Goal: Task Accomplishment & Management: Manage account settings

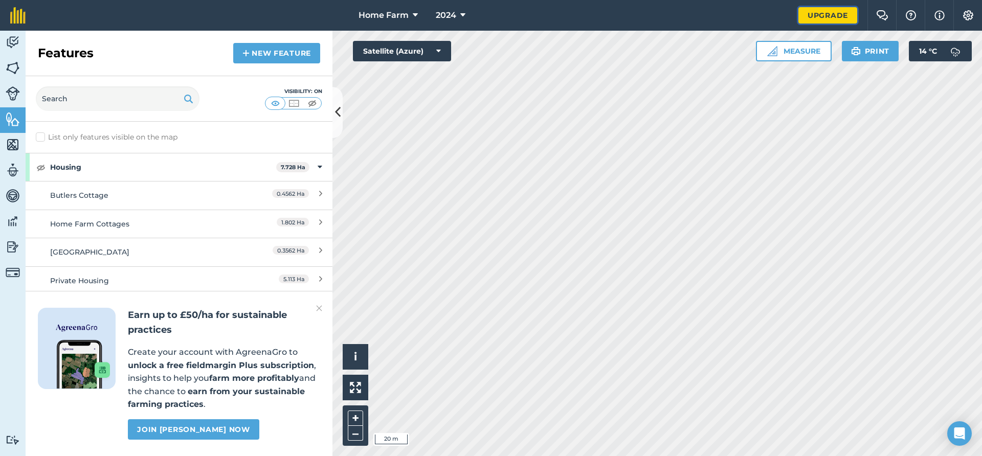
click at [844, 16] on link "Upgrade" at bounding box center [827, 15] width 59 height 16
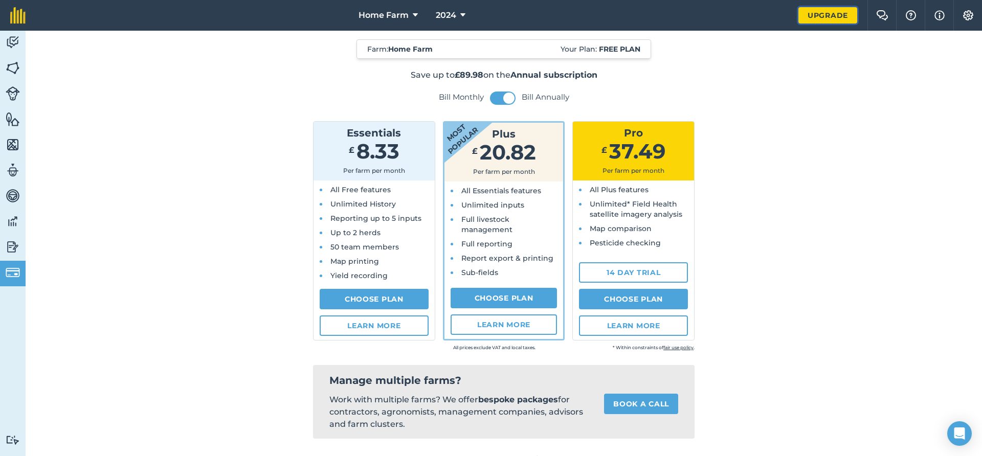
scroll to position [14, 0]
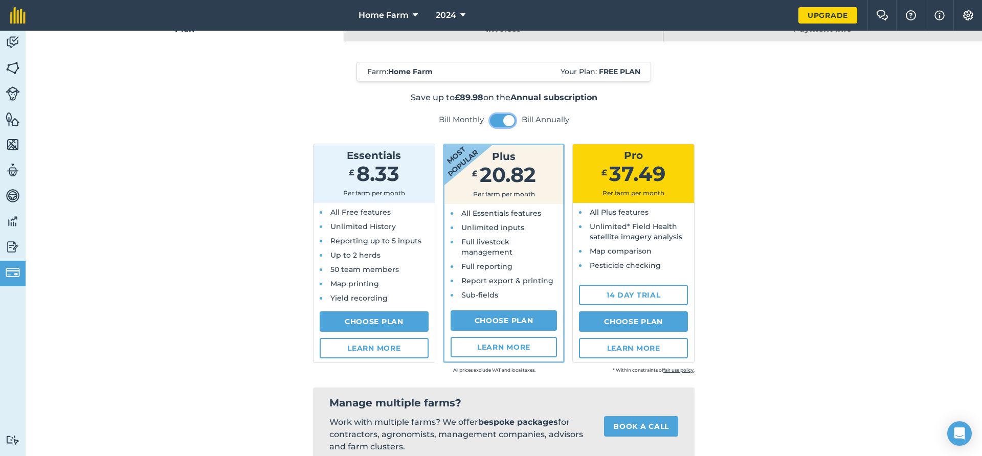
click at [507, 117] on span at bounding box center [508, 120] width 11 height 11
click at [497, 119] on span at bounding box center [496, 120] width 11 height 11
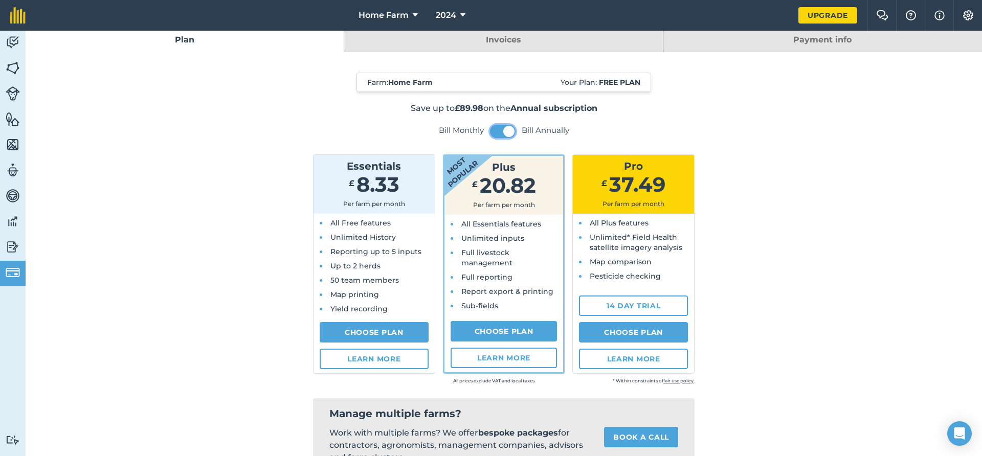
scroll to position [0, 0]
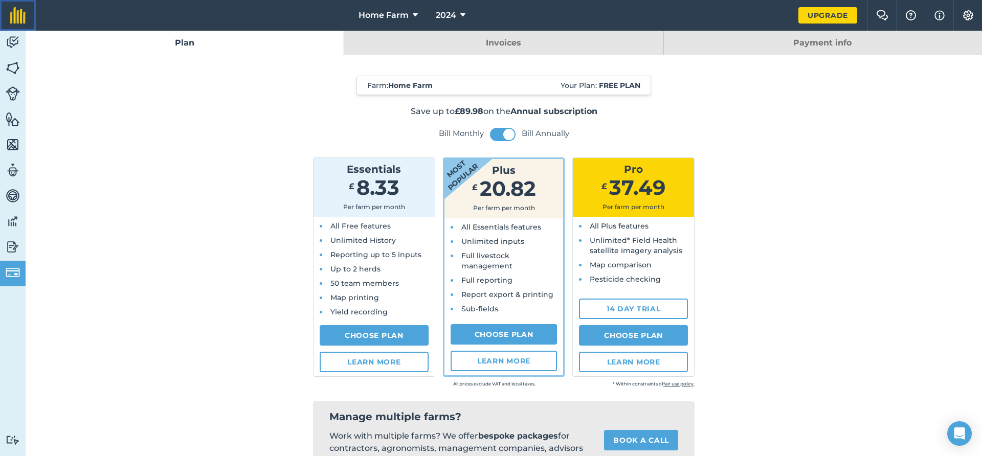
click at [19, 20] on img at bounding box center [17, 15] width 15 height 16
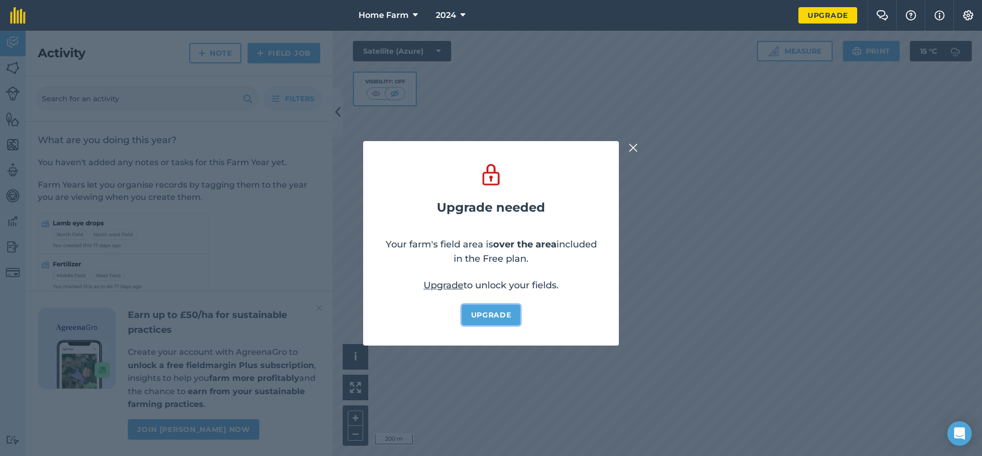
click at [486, 313] on link "Upgrade" at bounding box center [491, 315] width 59 height 20
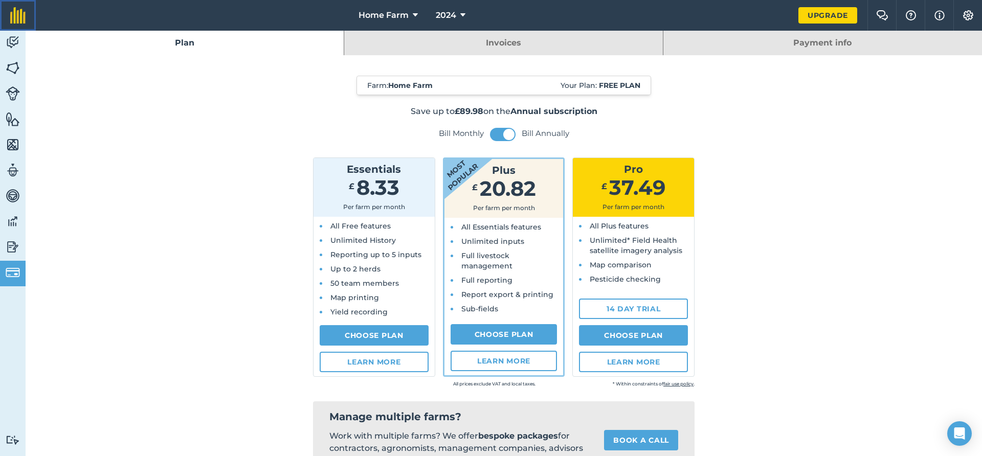
click at [15, 13] on img at bounding box center [17, 15] width 15 height 16
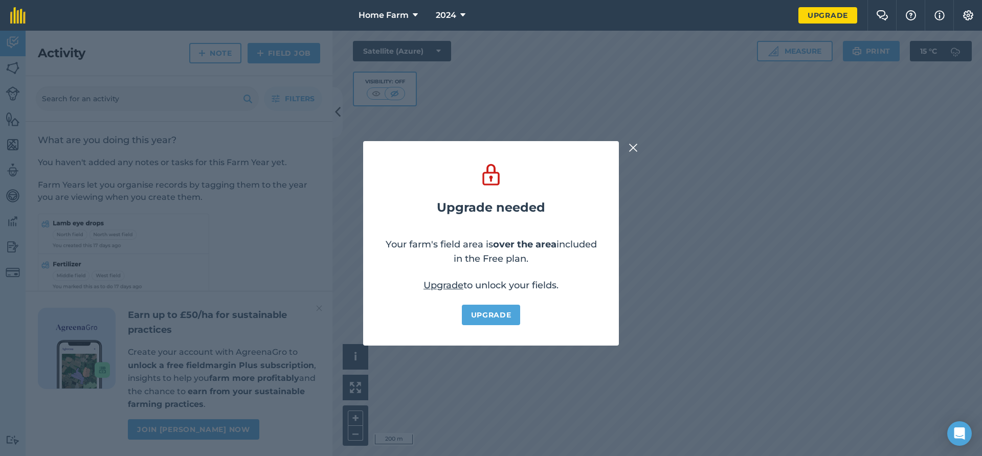
click at [625, 144] on div "Upgrade needed Your farm's field area is over the area included in the Free pla…" at bounding box center [491, 243] width 982 height 425
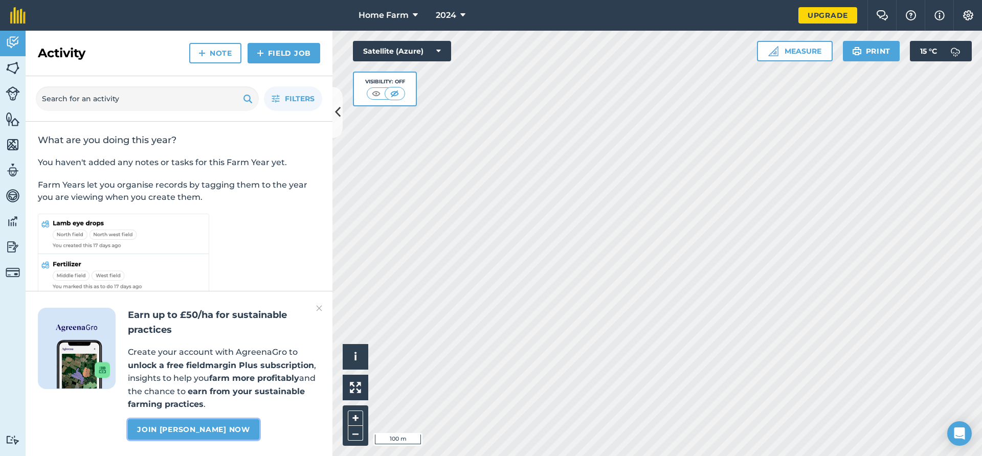
click at [183, 431] on link "Join Agreena Gro now" at bounding box center [193, 429] width 131 height 20
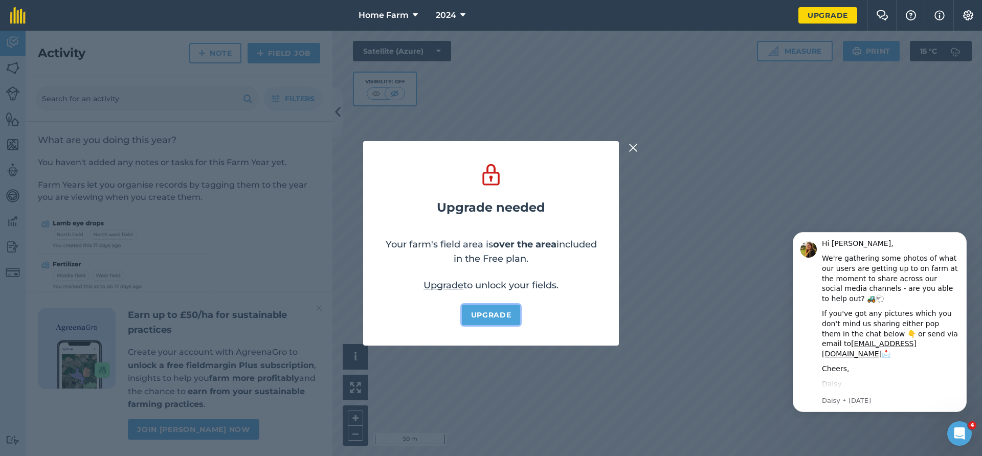
click at [499, 317] on link "Upgrade" at bounding box center [491, 315] width 59 height 20
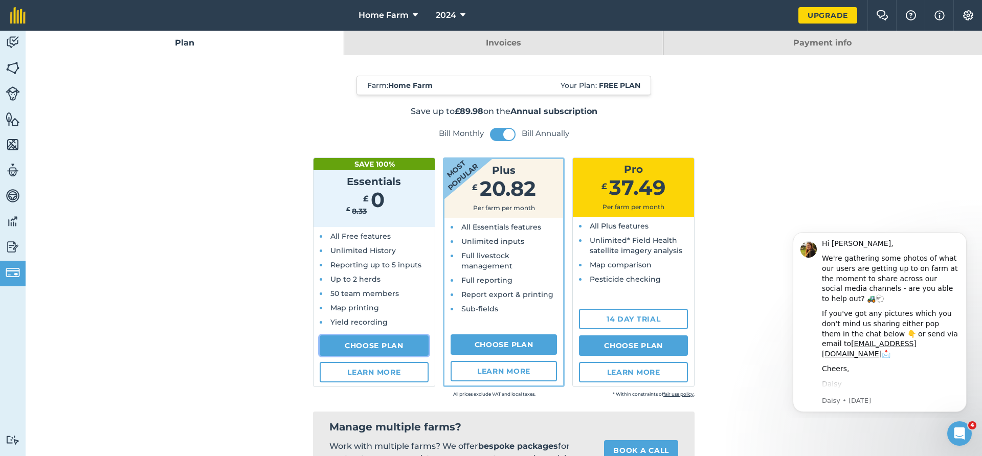
click at [408, 344] on link "Choose Plan" at bounding box center [374, 345] width 109 height 20
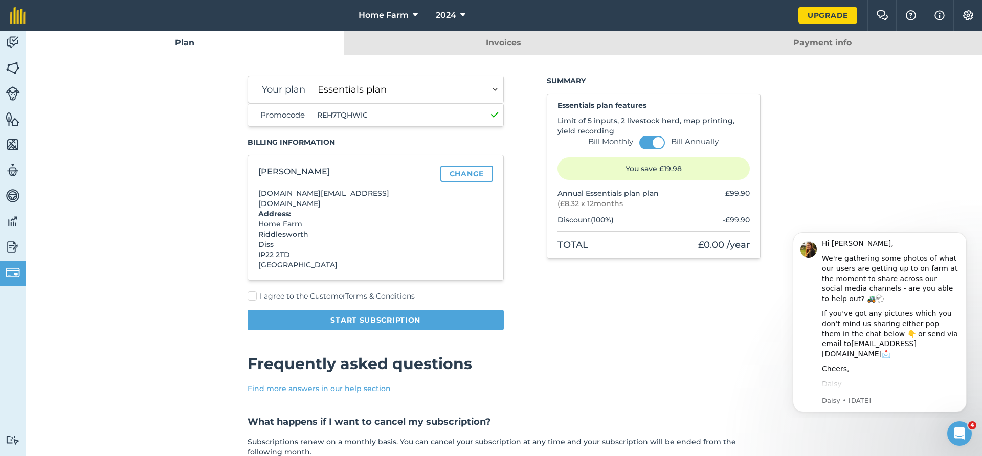
click at [253, 291] on label "I agree to the Customer Terms & Conditions" at bounding box center [375, 296] width 257 height 11
click at [253, 291] on input "I agree to the Customer Terms & Conditions" at bounding box center [250, 294] width 7 height 7
checkbox input "true"
click at [354, 311] on button "Start subscription" at bounding box center [375, 320] width 257 height 20
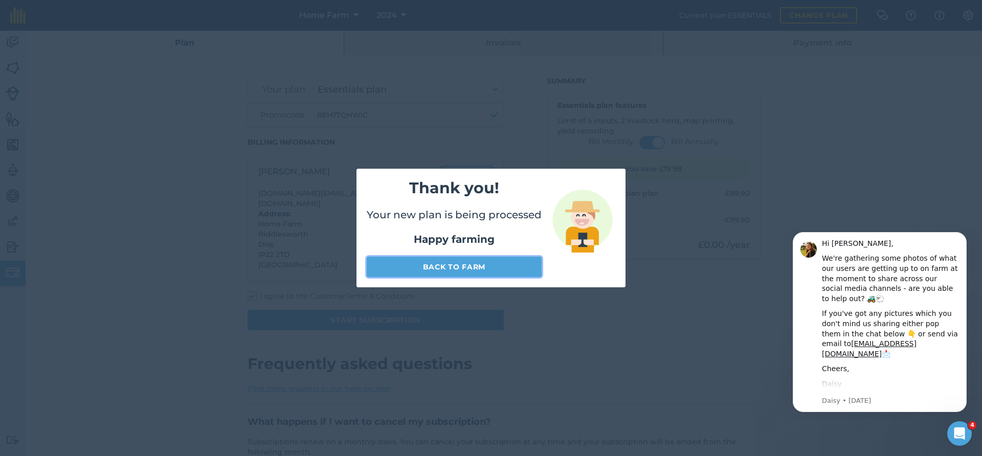
click at [465, 265] on link "Back to farm" at bounding box center [454, 267] width 175 height 20
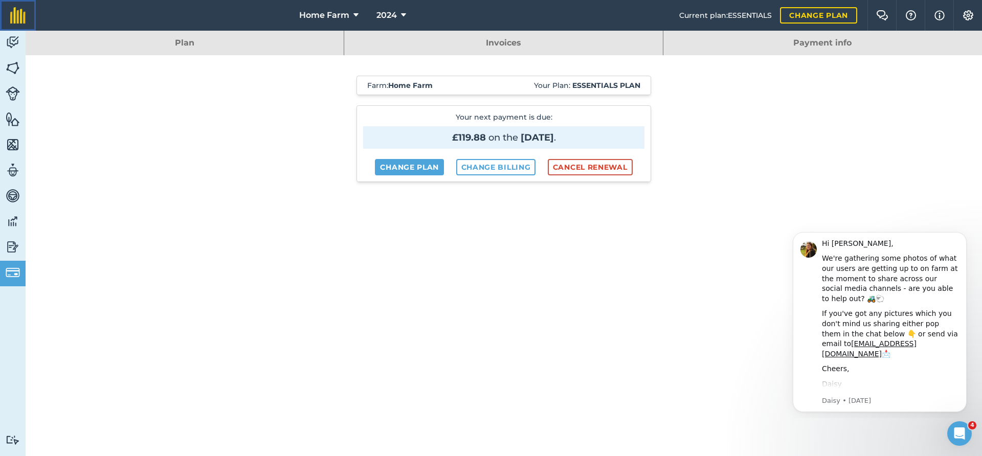
click at [24, 11] on img at bounding box center [17, 15] width 15 height 16
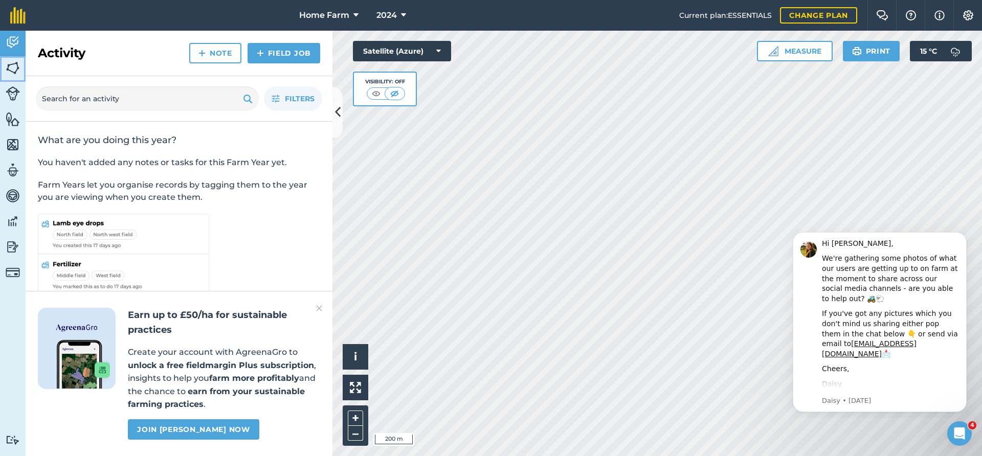
click at [13, 66] on img at bounding box center [13, 67] width 14 height 15
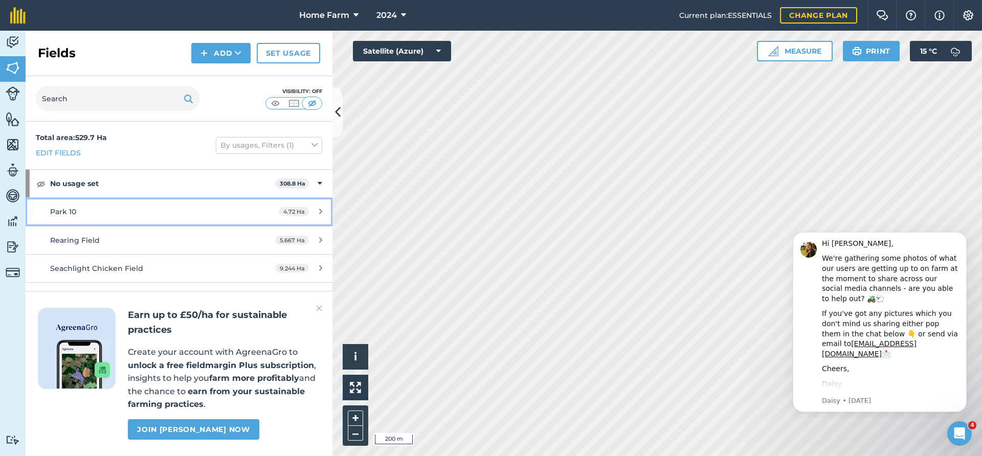
click at [210, 206] on link "Park 10 4.72 Ha" at bounding box center [179, 212] width 307 height 28
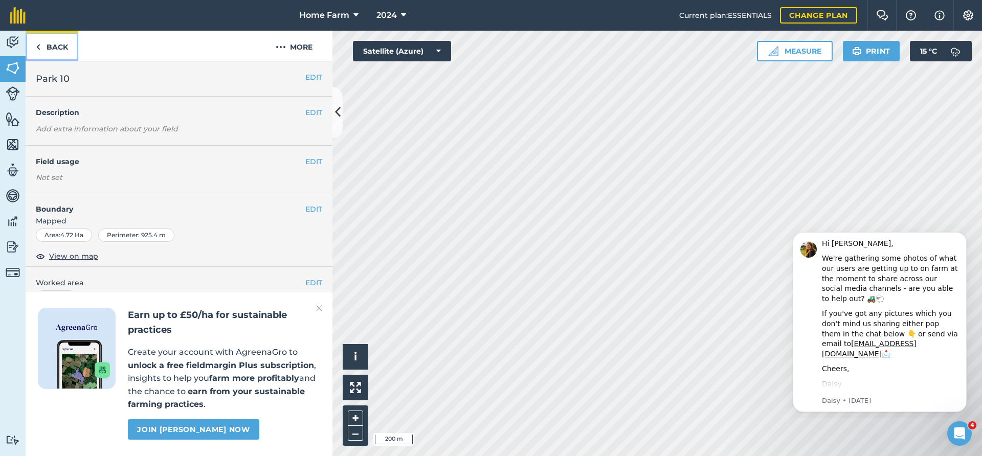
click at [59, 45] on link "Back" at bounding box center [52, 46] width 53 height 30
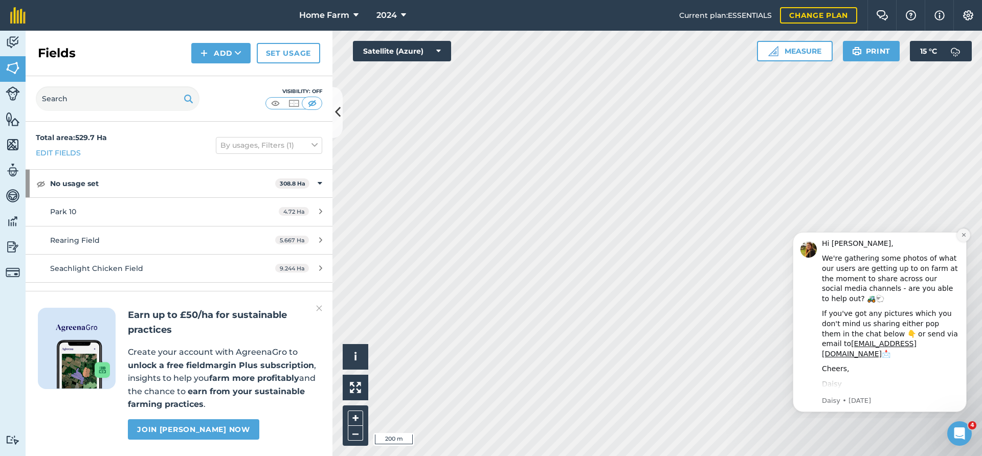
click at [961, 233] on icon "Dismiss notification" at bounding box center [964, 235] width 6 height 6
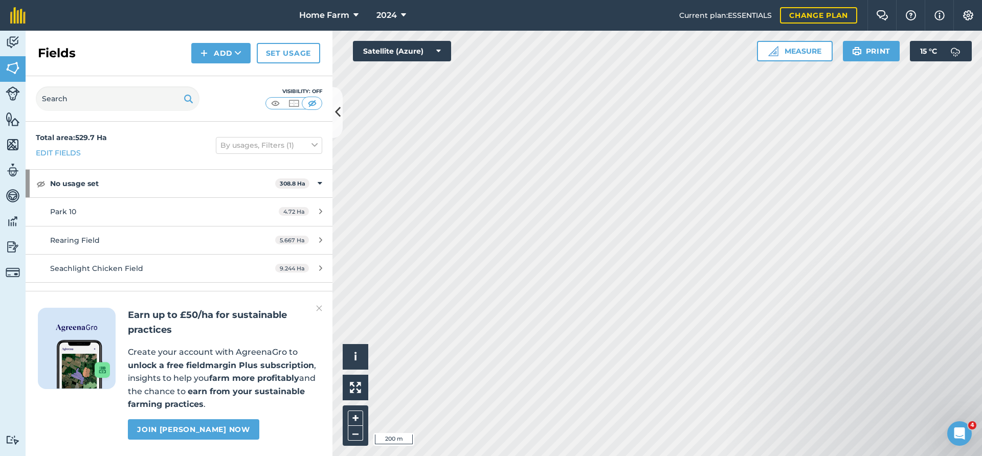
click at [318, 305] on img at bounding box center [319, 308] width 6 height 12
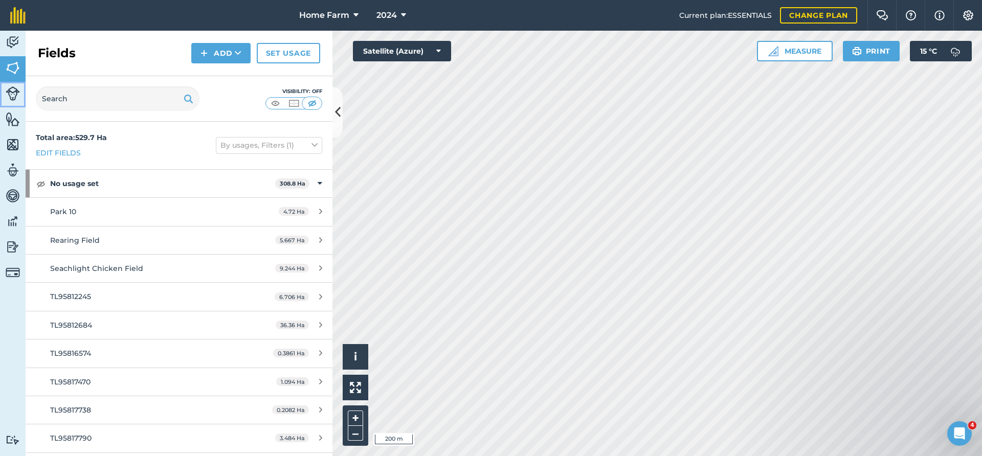
click at [11, 85] on link "Livestock" at bounding box center [13, 95] width 26 height 26
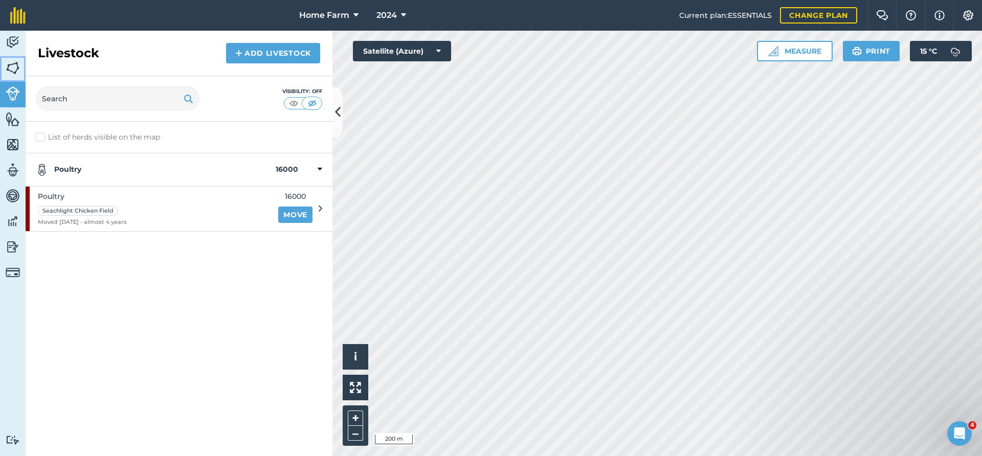
click at [12, 67] on img at bounding box center [13, 67] width 14 height 15
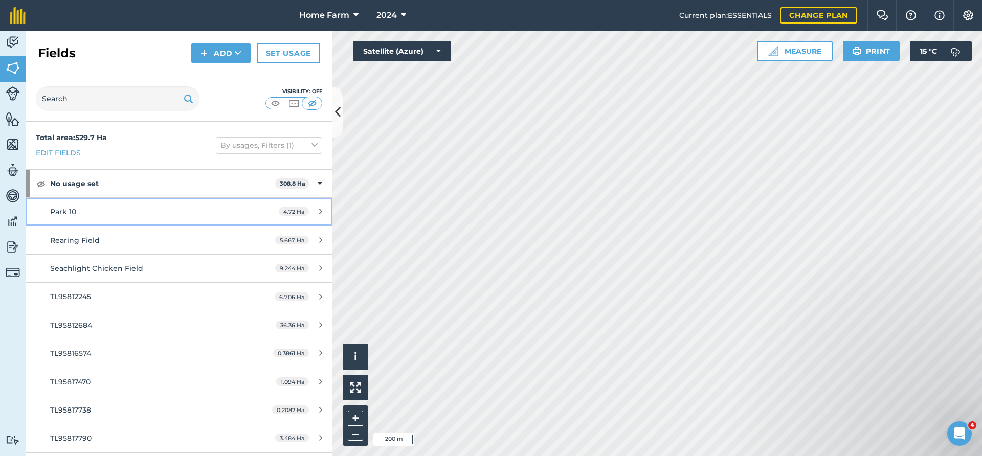
click at [64, 208] on span "Park 10" at bounding box center [63, 211] width 26 height 9
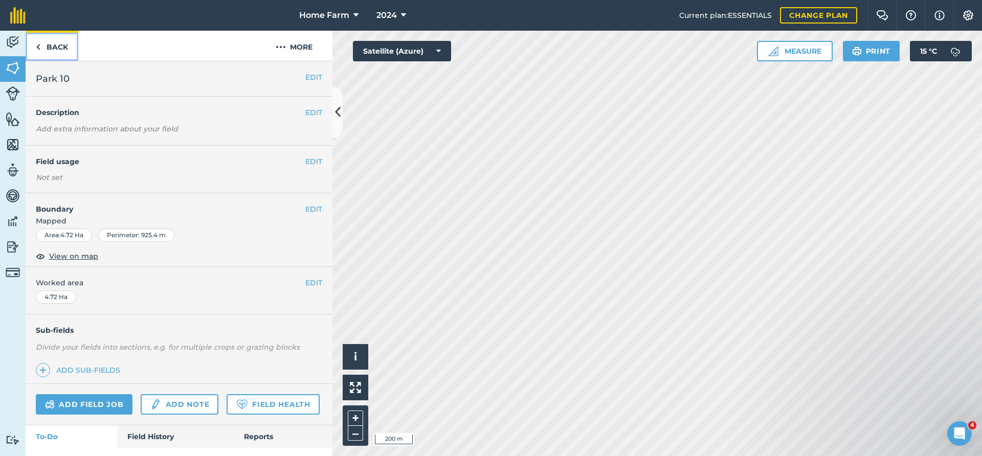
click at [47, 44] on link "Back" at bounding box center [52, 46] width 53 height 30
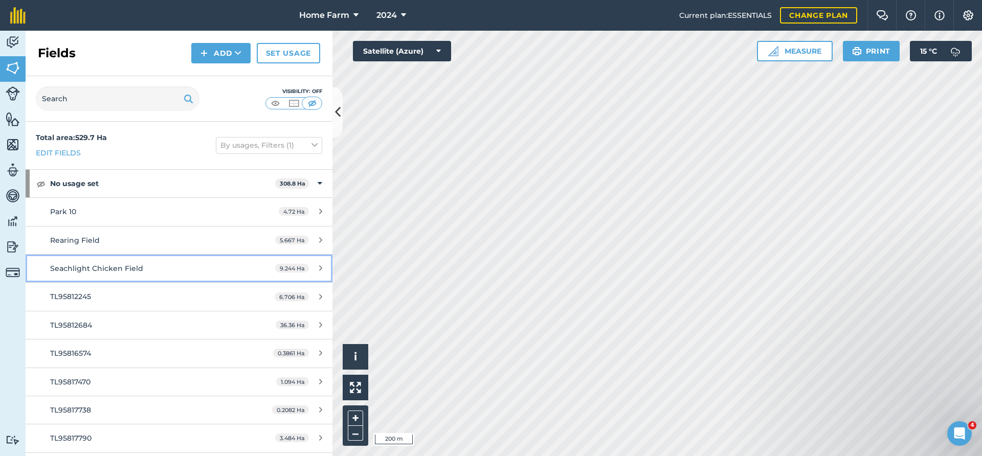
click at [75, 268] on span "Seachlight Chicken Field" at bounding box center [96, 268] width 93 height 9
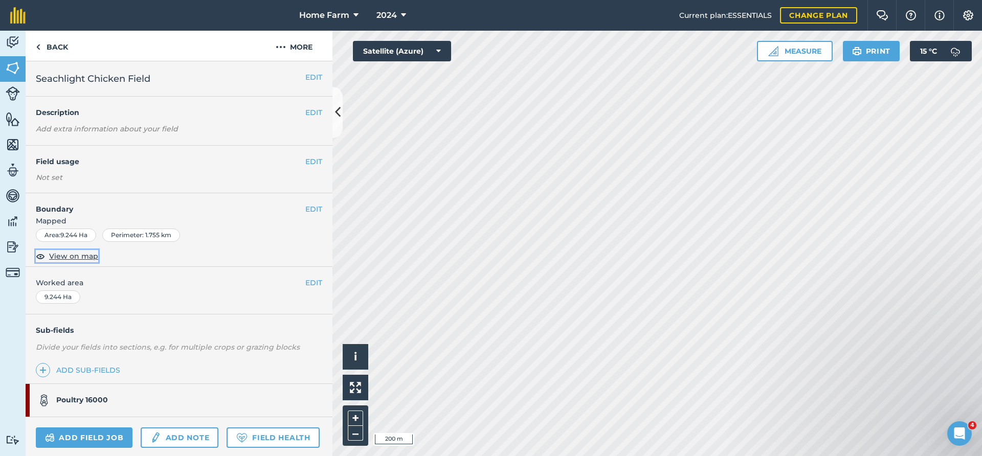
click at [40, 257] on img at bounding box center [40, 256] width 9 height 12
click at [278, 44] on img at bounding box center [281, 47] width 10 height 12
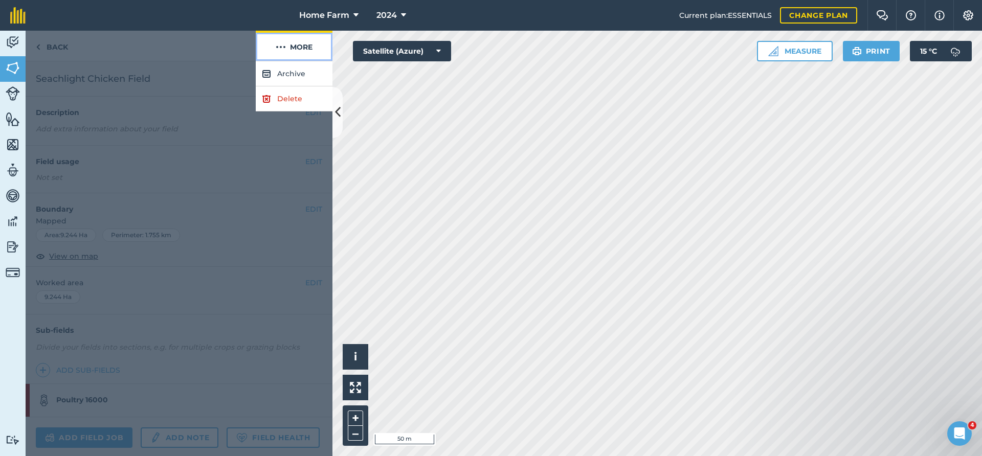
click at [277, 44] on img at bounding box center [281, 47] width 10 height 12
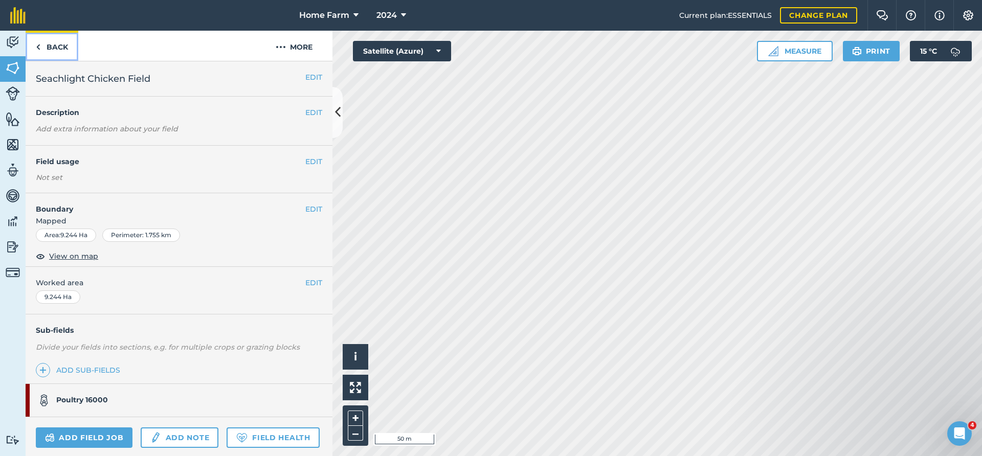
click at [39, 49] on img at bounding box center [38, 47] width 5 height 12
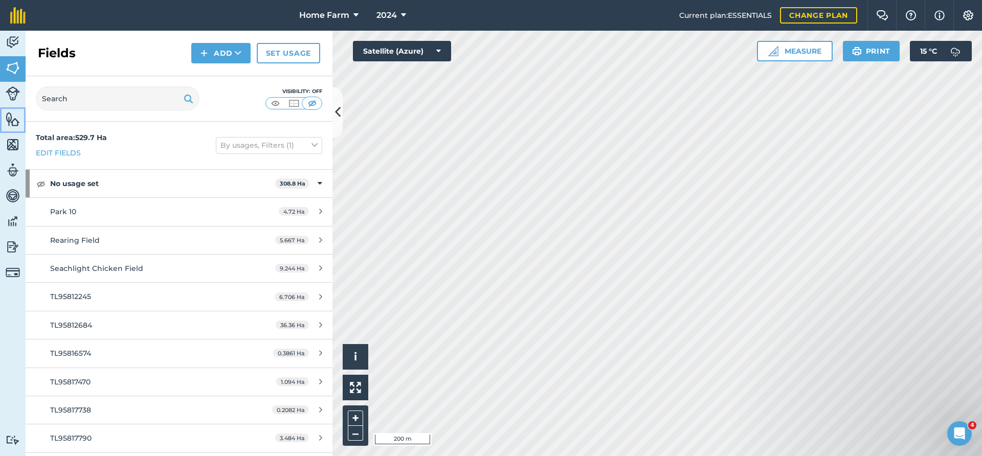
click at [14, 120] on img at bounding box center [13, 118] width 14 height 15
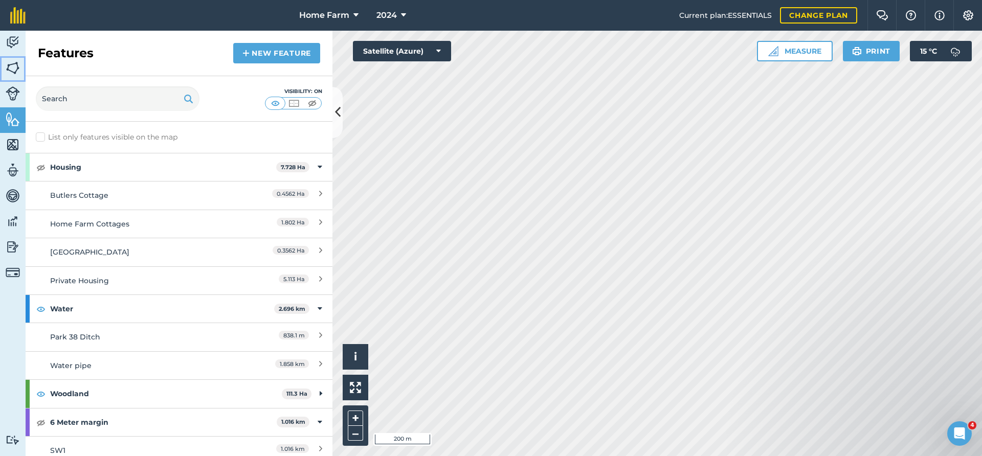
click at [18, 69] on img at bounding box center [13, 67] width 14 height 15
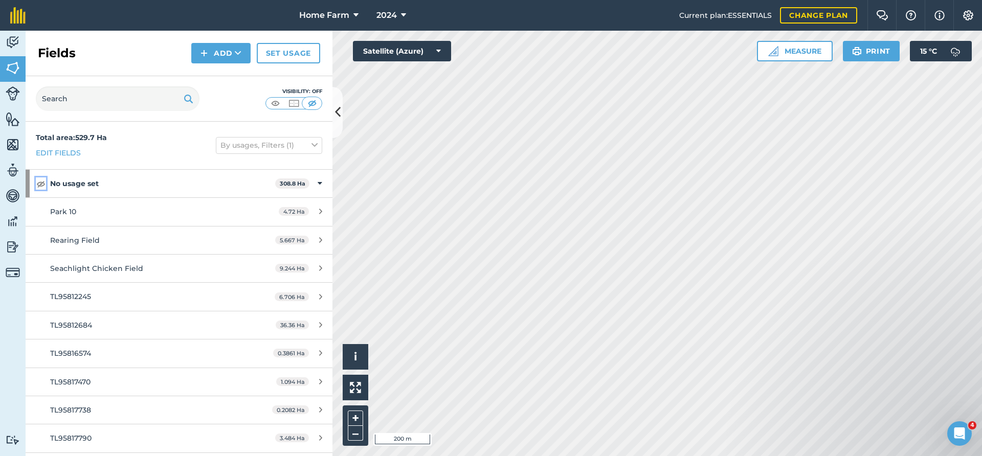
click at [39, 184] on img at bounding box center [40, 183] width 9 height 12
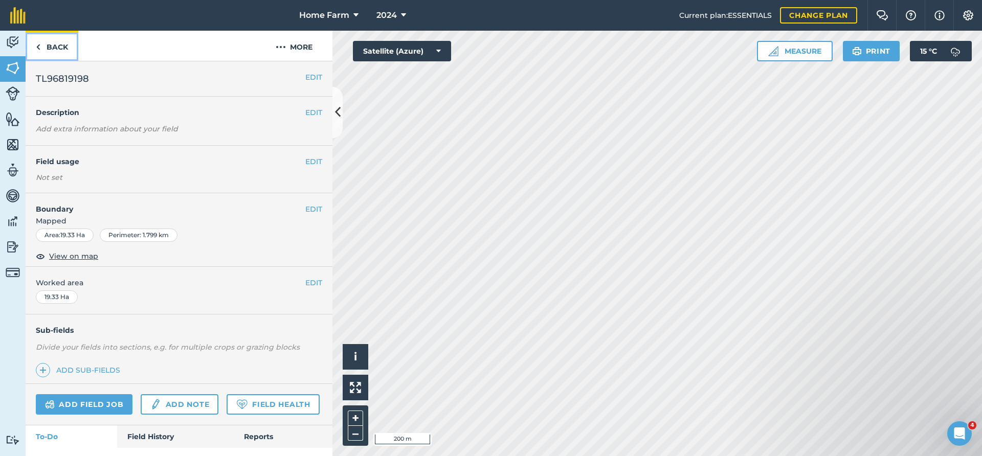
click at [63, 47] on link "Back" at bounding box center [52, 46] width 53 height 30
click at [61, 50] on link "Back" at bounding box center [52, 46] width 53 height 30
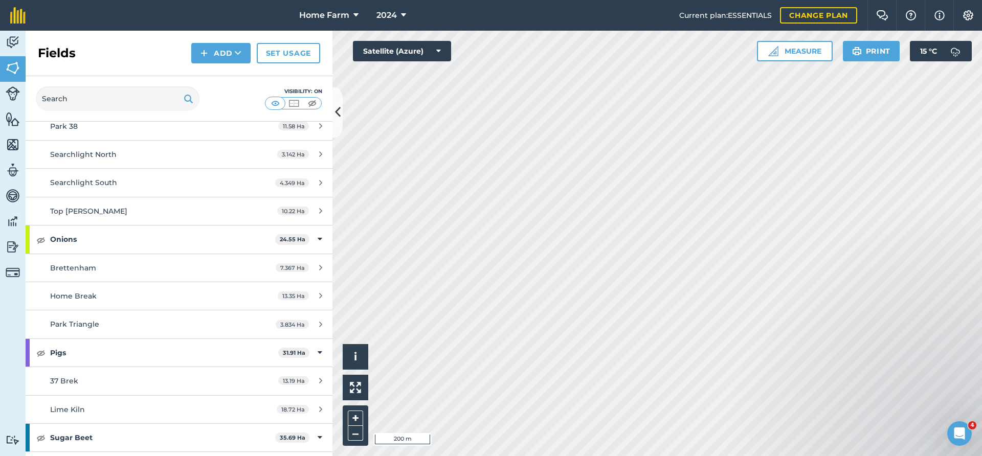
scroll to position [1988, 0]
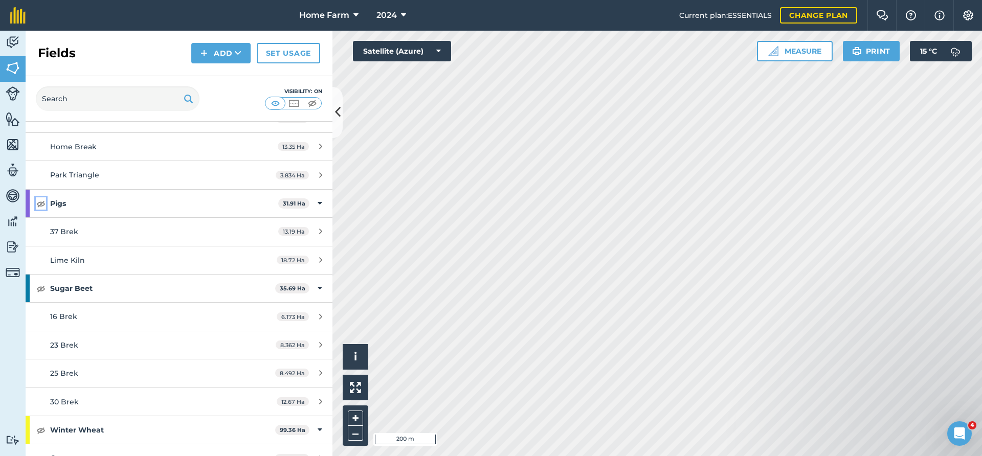
click at [40, 205] on img at bounding box center [40, 203] width 9 height 12
click at [396, 15] on button "2024" at bounding box center [391, 15] width 38 height 31
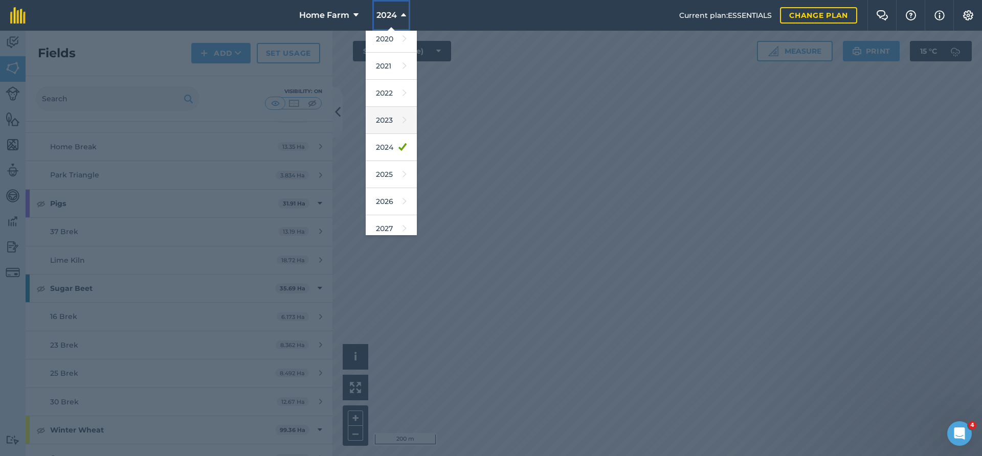
scroll to position [94, 0]
click at [391, 169] on link "2025" at bounding box center [391, 167] width 51 height 27
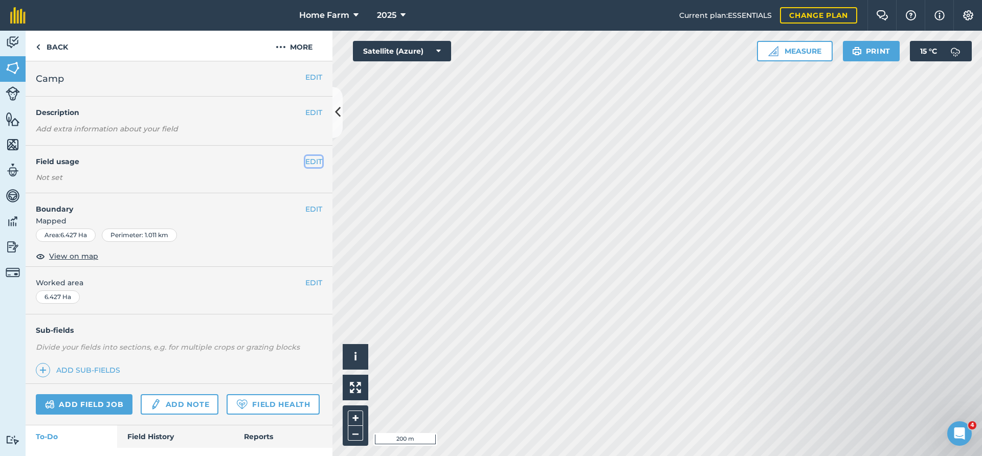
click at [311, 165] on button "EDIT" at bounding box center [313, 161] width 17 height 11
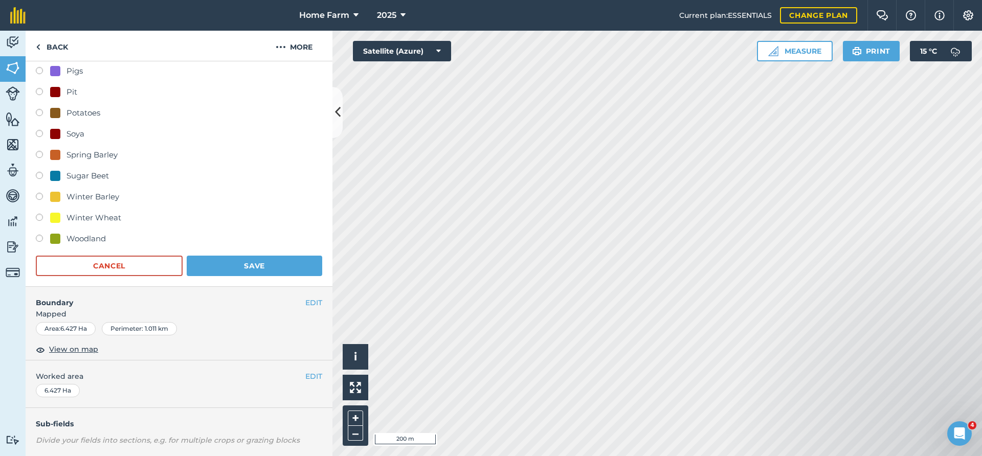
scroll to position [331, 0]
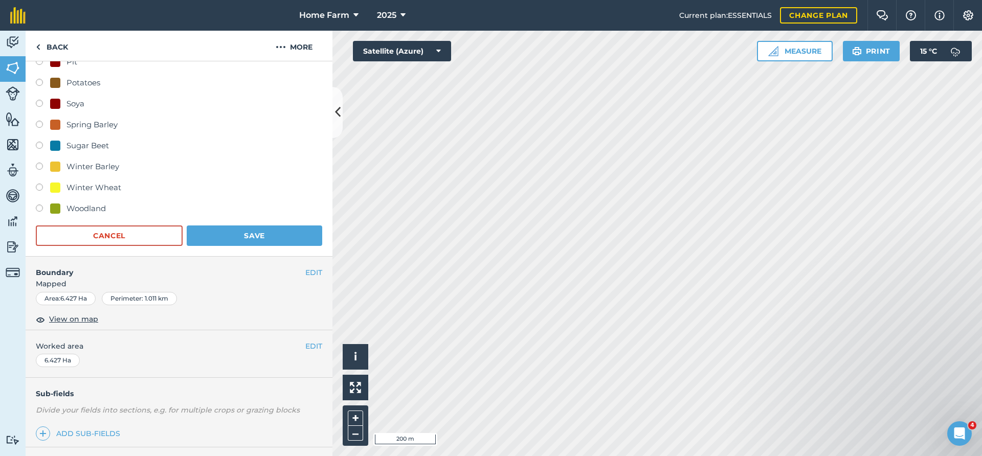
click at [91, 151] on div "Sugar Beet" at bounding box center [87, 146] width 42 height 12
radio input "true"
radio input "false"
click at [232, 237] on button "Save" at bounding box center [254, 235] width 135 height 20
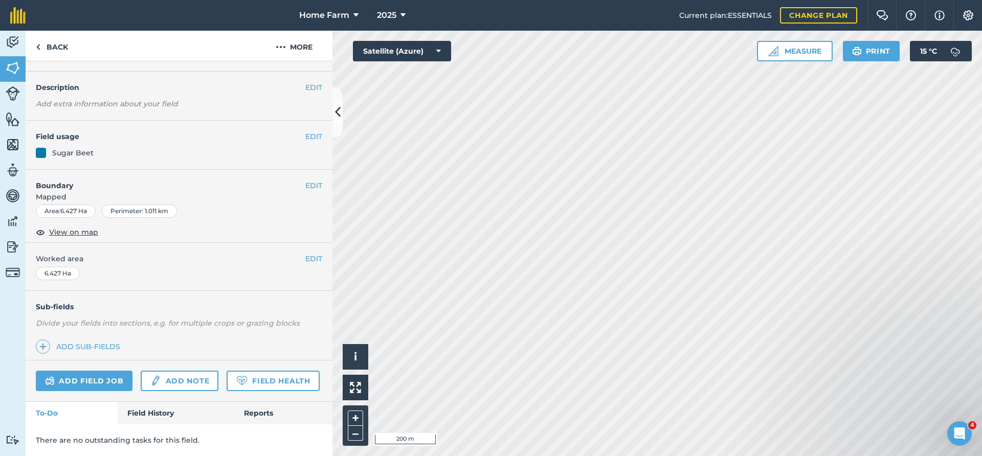
scroll to position [25, 0]
click at [315, 133] on button "EDIT" at bounding box center [313, 137] width 17 height 11
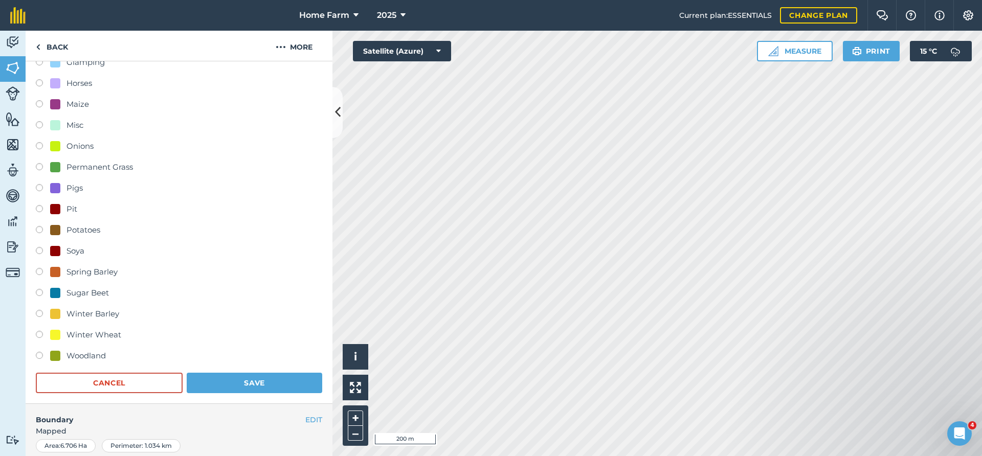
scroll to position [245, 0]
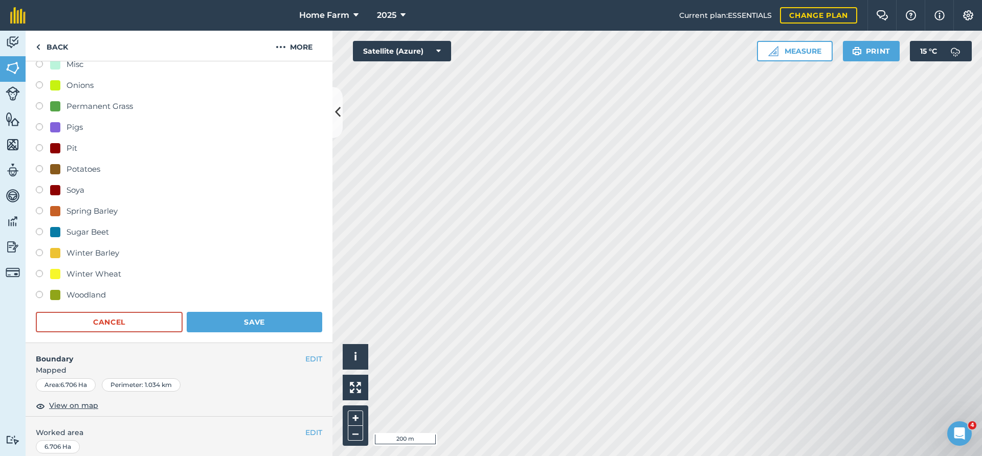
click at [41, 230] on label at bounding box center [43, 233] width 14 height 10
radio input "true"
radio input "false"
click at [239, 315] on button "Save" at bounding box center [254, 322] width 135 height 20
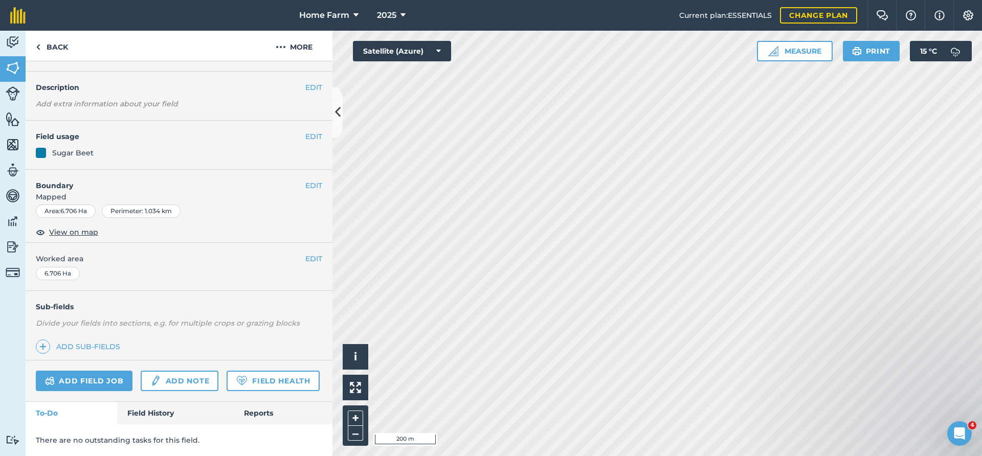
scroll to position [0, 0]
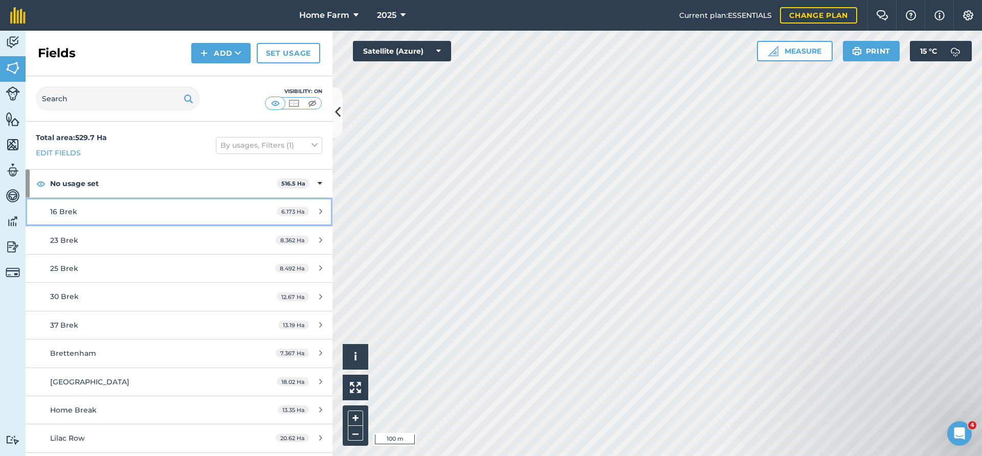
click at [210, 214] on div "16 Brek" at bounding box center [146, 211] width 192 height 11
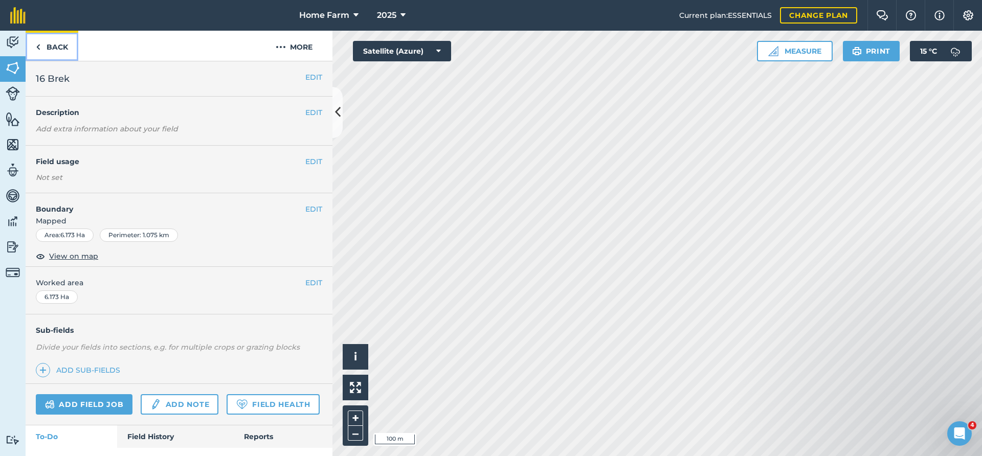
click at [63, 44] on link "Back" at bounding box center [52, 46] width 53 height 30
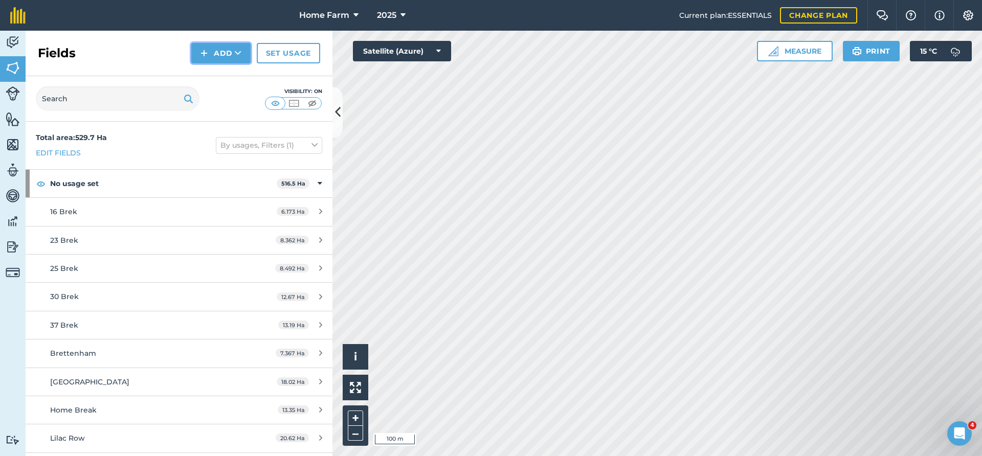
click at [223, 49] on button "Add" at bounding box center [220, 53] width 59 height 20
click at [226, 101] on link "Import" at bounding box center [221, 99] width 56 height 22
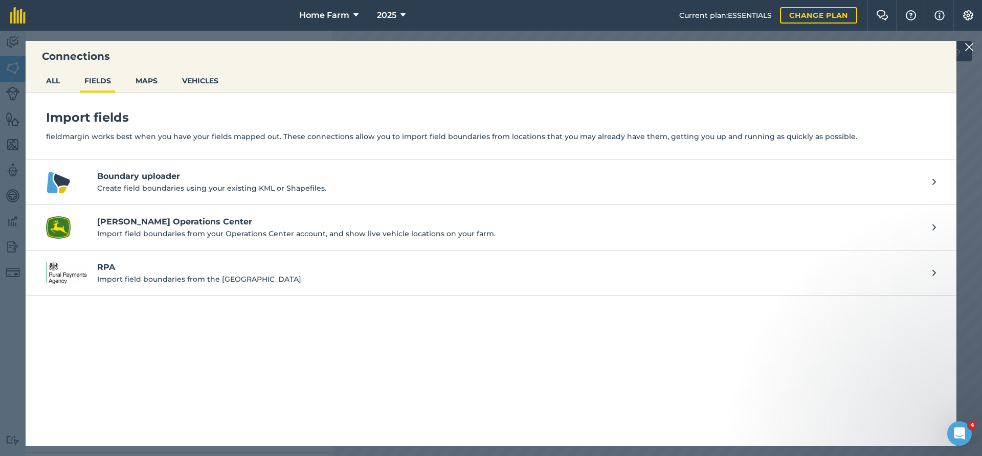
click at [236, 271] on h4 "RPA" at bounding box center [509, 267] width 825 height 12
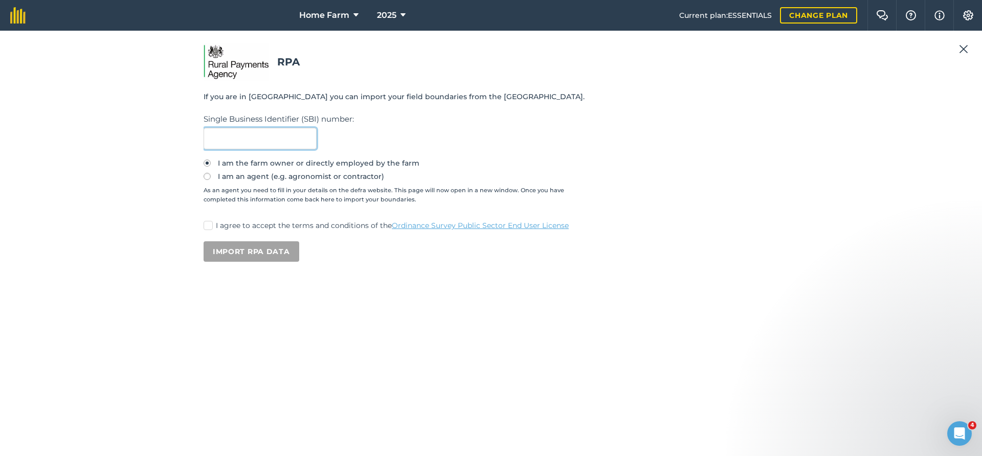
click at [250, 133] on input "text" at bounding box center [259, 138] width 113 height 21
type input "106568216"
click at [211, 224] on label "I agree to accept the terms and conditions of the Ordinance Survey Public Secto…" at bounding box center [490, 225] width 575 height 11
click at [210, 224] on input "I agree to accept the terms and conditions of the Ordinance Survey Public Secto…" at bounding box center [206, 223] width 7 height 7
checkbox input "true"
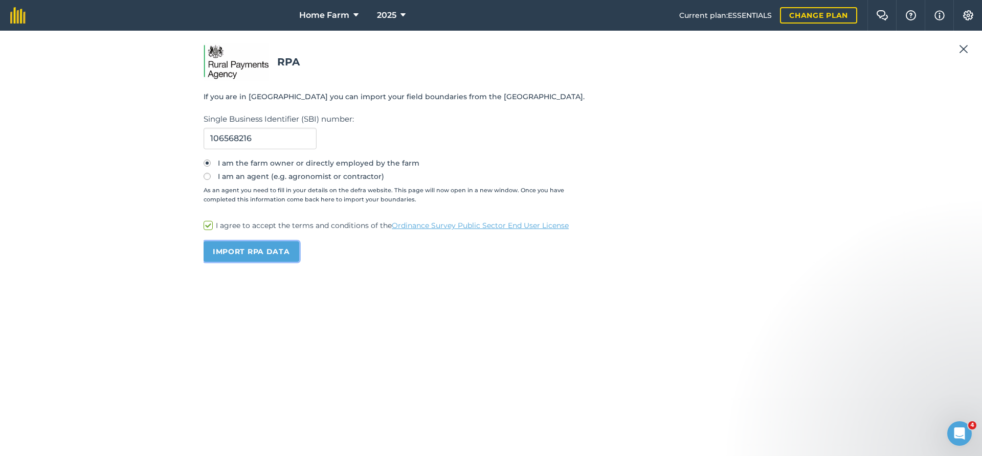
click at [243, 251] on button "Import RPA data" at bounding box center [251, 251] width 96 height 20
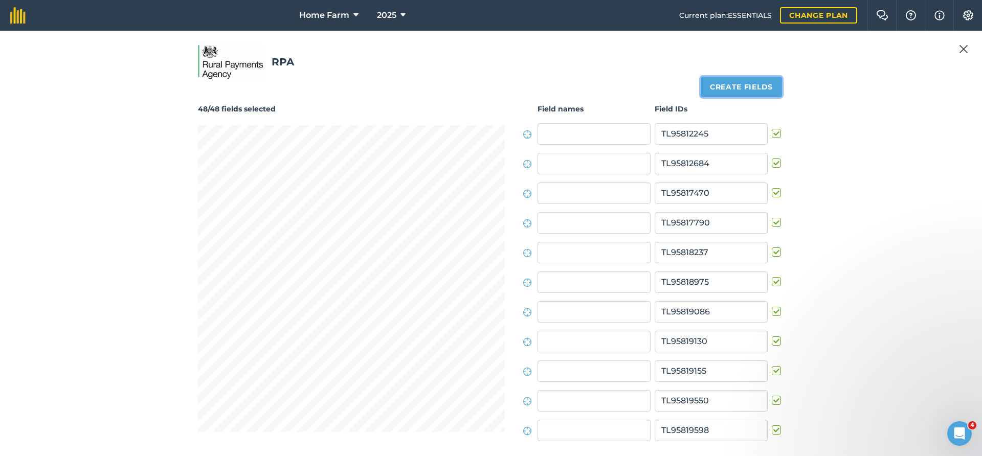
click at [758, 91] on button "Create fields" at bounding box center [740, 87] width 81 height 20
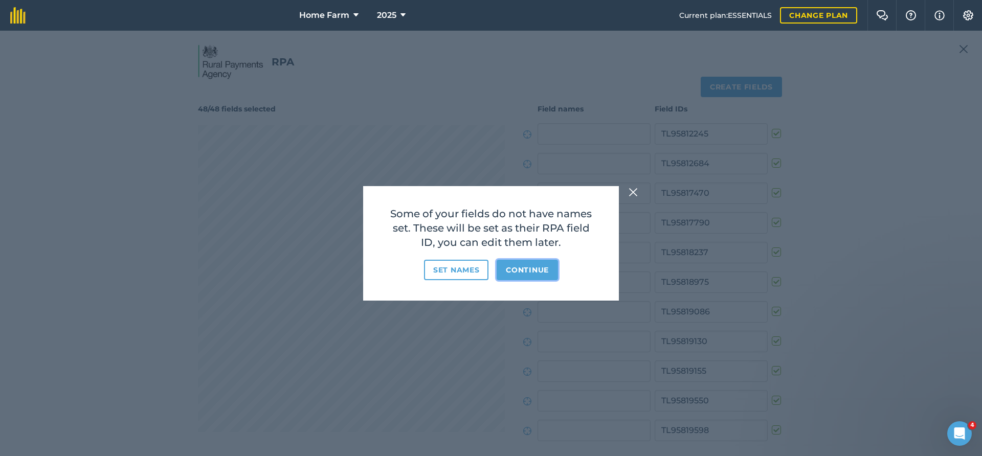
click at [547, 267] on button "Continue" at bounding box center [526, 270] width 61 height 20
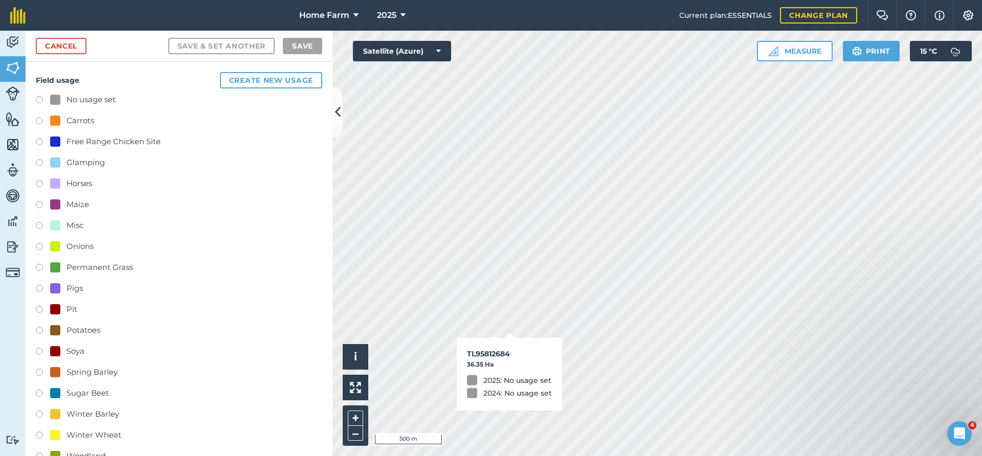
checkbox input "true"
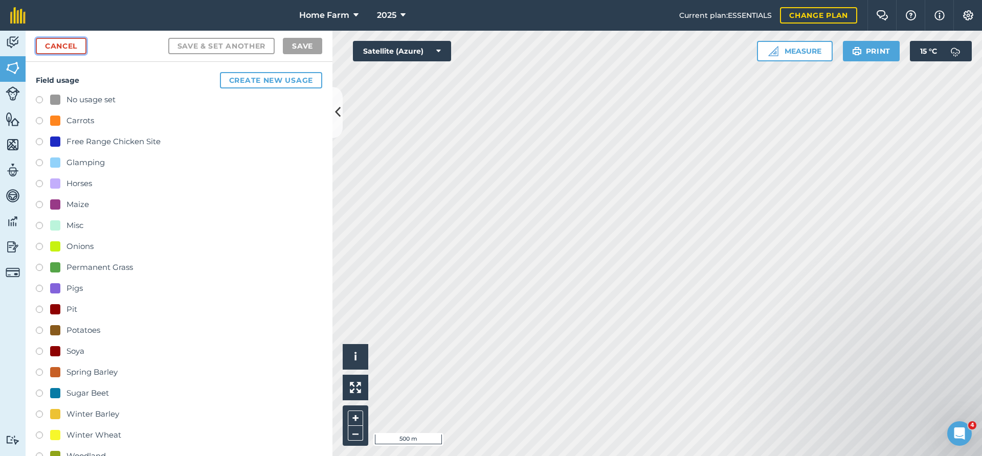
click at [72, 49] on link "Cancel" at bounding box center [61, 46] width 51 height 16
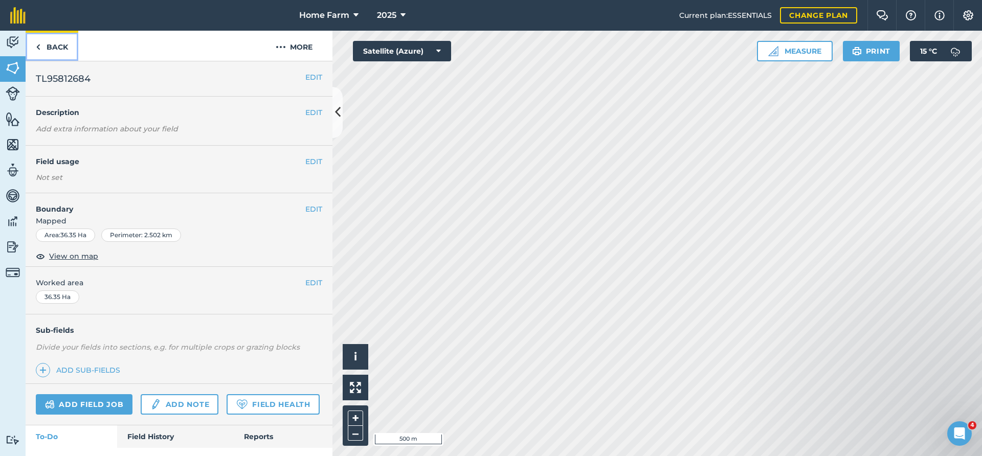
click at [56, 50] on link "Back" at bounding box center [52, 46] width 53 height 30
click at [311, 156] on button "EDIT" at bounding box center [313, 161] width 17 height 11
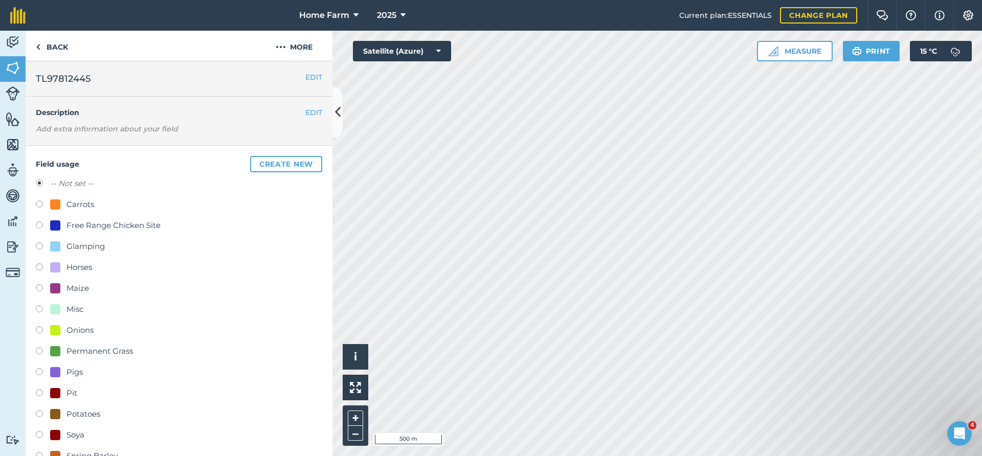
click at [91, 417] on div "Potatoes" at bounding box center [83, 414] width 34 height 12
radio input "true"
radio input "false"
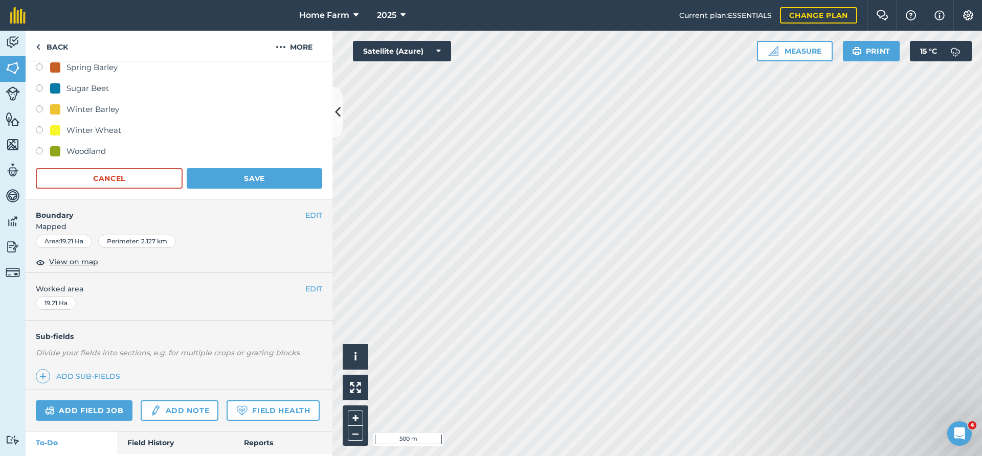
scroll to position [418, 0]
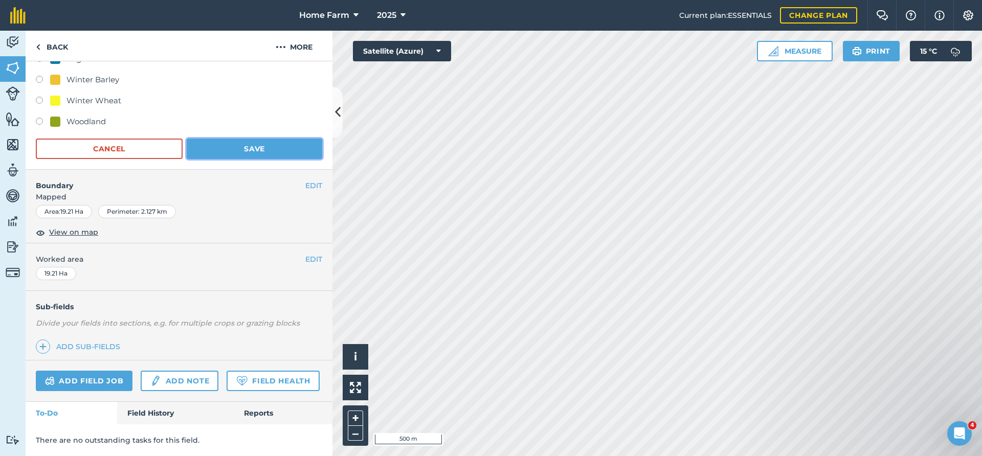
click at [254, 157] on button "Save" at bounding box center [254, 149] width 135 height 20
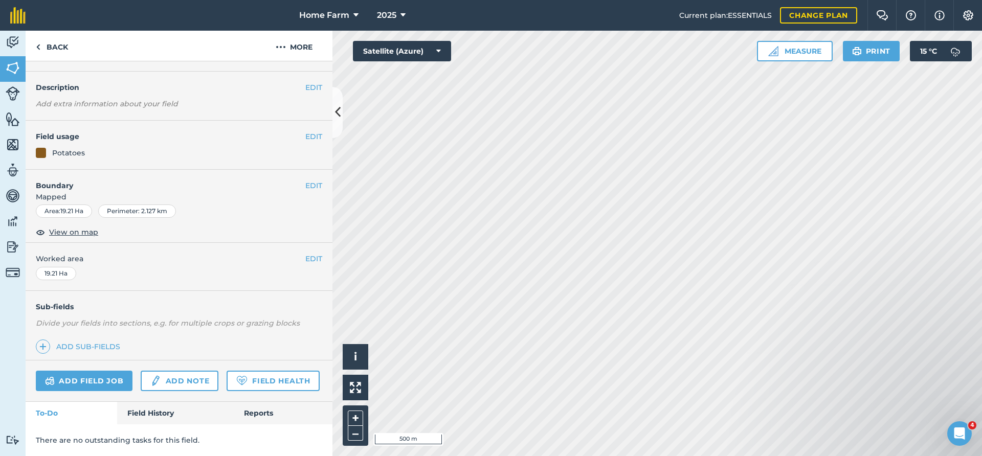
scroll to position [0, 0]
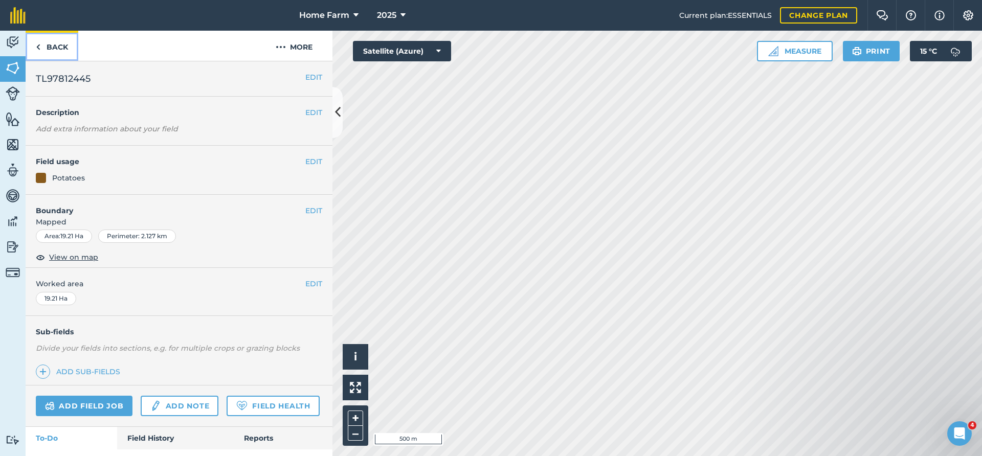
click at [56, 49] on link "Back" at bounding box center [52, 46] width 53 height 30
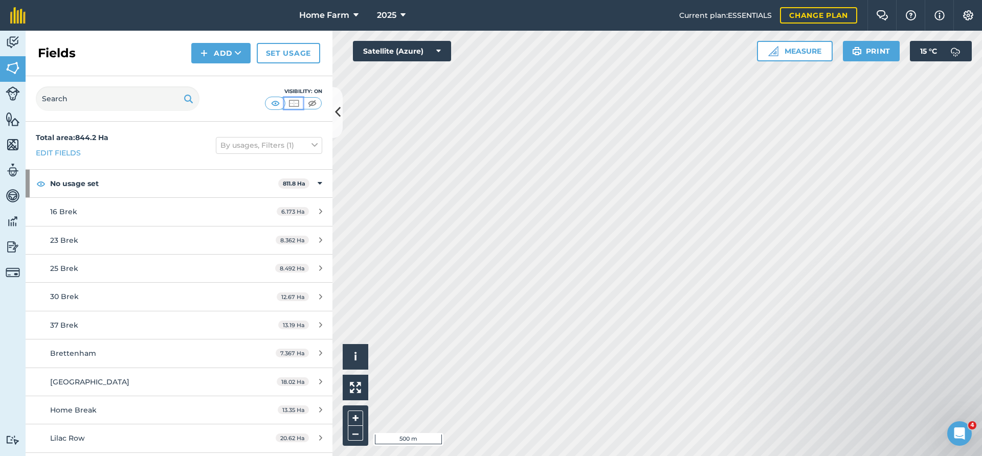
click at [298, 101] on img at bounding box center [293, 103] width 13 height 10
click at [310, 102] on img at bounding box center [312, 103] width 13 height 10
click at [272, 103] on img at bounding box center [275, 103] width 13 height 10
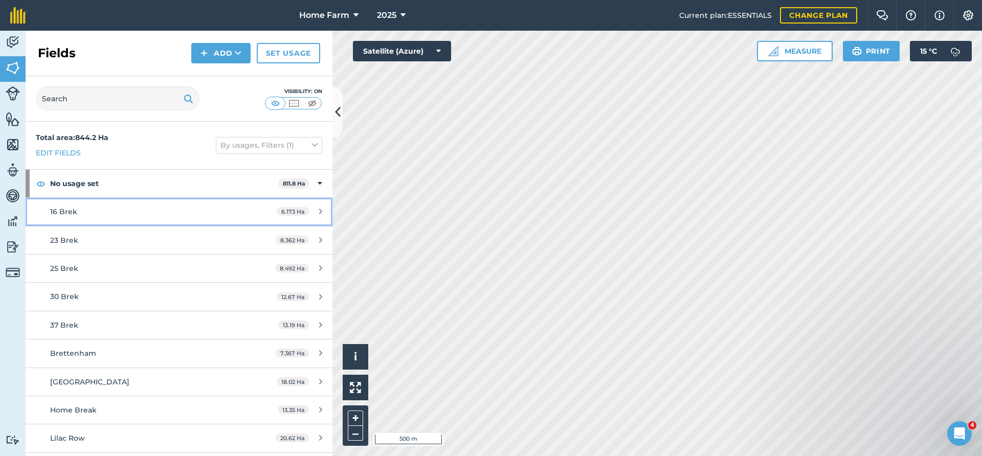
click at [216, 207] on div "16 Brek" at bounding box center [146, 211] width 192 height 11
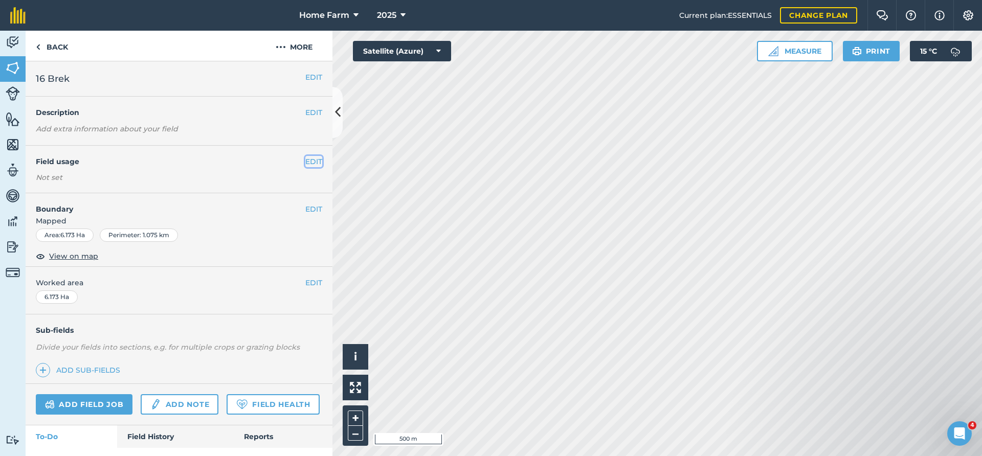
click at [307, 164] on button "EDIT" at bounding box center [313, 161] width 17 height 11
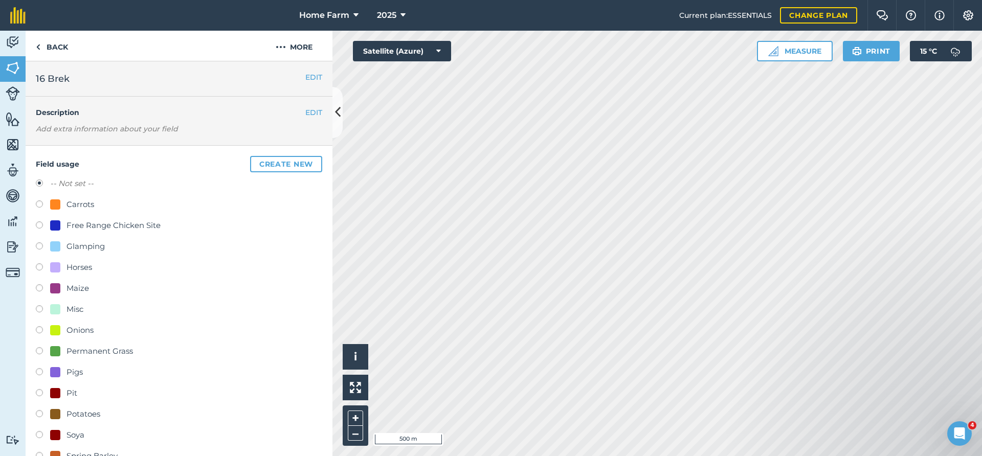
click at [39, 416] on label at bounding box center [43, 415] width 14 height 10
radio input "true"
radio input "false"
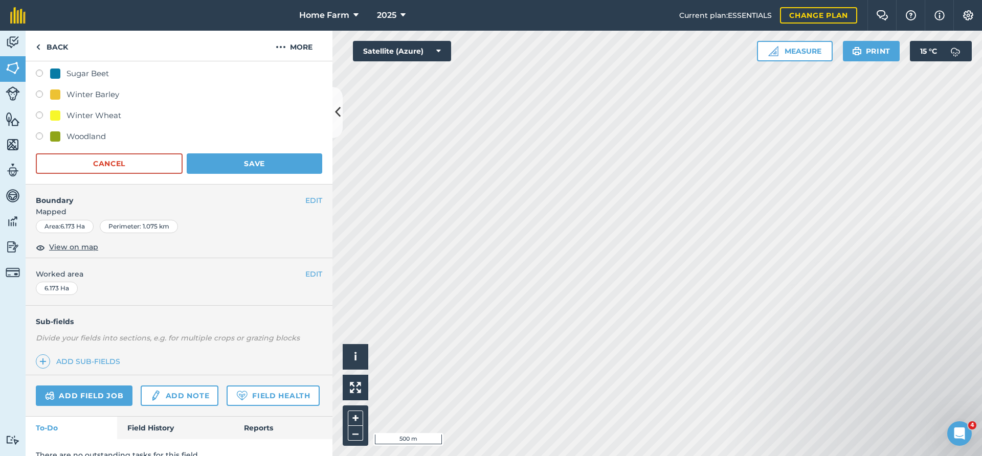
scroll to position [418, 0]
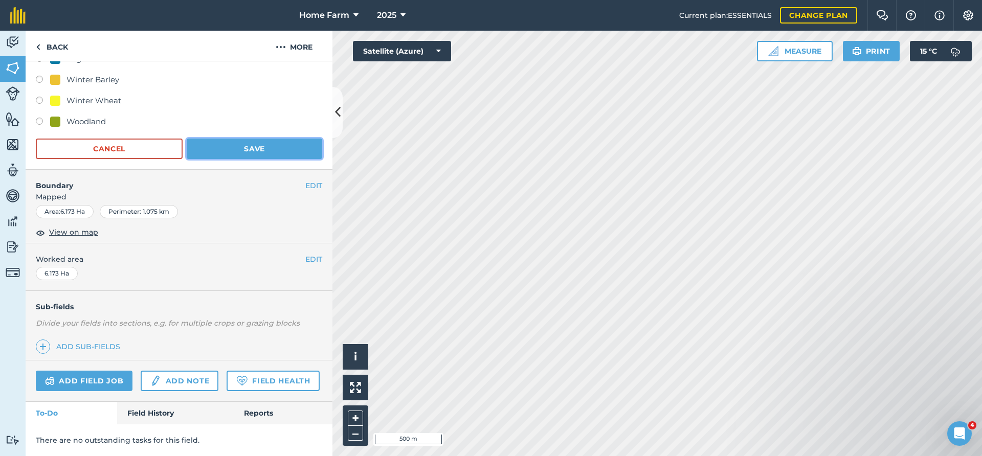
click at [253, 149] on button "Save" at bounding box center [254, 149] width 135 height 20
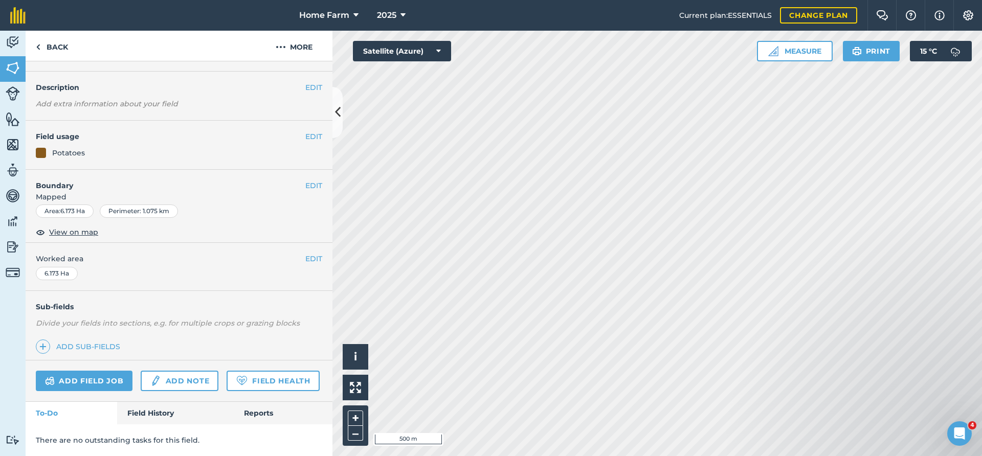
scroll to position [25, 0]
click at [65, 47] on link "Back" at bounding box center [52, 46] width 53 height 30
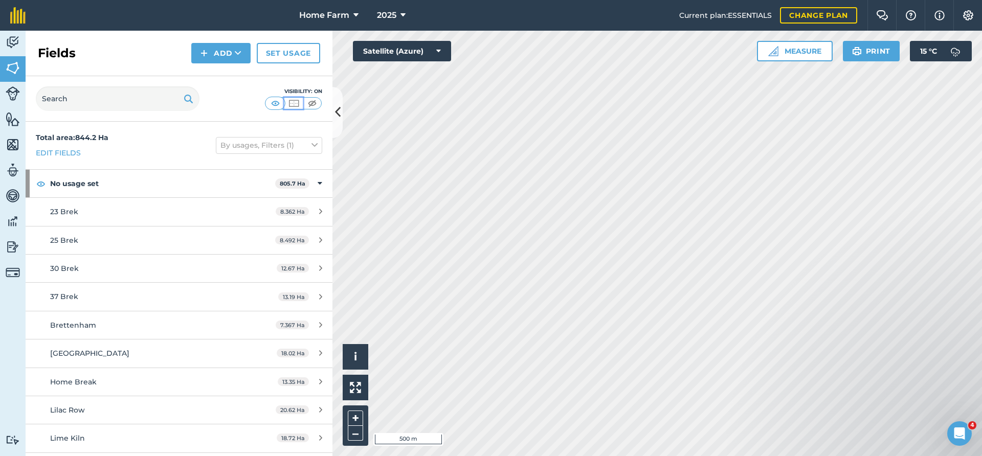
click at [300, 100] on img at bounding box center [293, 103] width 13 height 10
click at [272, 102] on img at bounding box center [275, 103] width 13 height 10
click at [9, 89] on img at bounding box center [13, 93] width 14 height 14
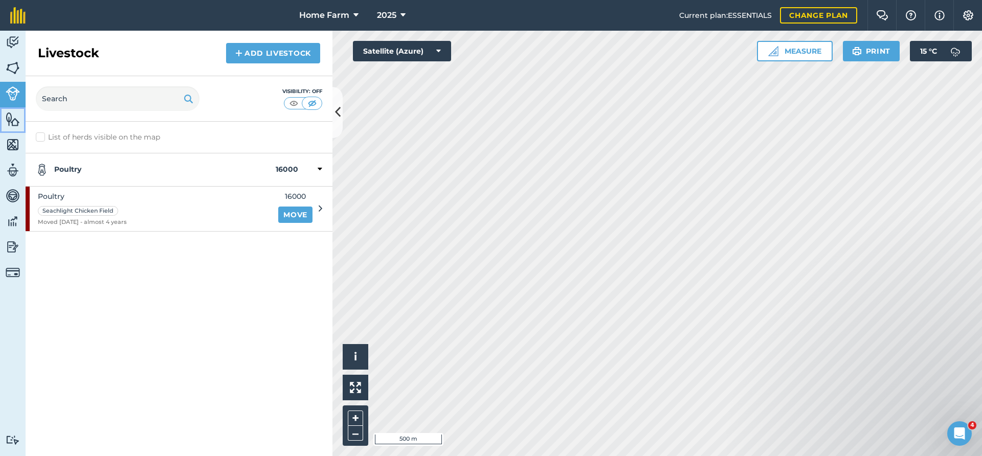
click at [10, 122] on img at bounding box center [13, 118] width 14 height 15
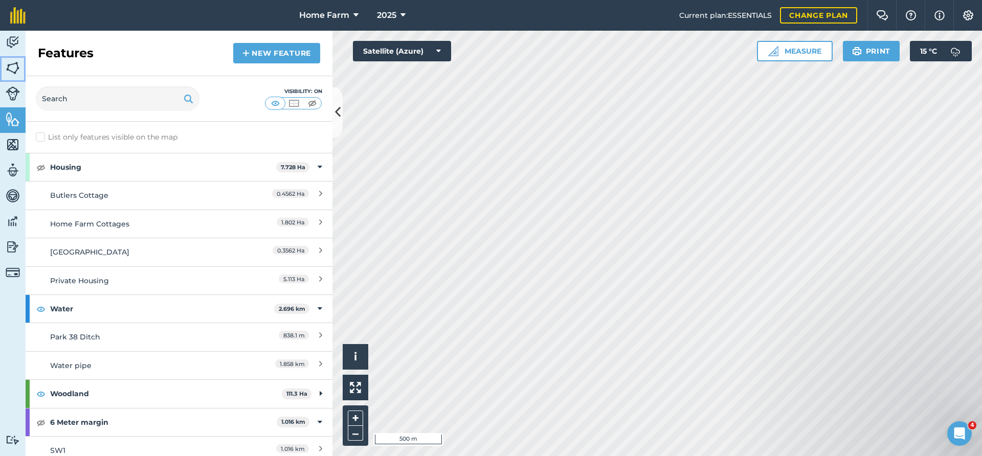
click at [12, 67] on img at bounding box center [13, 67] width 14 height 15
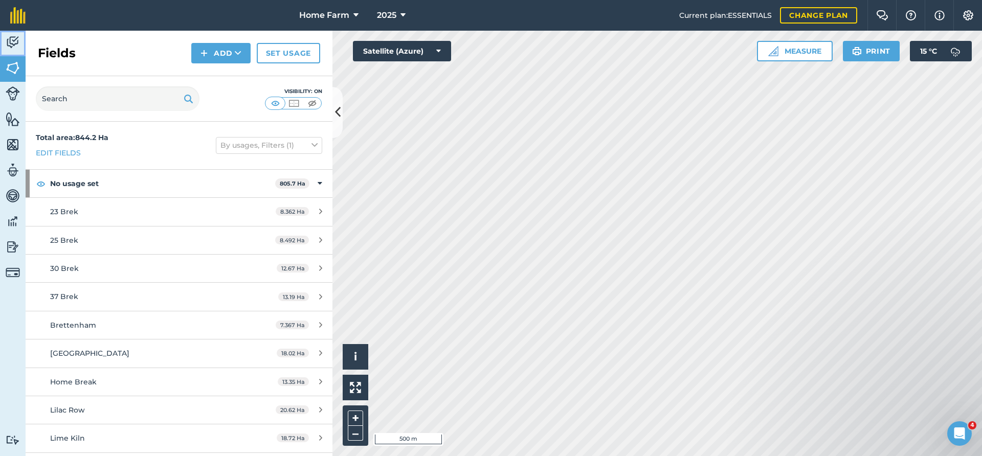
click at [14, 39] on img at bounding box center [13, 42] width 14 height 15
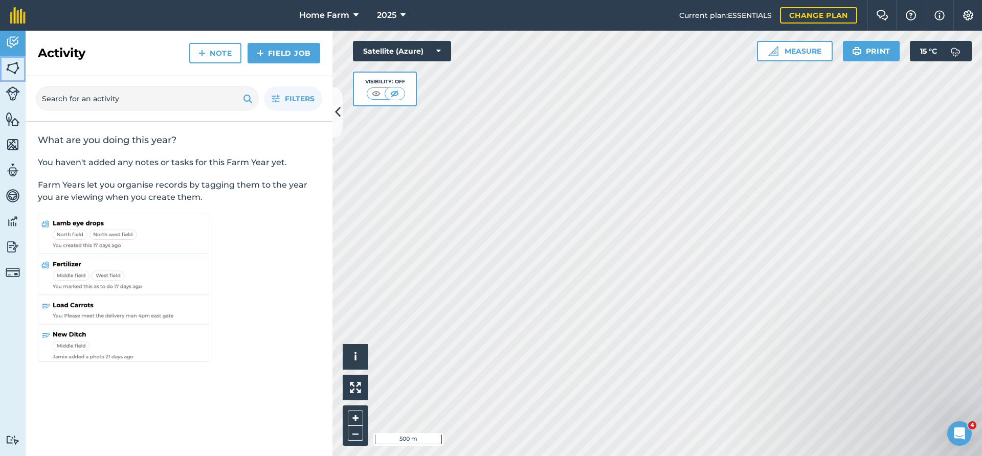
click at [11, 67] on img at bounding box center [13, 67] width 14 height 15
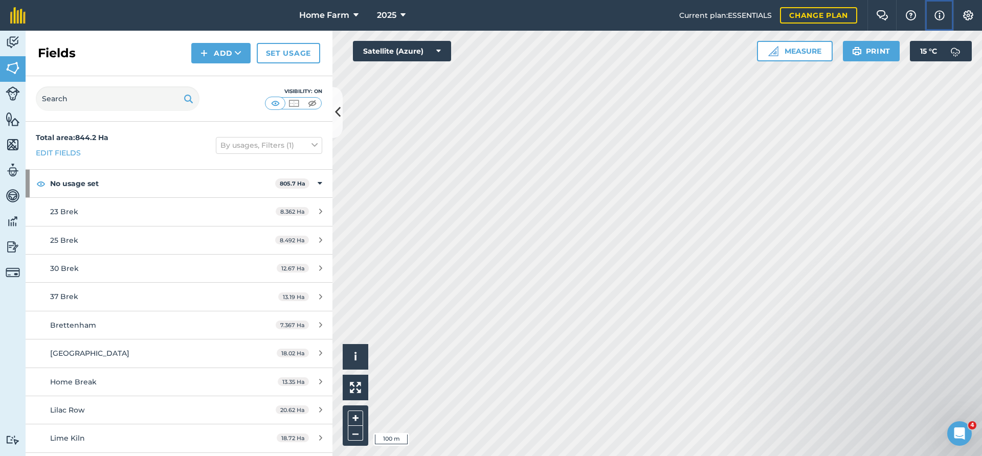
click at [935, 14] on img at bounding box center [939, 15] width 10 height 12
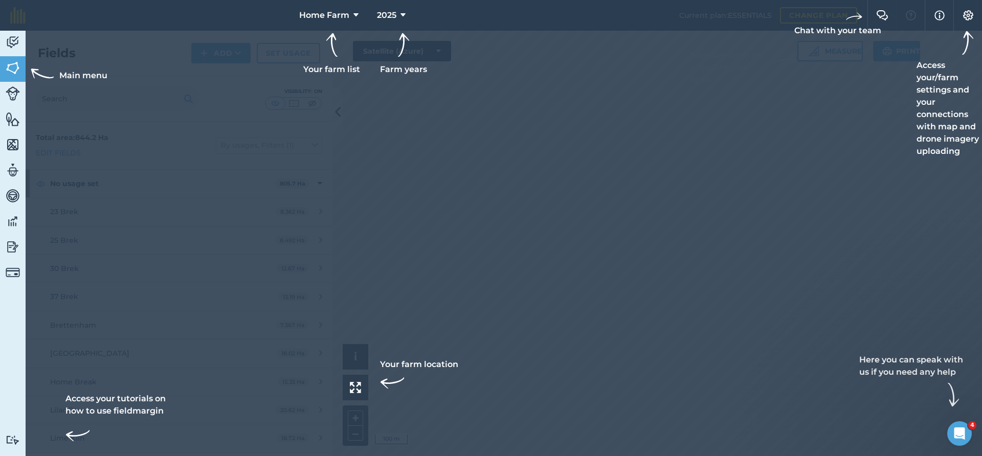
click at [654, 147] on div at bounding box center [491, 228] width 982 height 456
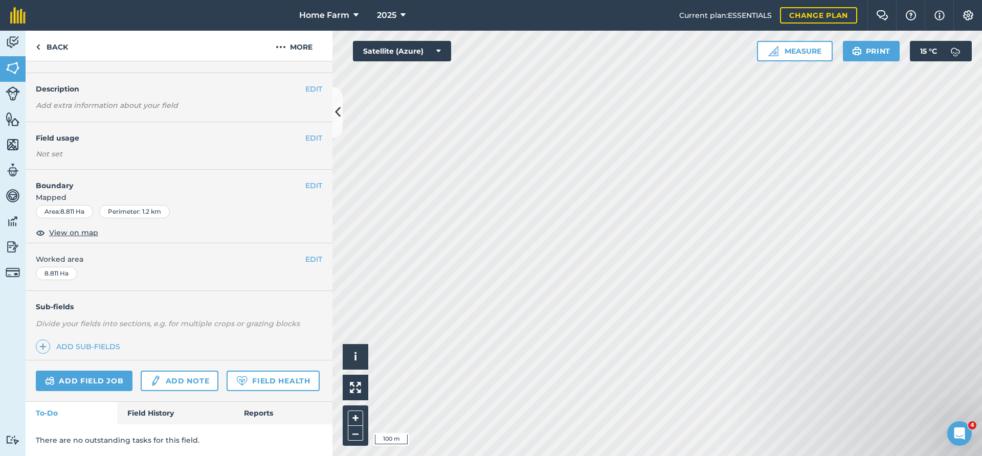
scroll to position [24, 0]
click at [51, 49] on link "Back" at bounding box center [52, 46] width 53 height 30
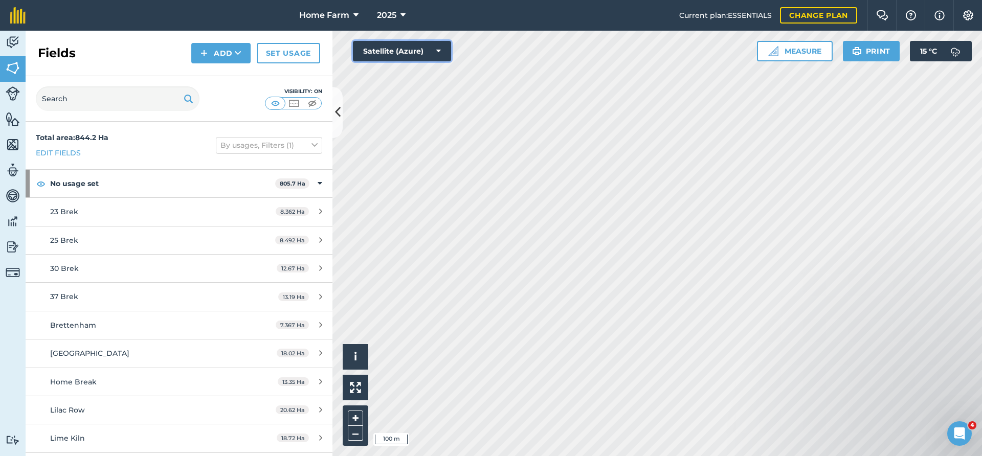
click at [376, 53] on button "Satellite (Azure)" at bounding box center [402, 51] width 98 height 20
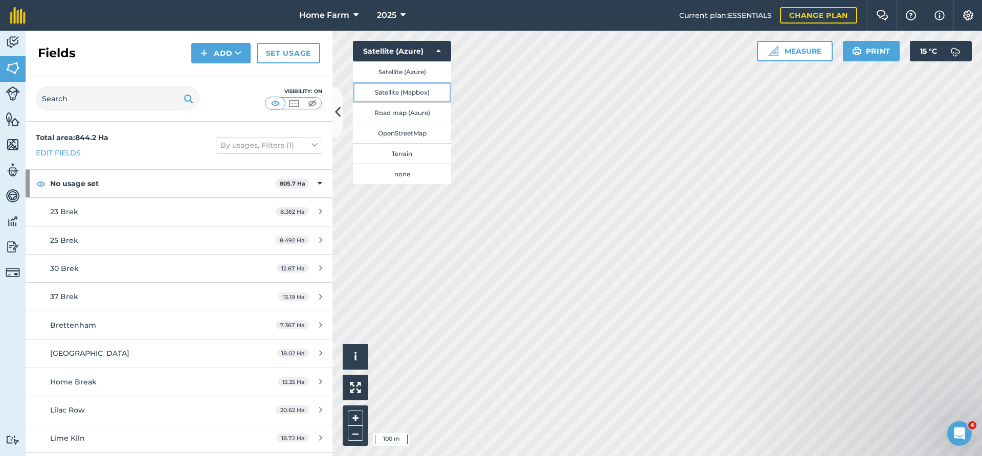
click at [394, 93] on button "Satellite (Mapbox)" at bounding box center [402, 92] width 98 height 20
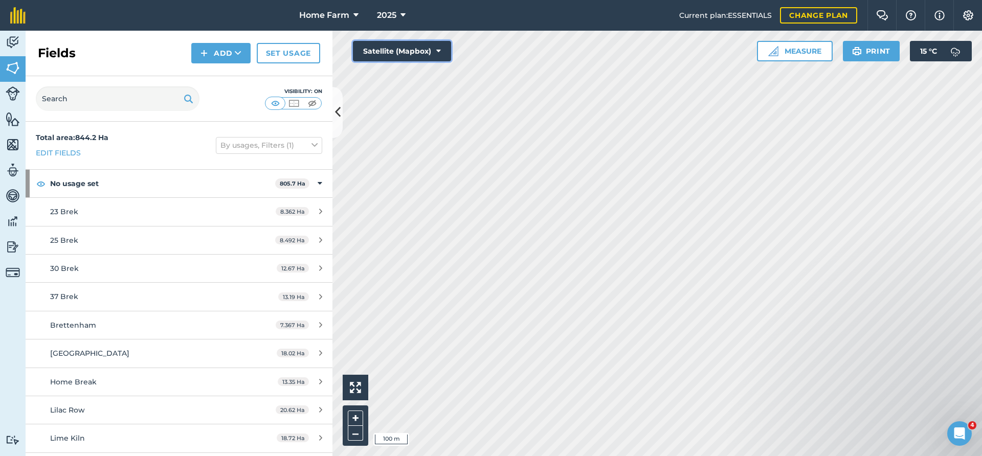
click at [403, 49] on button "Satellite (Mapbox)" at bounding box center [402, 51] width 98 height 20
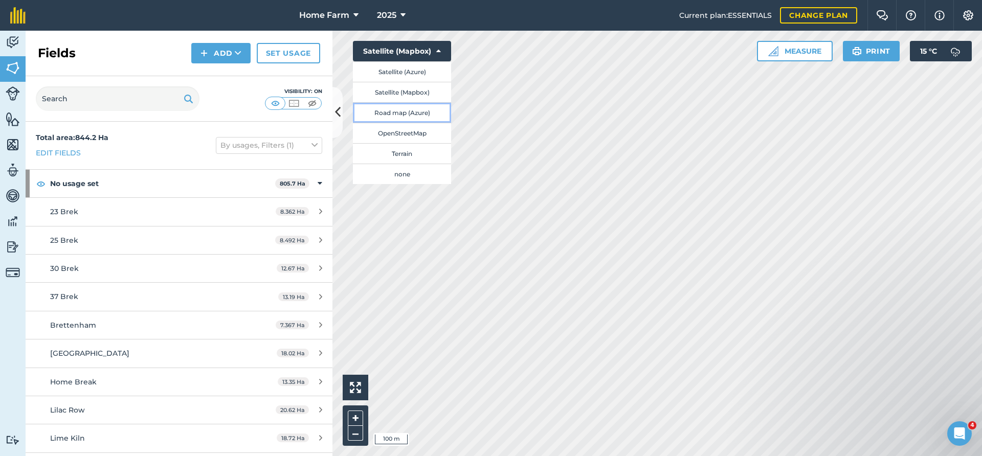
click at [400, 109] on button "Road map (Azure)" at bounding box center [402, 112] width 98 height 20
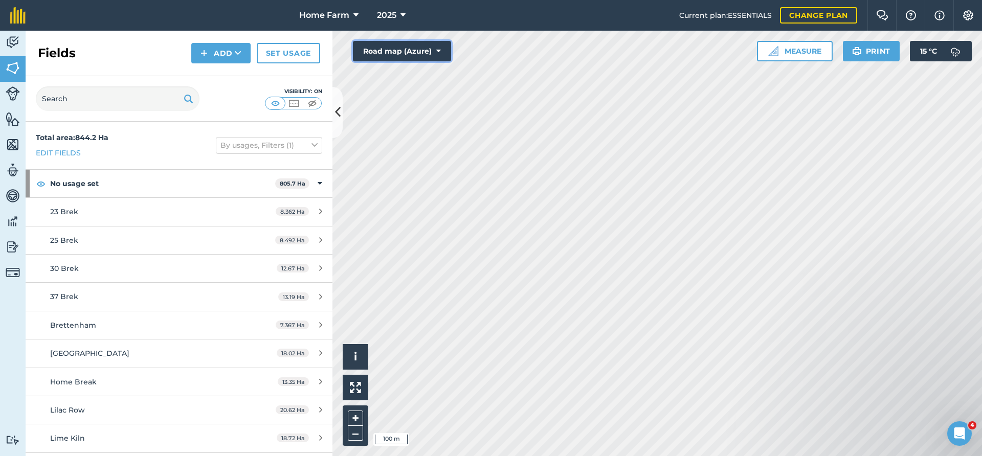
click at [427, 42] on button "Road map (Azure)" at bounding box center [402, 51] width 98 height 20
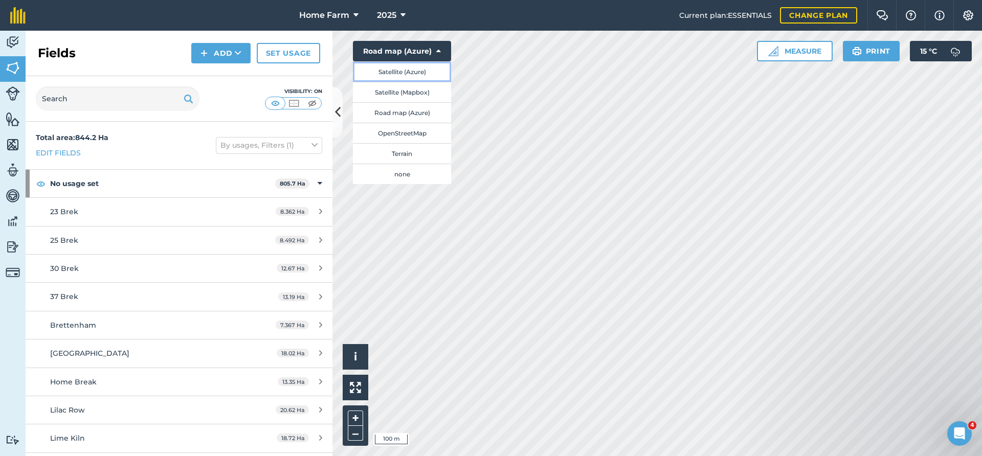
click at [419, 66] on button "Satellite (Azure)" at bounding box center [402, 71] width 98 height 20
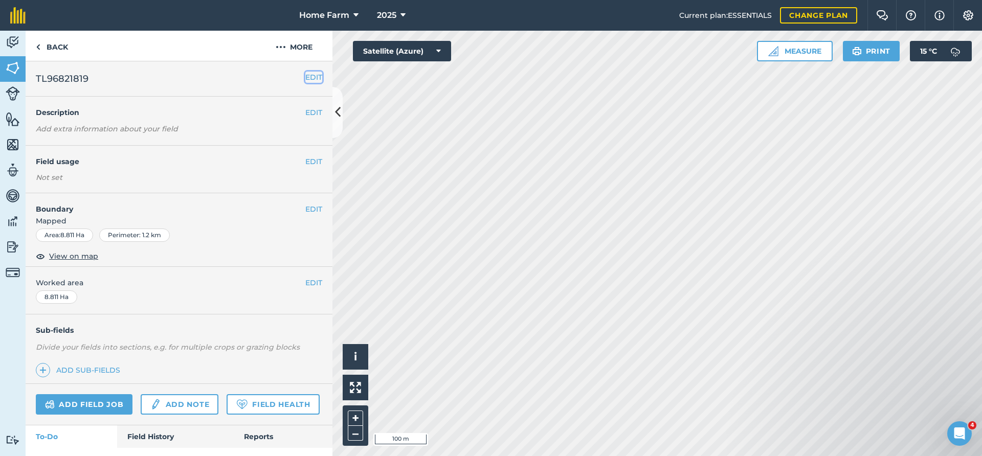
click at [316, 79] on button "EDIT" at bounding box center [313, 77] width 17 height 11
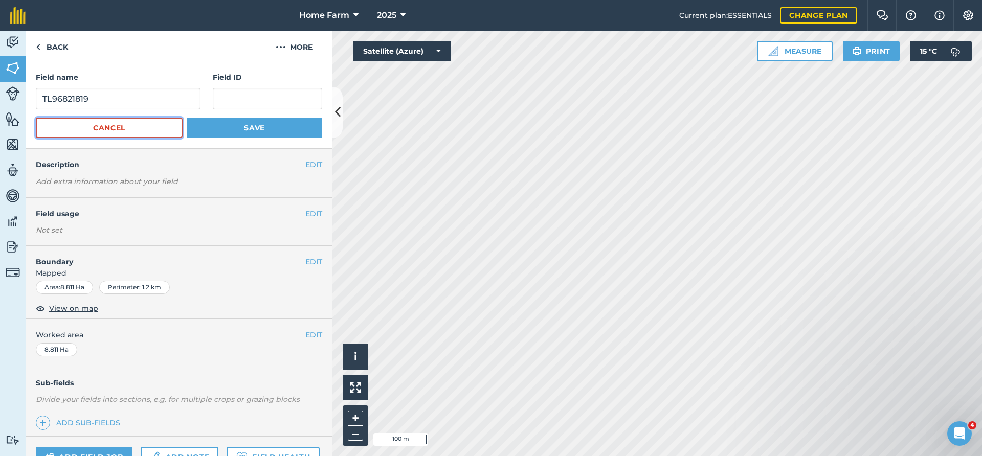
click at [160, 129] on button "Cancel" at bounding box center [109, 128] width 147 height 20
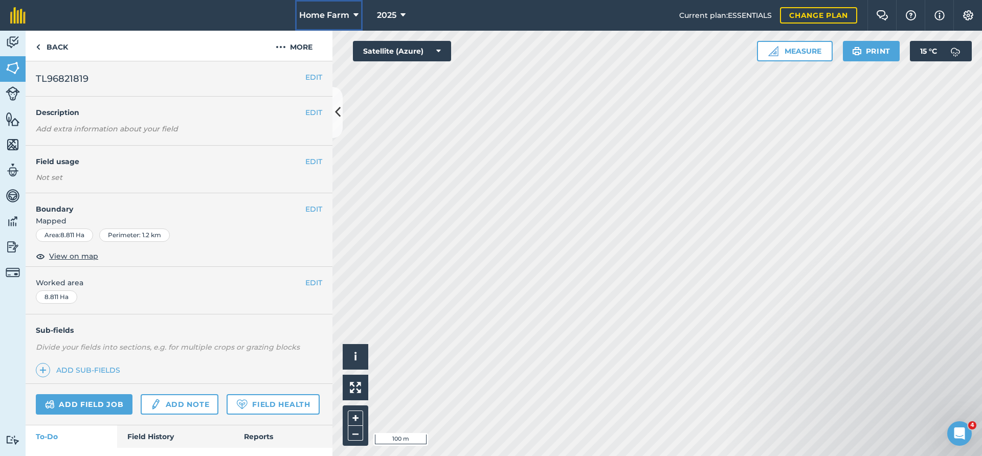
click at [342, 16] on span "Home Farm" at bounding box center [324, 15] width 50 height 12
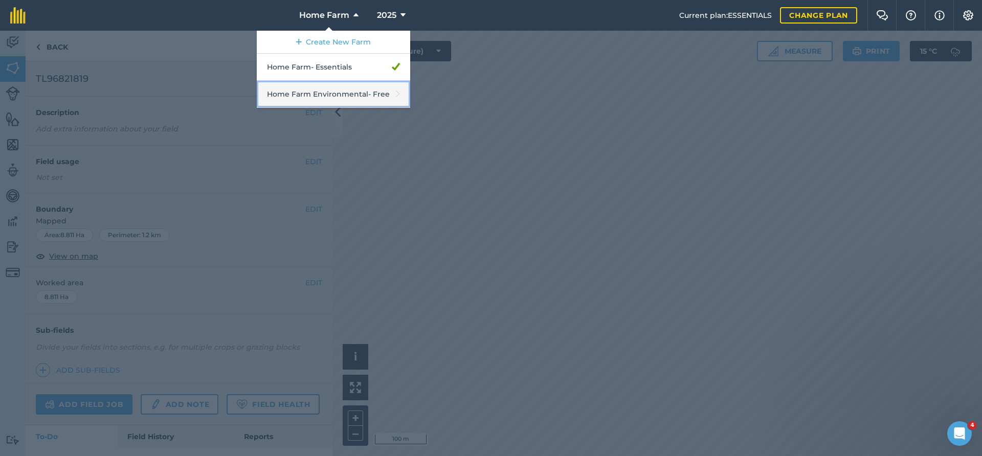
click at [342, 96] on link "Home Farm Environmental - Free" at bounding box center [333, 94] width 153 height 27
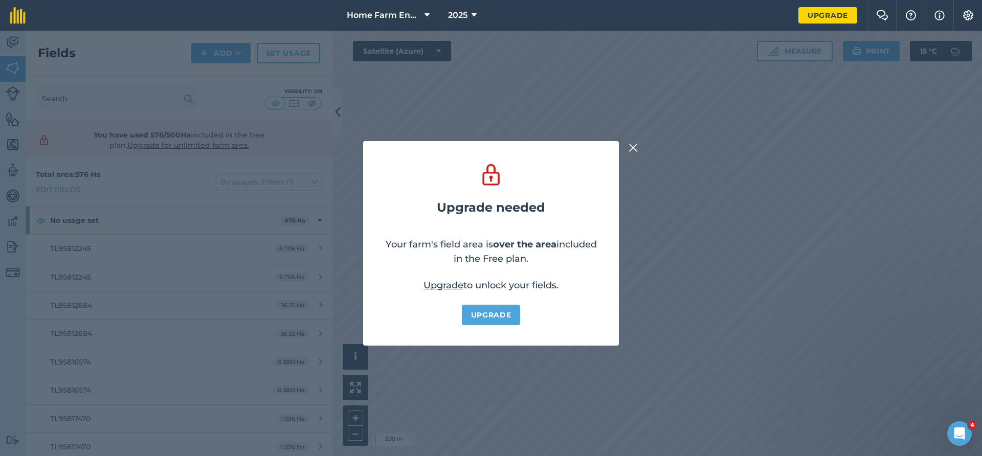
click at [630, 149] on img at bounding box center [632, 148] width 9 height 12
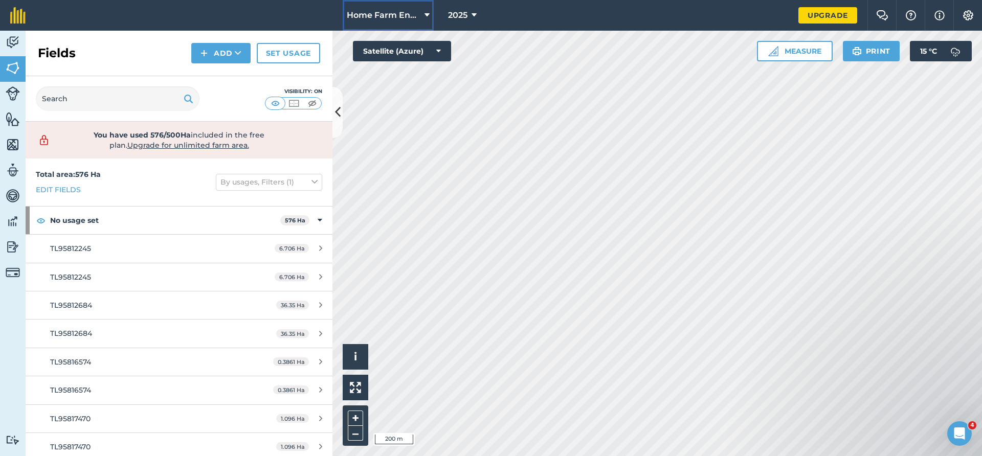
click at [415, 14] on span "Home Farm Environmental" at bounding box center [384, 15] width 74 height 12
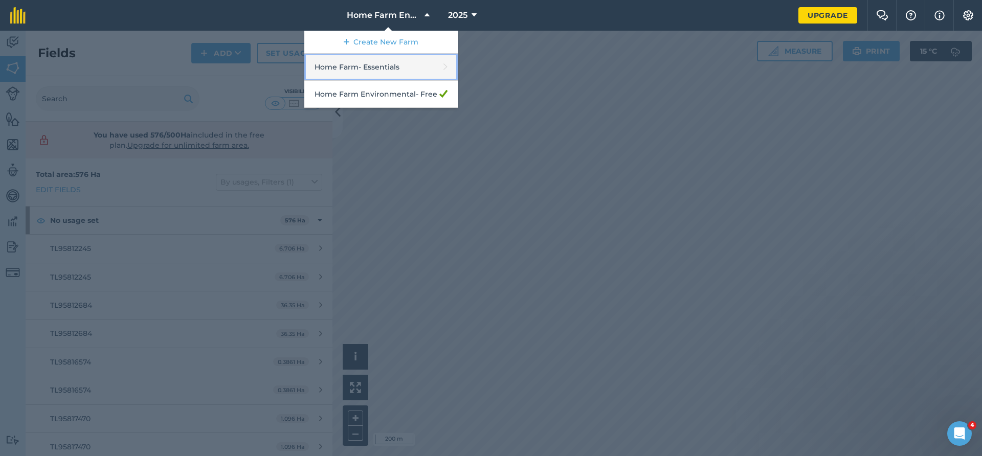
click at [412, 59] on link "Home Farm - Essentials" at bounding box center [380, 67] width 153 height 27
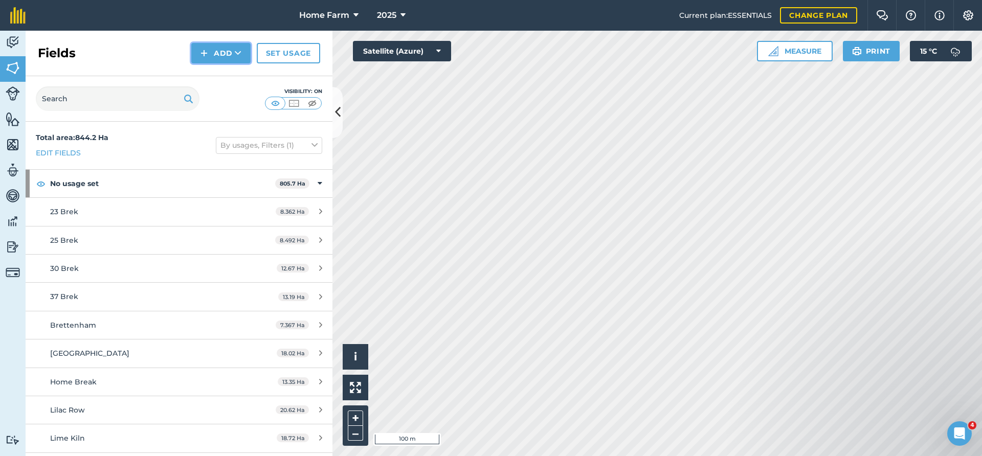
click at [232, 51] on button "Add" at bounding box center [220, 53] width 59 height 20
click at [232, 51] on button "Add Draw Import" at bounding box center [220, 53] width 59 height 20
click at [271, 52] on link "Set usage" at bounding box center [288, 53] width 63 height 20
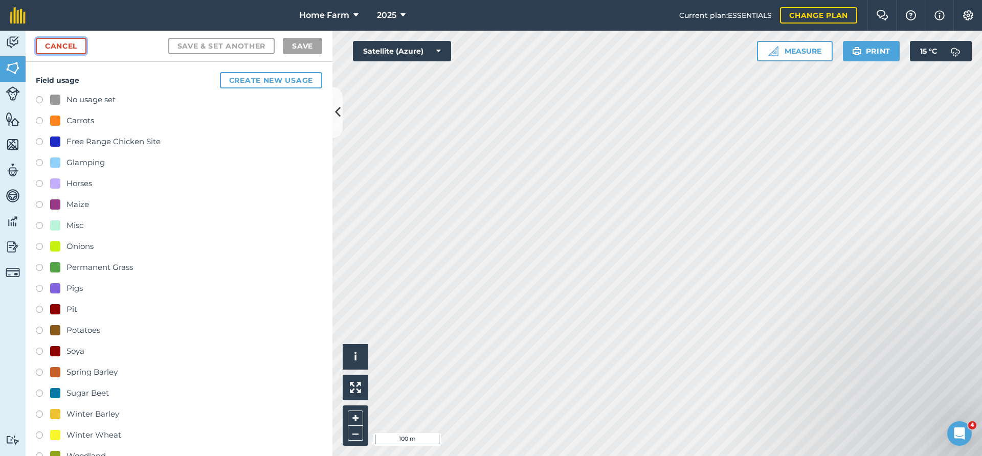
click at [73, 47] on link "Cancel" at bounding box center [61, 46] width 51 height 16
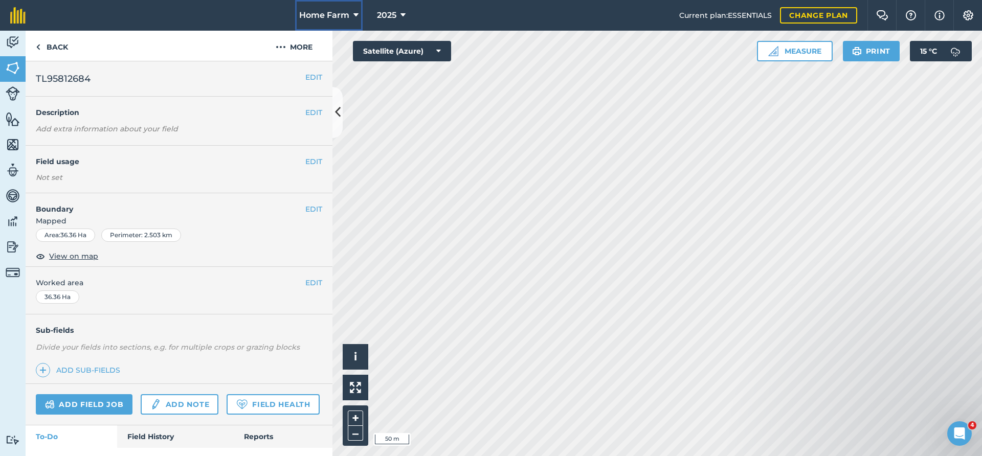
click at [349, 18] on button "Home Farm" at bounding box center [328, 15] width 67 height 31
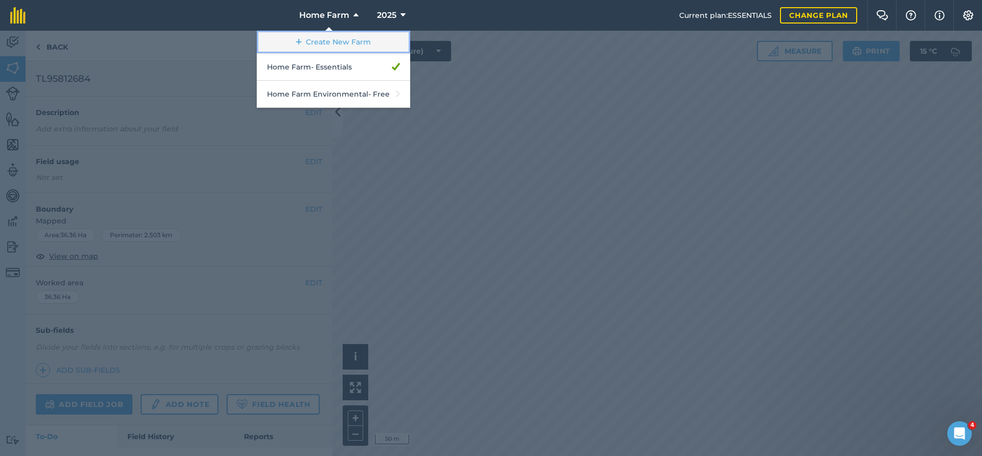
click at [349, 39] on link "Create New Farm" at bounding box center [333, 42] width 153 height 23
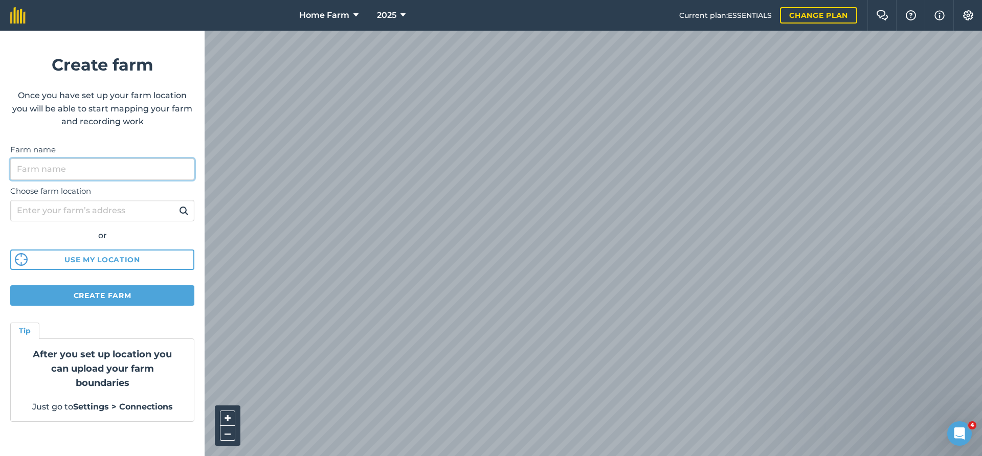
click at [98, 172] on input "Farm name" at bounding box center [102, 169] width 184 height 21
type input "Home Farm1"
click at [139, 211] on input "Choose farm location" at bounding box center [102, 210] width 184 height 21
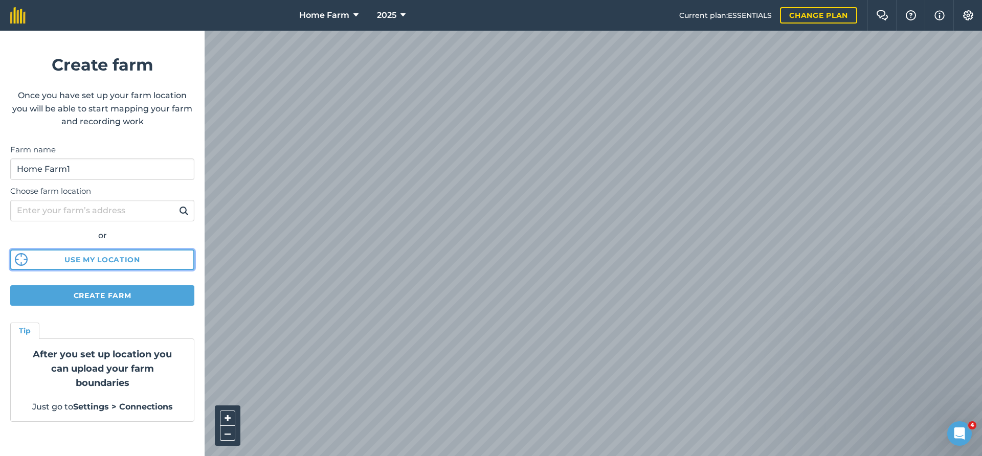
click at [120, 265] on button "Use my location" at bounding box center [102, 260] width 184 height 20
click at [146, 300] on button "Create farm" at bounding box center [102, 295] width 184 height 20
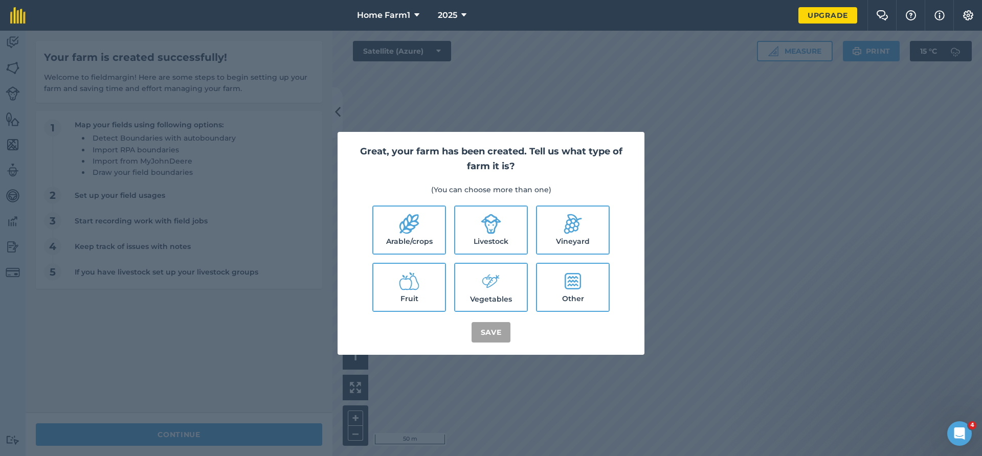
click at [398, 247] on label "Arable/crops" at bounding box center [409, 230] width 72 height 47
checkbox input "true"
click at [553, 292] on label "Other" at bounding box center [573, 287] width 72 height 47
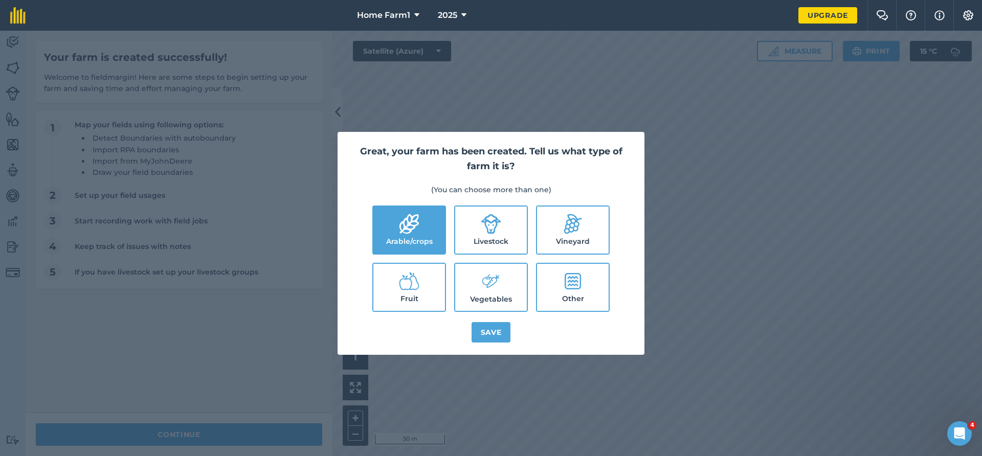
checkbox input "true"
click at [495, 334] on button "Save" at bounding box center [490, 332] width 39 height 20
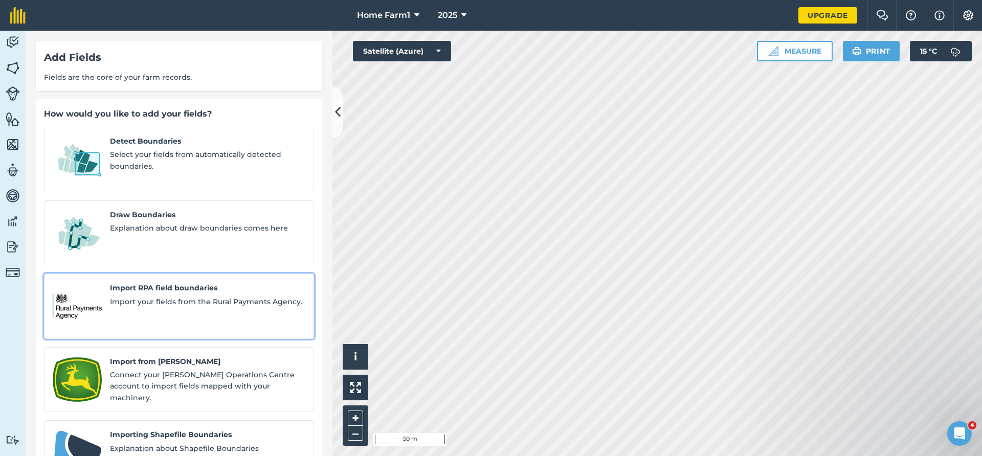
click at [252, 282] on div "Import RPA field boundaries Import your fields from the Rural Payments Agency." at bounding box center [207, 306] width 195 height 48
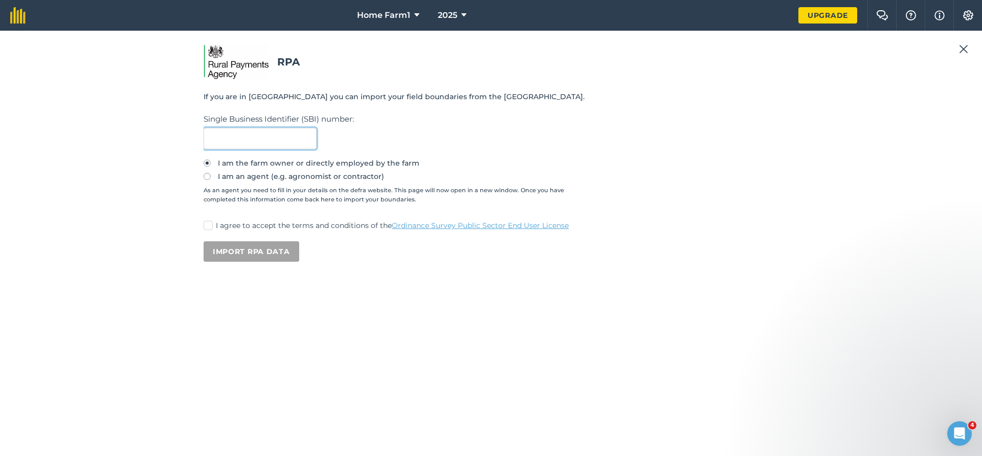
click at [266, 142] on input "text" at bounding box center [259, 138] width 113 height 21
type input "106568216"
click at [214, 228] on label "I agree to accept the terms and conditions of the Ordinance Survey Public Secto…" at bounding box center [490, 225] width 575 height 11
click at [210, 227] on input "I agree to accept the terms and conditions of the Ordinance Survey Public Secto…" at bounding box center [206, 223] width 7 height 7
checkbox input "true"
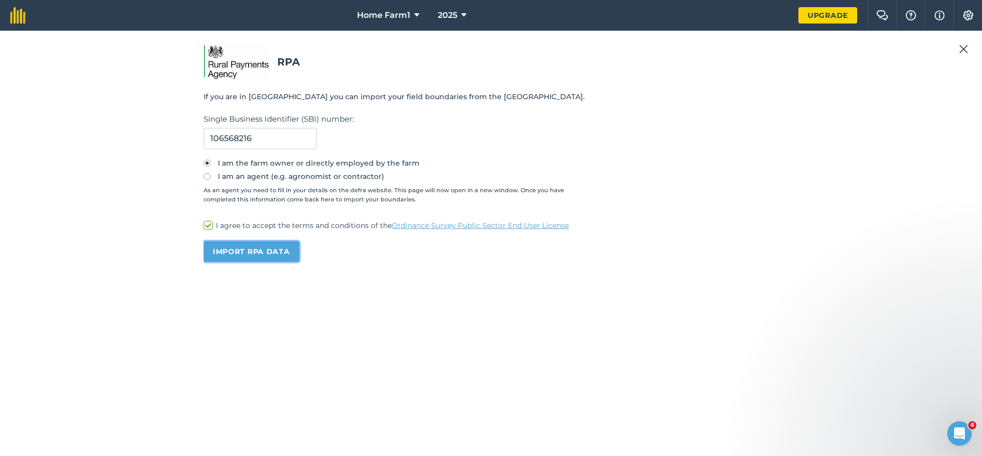
click at [241, 254] on button "Import RPA data" at bounding box center [251, 251] width 96 height 20
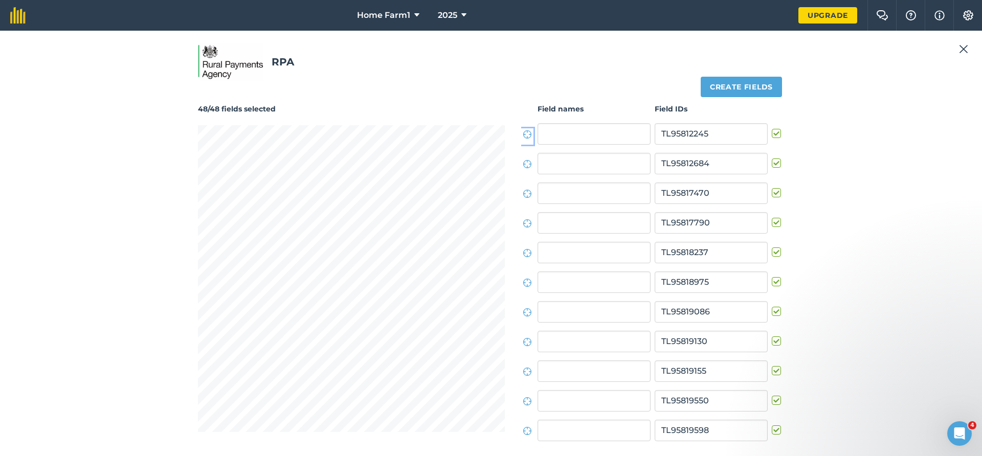
click at [523, 134] on icon at bounding box center [527, 134] width 9 height 9
click at [548, 134] on input "text" at bounding box center [593, 133] width 113 height 21
type input "Camp"
click at [861, 143] on div "RPA 48/48 fields selected Create fields Field names Field IDs Camp TL95812245 T…" at bounding box center [490, 243] width 957 height 401
click at [751, 86] on button "Create fields" at bounding box center [740, 87] width 81 height 20
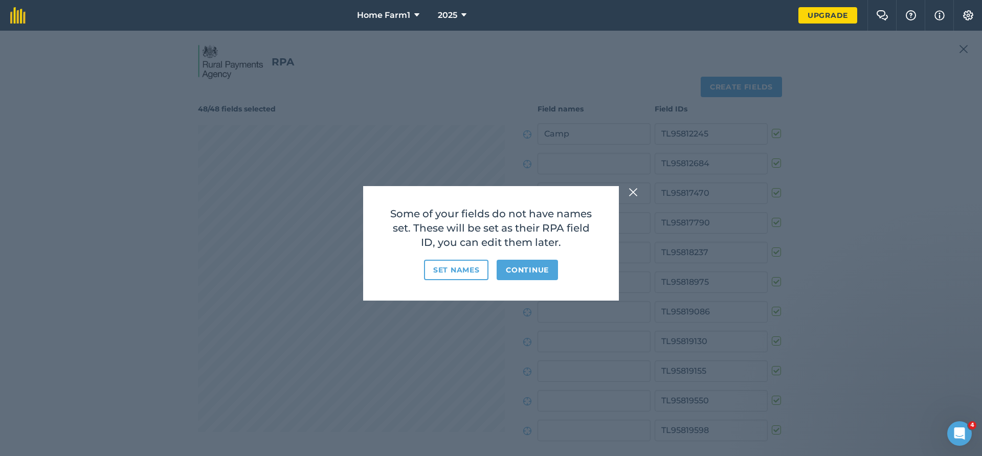
click at [635, 190] on img at bounding box center [632, 192] width 9 height 12
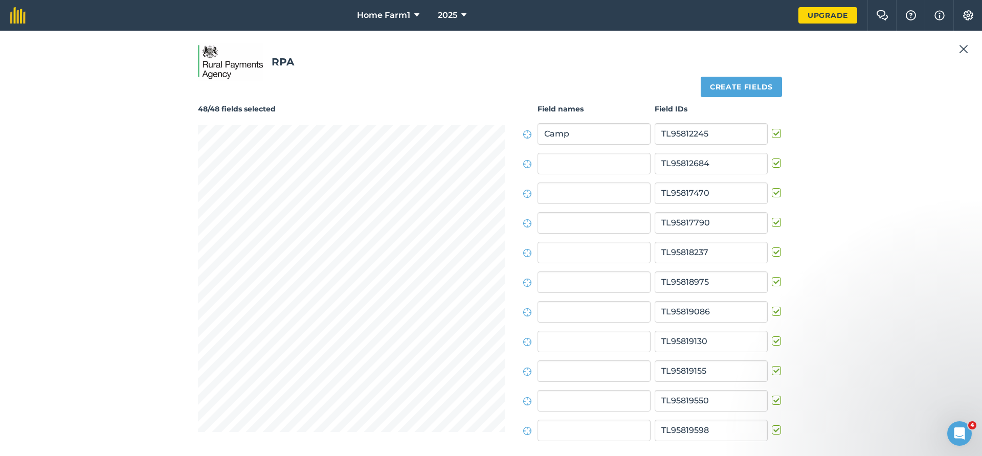
click at [964, 53] on img at bounding box center [963, 49] width 9 height 12
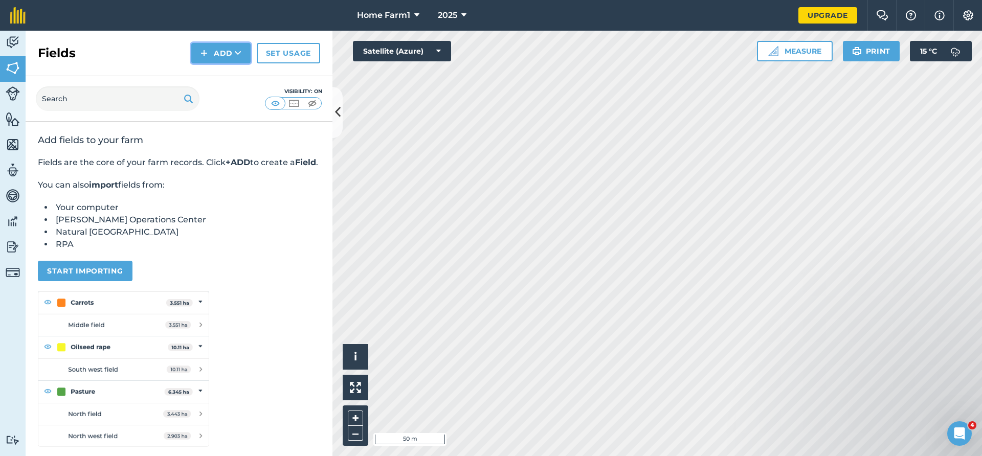
click at [242, 55] on button "Add" at bounding box center [220, 53] width 59 height 20
click at [233, 94] on link "Import" at bounding box center [221, 99] width 56 height 22
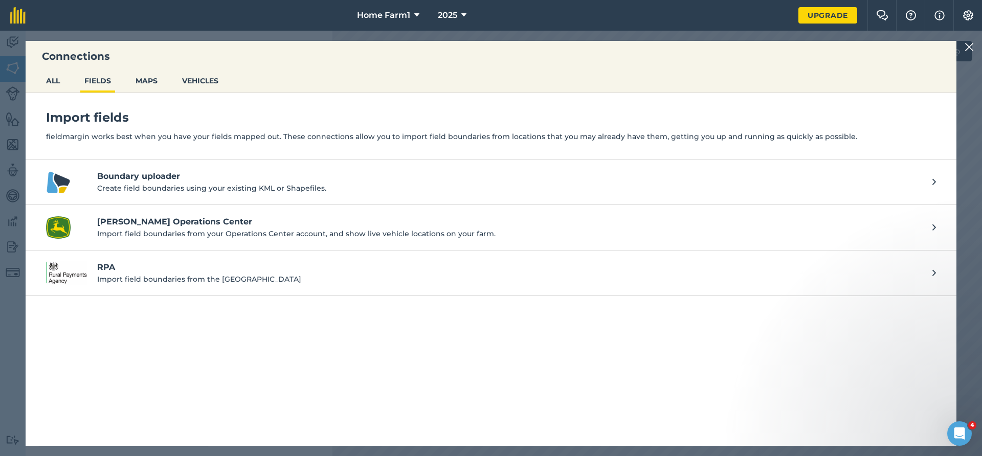
click at [264, 179] on h4 "Boundary uploader" at bounding box center [509, 176] width 825 height 12
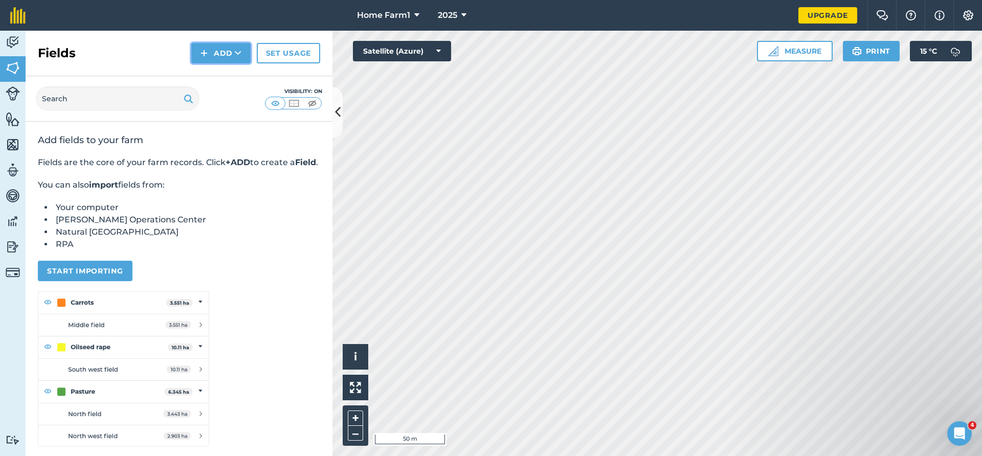
click at [227, 60] on button "Add" at bounding box center [220, 53] width 59 height 20
click at [224, 96] on link "Import" at bounding box center [221, 99] width 56 height 22
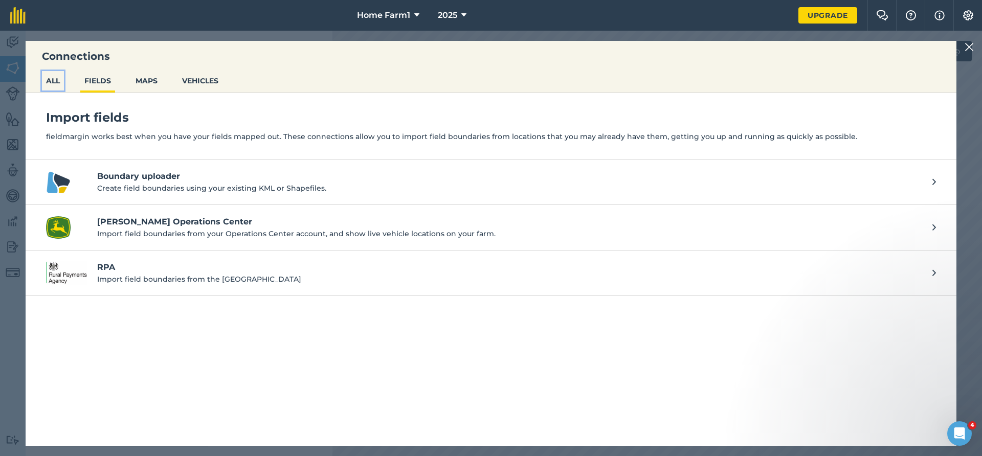
click at [55, 82] on button "ALL" at bounding box center [53, 80] width 22 height 19
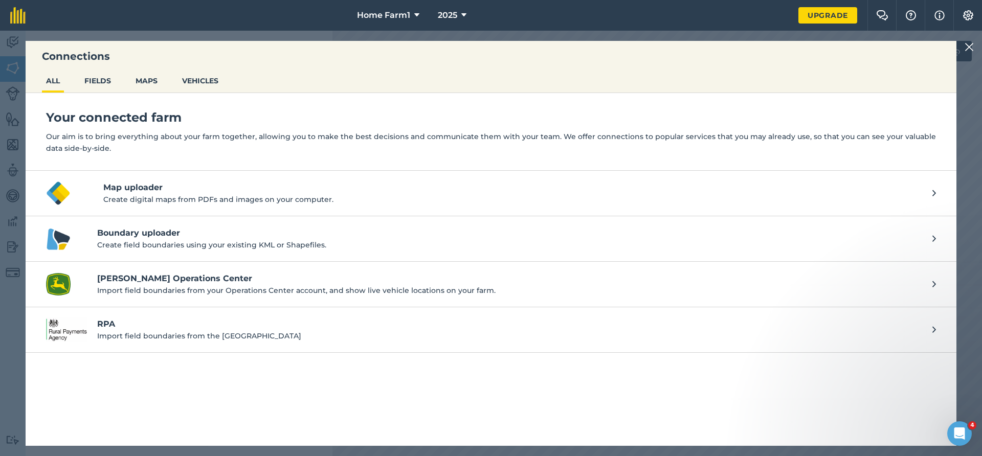
click at [203, 327] on h4 "RPA" at bounding box center [509, 324] width 825 height 12
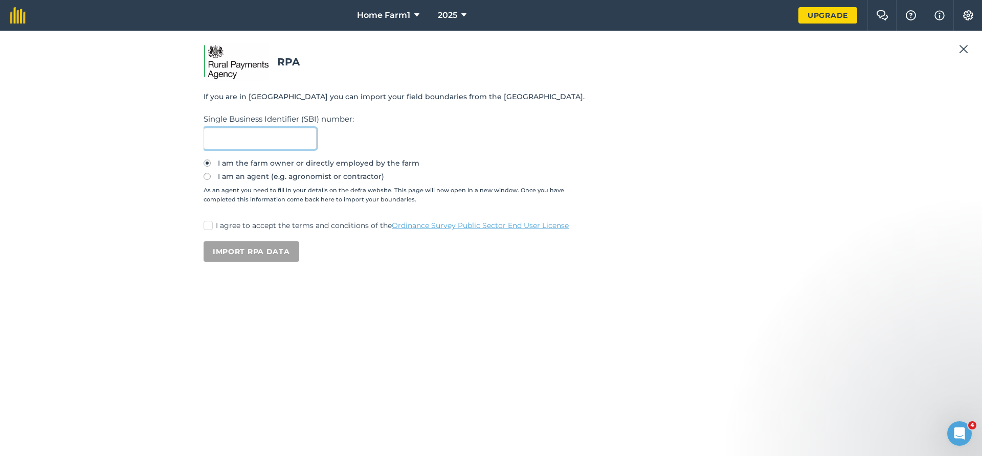
click at [242, 141] on input "text" at bounding box center [259, 138] width 113 height 21
type input "106568216"
click at [203, 217] on div "RPA If you are in England you can import your field boundaries from the RPA. Si…" at bounding box center [490, 243] width 957 height 401
click at [212, 222] on label "I agree to accept the terms and conditions of the Ordinance Survey Public Secto…" at bounding box center [490, 225] width 575 height 11
click at [210, 222] on input "I agree to accept the terms and conditions of the Ordinance Survey Public Secto…" at bounding box center [206, 223] width 7 height 7
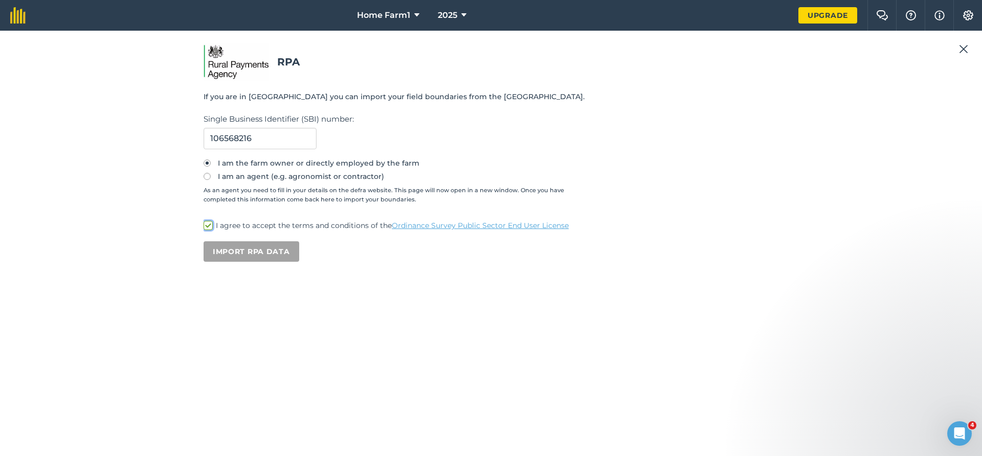
checkbox input "true"
click at [235, 245] on button "Import RPA data" at bounding box center [251, 251] width 96 height 20
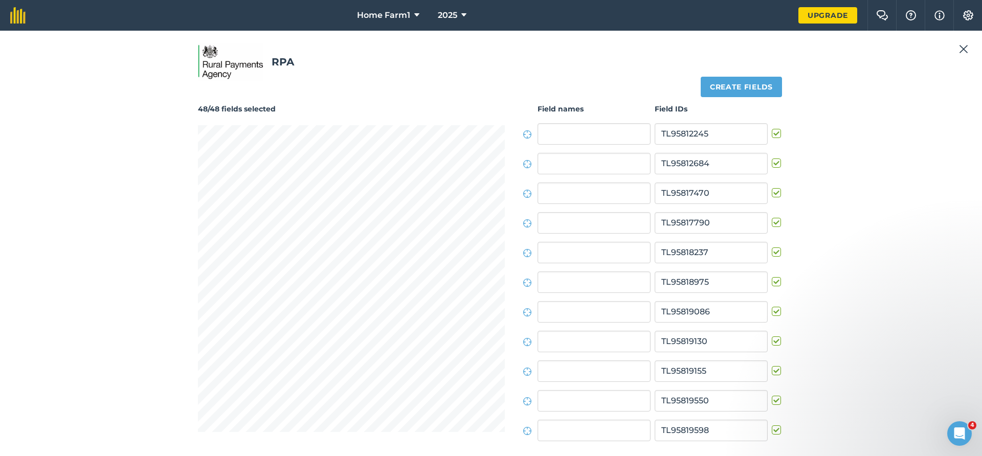
click at [963, 46] on img at bounding box center [963, 49] width 9 height 12
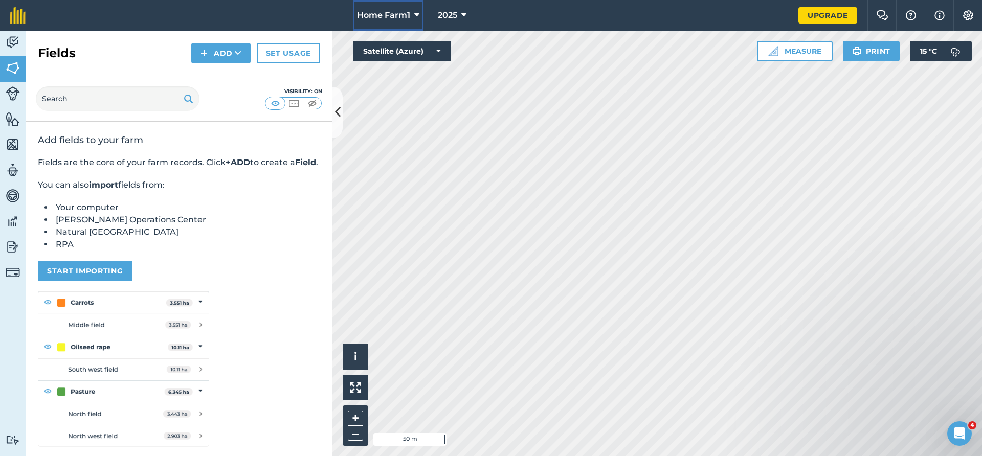
click at [388, 14] on span "Home Farm1" at bounding box center [383, 15] width 53 height 12
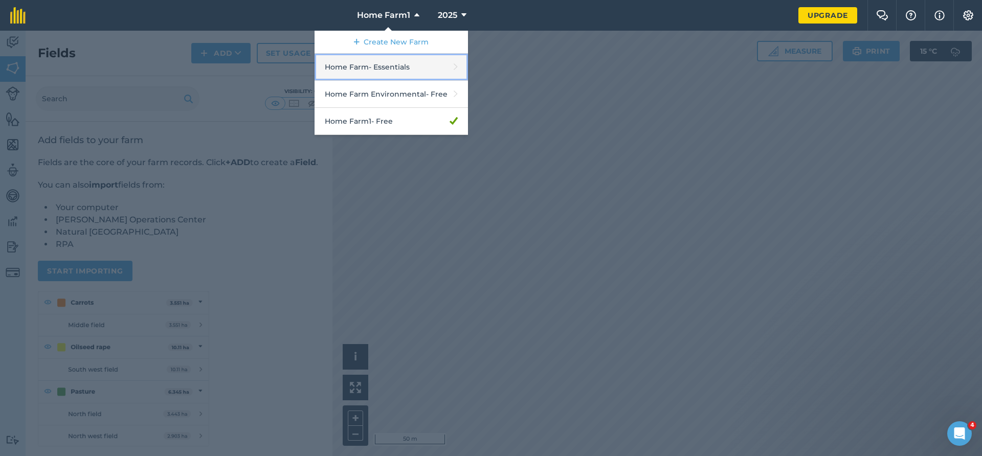
click at [387, 66] on link "Home Farm - Essentials" at bounding box center [390, 67] width 153 height 27
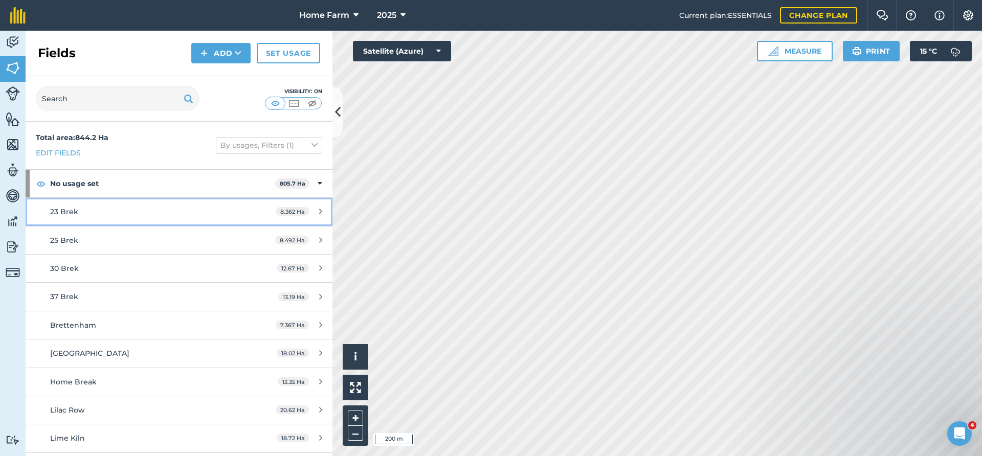
click at [203, 214] on div "23 Brek" at bounding box center [146, 211] width 192 height 11
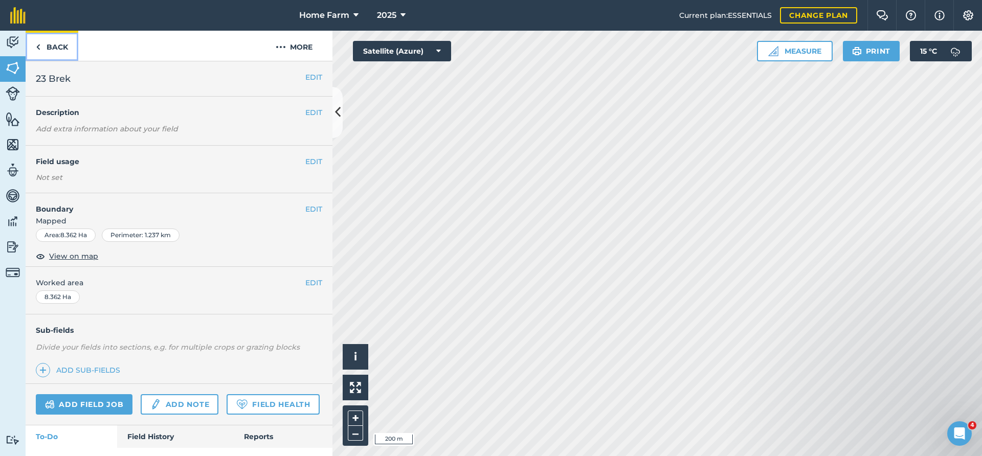
click at [57, 46] on link "Back" at bounding box center [52, 46] width 53 height 30
click at [105, 130] on em "Add extra information about your field" at bounding box center [107, 128] width 142 height 9
click at [313, 80] on button "EDIT" at bounding box center [313, 77] width 17 height 11
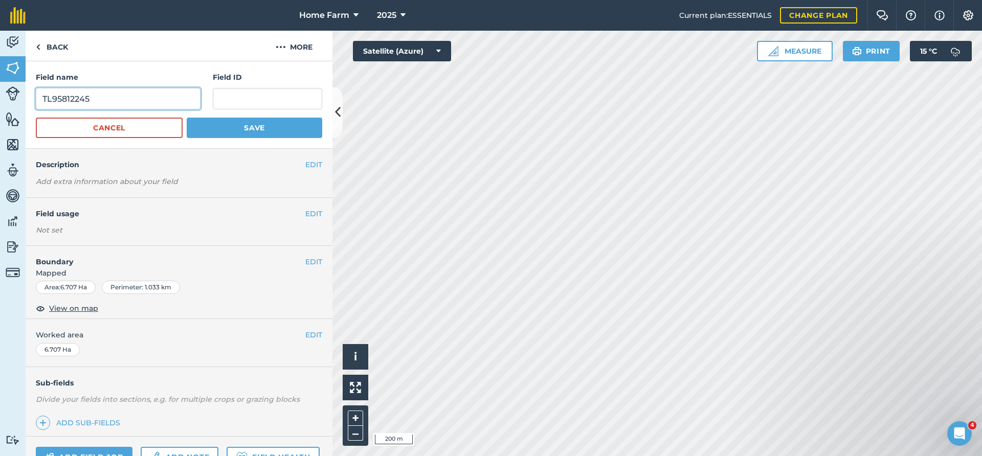
drag, startPoint x: 113, startPoint y: 100, endPoint x: 10, endPoint y: 100, distance: 103.3
click at [36, 100] on input "TL95812245" at bounding box center [118, 98] width 165 height 21
click at [237, 94] on input "text" at bounding box center [267, 98] width 109 height 21
paste input "TL95812245"
type input "TL95812245"
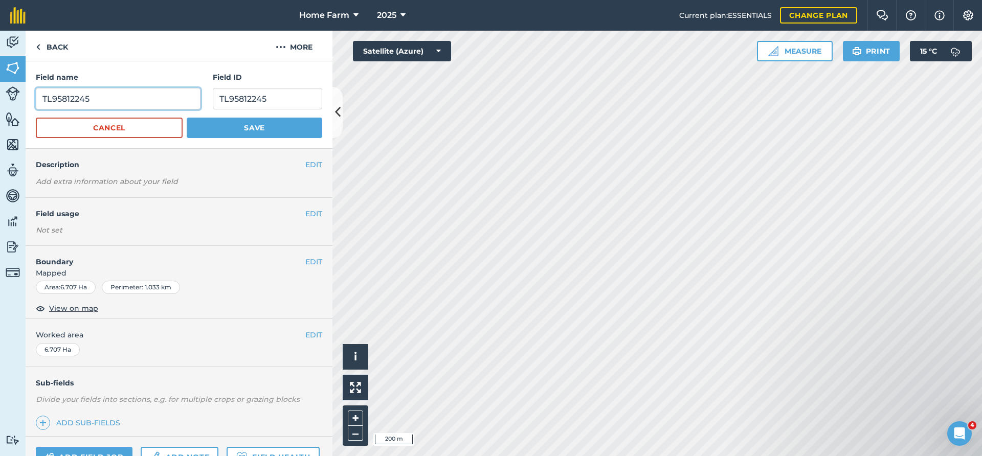
drag, startPoint x: 99, startPoint y: 100, endPoint x: 24, endPoint y: 100, distance: 75.2
click at [36, 100] on input "TL95812245" at bounding box center [118, 98] width 165 height 21
type input "Camp"
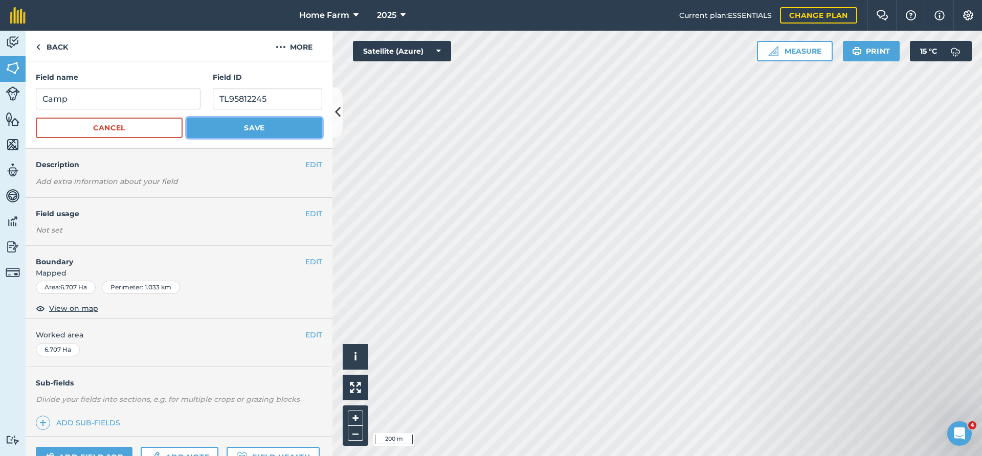
click at [233, 132] on button "Save" at bounding box center [254, 128] width 135 height 20
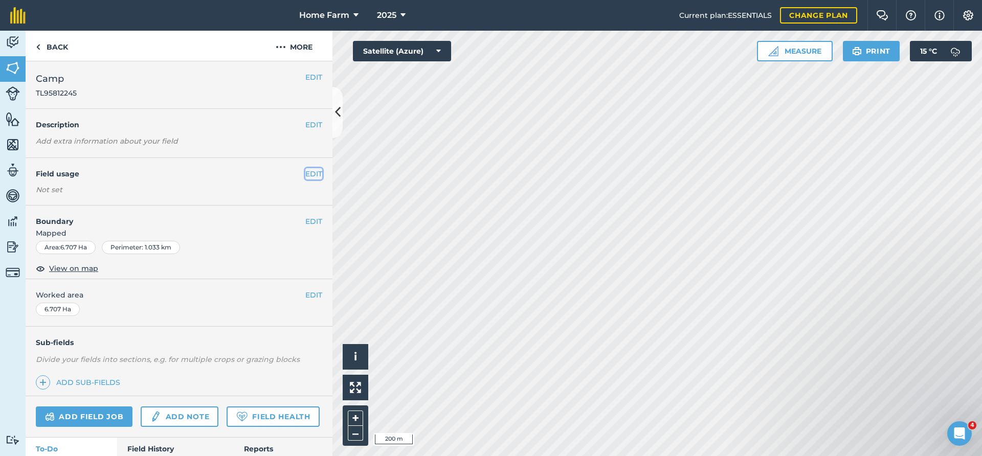
click at [307, 173] on button "EDIT" at bounding box center [313, 173] width 17 height 11
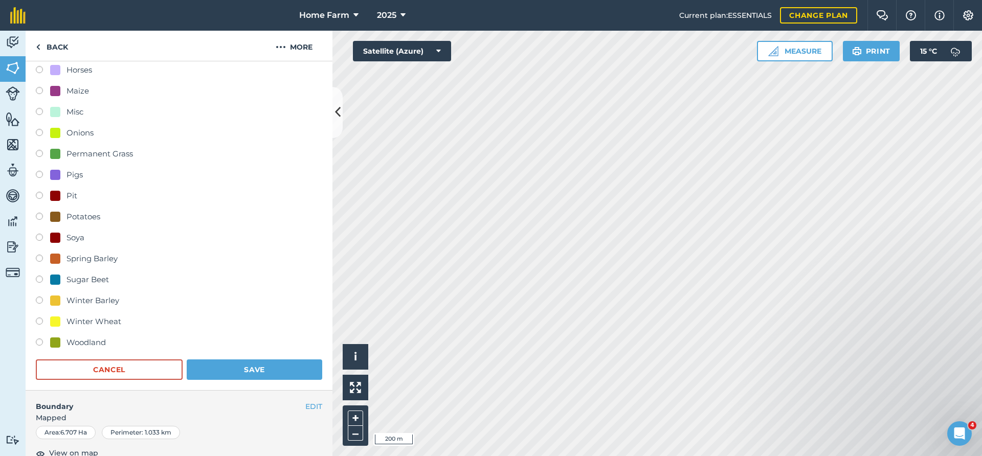
scroll to position [221, 0]
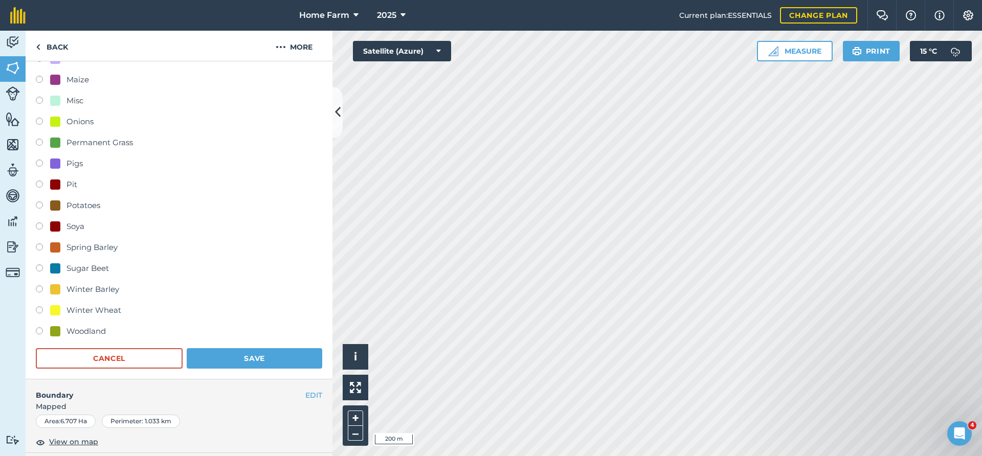
click at [104, 267] on div "Sugar Beet" at bounding box center [87, 268] width 42 height 12
radio input "true"
radio input "false"
click at [232, 359] on button "Save" at bounding box center [254, 358] width 135 height 20
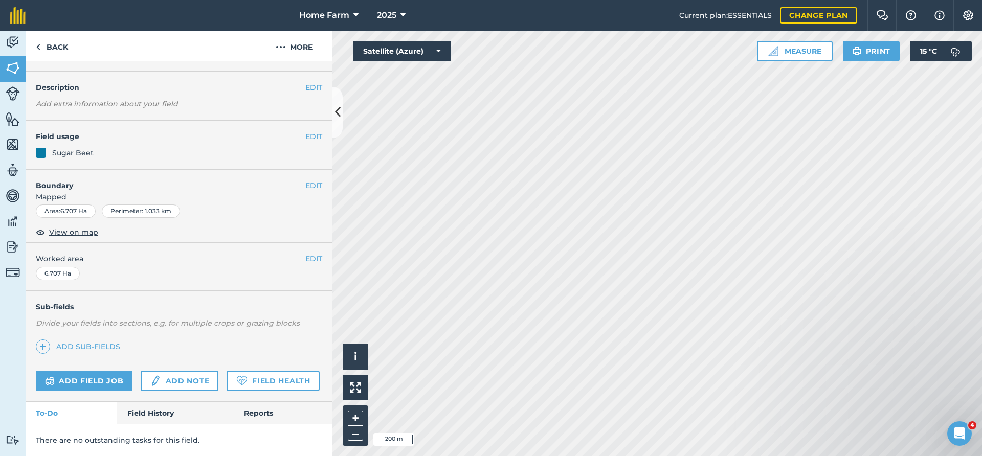
scroll to position [37, 0]
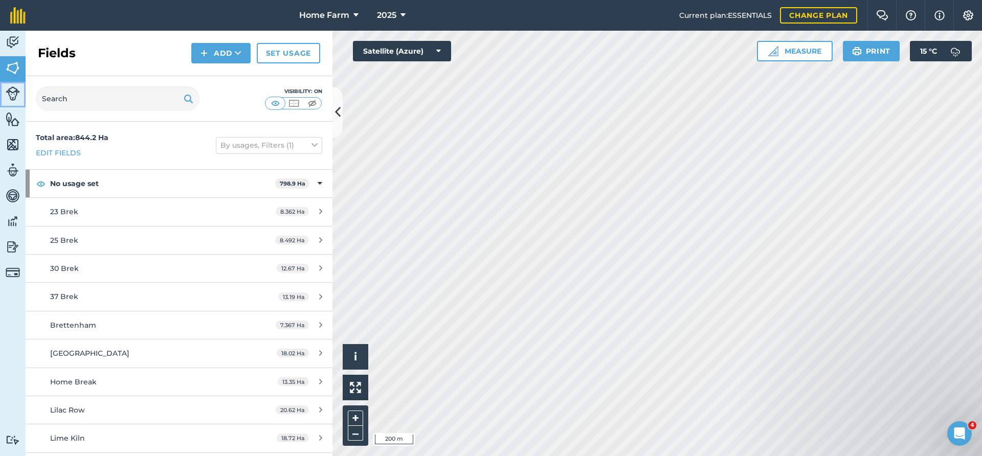
click at [10, 91] on img at bounding box center [13, 93] width 14 height 14
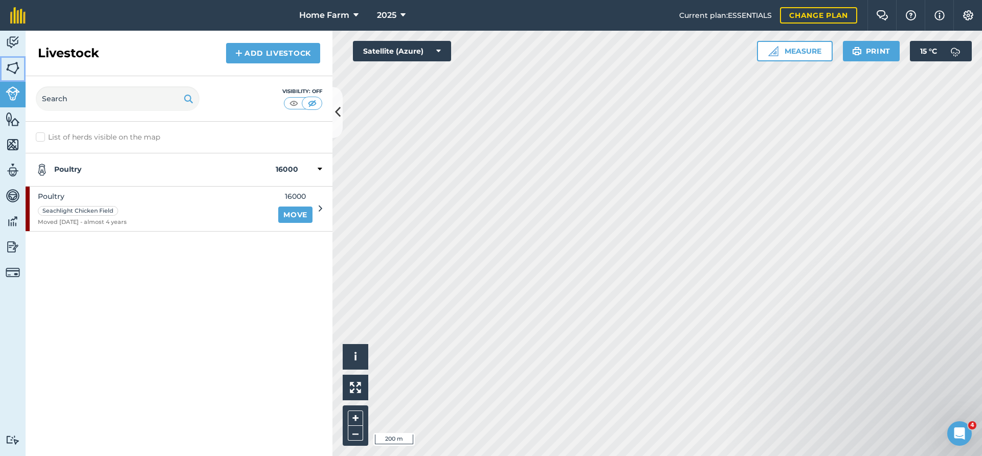
click at [10, 65] on img at bounding box center [13, 67] width 14 height 15
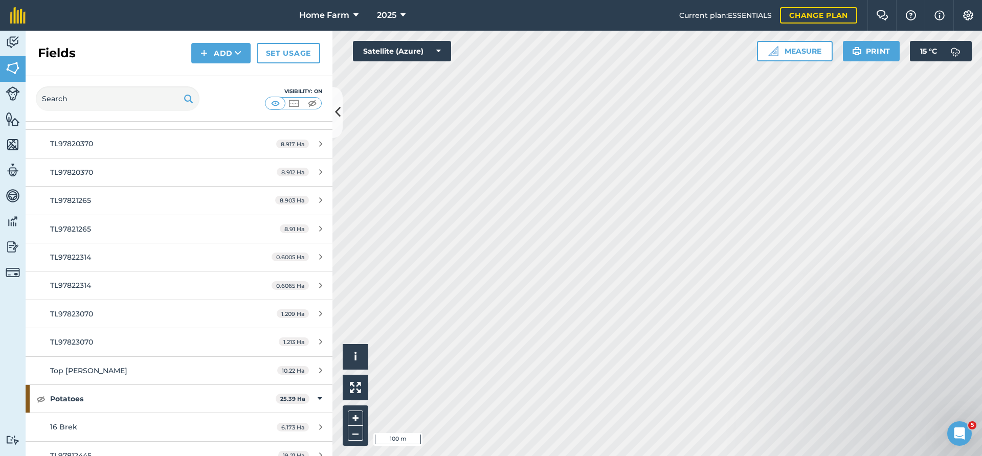
scroll to position [3494, 0]
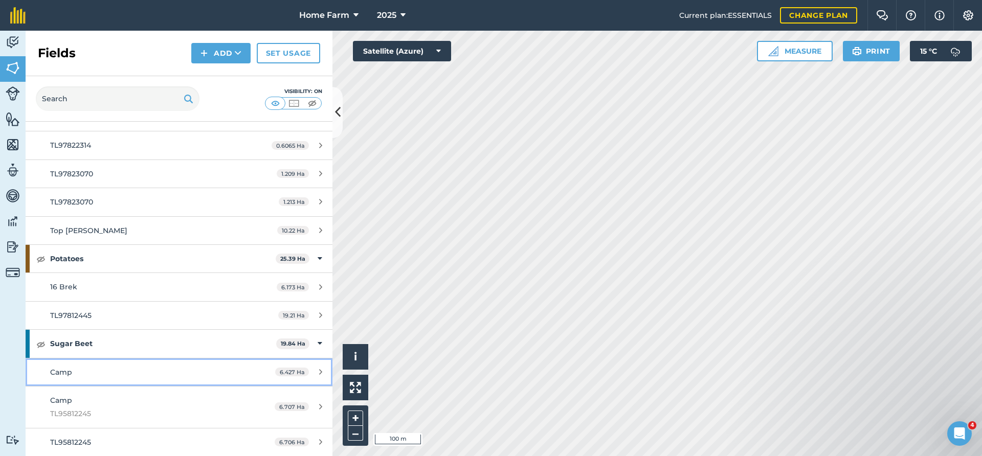
click at [180, 365] on link "Camp 6.427 Ha" at bounding box center [179, 372] width 307 height 28
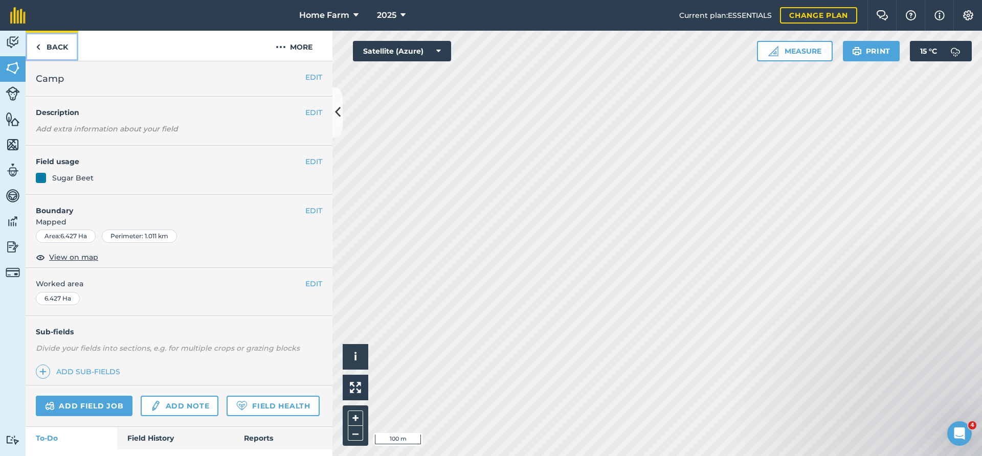
click at [52, 49] on link "Back" at bounding box center [52, 46] width 53 height 30
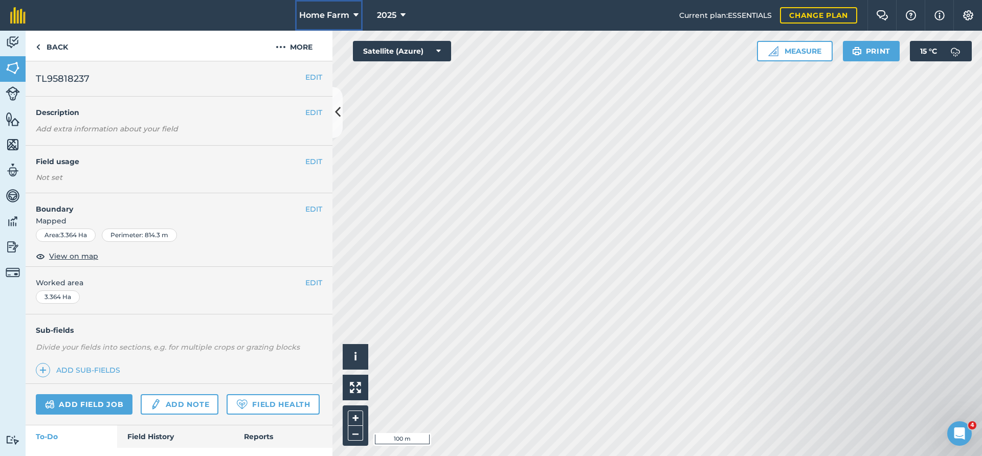
click at [341, 16] on span "Home Farm" at bounding box center [324, 15] width 50 height 12
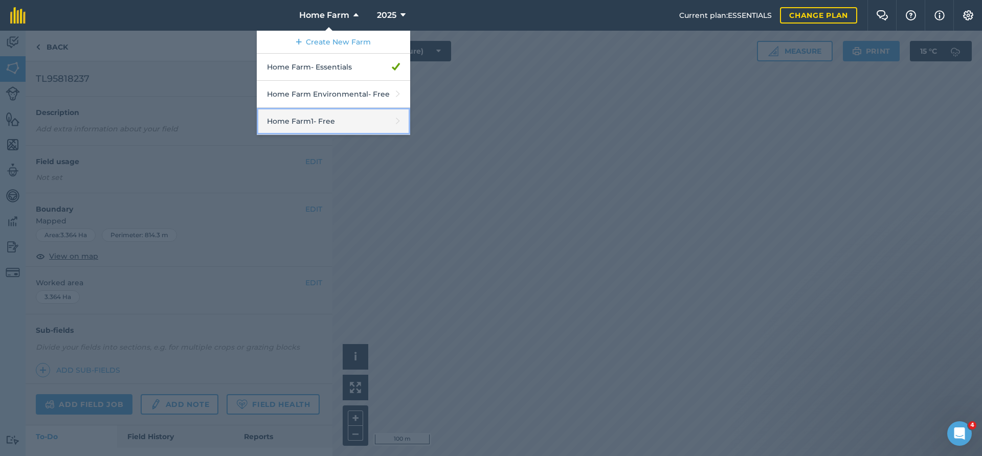
click at [349, 116] on link "Home Farm1 - Free" at bounding box center [333, 121] width 153 height 27
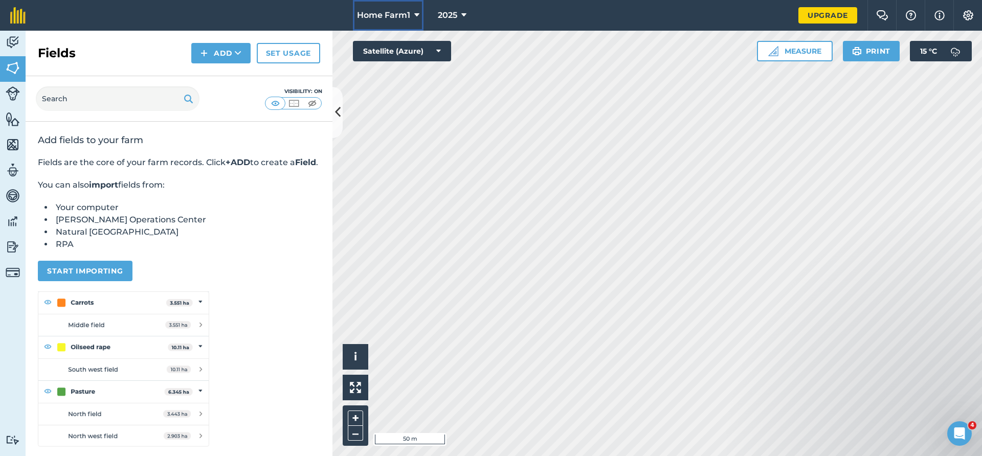
click at [392, 15] on span "Home Farm1" at bounding box center [383, 15] width 53 height 12
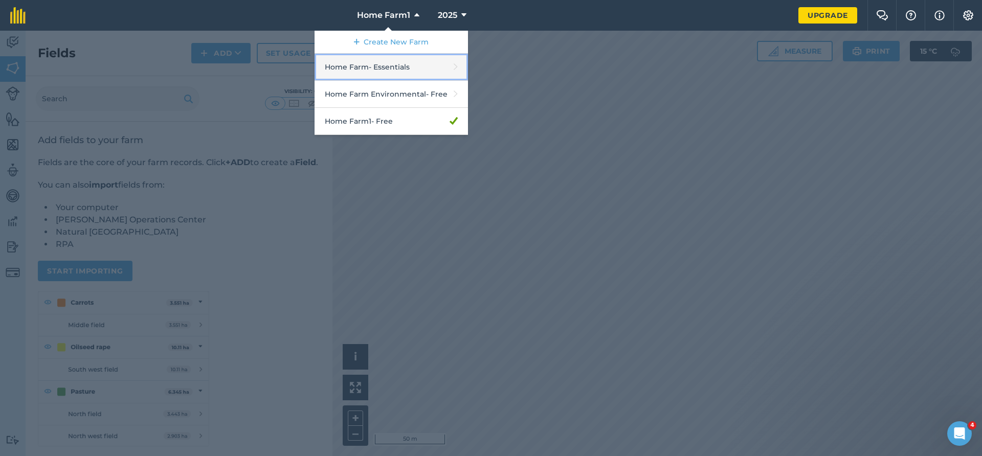
click at [390, 65] on link "Home Farm - Essentials" at bounding box center [390, 67] width 153 height 27
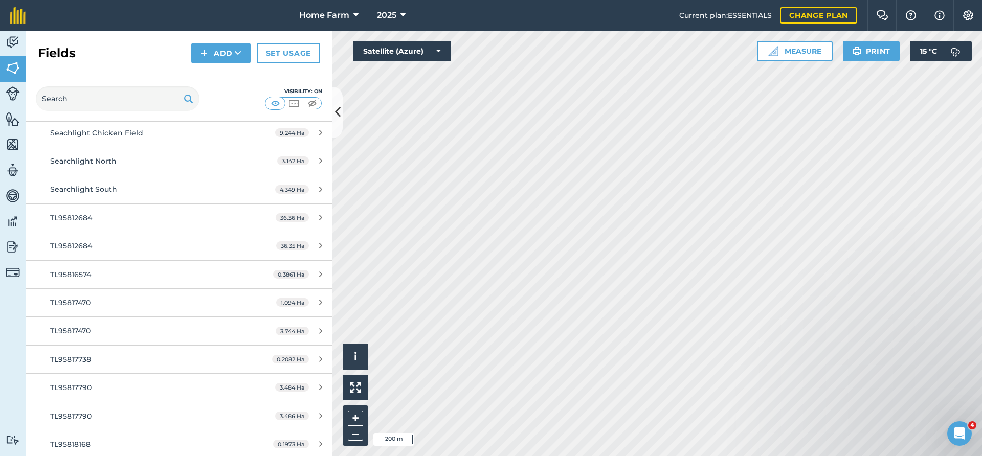
scroll to position [663, 0]
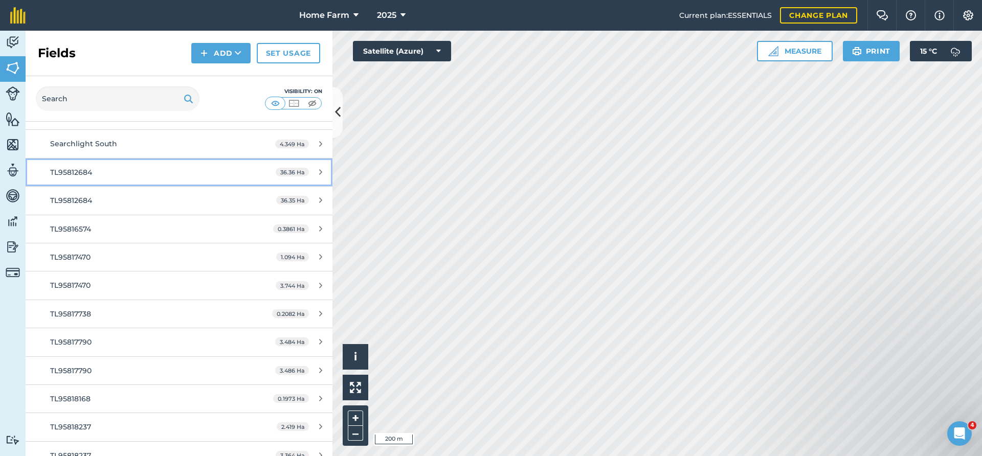
click at [174, 173] on div "TL95812684" at bounding box center [146, 172] width 192 height 11
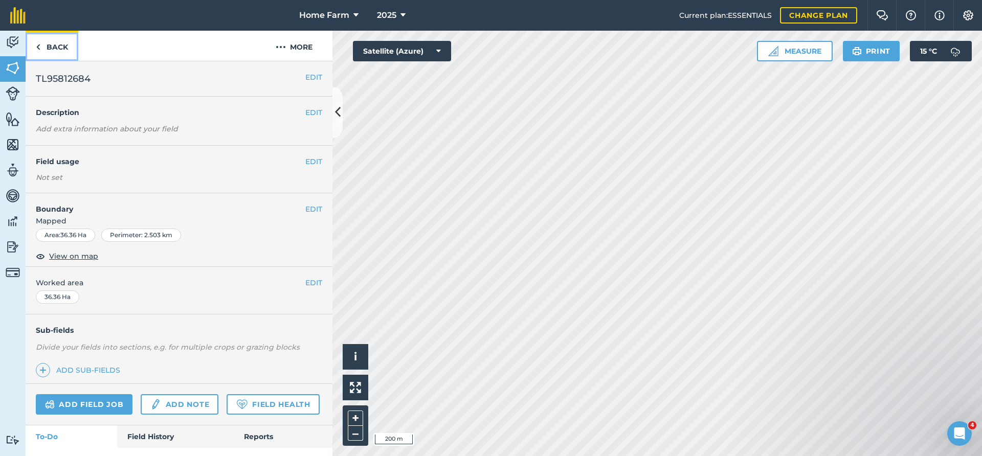
click at [58, 44] on link "Back" at bounding box center [52, 46] width 53 height 30
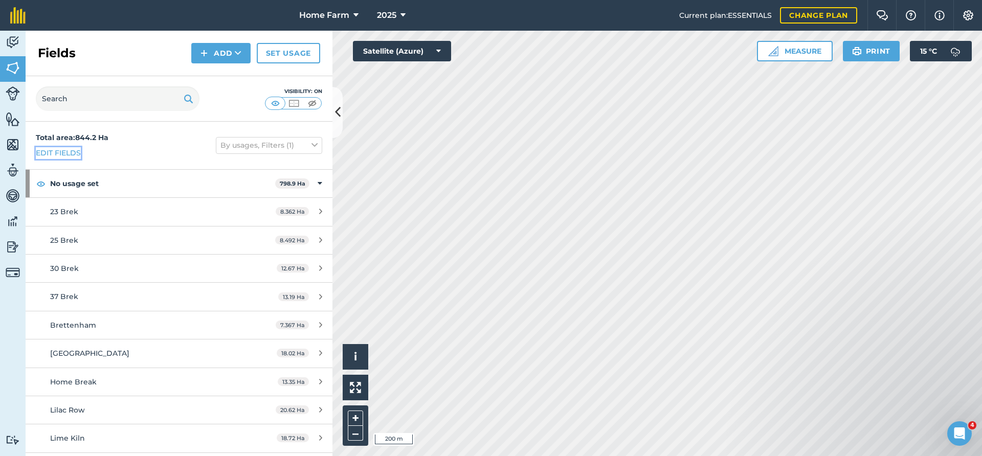
click at [61, 149] on link "Edit fields" at bounding box center [58, 152] width 45 height 11
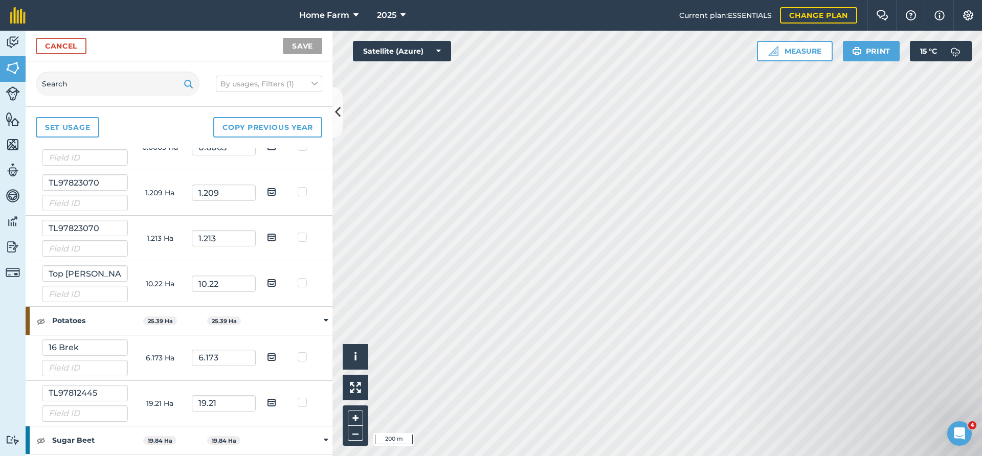
scroll to position [5714, 0]
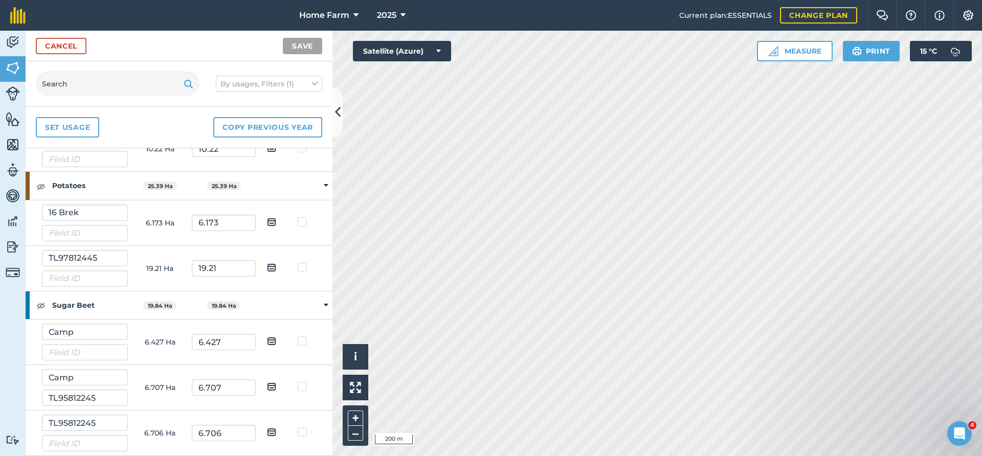
click at [301, 427] on label at bounding box center [304, 427] width 12 height 0
click at [304, 429] on input "checkbox" at bounding box center [307, 430] width 7 height 7
checkbox input "true"
click at [303, 381] on label at bounding box center [304, 381] width 12 height 0
click at [304, 384] on input "checkbox" at bounding box center [307, 384] width 7 height 7
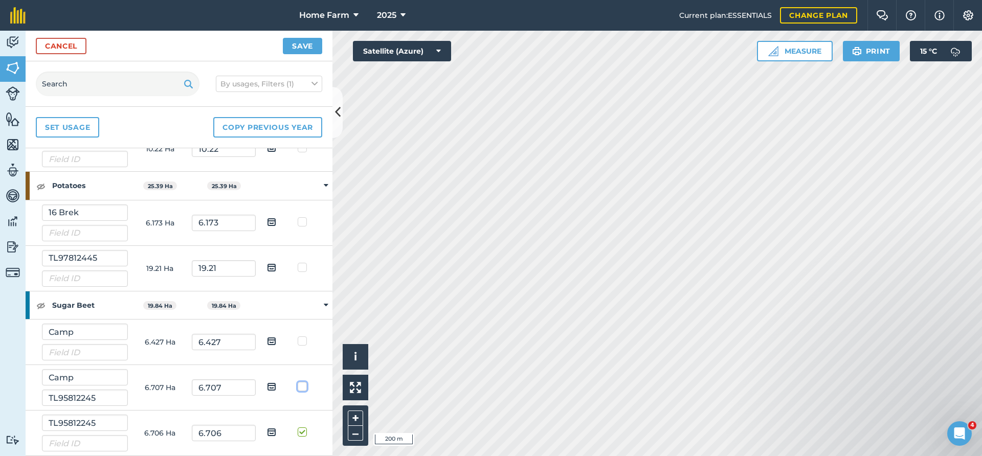
checkbox input "true"
click at [303, 262] on label at bounding box center [304, 262] width 12 height 0
click at [304, 268] on input "checkbox" at bounding box center [307, 265] width 7 height 7
checkbox input "true"
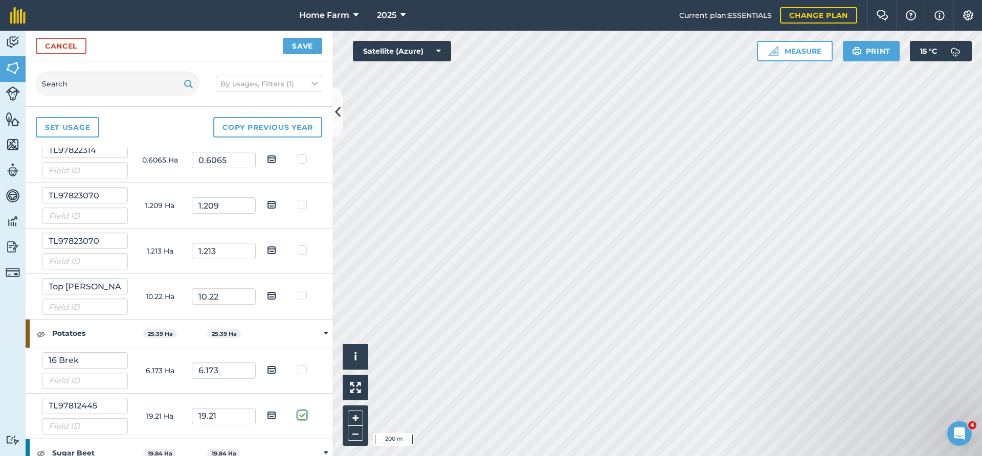
scroll to position [5548, 0]
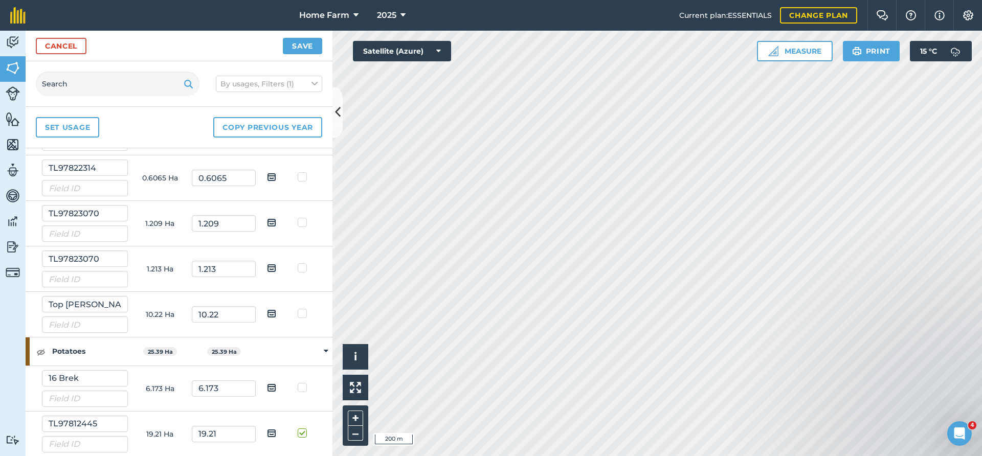
click at [303, 263] on label at bounding box center [304, 263] width 12 height 0
click at [304, 267] on input "checkbox" at bounding box center [307, 266] width 7 height 7
checkbox input "true"
click at [296, 223] on td at bounding box center [304, 224] width 32 height 46
click at [301, 217] on label at bounding box center [304, 217] width 12 height 0
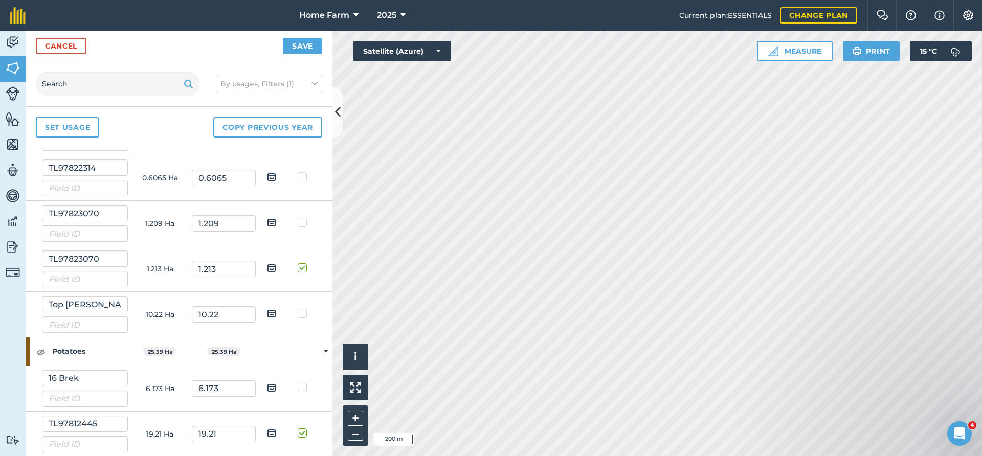
click at [304, 222] on input "checkbox" at bounding box center [307, 220] width 7 height 7
checkbox input "true"
click at [302, 172] on label at bounding box center [304, 172] width 12 height 0
click at [304, 178] on input "checkbox" at bounding box center [307, 175] width 7 height 7
checkbox input "true"
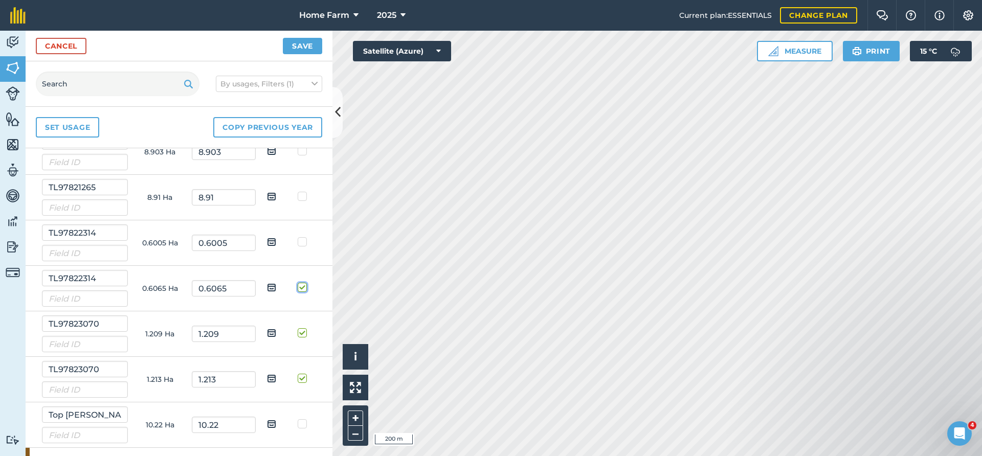
scroll to position [5383, 0]
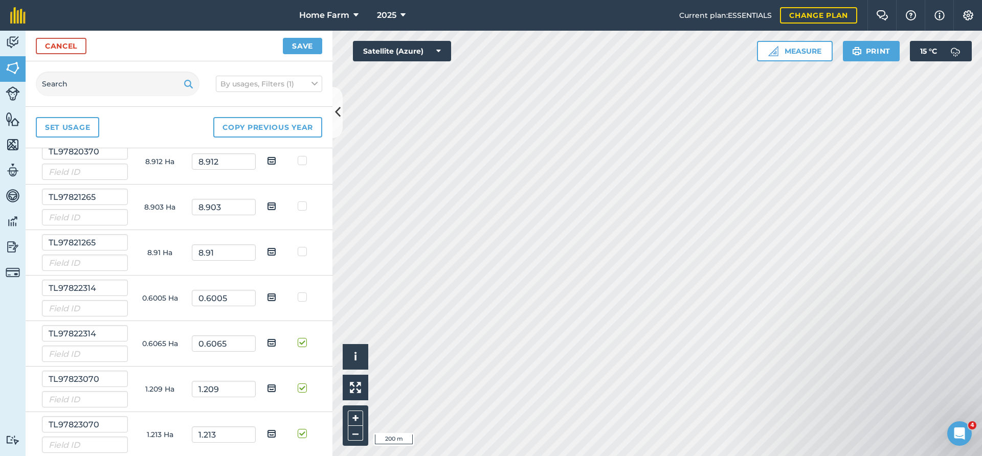
click at [301, 292] on label at bounding box center [304, 292] width 12 height 0
click at [304, 296] on input "checkbox" at bounding box center [307, 295] width 7 height 7
checkbox input "true"
click at [302, 246] on label at bounding box center [304, 246] width 12 height 0
click at [304, 251] on input "checkbox" at bounding box center [307, 249] width 7 height 7
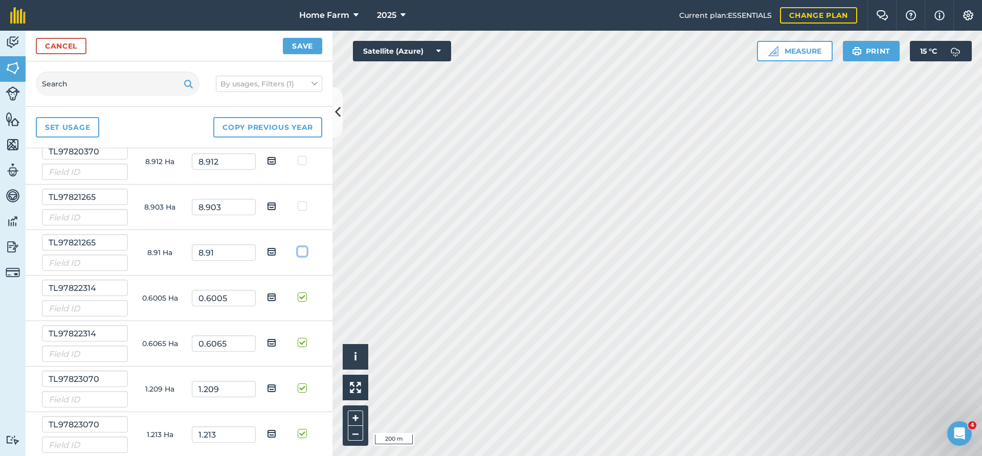
checkbox input "true"
click at [300, 201] on label at bounding box center [304, 201] width 12 height 0
click at [304, 207] on input "checkbox" at bounding box center [307, 204] width 7 height 7
checkbox input "true"
click at [304, 155] on label at bounding box center [304, 155] width 12 height 0
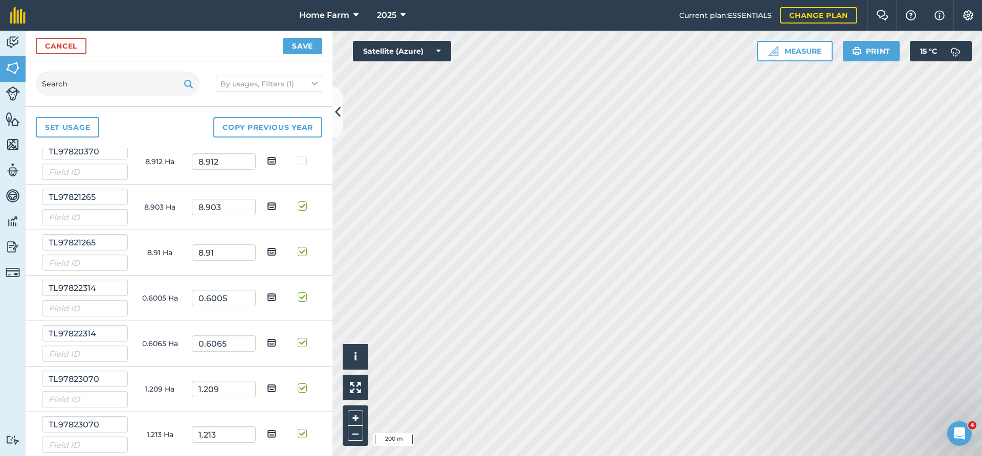
click at [304, 162] on input "checkbox" at bounding box center [307, 158] width 7 height 7
checkbox input "true"
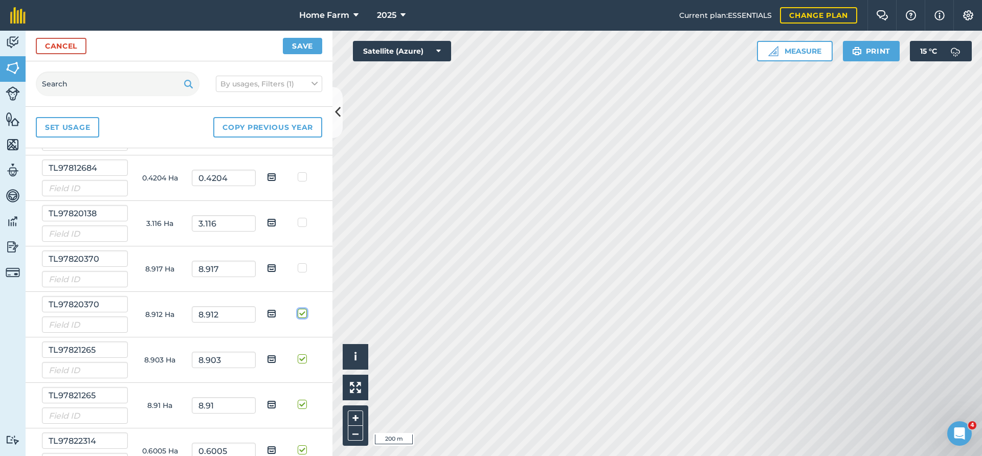
scroll to position [5217, 0]
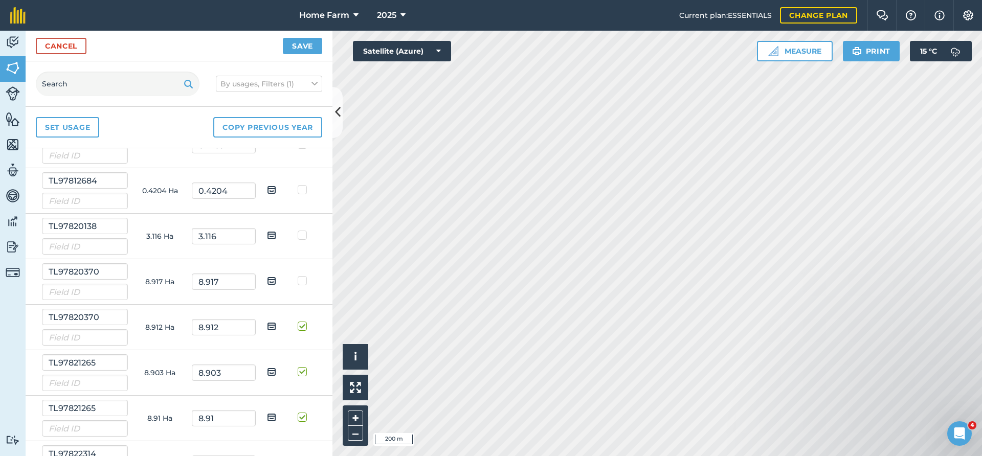
click at [301, 276] on label at bounding box center [304, 276] width 12 height 0
click at [304, 281] on input "checkbox" at bounding box center [307, 279] width 7 height 7
checkbox input "true"
click at [299, 230] on label at bounding box center [304, 230] width 12 height 0
click at [304, 236] on input "checkbox" at bounding box center [307, 233] width 7 height 7
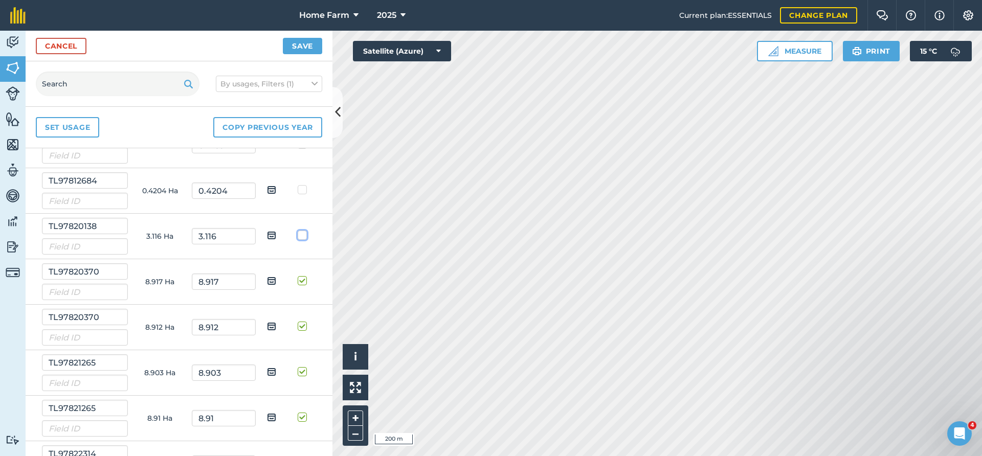
checkbox input "true"
click at [302, 185] on label at bounding box center [304, 185] width 12 height 0
click at [304, 189] on input "checkbox" at bounding box center [307, 188] width 7 height 7
checkbox input "true"
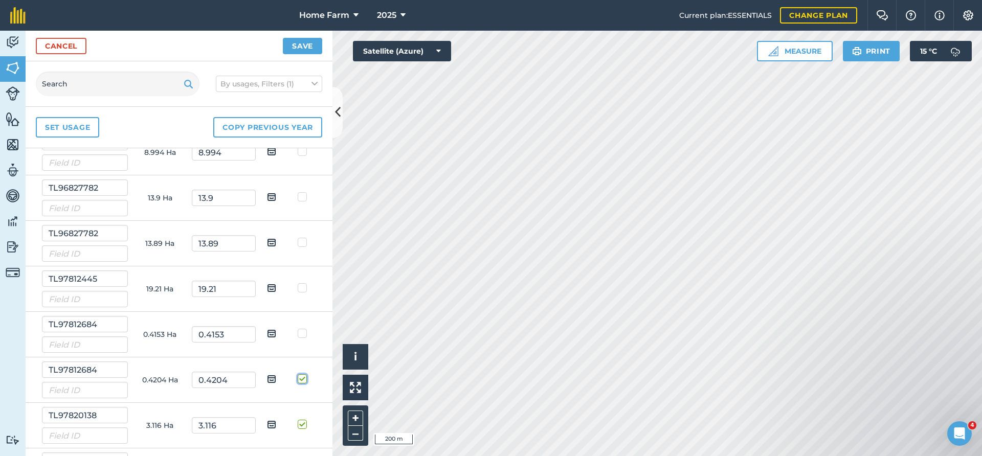
scroll to position [4996, 0]
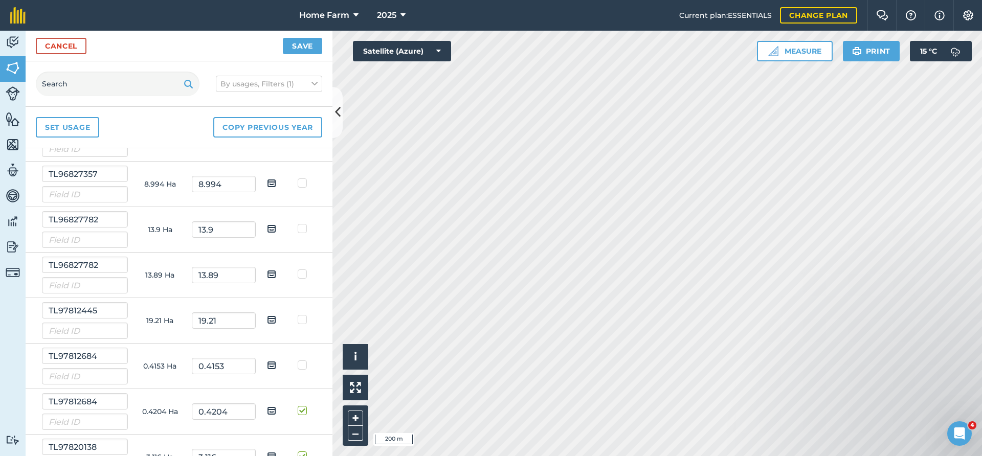
click at [303, 360] on label at bounding box center [304, 360] width 12 height 0
click at [304, 365] on input "checkbox" at bounding box center [307, 363] width 7 height 7
checkbox input "true"
click at [300, 314] on label at bounding box center [304, 314] width 12 height 0
click at [304, 319] on input "checkbox" at bounding box center [307, 317] width 7 height 7
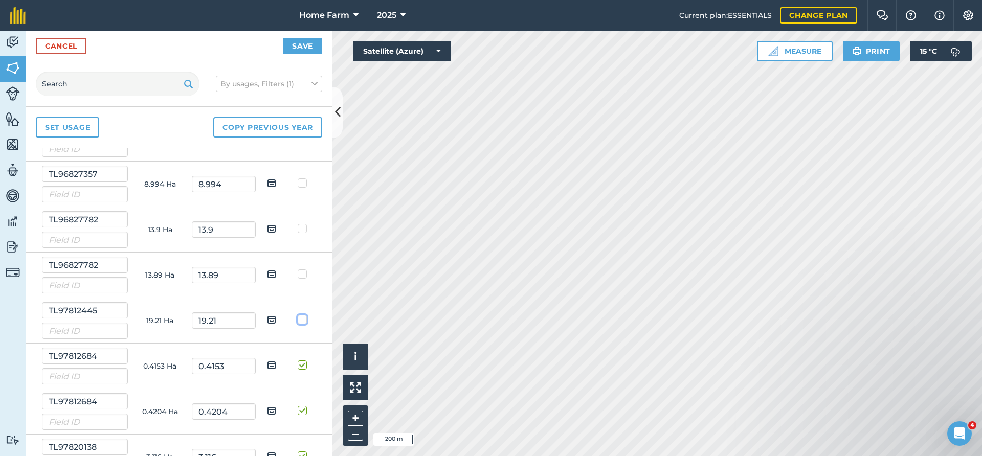
checkbox input "true"
click at [302, 269] on label at bounding box center [304, 269] width 12 height 0
click at [304, 275] on input "checkbox" at bounding box center [307, 272] width 7 height 7
checkbox input "true"
click at [298, 223] on label at bounding box center [304, 223] width 12 height 0
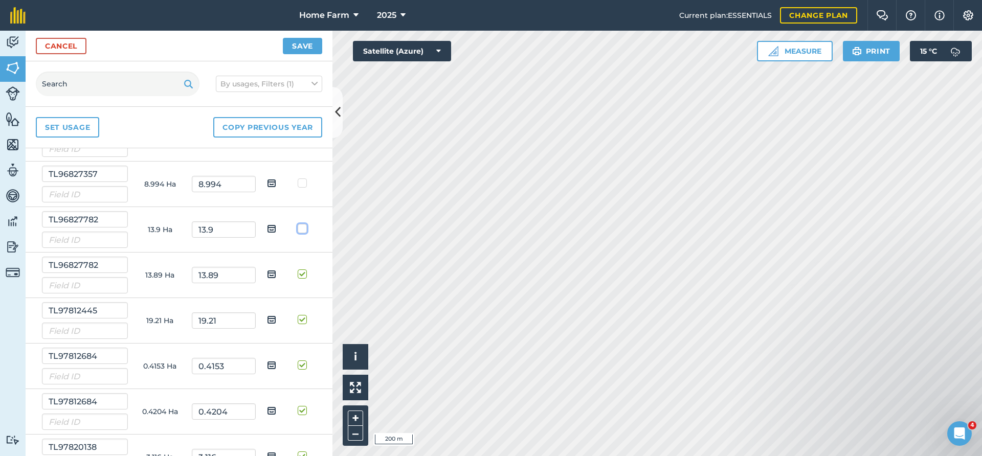
click at [304, 230] on input "checkbox" at bounding box center [307, 226] width 7 height 7
checkbox input "true"
click at [299, 178] on label at bounding box center [304, 178] width 12 height 0
click at [304, 185] on input "checkbox" at bounding box center [307, 181] width 7 height 7
checkbox input "true"
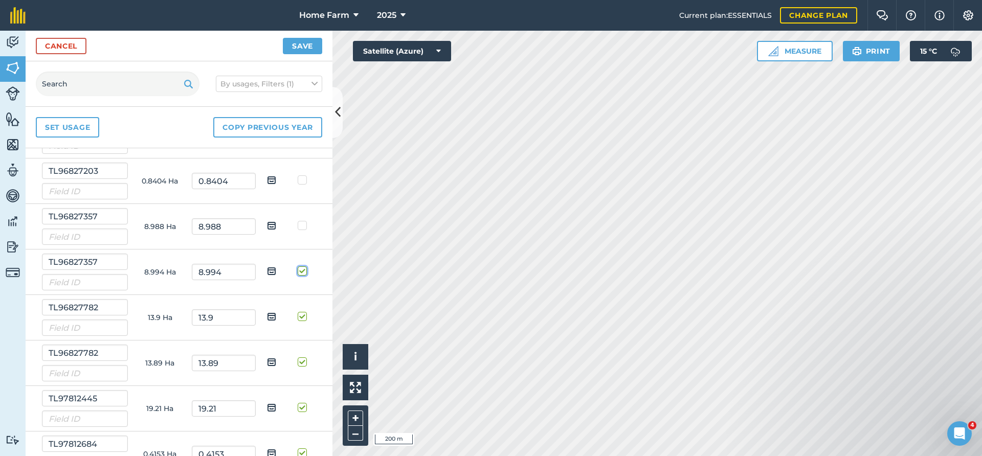
scroll to position [4830, 0]
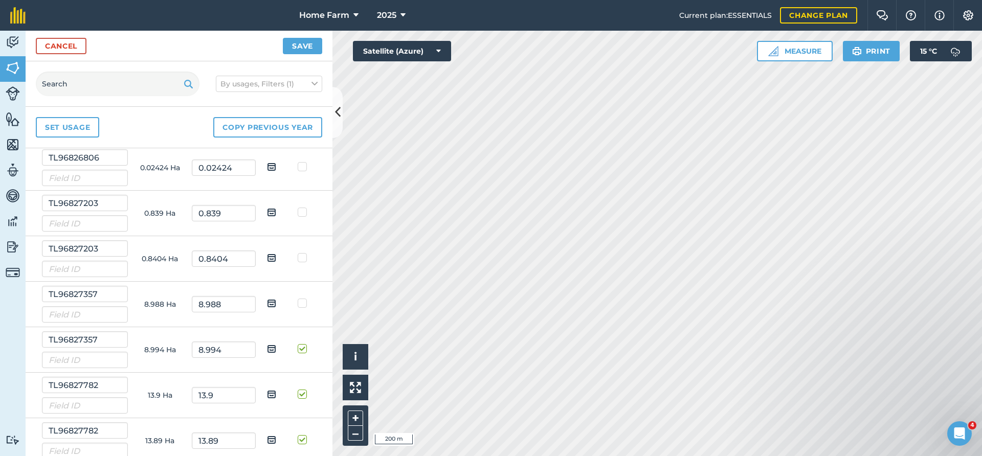
click at [302, 298] on label at bounding box center [304, 298] width 12 height 0
click at [304, 303] on input "checkbox" at bounding box center [307, 301] width 7 height 7
checkbox input "true"
click at [304, 253] on label at bounding box center [304, 253] width 12 height 0
click at [304, 255] on input "checkbox" at bounding box center [307, 256] width 7 height 7
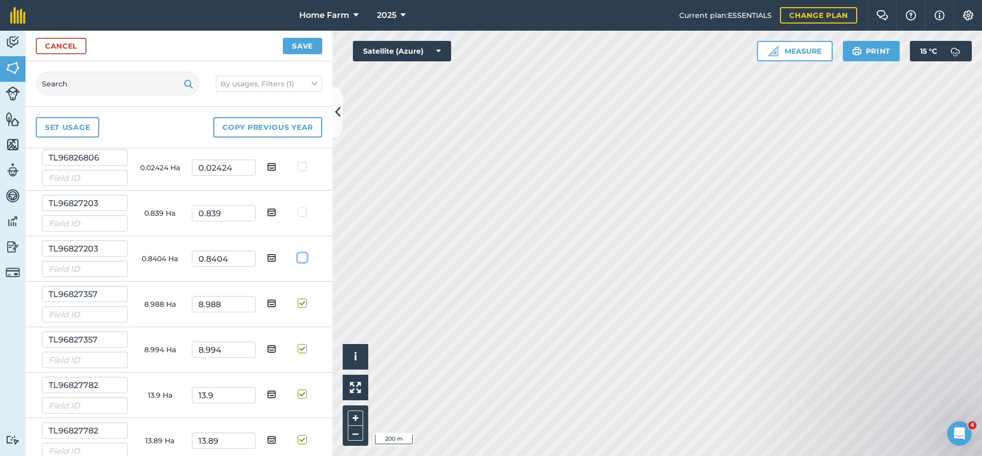
checkbox input "true"
click at [303, 207] on label at bounding box center [304, 207] width 12 height 0
click at [304, 214] on input "checkbox" at bounding box center [307, 210] width 7 height 7
checkbox input "true"
click at [304, 162] on label at bounding box center [304, 162] width 12 height 0
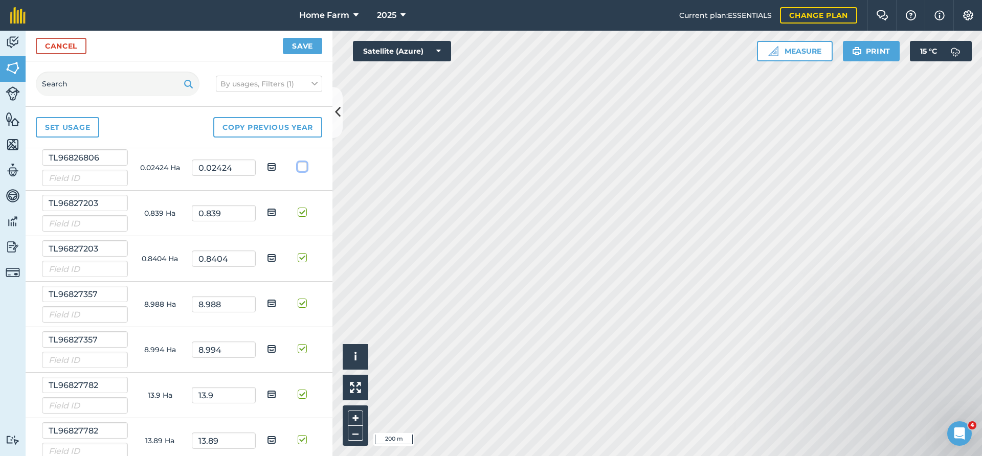
click at [304, 164] on input "checkbox" at bounding box center [307, 165] width 7 height 7
checkbox input "true"
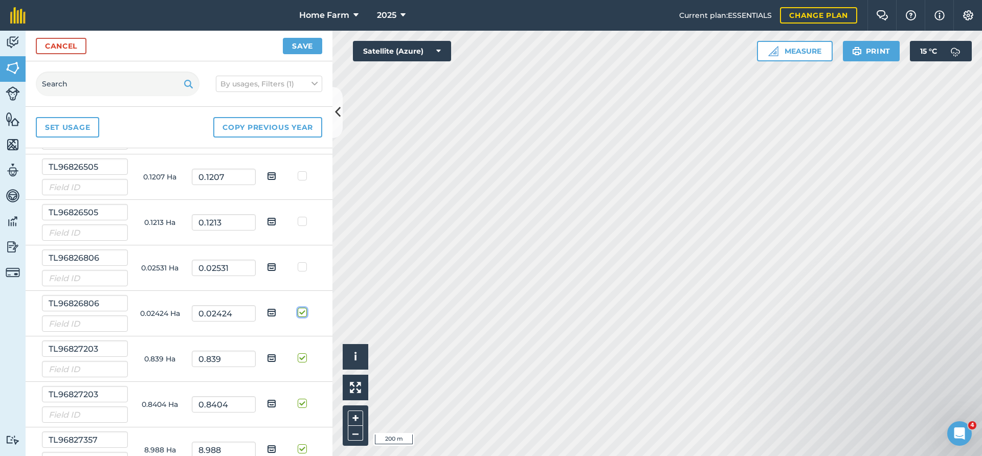
scroll to position [4665, 0]
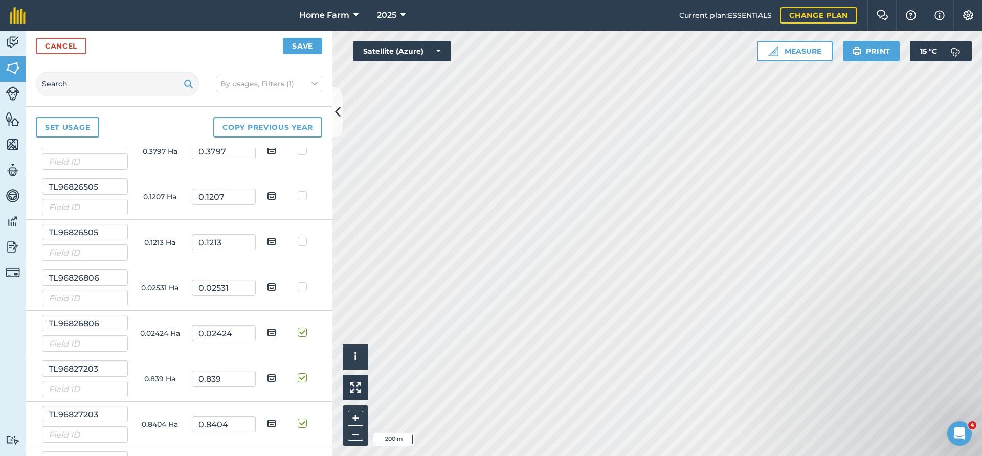
click at [303, 282] on label at bounding box center [304, 282] width 12 height 0
click at [304, 287] on input "checkbox" at bounding box center [307, 285] width 7 height 7
checkbox input "true"
click at [300, 236] on label at bounding box center [304, 236] width 12 height 0
click at [304, 242] on input "checkbox" at bounding box center [307, 239] width 7 height 7
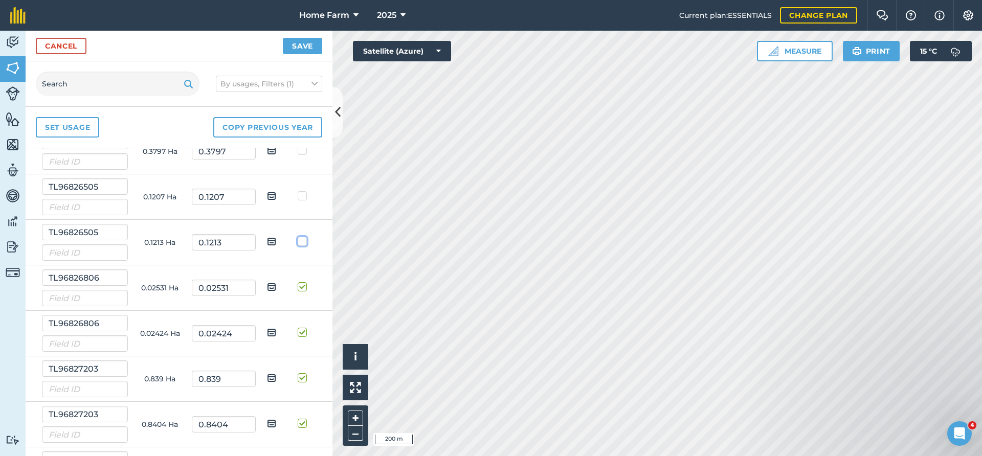
checkbox input "true"
click at [300, 191] on label at bounding box center [304, 191] width 12 height 0
click at [304, 195] on input "checkbox" at bounding box center [307, 194] width 7 height 7
checkbox input "true"
click at [305, 145] on label at bounding box center [304, 145] width 12 height 0
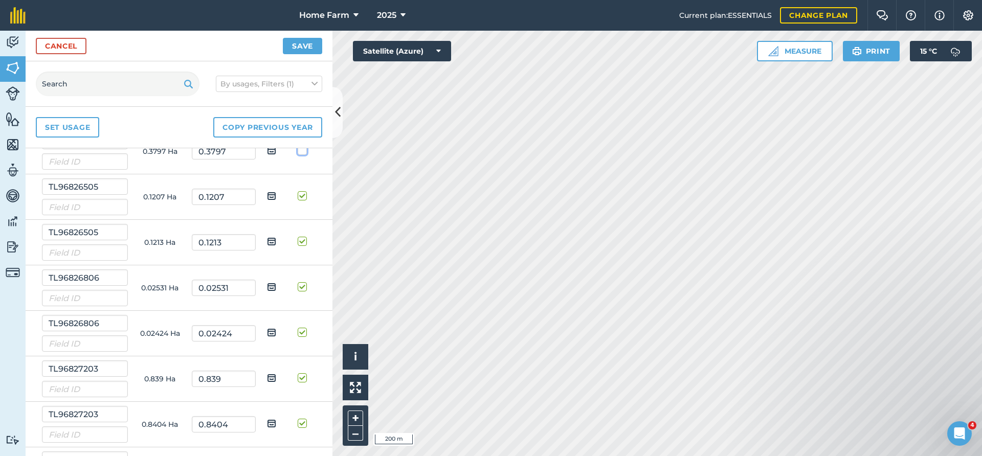
click at [305, 152] on input "checkbox" at bounding box center [307, 148] width 7 height 7
checkbox input "true"
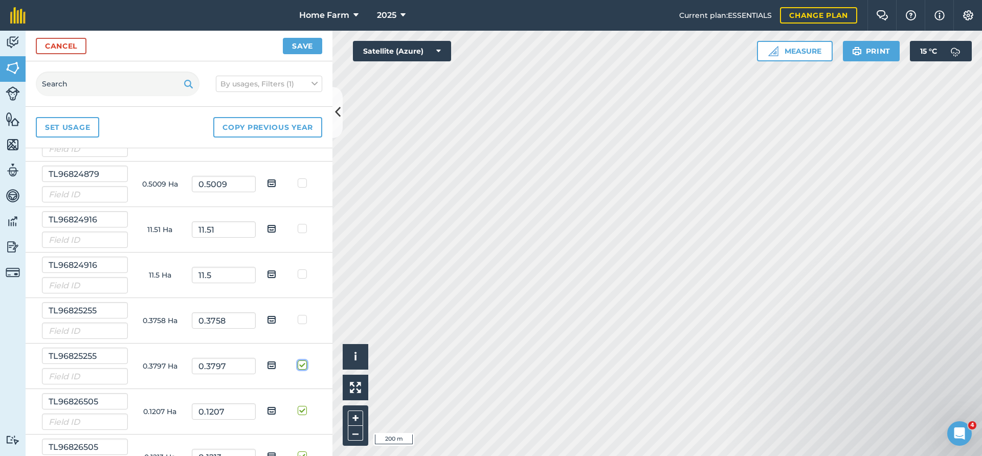
scroll to position [4444, 0]
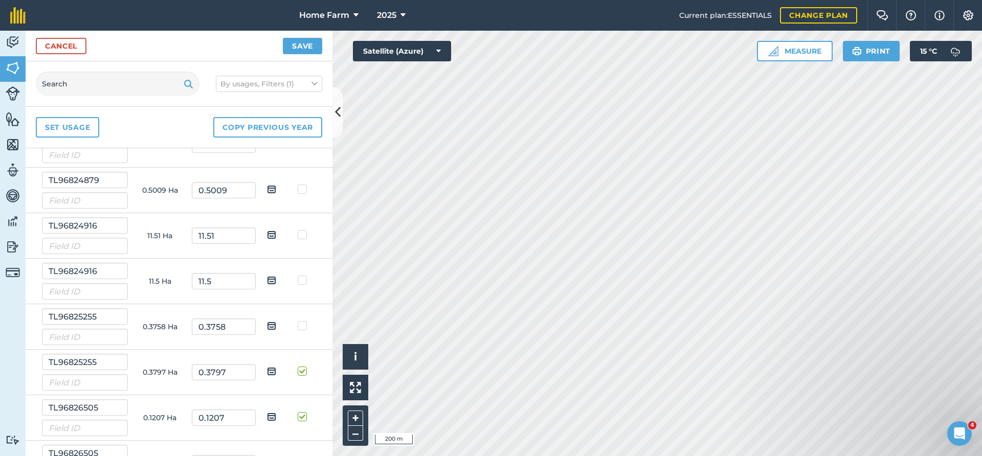
click at [302, 321] on label at bounding box center [304, 321] width 12 height 0
click at [304, 327] on input "checkbox" at bounding box center [307, 324] width 7 height 7
checkbox input "true"
click at [302, 275] on label at bounding box center [304, 275] width 12 height 0
click at [304, 282] on input "checkbox" at bounding box center [307, 278] width 7 height 7
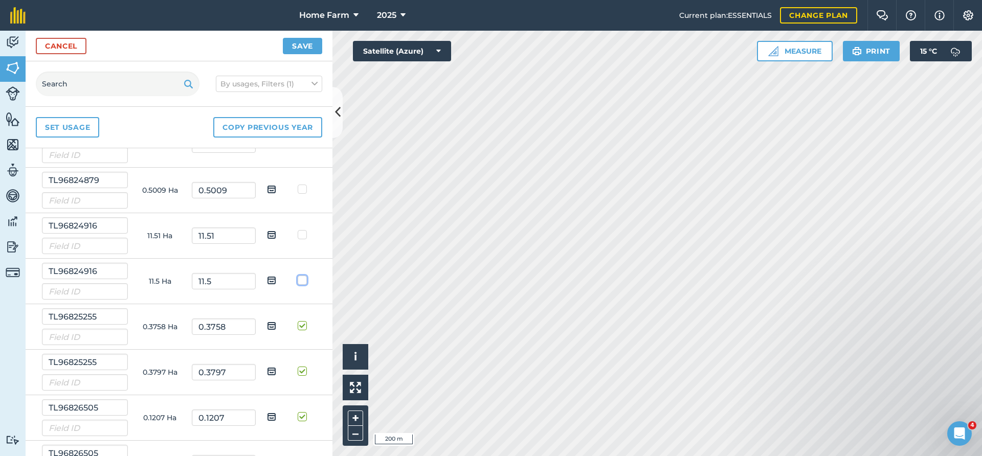
checkbox input "true"
click at [301, 230] on label at bounding box center [304, 230] width 12 height 0
click at [304, 233] on input "checkbox" at bounding box center [307, 233] width 7 height 7
checkbox input "true"
click at [301, 184] on label at bounding box center [304, 184] width 12 height 0
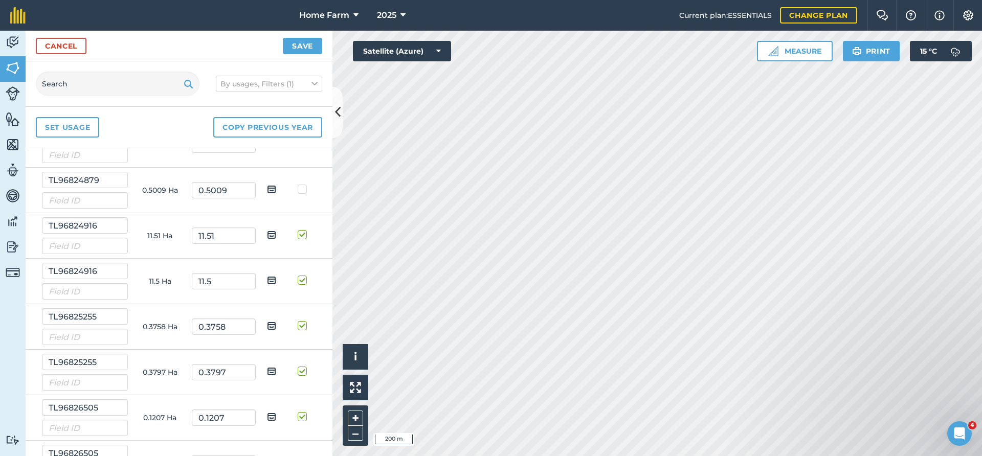
click at [304, 191] on input "checkbox" at bounding box center [307, 187] width 7 height 7
checkbox input "true"
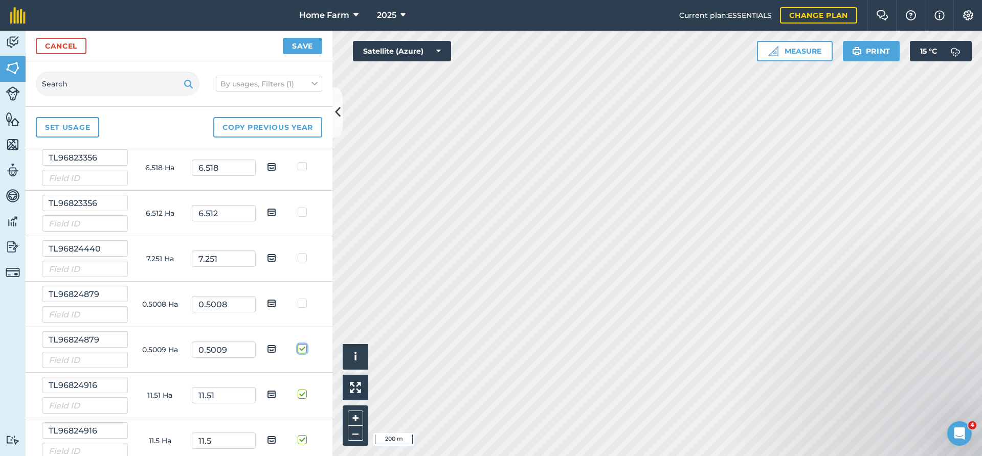
scroll to position [4223, 0]
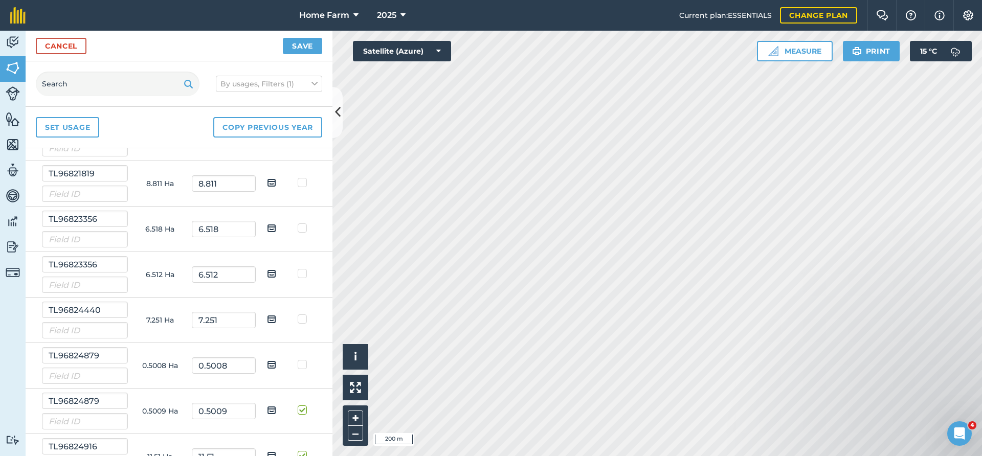
click at [299, 359] on label at bounding box center [304, 359] width 12 height 0
click at [304, 366] on input "checkbox" at bounding box center [307, 362] width 7 height 7
checkbox input "true"
click at [301, 314] on label at bounding box center [304, 314] width 12 height 0
click at [304, 321] on input "checkbox" at bounding box center [307, 317] width 7 height 7
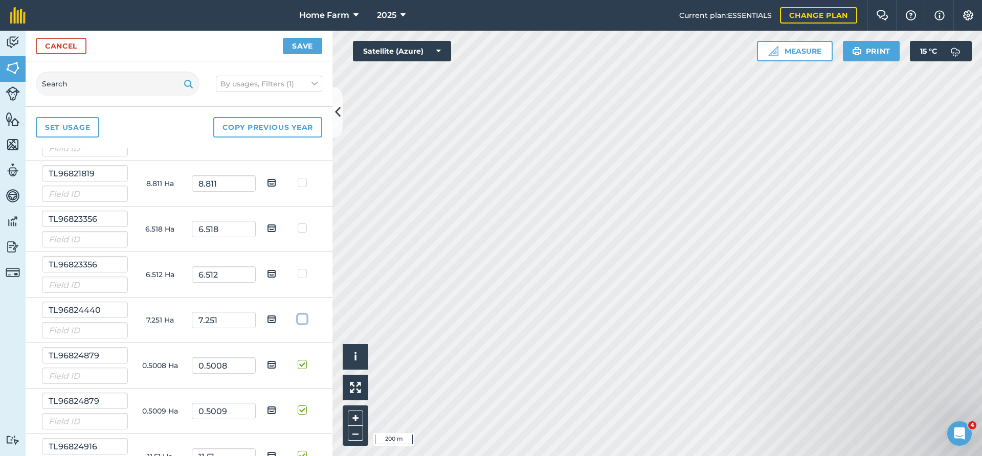
checkbox input "true"
click at [304, 268] on label at bounding box center [304, 268] width 12 height 0
click at [304, 275] on input "checkbox" at bounding box center [307, 271] width 7 height 7
checkbox input "true"
click at [305, 223] on label at bounding box center [304, 223] width 12 height 0
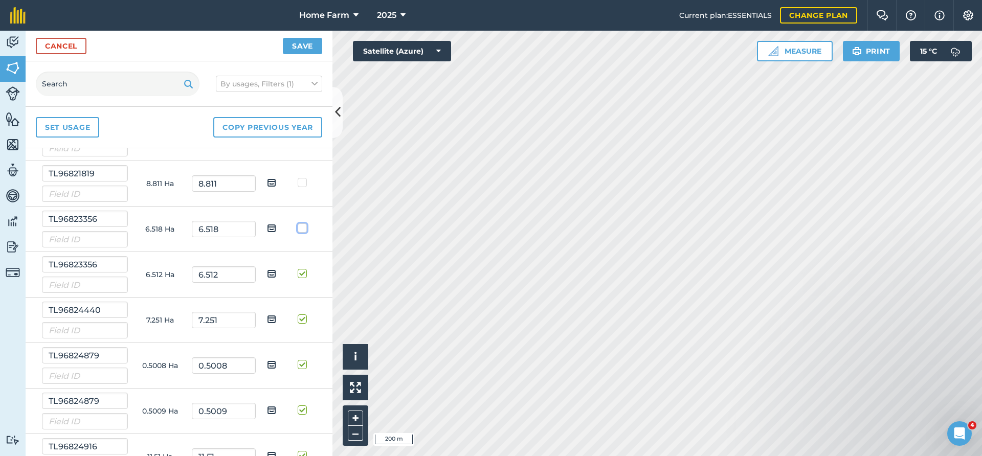
click at [305, 229] on input "checkbox" at bounding box center [307, 226] width 7 height 7
checkbox input "true"
click at [305, 177] on label at bounding box center [304, 177] width 12 height 0
click at [305, 184] on input "checkbox" at bounding box center [307, 180] width 7 height 7
checkbox input "true"
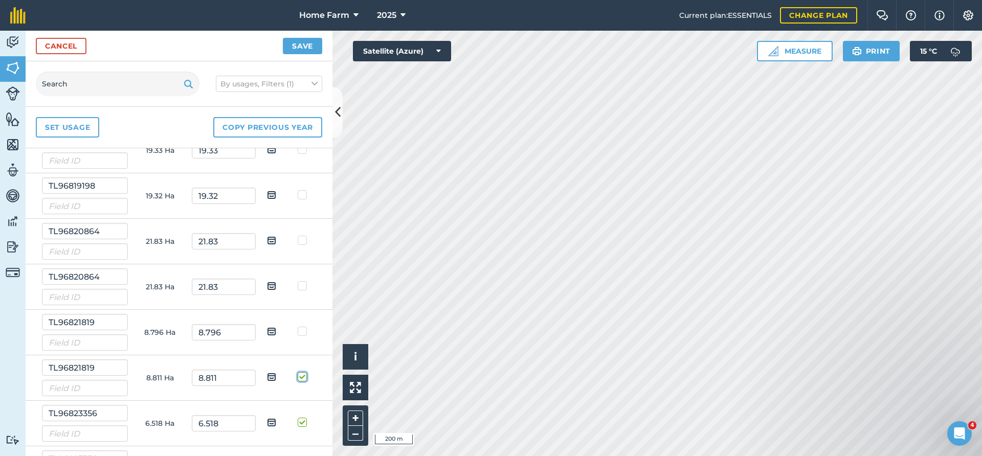
scroll to position [4002, 0]
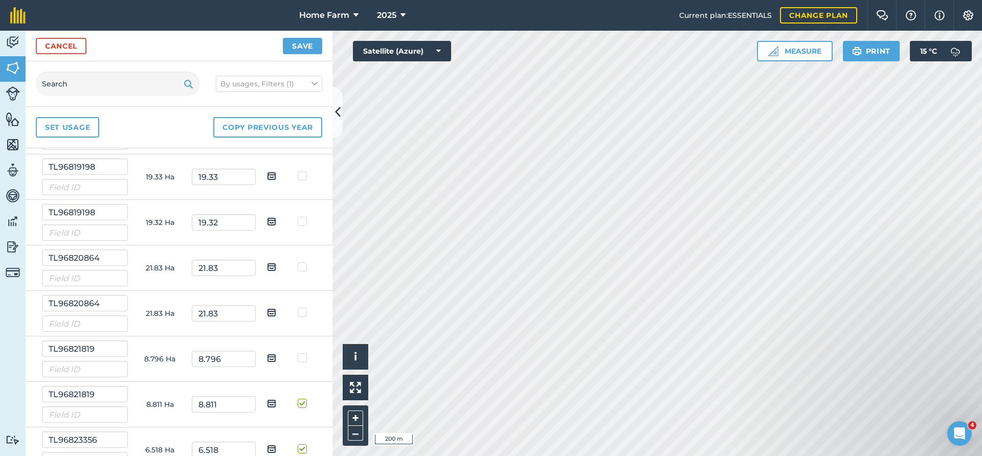
click at [304, 353] on label at bounding box center [304, 353] width 12 height 0
click at [304, 359] on input "checkbox" at bounding box center [307, 356] width 7 height 7
checkbox input "true"
click at [306, 307] on label at bounding box center [304, 307] width 12 height 0
click at [306, 311] on input "checkbox" at bounding box center [307, 310] width 7 height 7
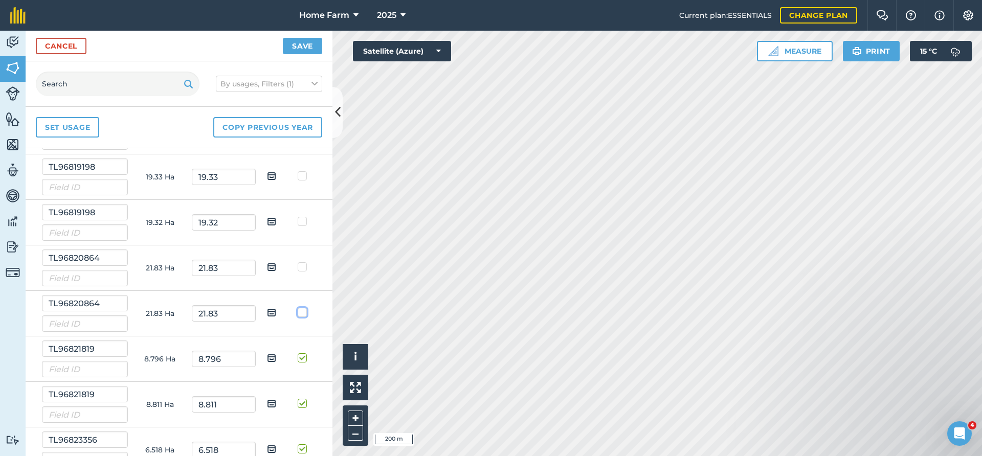
checkbox input "true"
click at [301, 262] on label at bounding box center [304, 262] width 12 height 0
click at [304, 267] on input "checkbox" at bounding box center [307, 265] width 7 height 7
checkbox input "true"
click at [303, 216] on label at bounding box center [304, 216] width 12 height 0
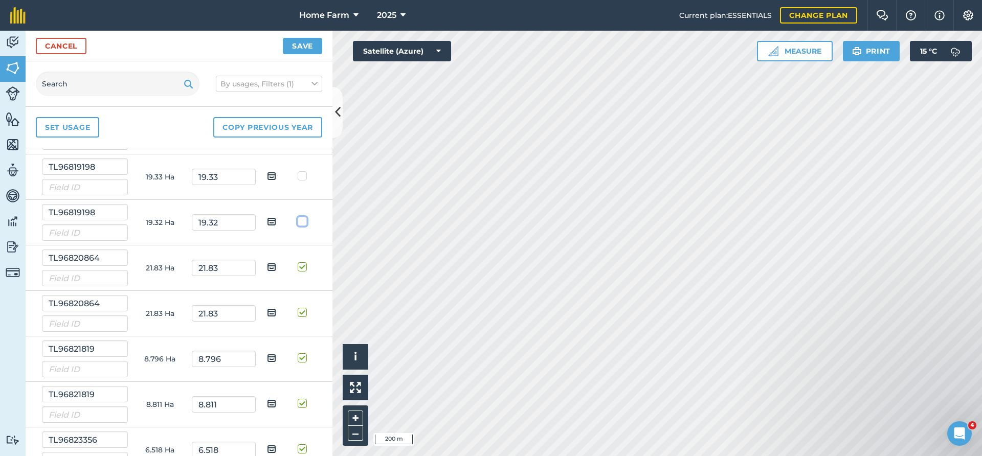
click at [304, 221] on input "checkbox" at bounding box center [307, 219] width 7 height 7
checkbox input "true"
click at [303, 171] on label at bounding box center [304, 171] width 12 height 0
click at [304, 175] on input "checkbox" at bounding box center [307, 174] width 7 height 7
checkbox input "true"
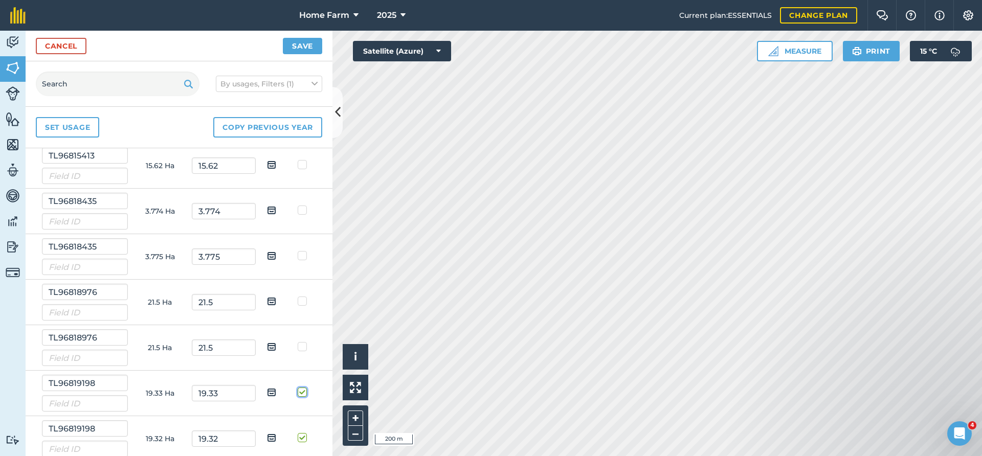
scroll to position [3726, 0]
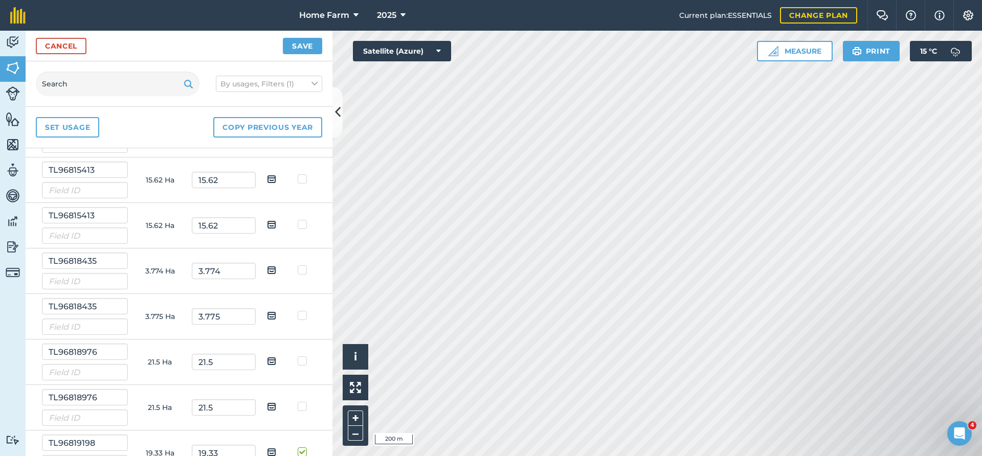
click at [302, 401] on label at bounding box center [304, 401] width 12 height 0
click at [304, 405] on input "checkbox" at bounding box center [307, 404] width 7 height 7
checkbox input "true"
click at [305, 356] on label at bounding box center [304, 356] width 12 height 0
click at [305, 358] on input "checkbox" at bounding box center [307, 359] width 7 height 7
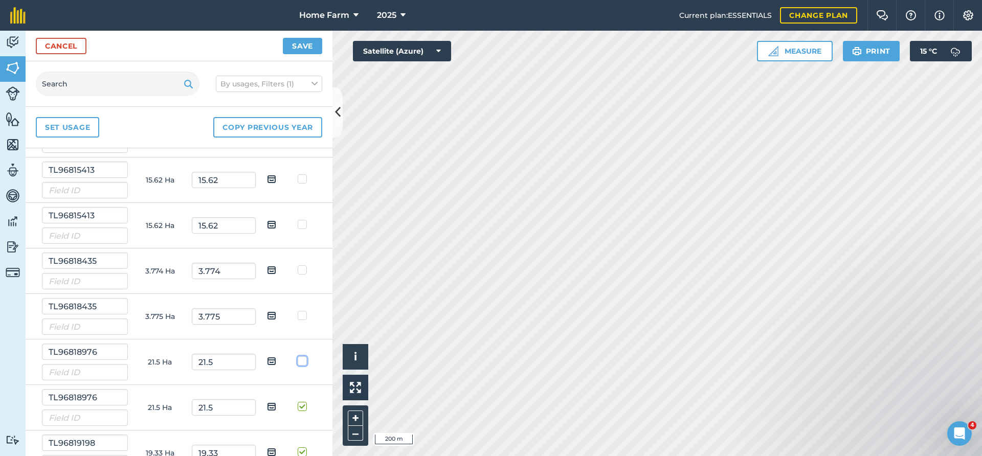
checkbox input "true"
click at [304, 310] on label at bounding box center [304, 310] width 12 height 0
click at [304, 312] on input "checkbox" at bounding box center [307, 313] width 7 height 7
checkbox input "true"
click at [302, 265] on label at bounding box center [304, 265] width 12 height 0
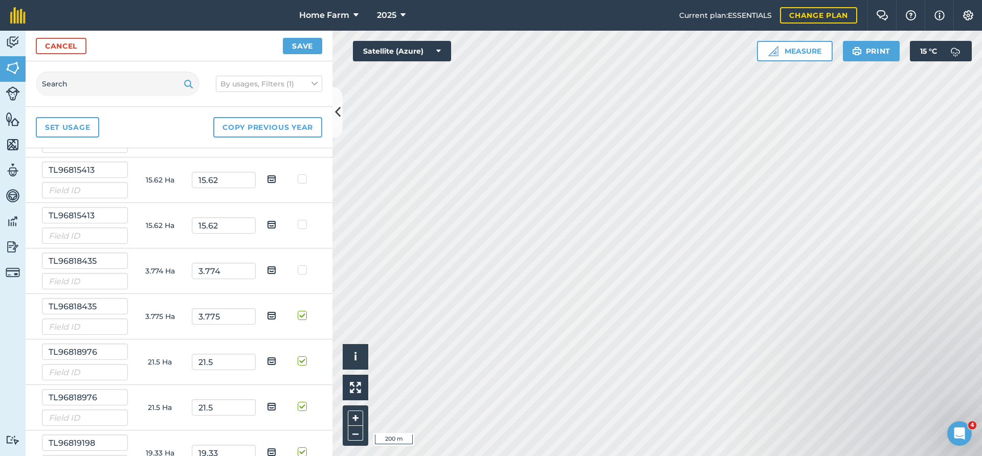
click at [304, 272] on input "checkbox" at bounding box center [307, 268] width 7 height 7
checkbox input "true"
click at [302, 219] on label at bounding box center [304, 219] width 12 height 0
click at [304, 226] on input "checkbox" at bounding box center [307, 222] width 7 height 7
checkbox input "true"
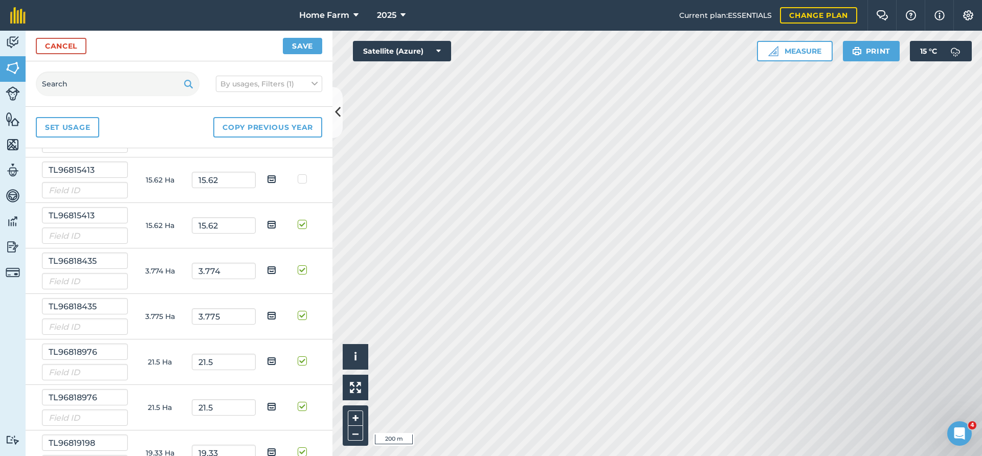
click at [304, 174] on label at bounding box center [304, 174] width 12 height 0
click at [304, 180] on input "checkbox" at bounding box center [307, 177] width 7 height 7
checkbox input "true"
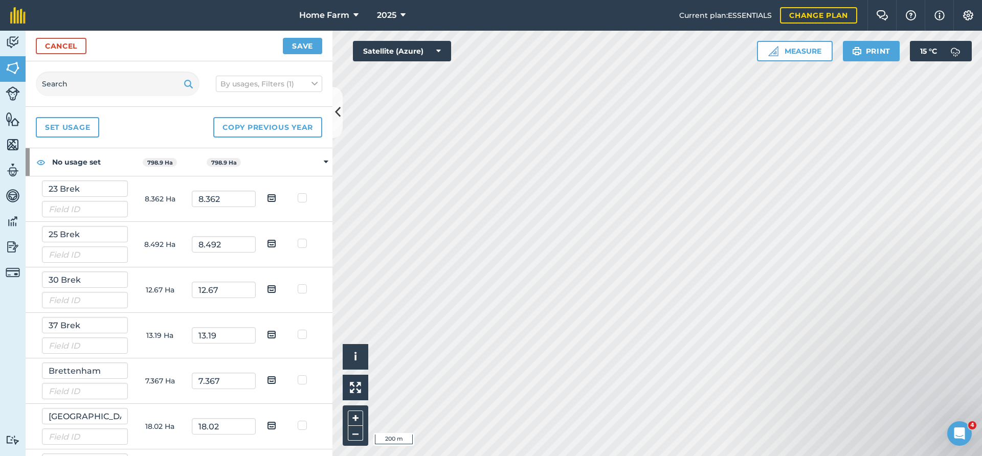
scroll to position [0, 0]
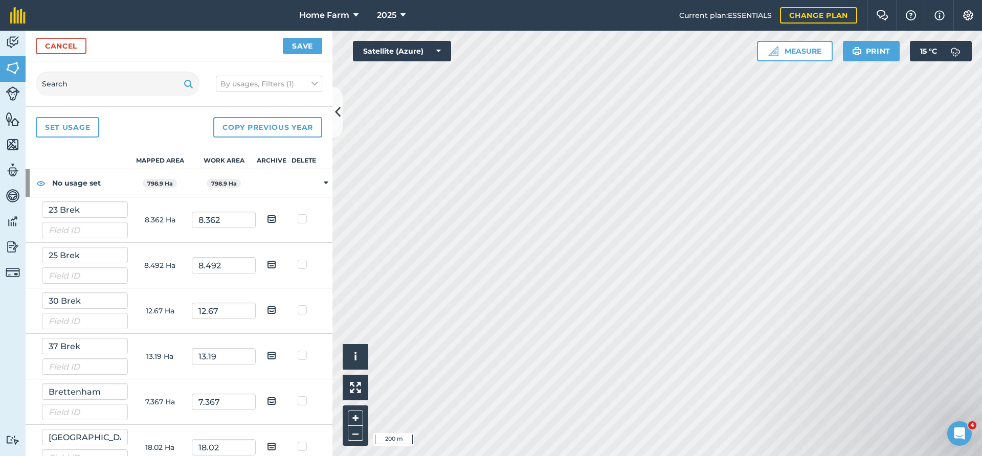
click at [326, 183] on icon at bounding box center [326, 182] width 5 height 9
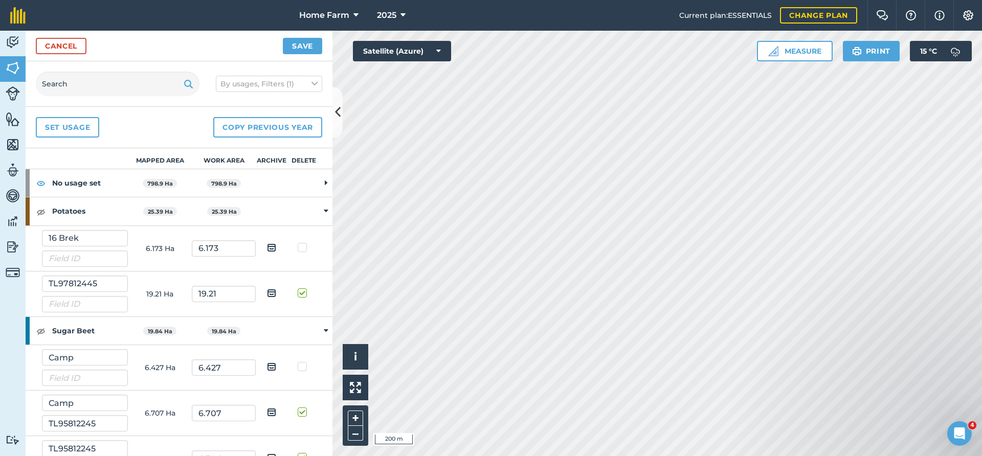
click at [326, 183] on icon at bounding box center [326, 182] width 3 height 9
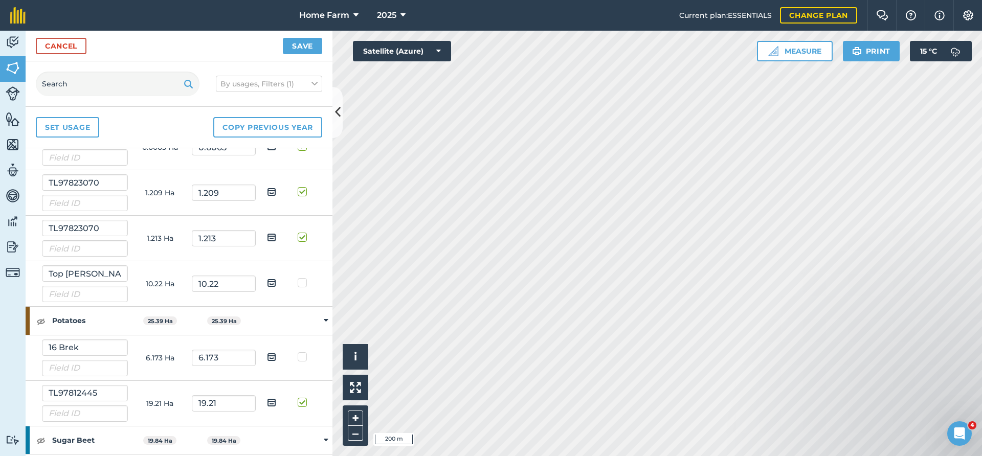
scroll to position [5714, 0]
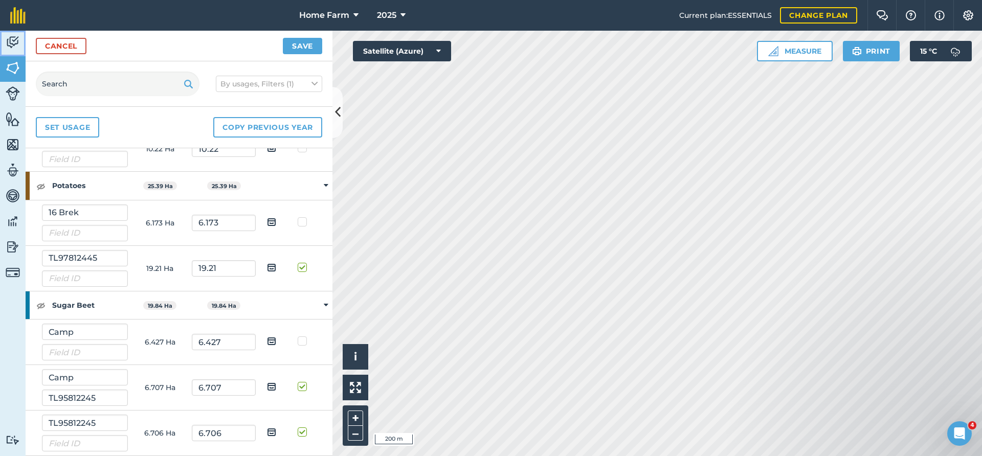
click at [10, 42] on img at bounding box center [13, 42] width 14 height 15
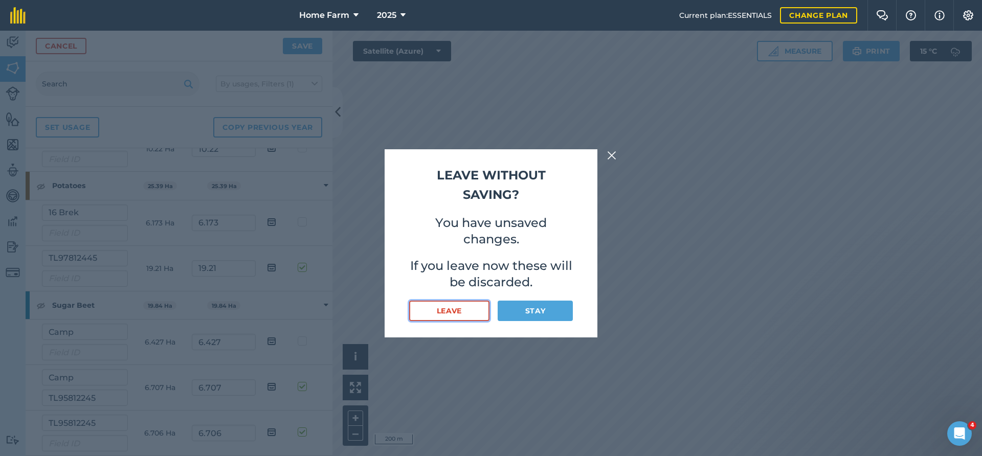
click at [439, 312] on button "Leave" at bounding box center [449, 311] width 80 height 20
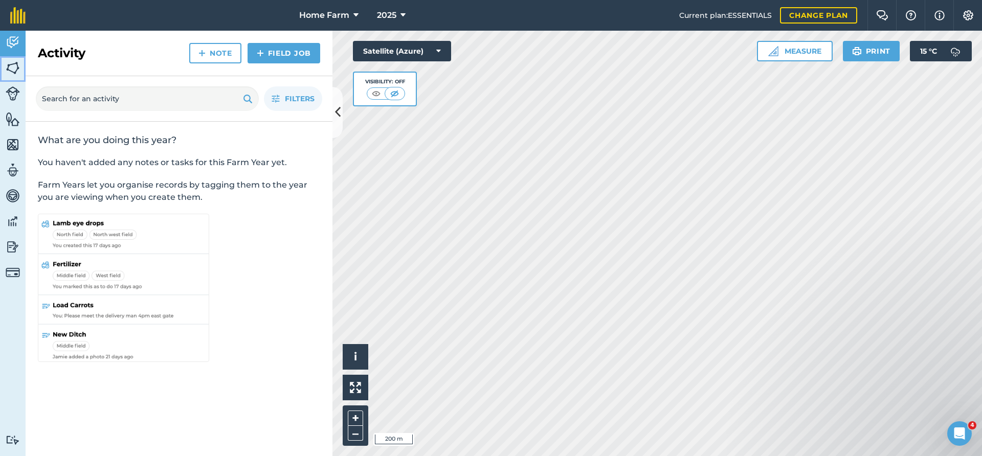
click at [11, 71] on img at bounding box center [13, 67] width 14 height 15
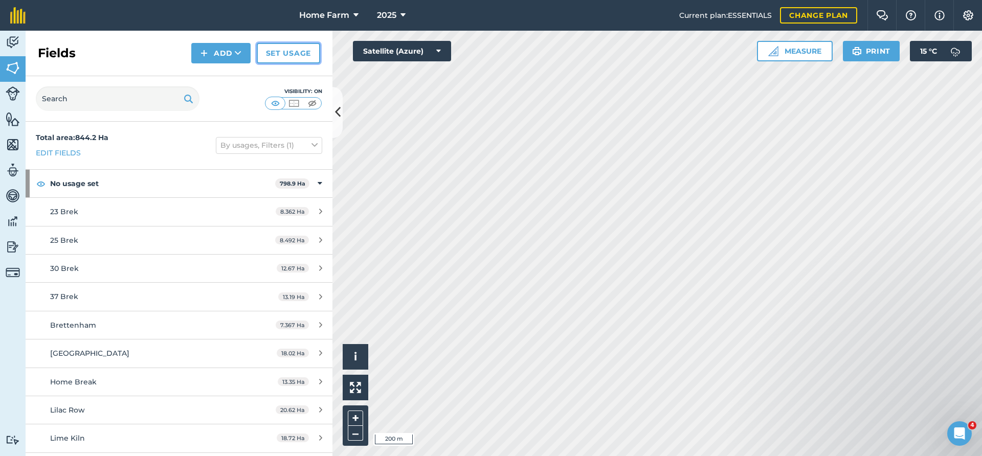
click at [270, 58] on link "Set usage" at bounding box center [288, 53] width 63 height 20
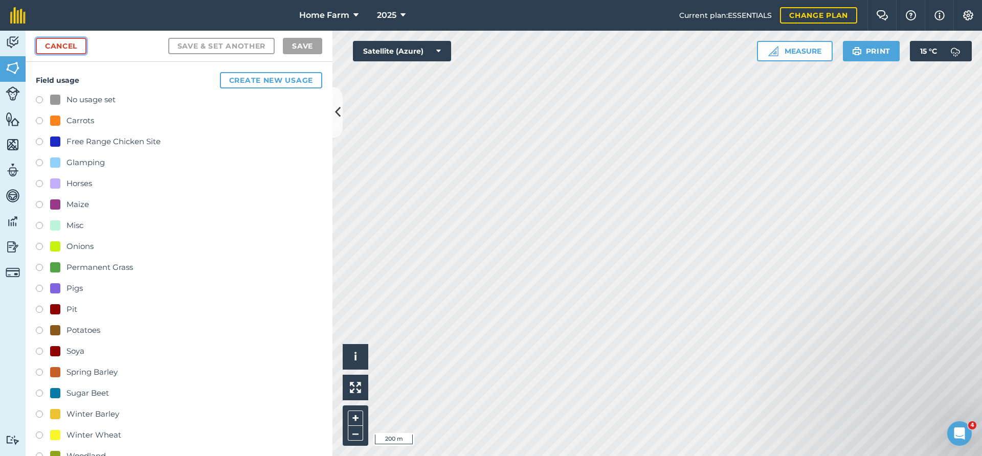
click at [80, 43] on link "Cancel" at bounding box center [61, 46] width 51 height 16
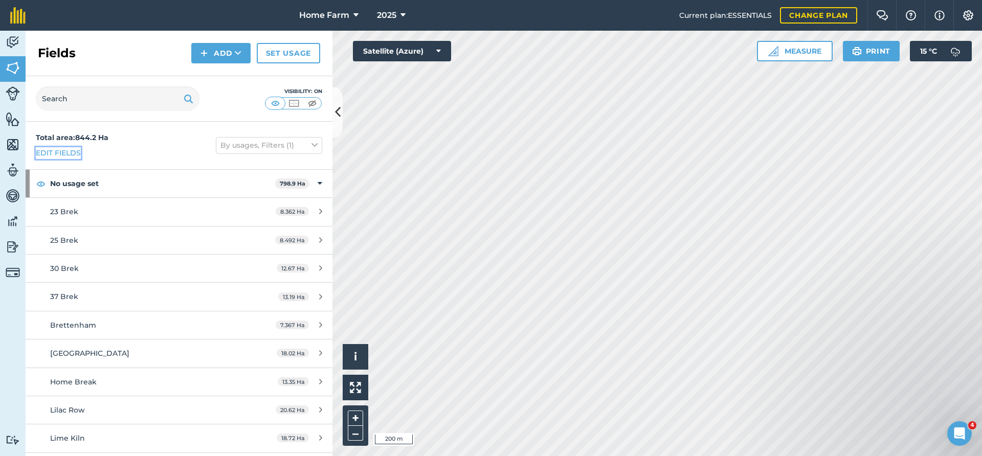
click at [54, 148] on link "Edit fields" at bounding box center [58, 152] width 45 height 11
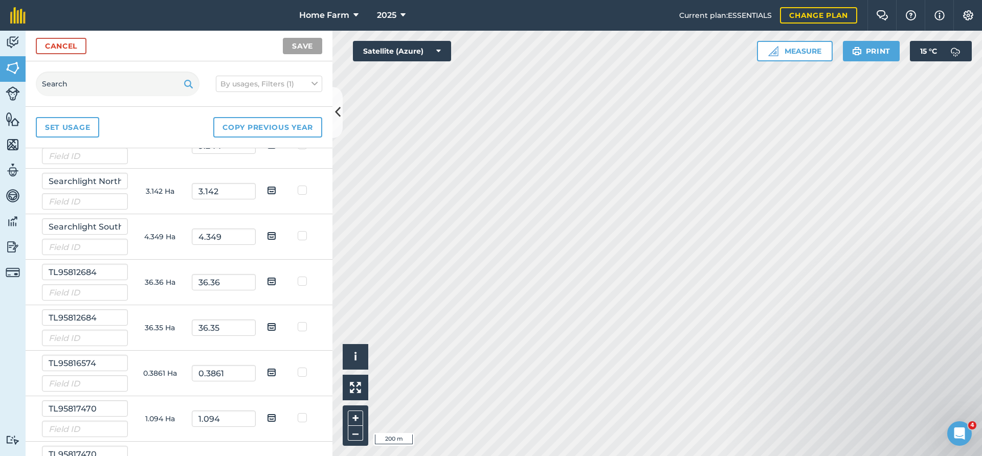
scroll to position [994, 0]
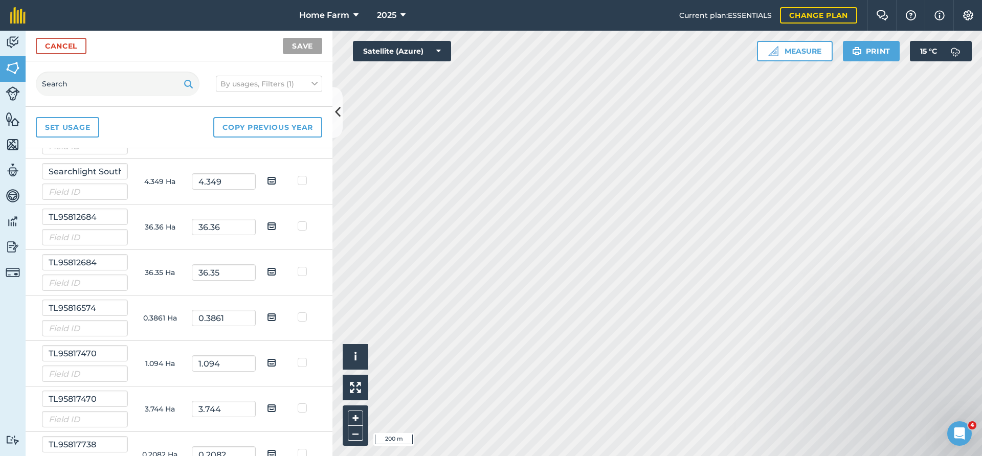
click at [269, 228] on img at bounding box center [271, 226] width 9 height 12
click at [276, 226] on input "checkbox" at bounding box center [279, 222] width 7 height 7
click at [270, 227] on img at bounding box center [271, 226] width 9 height 12
click at [276, 226] on input "checkbox" at bounding box center [279, 222] width 7 height 7
checkbox input "false"
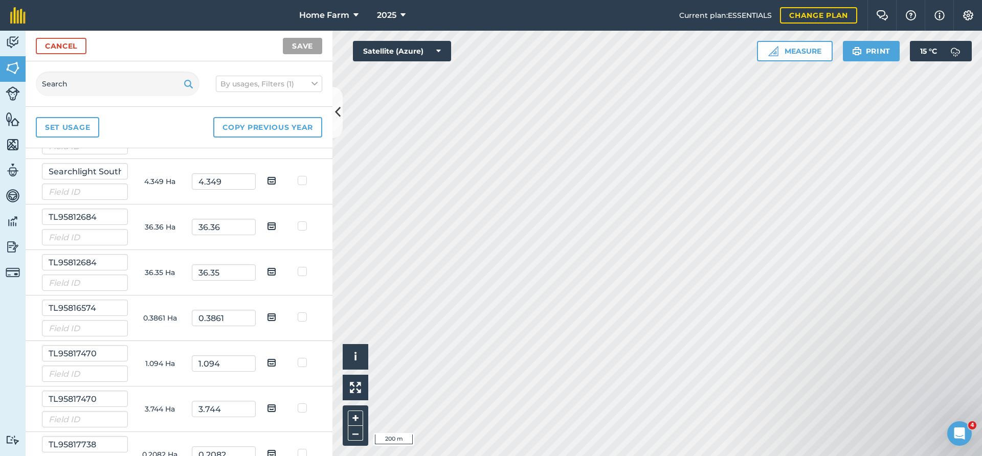
click at [305, 221] on label at bounding box center [304, 221] width 12 height 0
click at [305, 226] on input "checkbox" at bounding box center [307, 224] width 7 height 7
click at [305, 221] on label at bounding box center [304, 221] width 12 height 0
click at [305, 226] on input "checkbox" at bounding box center [307, 224] width 7 height 7
click at [299, 221] on label at bounding box center [304, 221] width 12 height 0
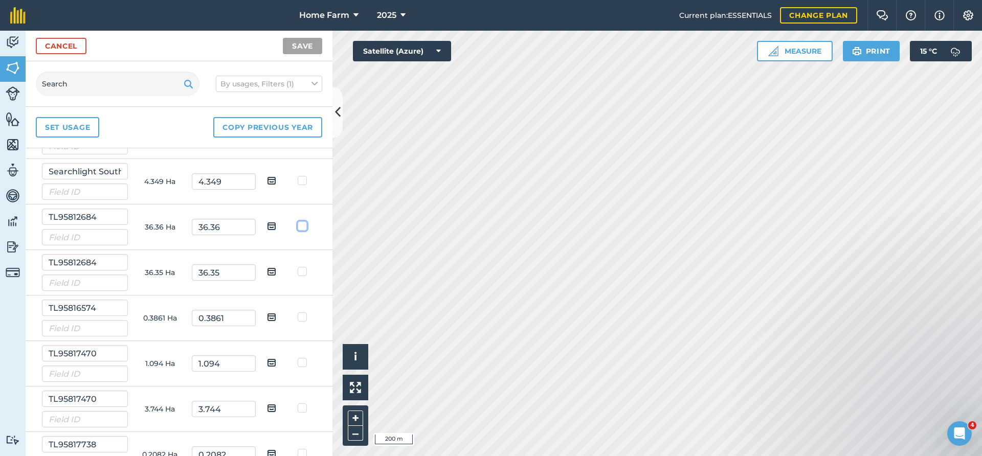
click at [304, 225] on input "checkbox" at bounding box center [307, 224] width 7 height 7
click at [301, 221] on label at bounding box center [304, 221] width 12 height 0
click at [304, 224] on input "checkbox" at bounding box center [307, 224] width 7 height 7
checkbox input "false"
click at [312, 83] on icon at bounding box center [314, 83] width 6 height 11
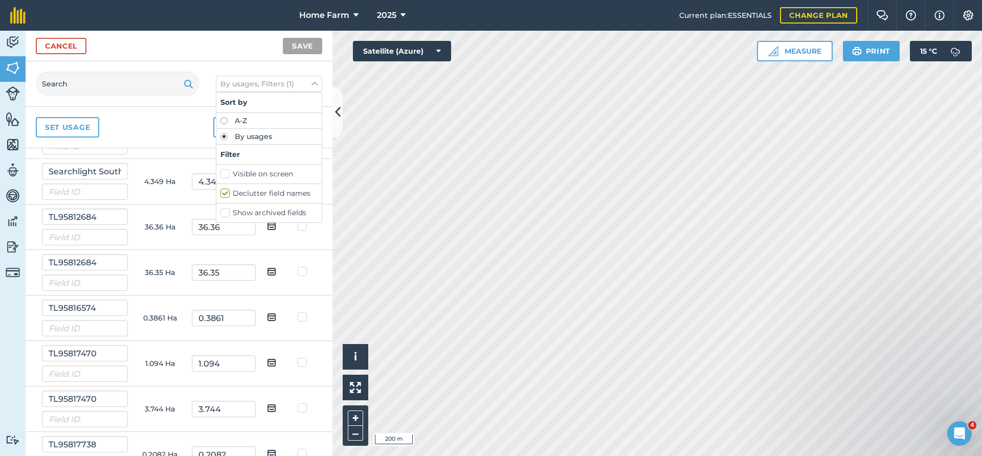
click at [240, 124] on label "A-Z" at bounding box center [268, 120] width 97 height 7
radio input "true"
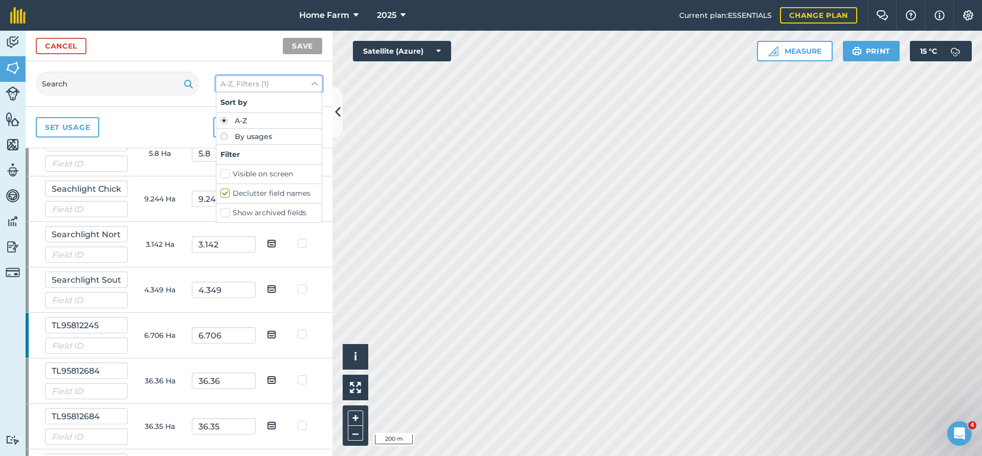
click at [318, 83] on button "A-Z, Filters (1)" at bounding box center [269, 84] width 106 height 16
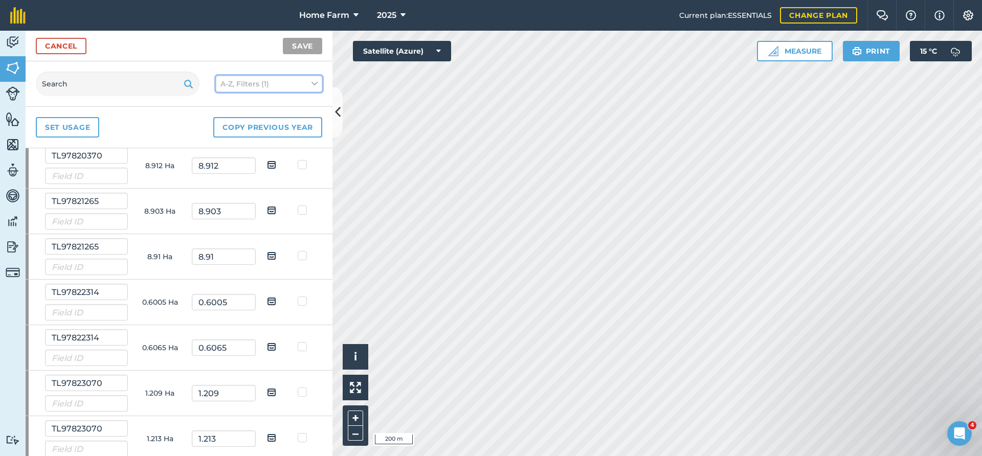
scroll to position [5629, 0]
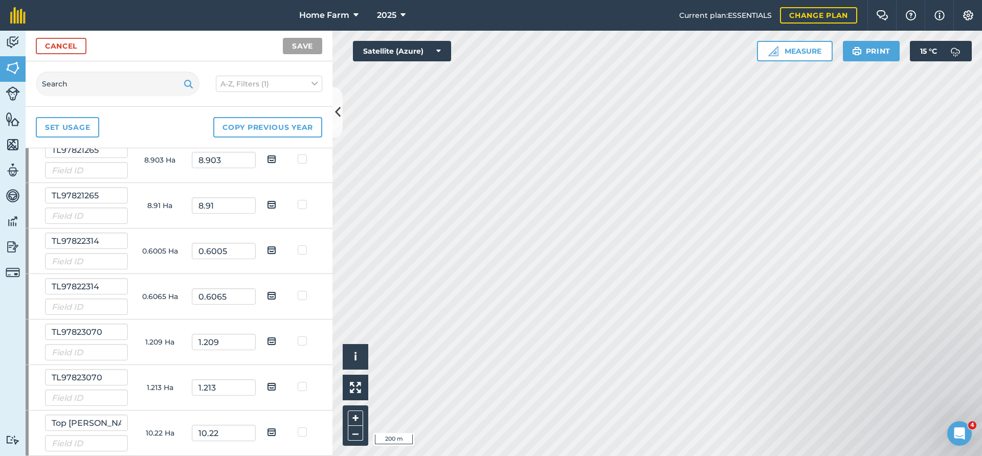
click at [294, 344] on td at bounding box center [304, 343] width 32 height 46
click at [300, 336] on label at bounding box center [304, 336] width 12 height 0
click at [304, 341] on input "checkbox" at bounding box center [307, 339] width 7 height 7
click at [284, 342] on td at bounding box center [272, 343] width 32 height 46
click at [66, 132] on link "Set usage" at bounding box center [67, 127] width 63 height 20
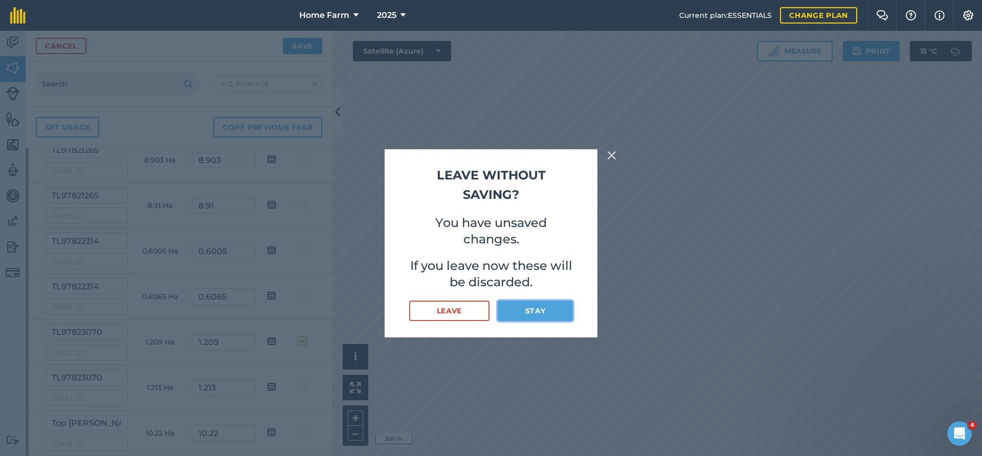
click at [523, 309] on button "Stay" at bounding box center [534, 311] width 75 height 20
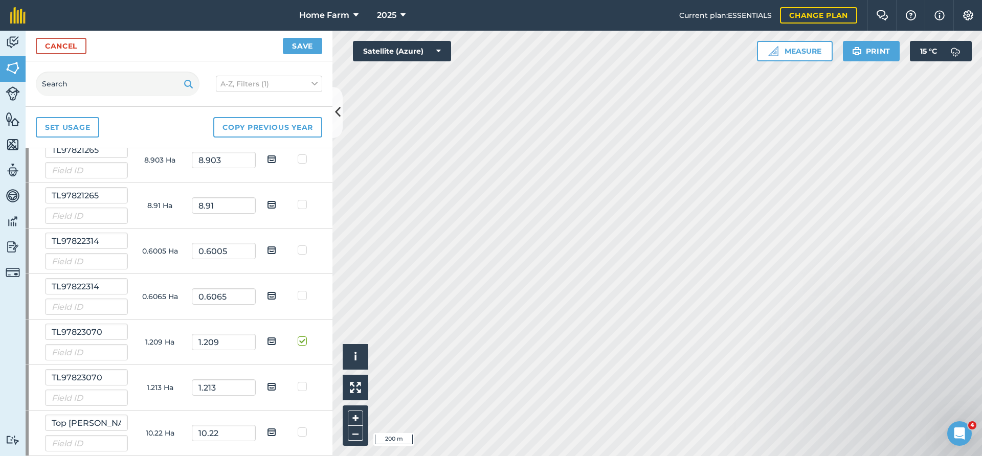
click at [304, 336] on label at bounding box center [304, 336] width 12 height 0
click at [304, 342] on input "checkbox" at bounding box center [307, 339] width 7 height 7
checkbox input "false"
click at [43, 41] on link "Cancel" at bounding box center [61, 46] width 51 height 16
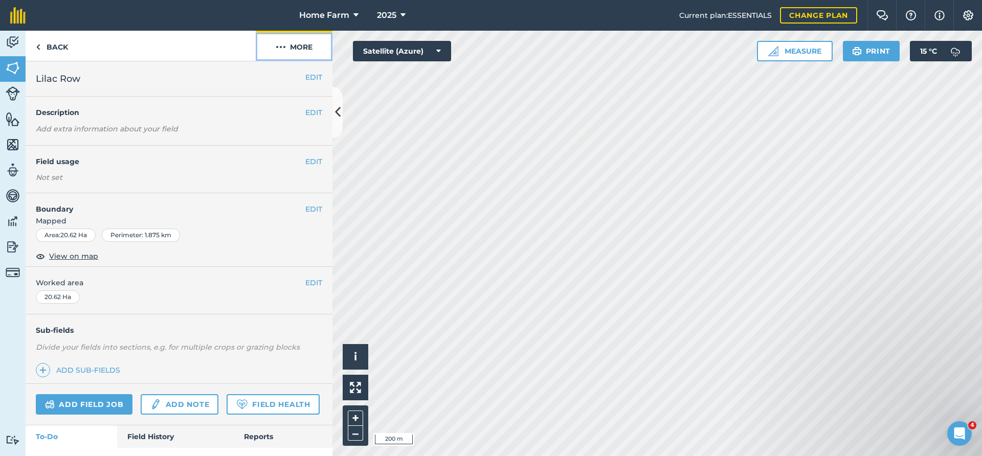
click at [285, 42] on img at bounding box center [281, 47] width 10 height 12
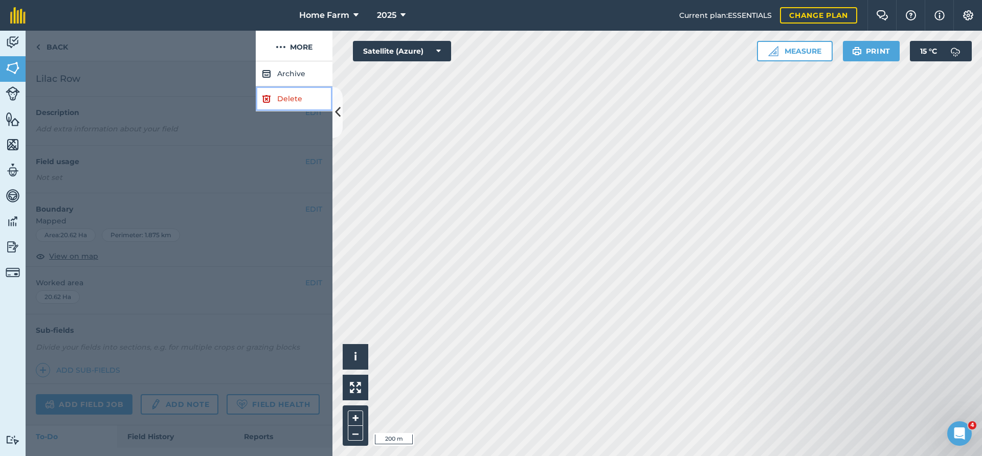
click at [296, 99] on link "Delete" at bounding box center [294, 98] width 77 height 25
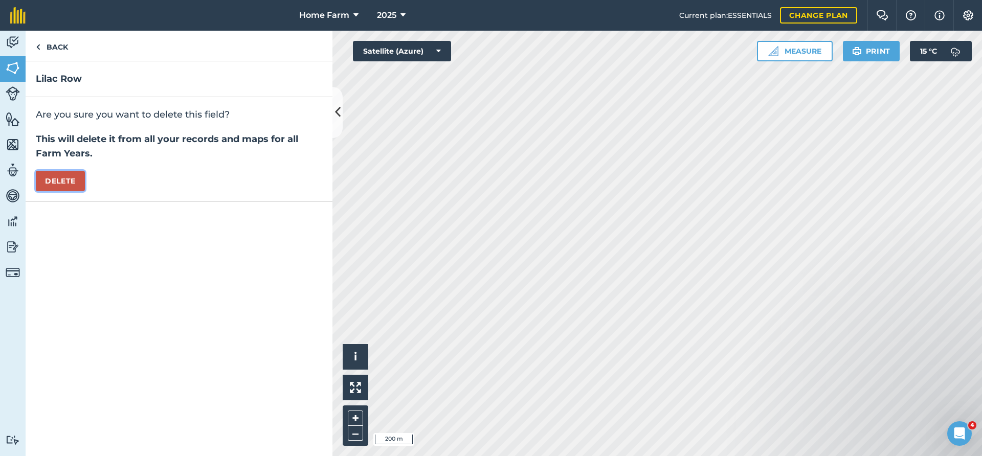
click at [70, 178] on button "Delete" at bounding box center [60, 181] width 49 height 20
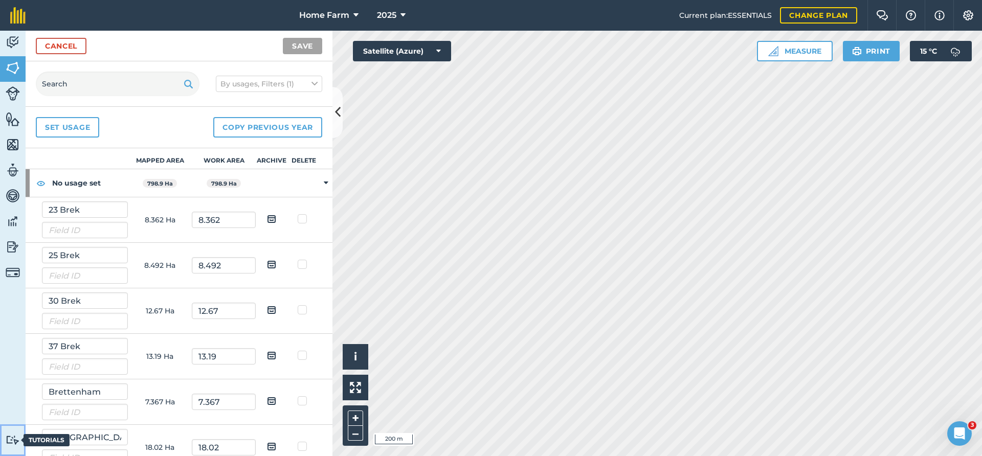
click at [12, 440] on img at bounding box center [13, 440] width 14 height 10
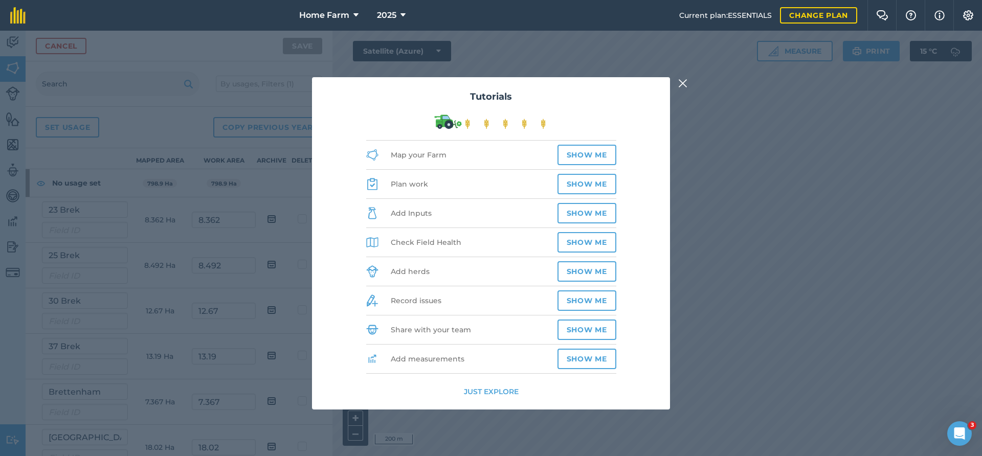
click at [500, 388] on button "Just explore" at bounding box center [491, 391] width 55 height 11
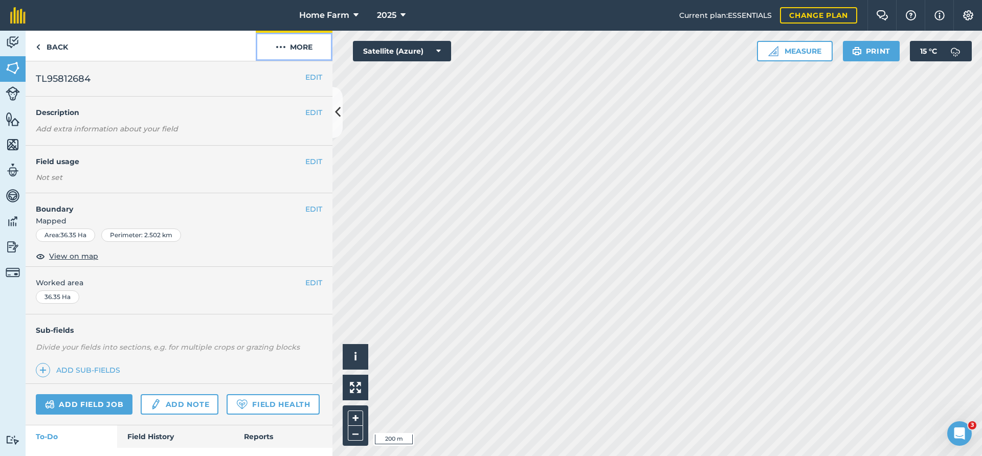
click at [285, 43] on img at bounding box center [281, 47] width 10 height 12
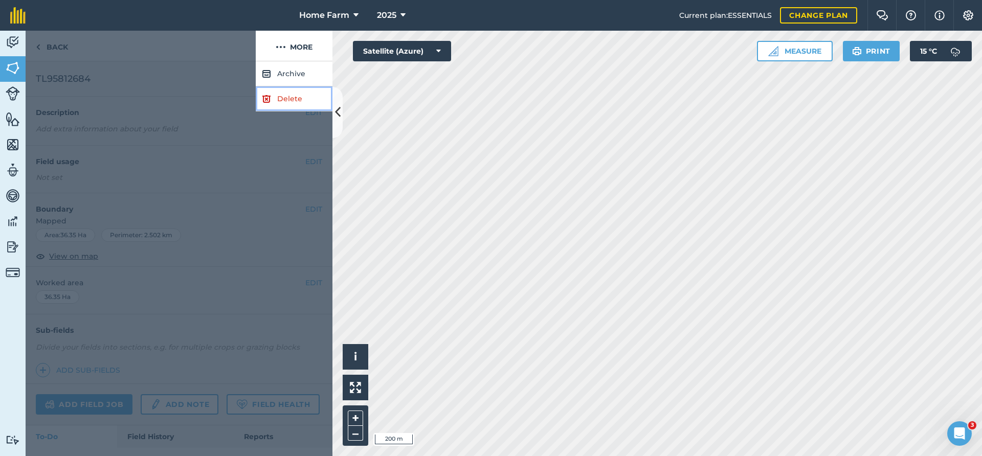
click at [279, 101] on link "Delete" at bounding box center [294, 98] width 77 height 25
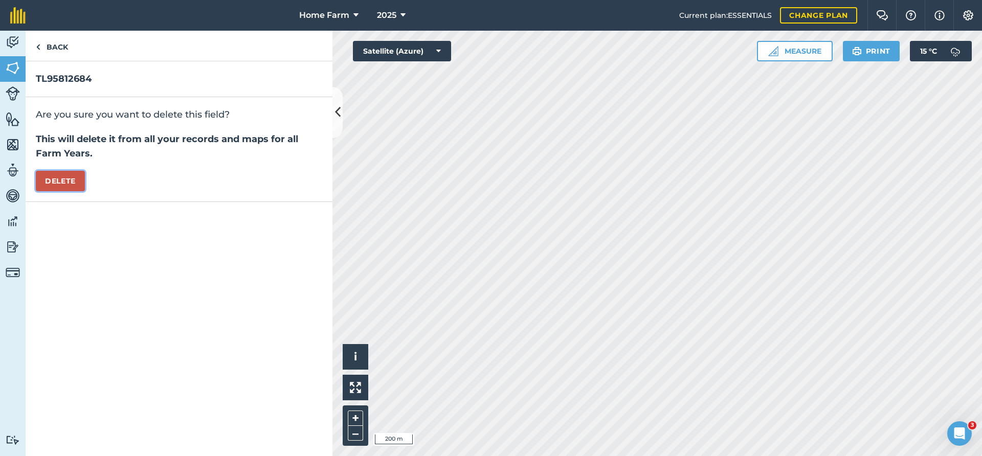
click at [61, 183] on button "Delete" at bounding box center [60, 181] width 49 height 20
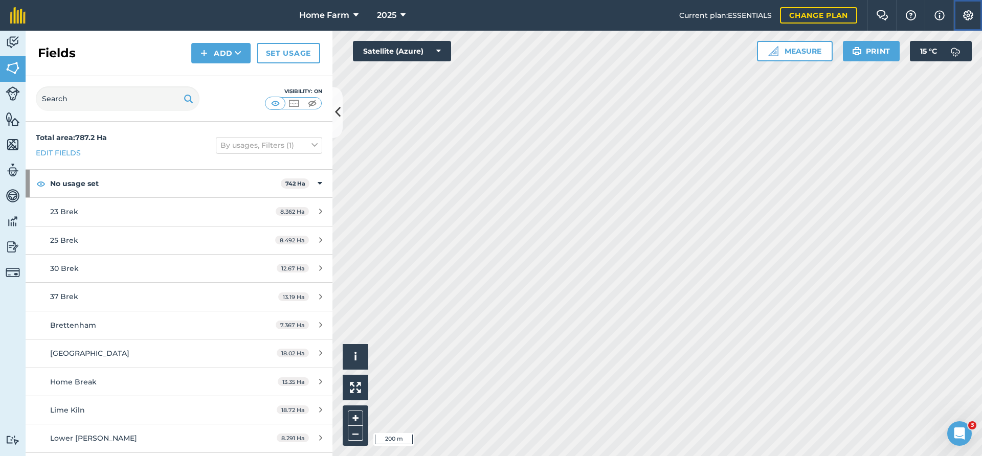
click at [966, 22] on button "Settings" at bounding box center [967, 15] width 29 height 31
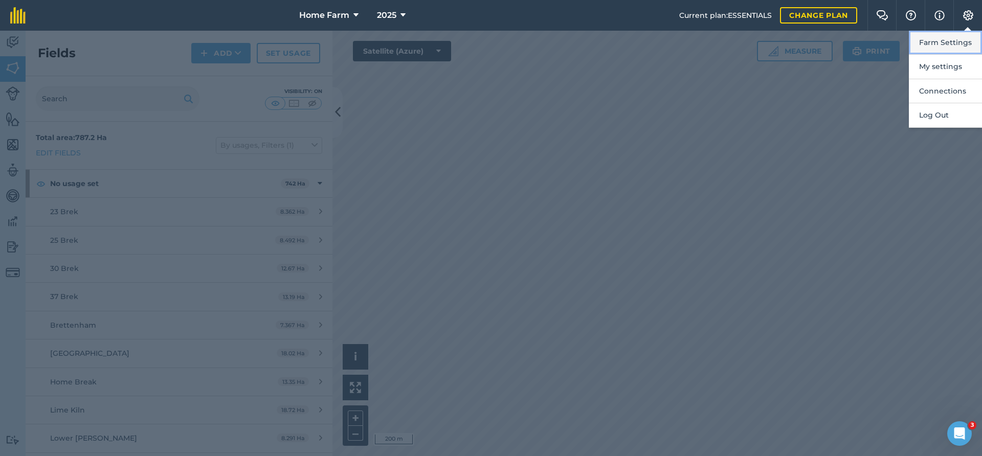
click at [951, 42] on button "Farm Settings" at bounding box center [945, 43] width 73 height 24
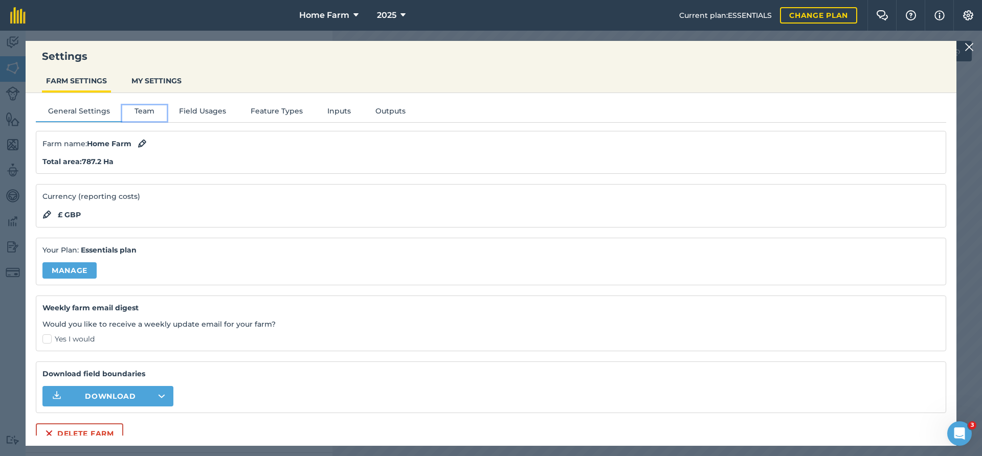
click at [144, 111] on button "Team" at bounding box center [144, 112] width 44 height 15
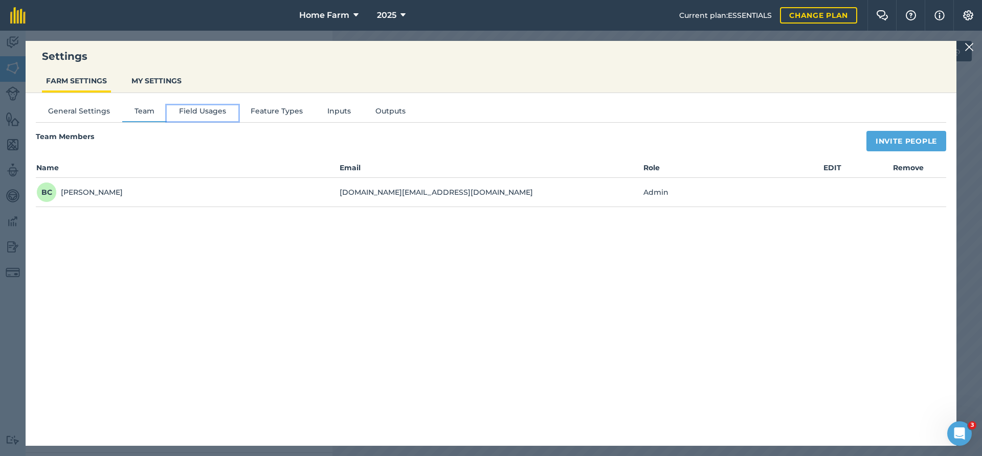
click at [217, 111] on button "Field Usages" at bounding box center [203, 112] width 72 height 15
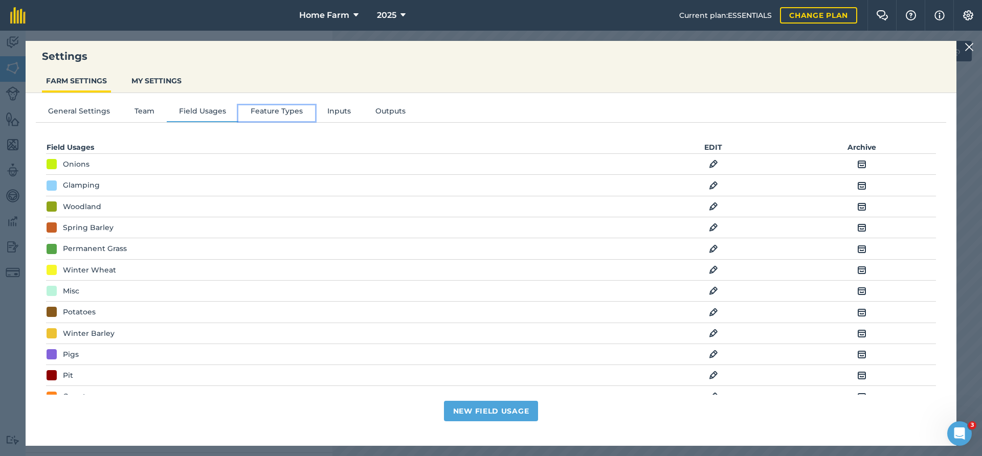
click at [247, 111] on button "Feature Types" at bounding box center [276, 112] width 77 height 15
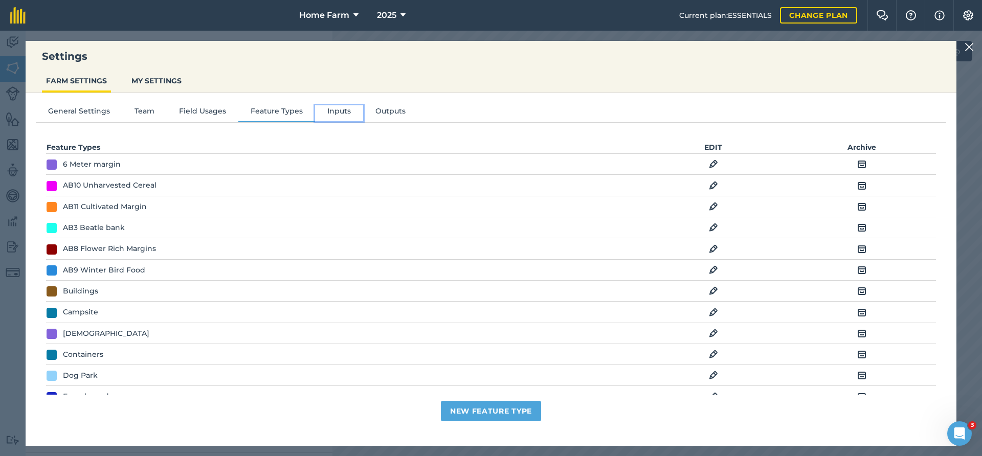
click at [357, 110] on button "Inputs" at bounding box center [339, 112] width 48 height 15
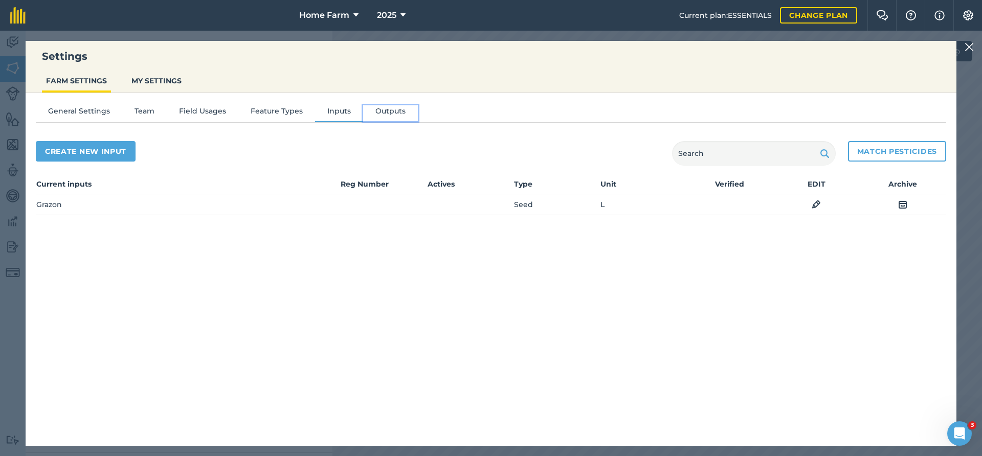
click at [372, 110] on button "Outputs" at bounding box center [390, 112] width 55 height 15
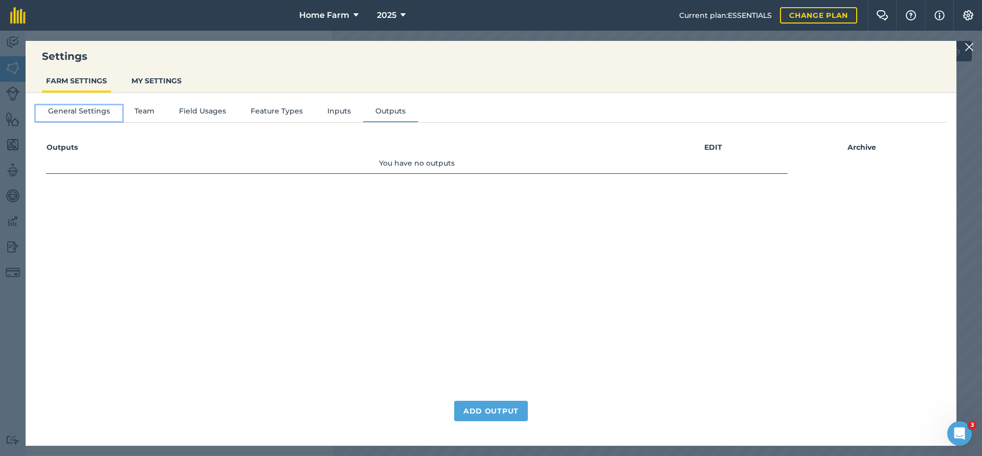
click at [80, 108] on button "General Settings" at bounding box center [79, 112] width 86 height 15
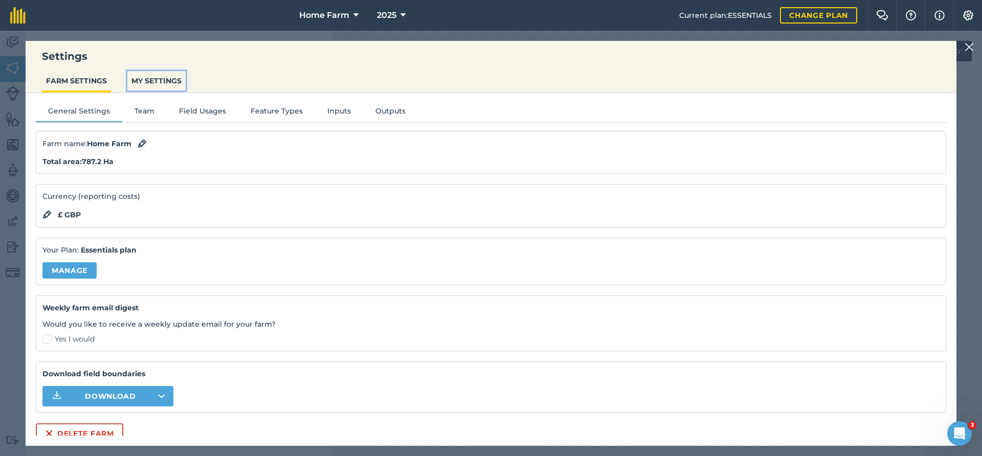
click at [148, 83] on button "MY SETTINGS" at bounding box center [156, 80] width 58 height 19
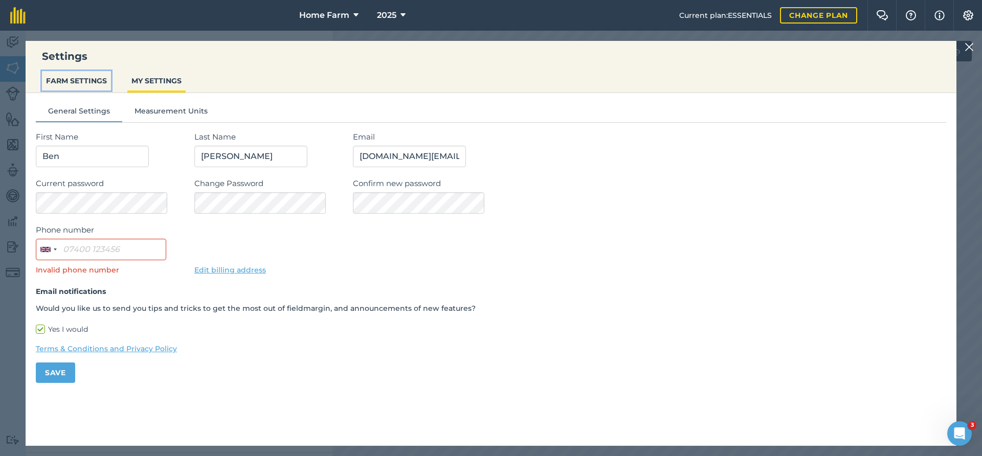
click at [78, 80] on button "FARM SETTINGS" at bounding box center [76, 80] width 69 height 19
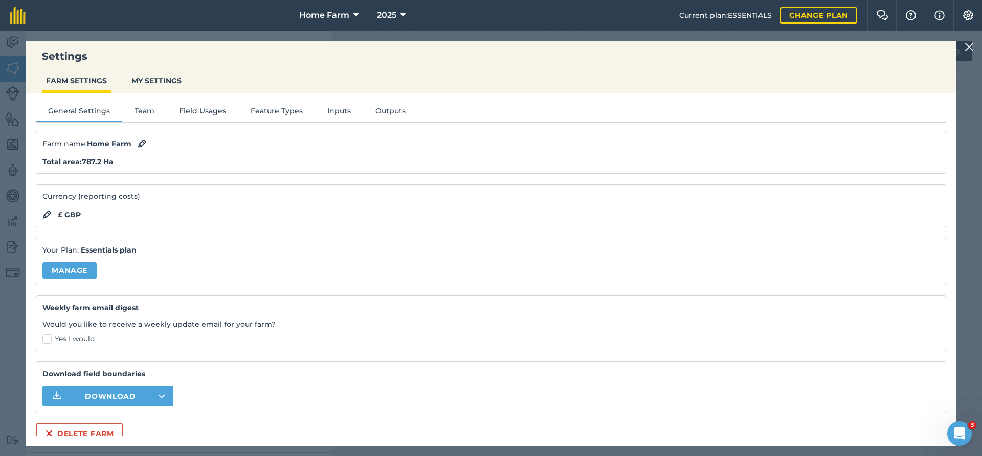
click at [973, 43] on img at bounding box center [968, 47] width 9 height 12
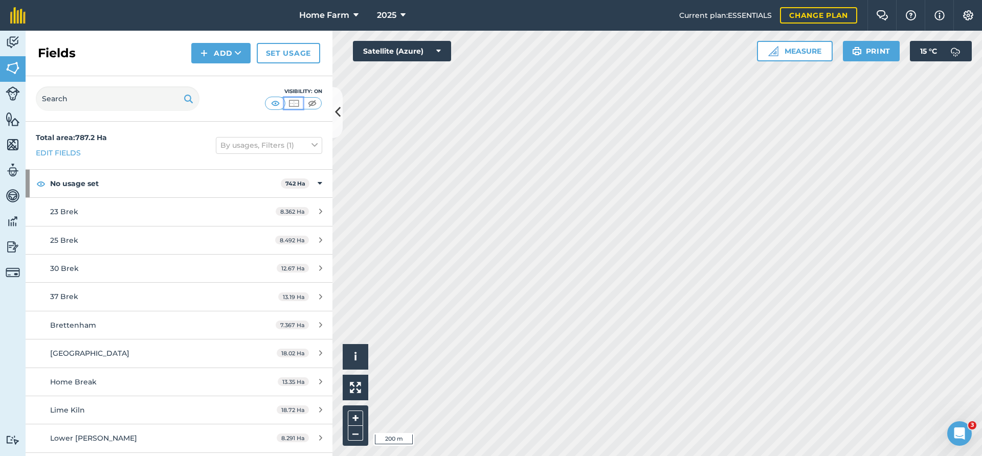
click at [300, 101] on button at bounding box center [293, 103] width 18 height 11
click at [319, 106] on button at bounding box center [312, 103] width 18 height 11
click at [267, 107] on button at bounding box center [275, 103] width 18 height 11
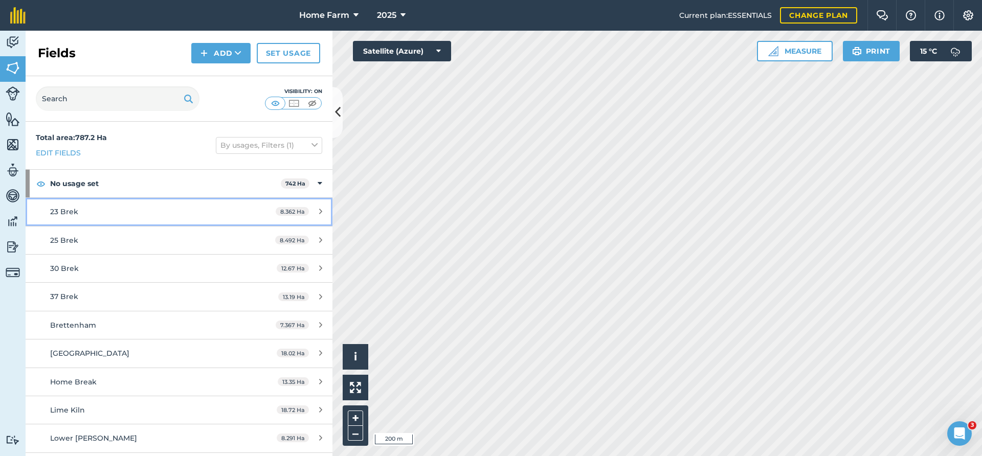
click at [46, 207] on link "23 Brek 8.362 Ha" at bounding box center [179, 212] width 307 height 28
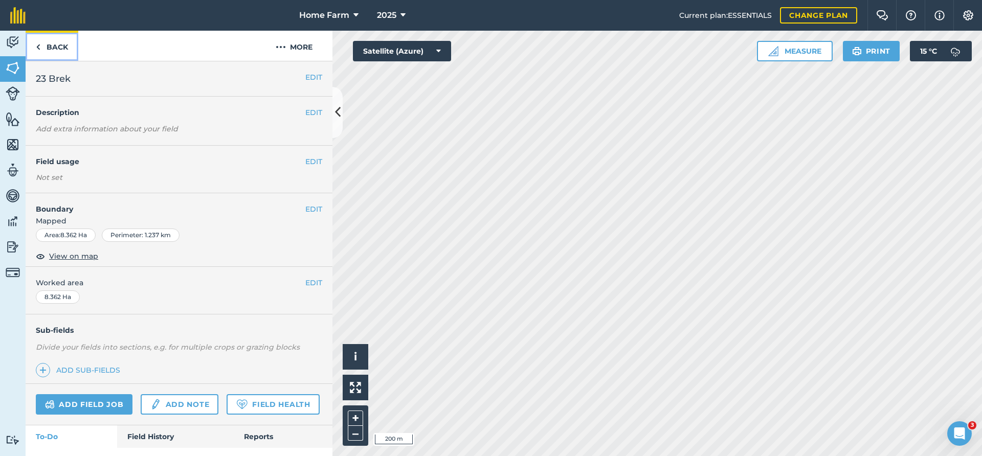
click at [65, 49] on link "Back" at bounding box center [52, 46] width 53 height 30
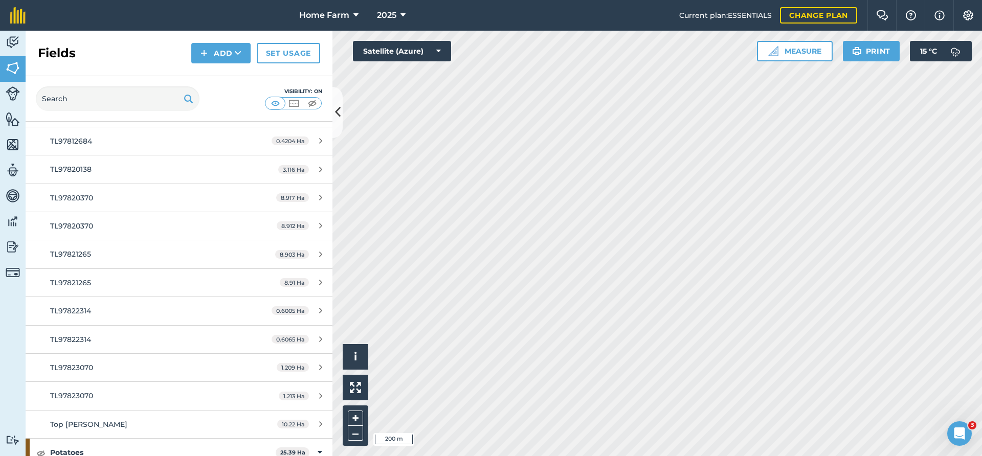
scroll to position [3438, 0]
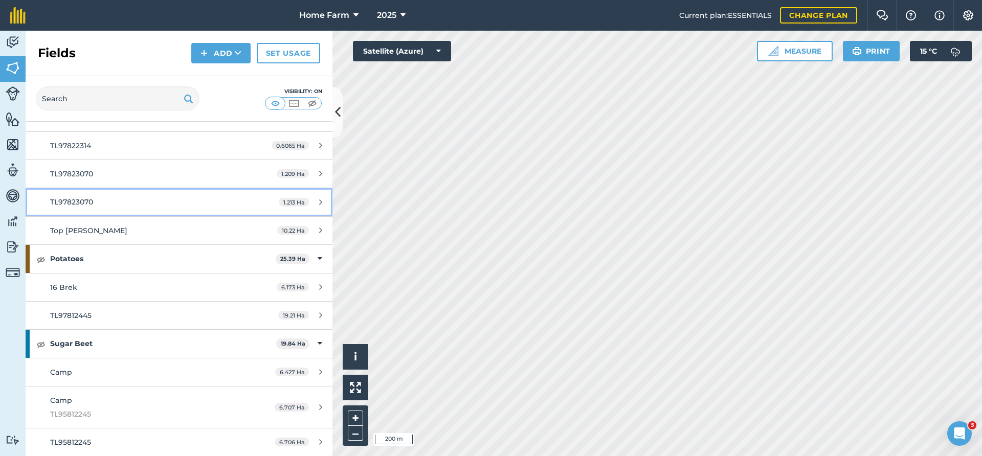
click at [164, 201] on div "TL97823070" at bounding box center [146, 201] width 192 height 11
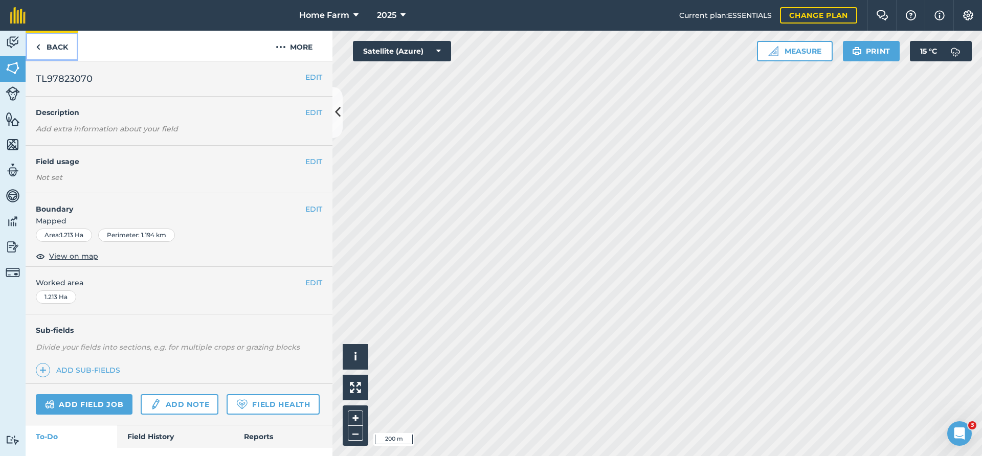
click at [37, 47] on img at bounding box center [38, 47] width 5 height 12
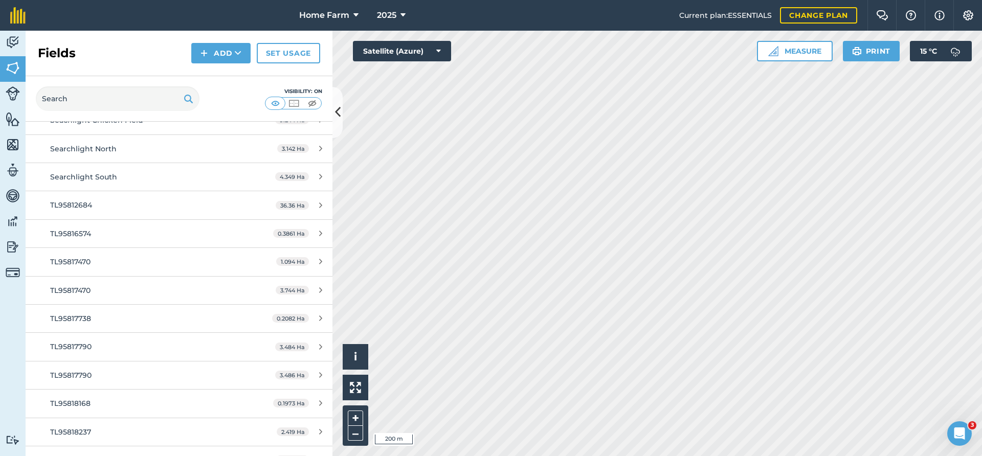
scroll to position [552, 0]
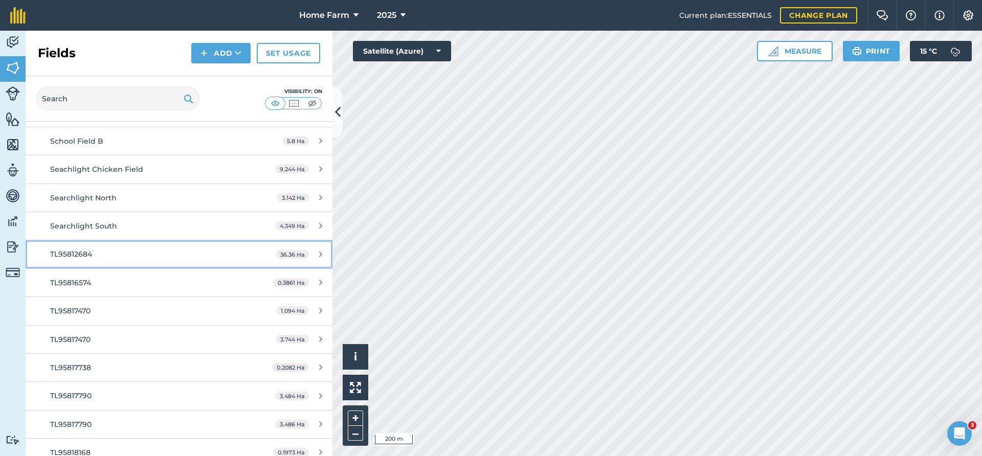
click at [159, 251] on div "TL95812684" at bounding box center [146, 253] width 192 height 11
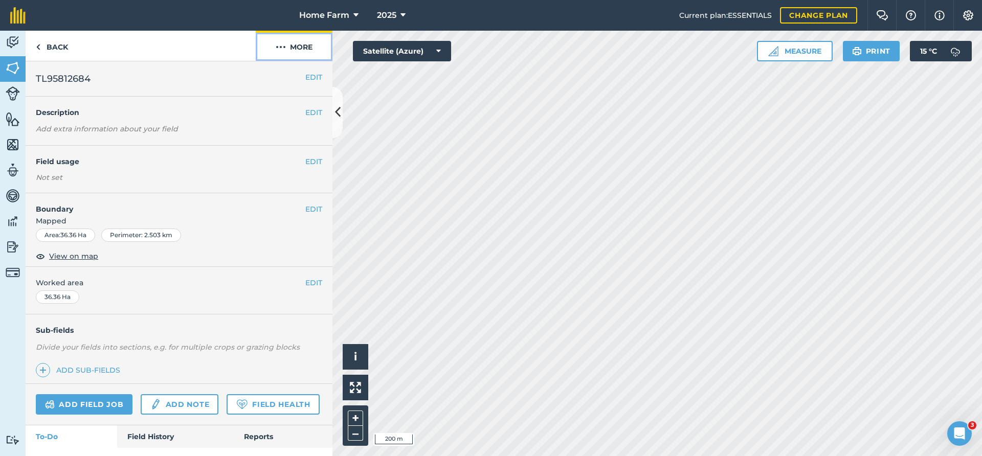
click at [282, 44] on img at bounding box center [281, 47] width 10 height 12
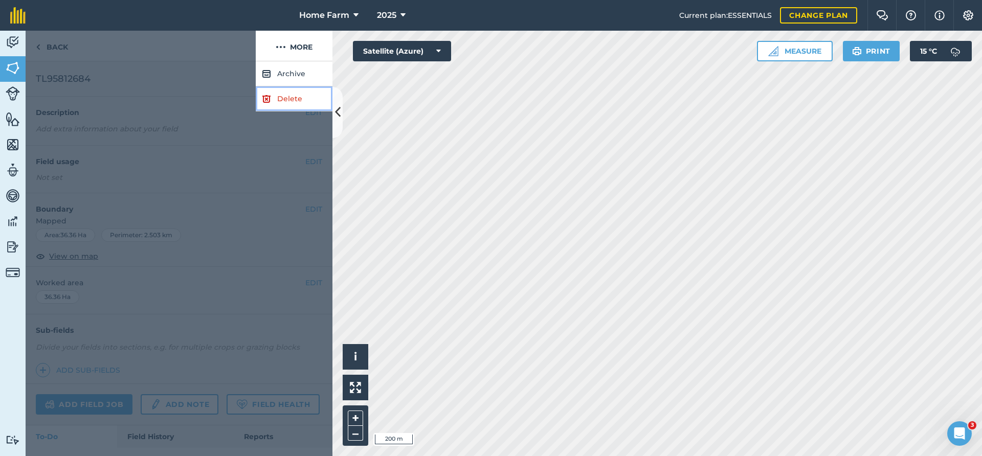
click at [283, 99] on link "Delete" at bounding box center [294, 98] width 77 height 25
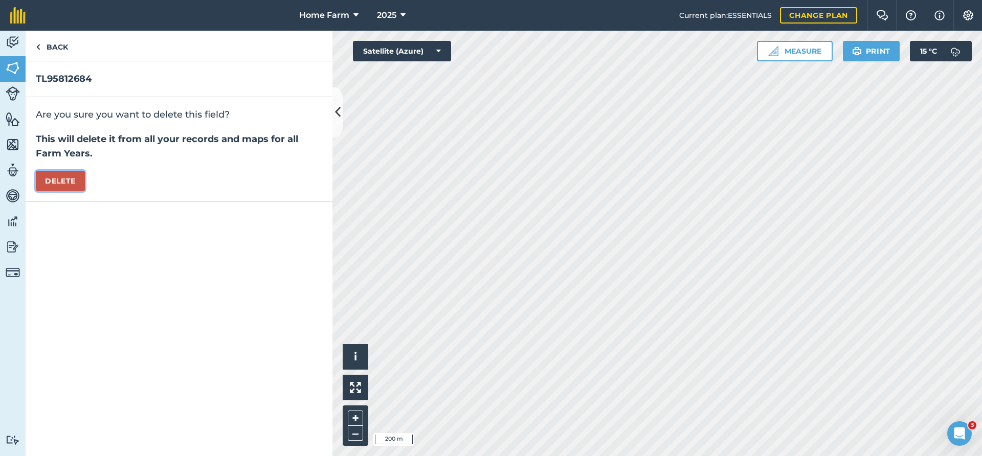
click at [49, 181] on button "Delete" at bounding box center [60, 181] width 49 height 20
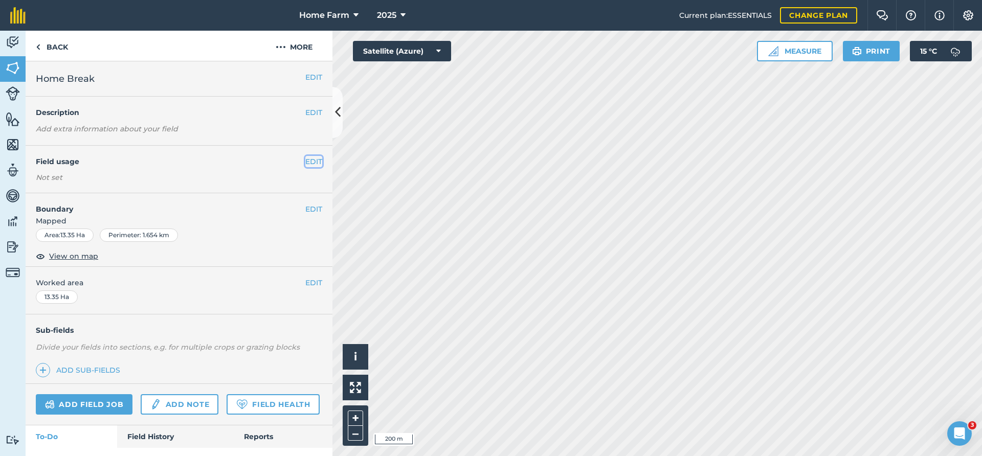
click at [306, 162] on button "EDIT" at bounding box center [313, 161] width 17 height 11
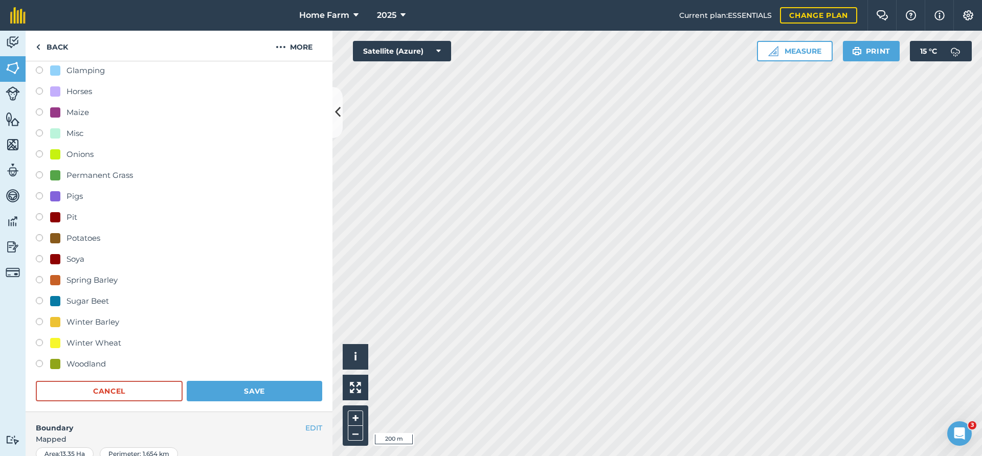
scroll to position [221, 0]
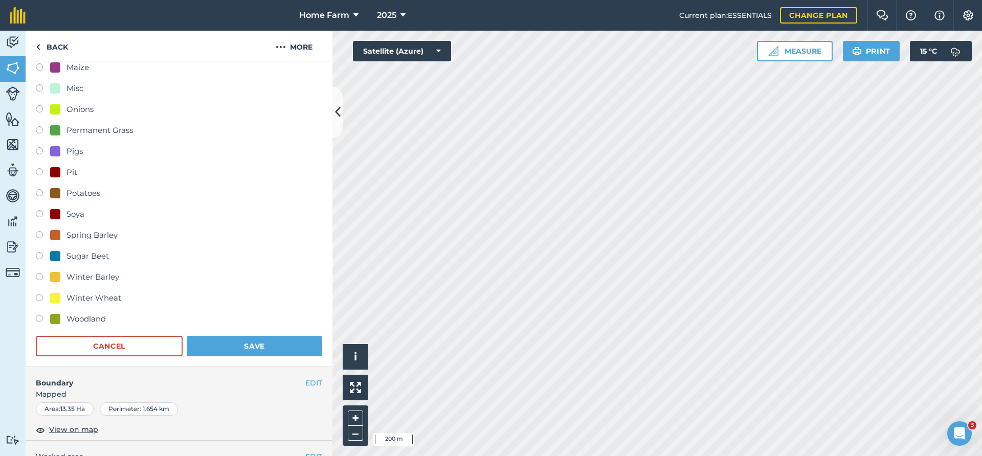
click at [87, 260] on div "Sugar Beet" at bounding box center [87, 256] width 42 height 12
radio input "true"
radio input "false"
click at [210, 340] on button "Save" at bounding box center [254, 346] width 135 height 20
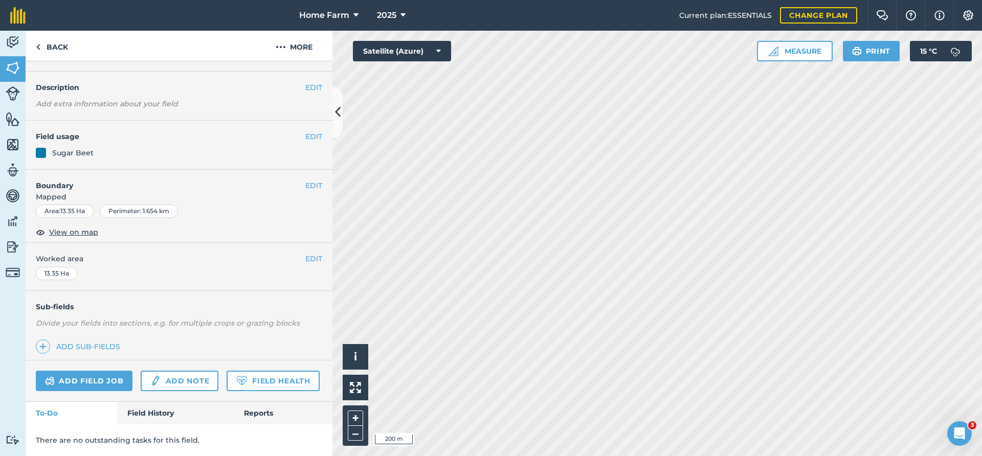
scroll to position [25, 0]
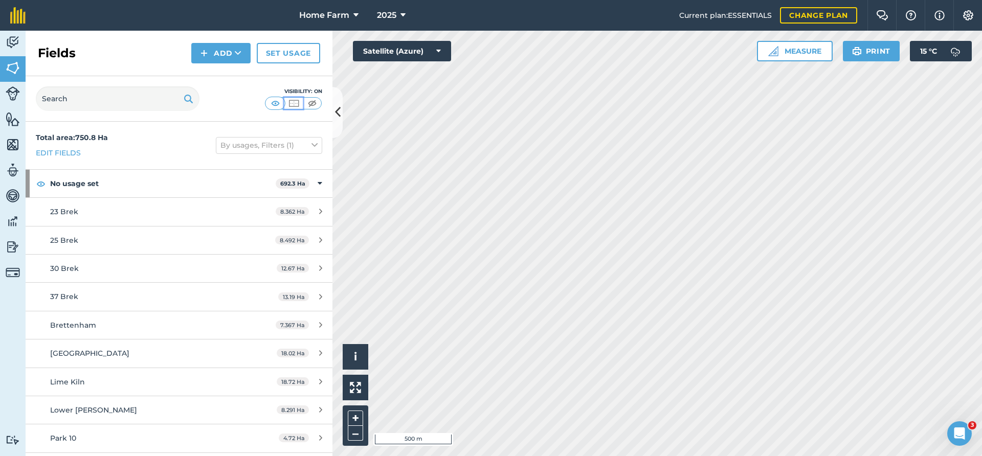
click at [291, 100] on img at bounding box center [293, 103] width 13 height 10
click at [311, 101] on img at bounding box center [312, 103] width 13 height 10
click at [279, 100] on img at bounding box center [275, 103] width 13 height 10
click at [11, 95] on img at bounding box center [13, 93] width 14 height 14
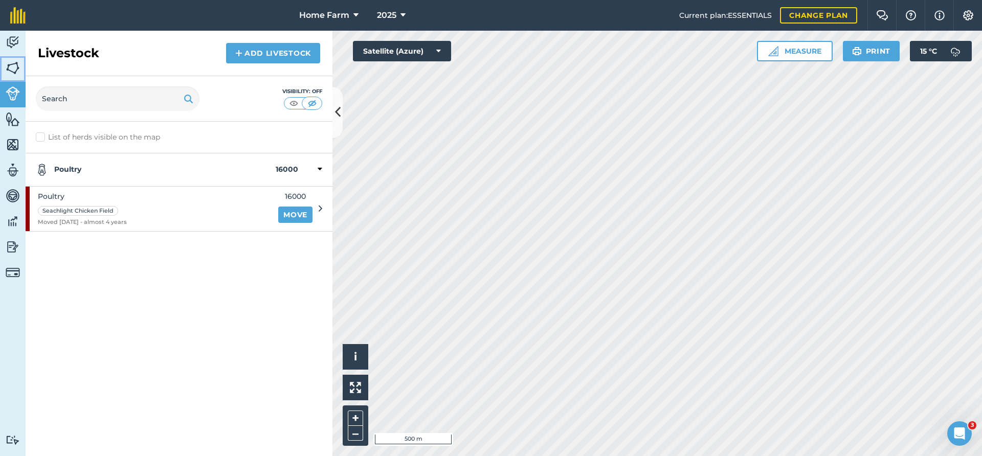
click at [11, 74] on img at bounding box center [13, 67] width 14 height 15
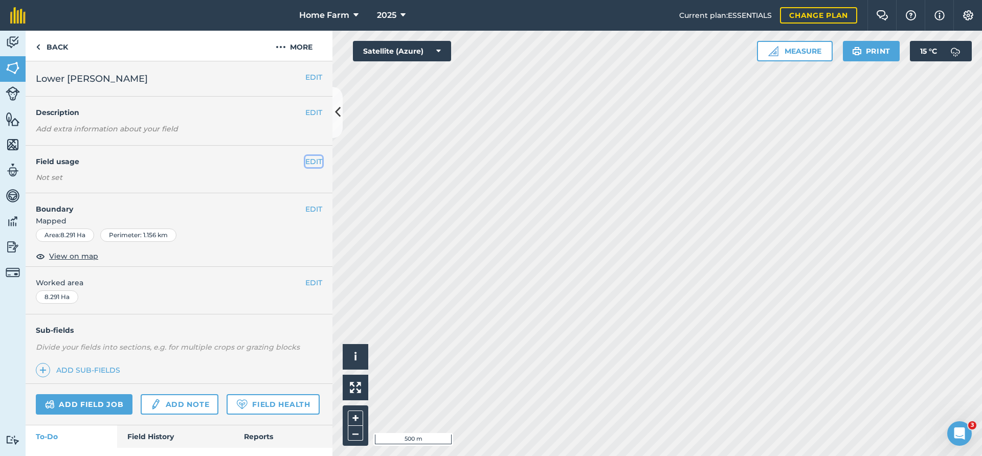
click at [311, 163] on button "EDIT" at bounding box center [313, 161] width 17 height 11
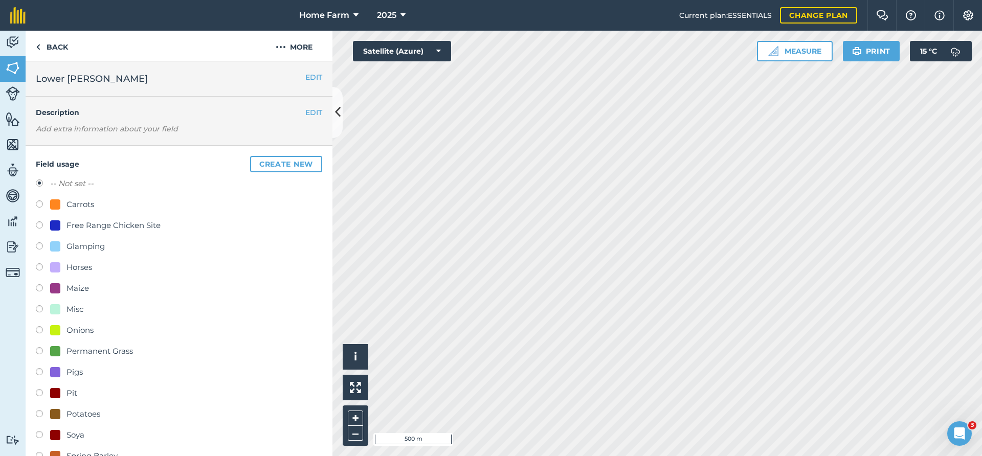
click at [70, 327] on div "Onions" at bounding box center [79, 330] width 27 height 12
radio input "true"
radio input "false"
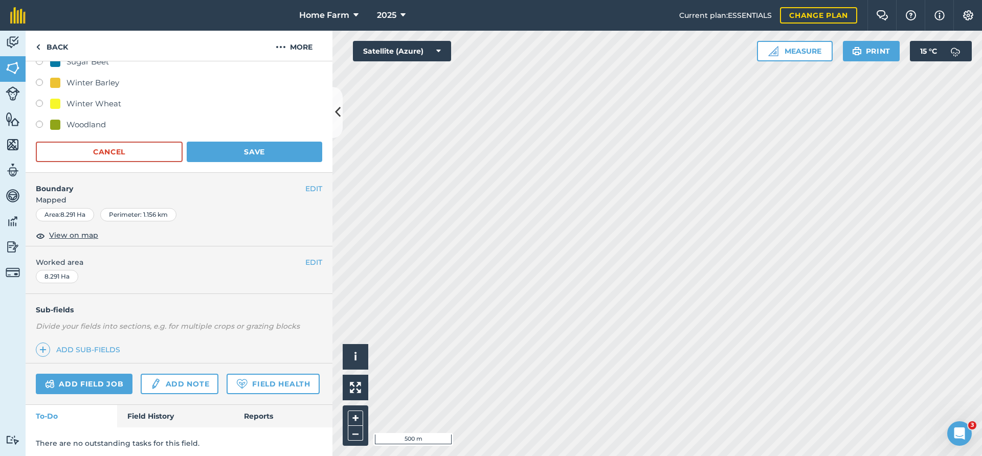
scroll to position [418, 0]
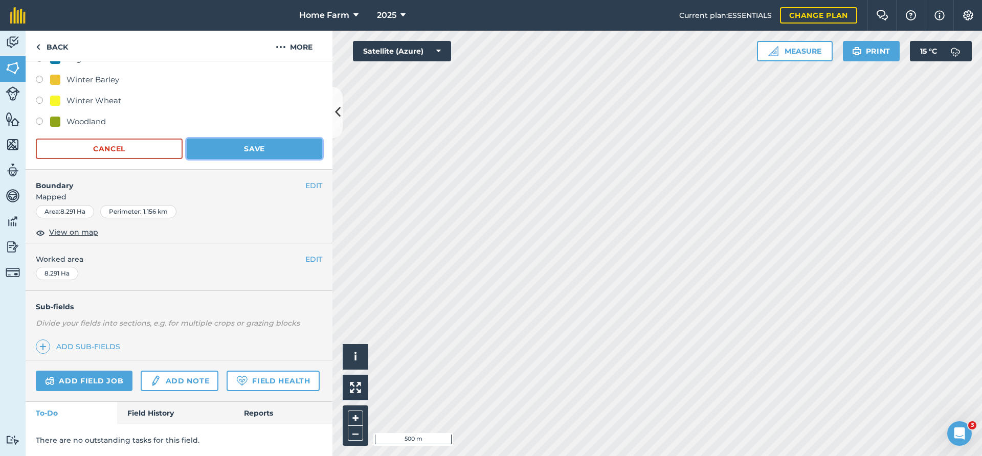
click at [252, 155] on button "Save" at bounding box center [254, 149] width 135 height 20
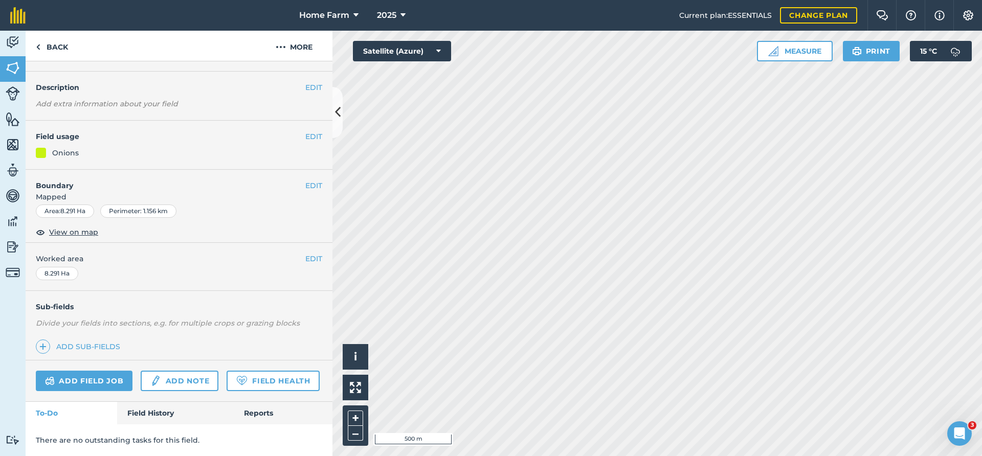
scroll to position [25, 0]
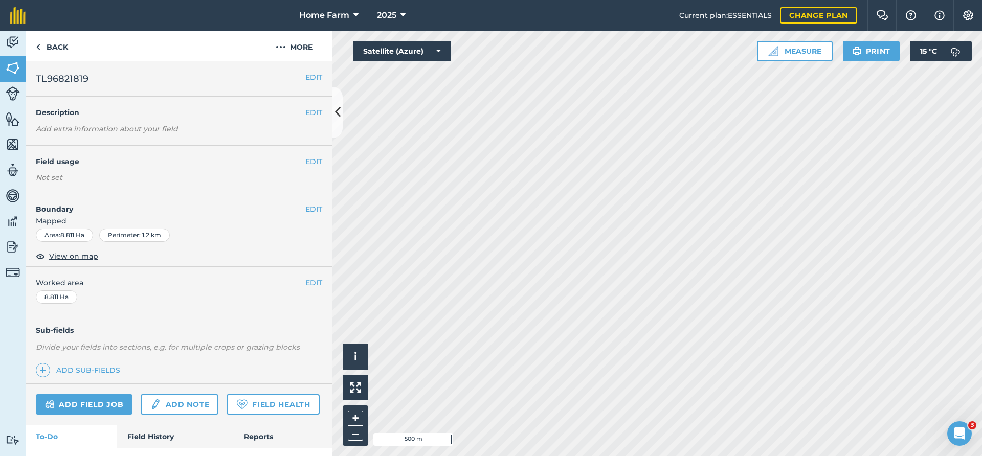
scroll to position [24, 0]
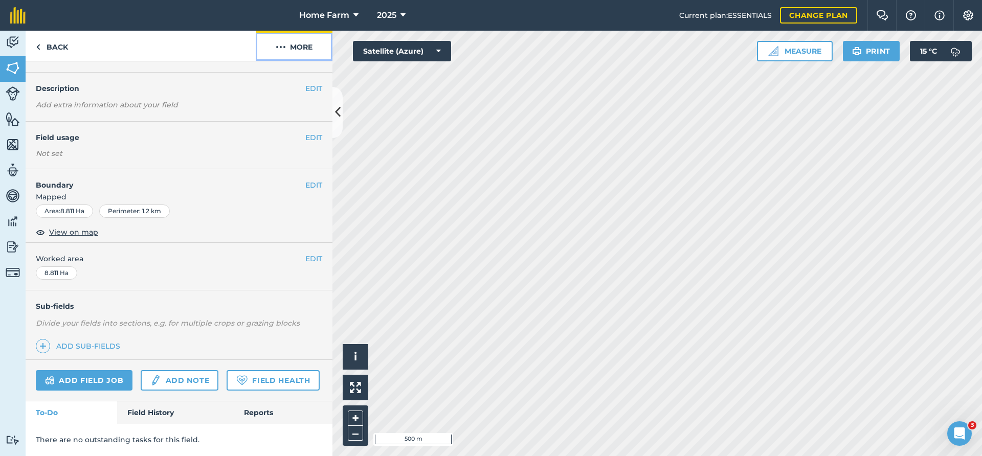
click at [287, 47] on button "More" at bounding box center [294, 46] width 77 height 30
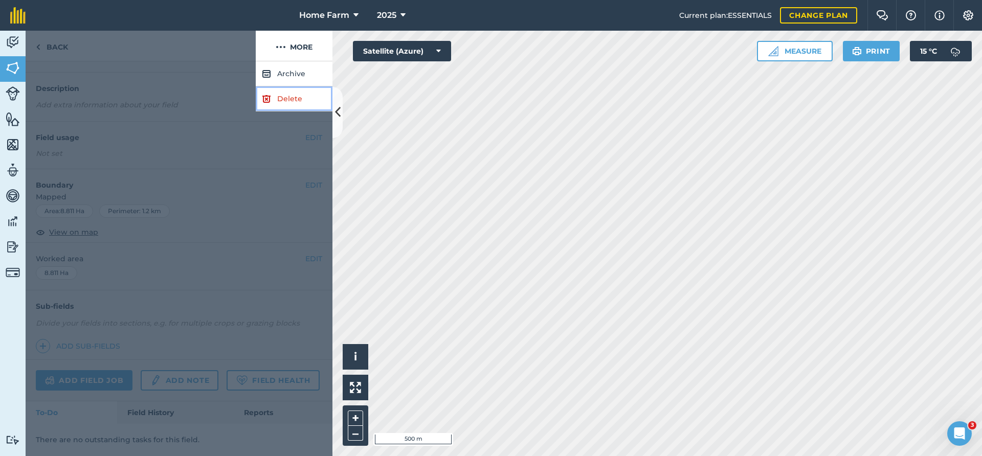
click at [284, 92] on link "Delete" at bounding box center [294, 98] width 77 height 25
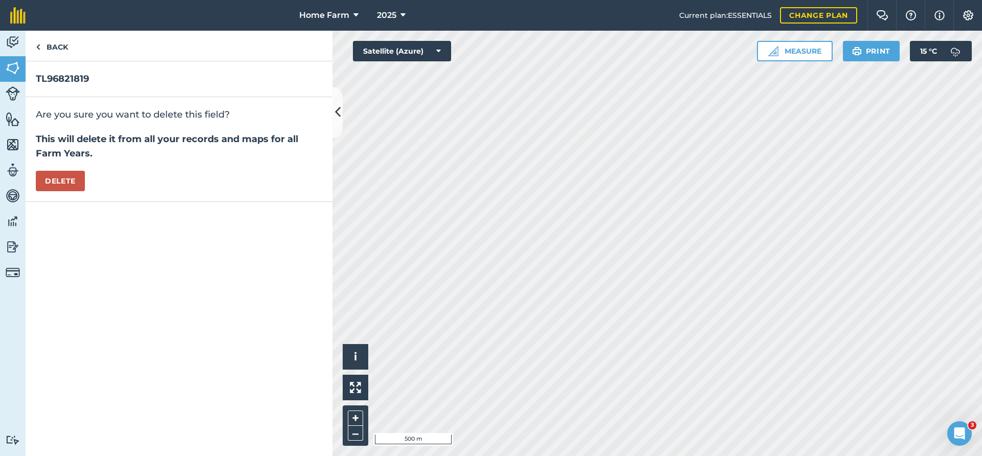
click at [33, 173] on div "Are you sure you want to delete this field? This will delete it from all your r…" at bounding box center [179, 149] width 307 height 105
click at [69, 175] on button "Delete" at bounding box center [60, 181] width 49 height 20
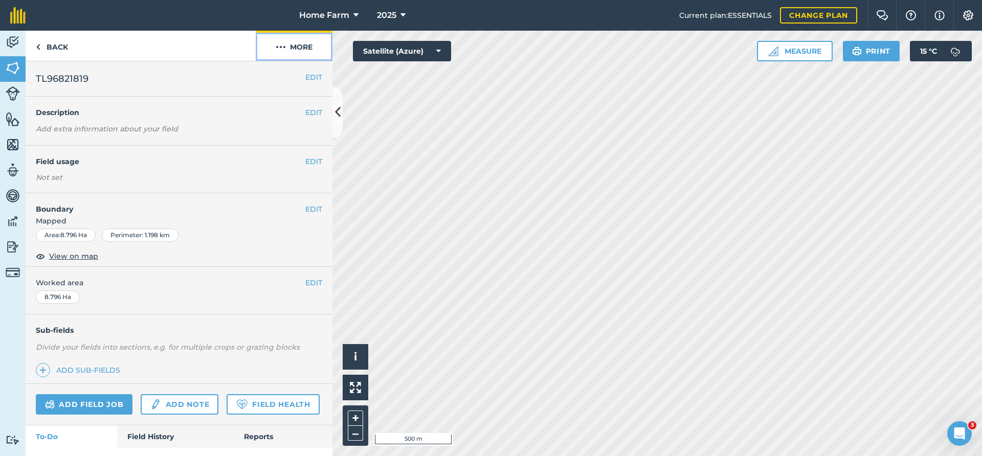
click at [300, 48] on button "More" at bounding box center [294, 46] width 77 height 30
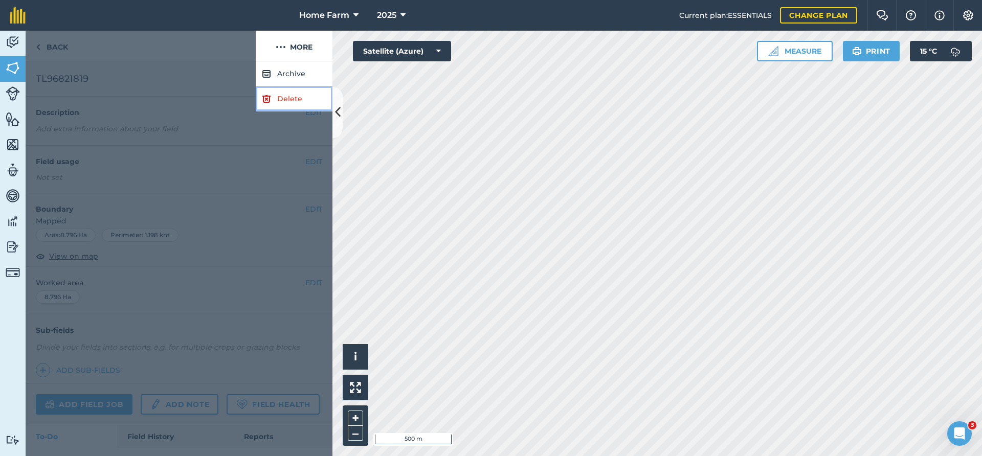
click at [298, 102] on link "Delete" at bounding box center [294, 98] width 77 height 25
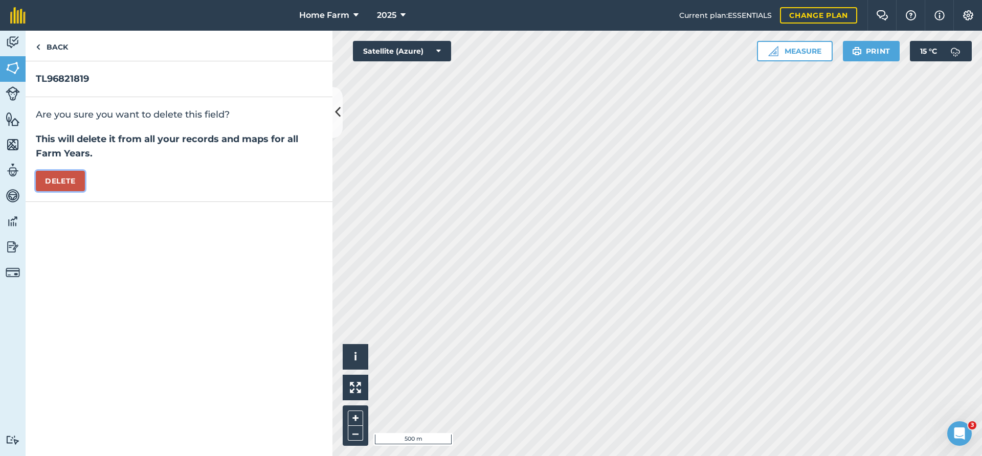
click at [47, 180] on button "Delete" at bounding box center [60, 181] width 49 height 20
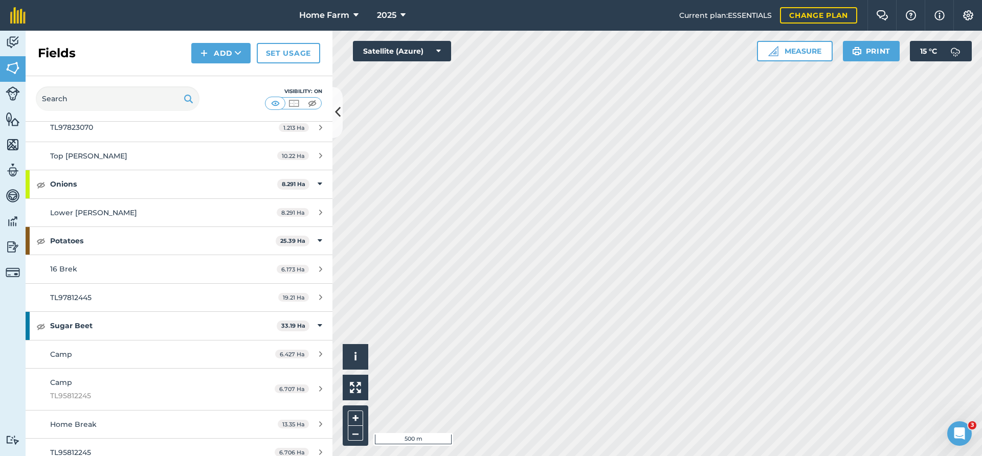
scroll to position [3381, 0]
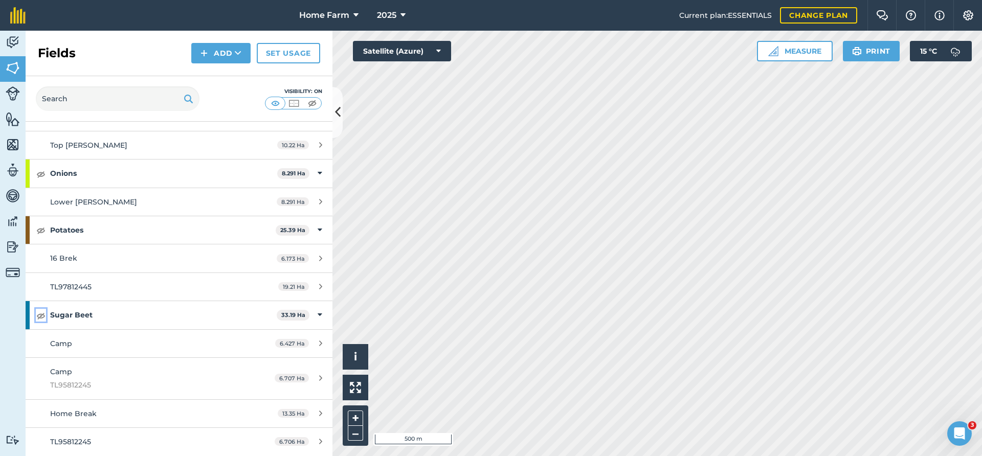
click at [39, 315] on img at bounding box center [40, 315] width 9 height 12
click at [40, 230] on img at bounding box center [40, 230] width 9 height 12
click at [40, 172] on img at bounding box center [40, 174] width 9 height 12
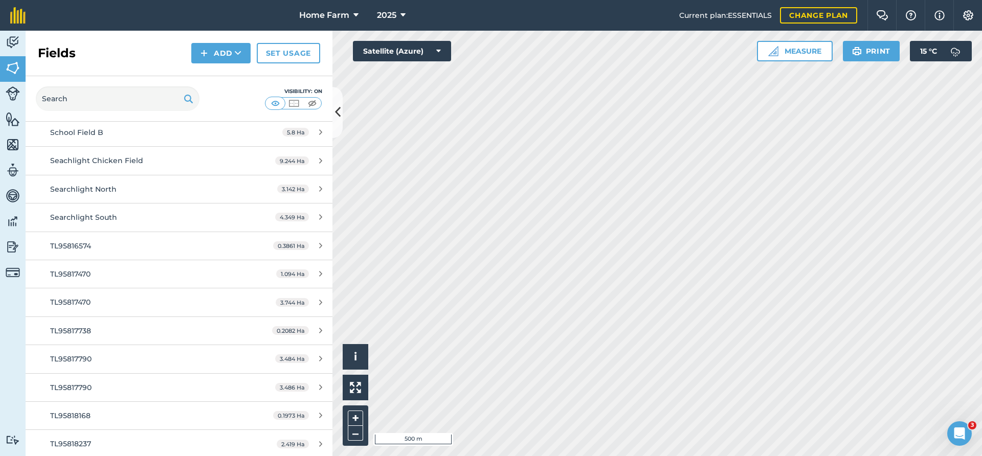
scroll to position [564, 0]
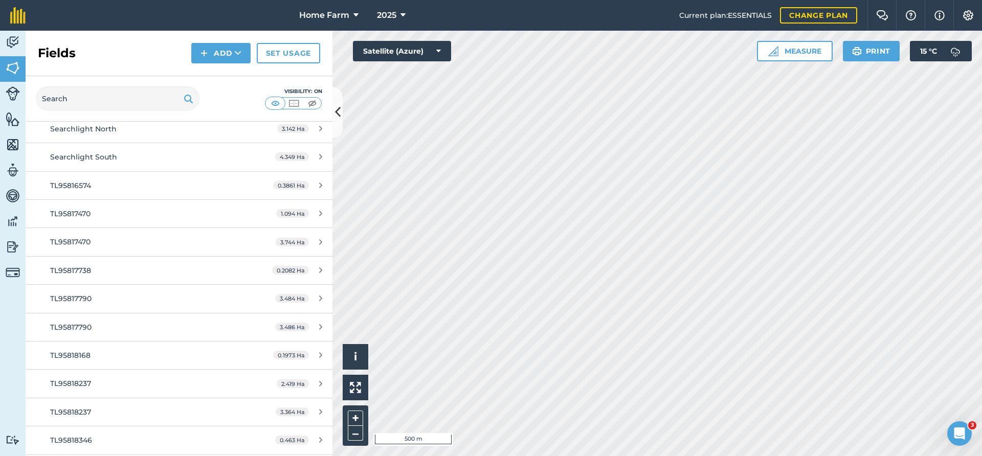
click at [234, 107] on div "Visibility: On" at bounding box center [179, 99] width 307 height 46
click at [263, 53] on link "Set usage" at bounding box center [288, 53] width 63 height 20
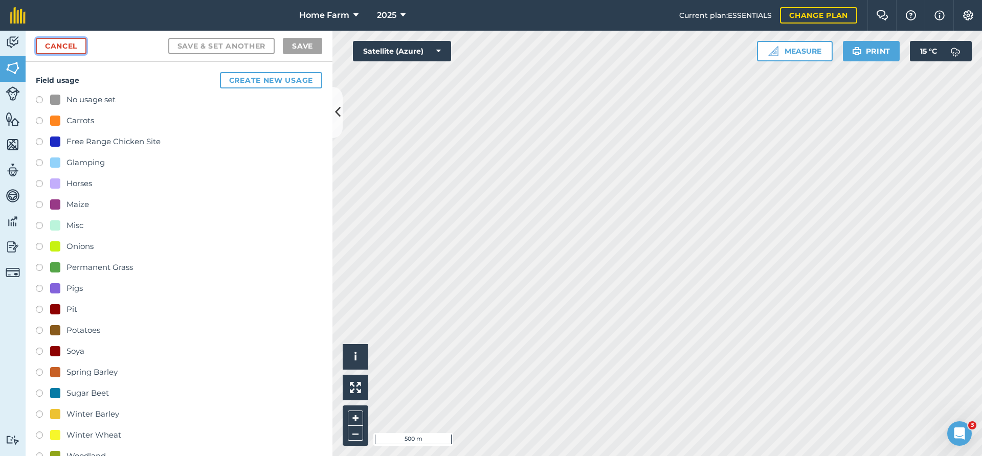
click at [74, 51] on link "Cancel" at bounding box center [61, 46] width 51 height 16
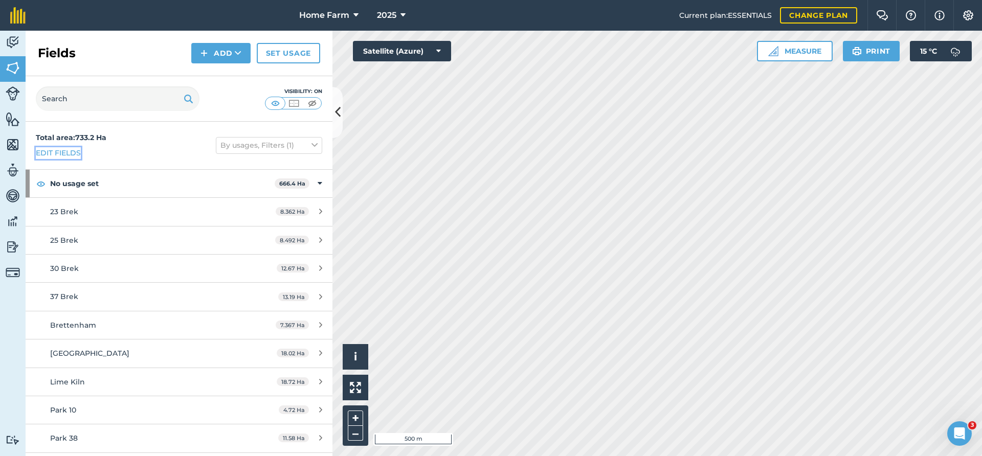
click at [71, 154] on link "Edit fields" at bounding box center [58, 152] width 45 height 11
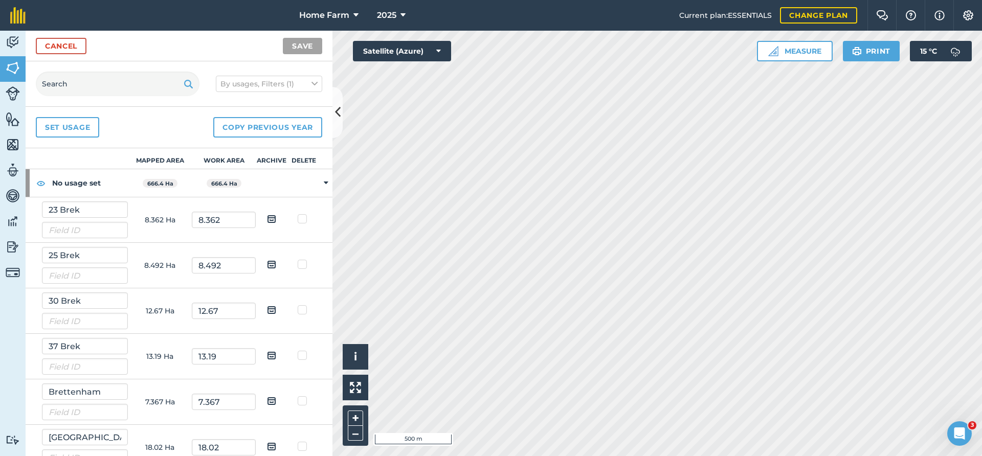
click at [302, 159] on th "Delete" at bounding box center [304, 158] width 32 height 21
click at [304, 159] on th "Delete" at bounding box center [304, 158] width 32 height 21
click at [305, 159] on th "Delete" at bounding box center [304, 158] width 32 height 21
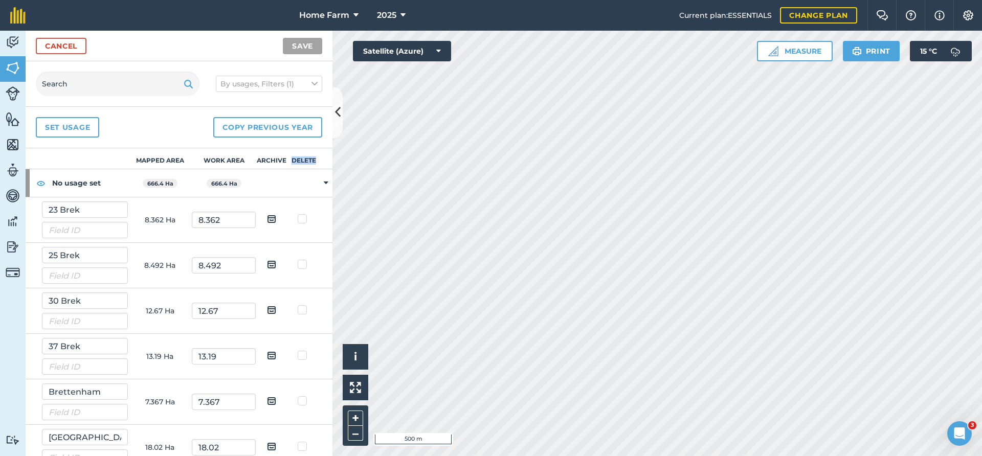
click at [306, 159] on th "Delete" at bounding box center [304, 158] width 32 height 21
click at [281, 82] on button "By usages, Filters (1)" at bounding box center [269, 84] width 106 height 16
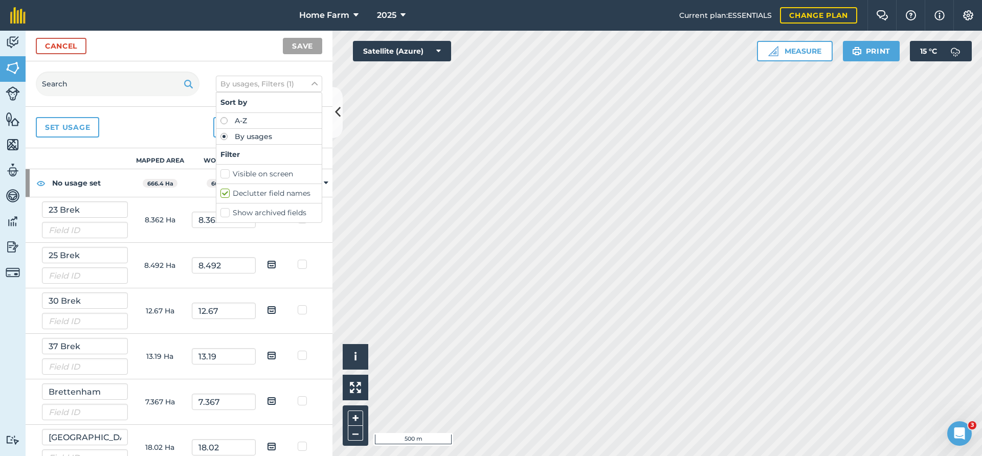
click at [254, 117] on div "A-Z" at bounding box center [268, 121] width 105 height 16
click at [255, 118] on label "A-Z" at bounding box center [268, 120] width 97 height 7
radio input "true"
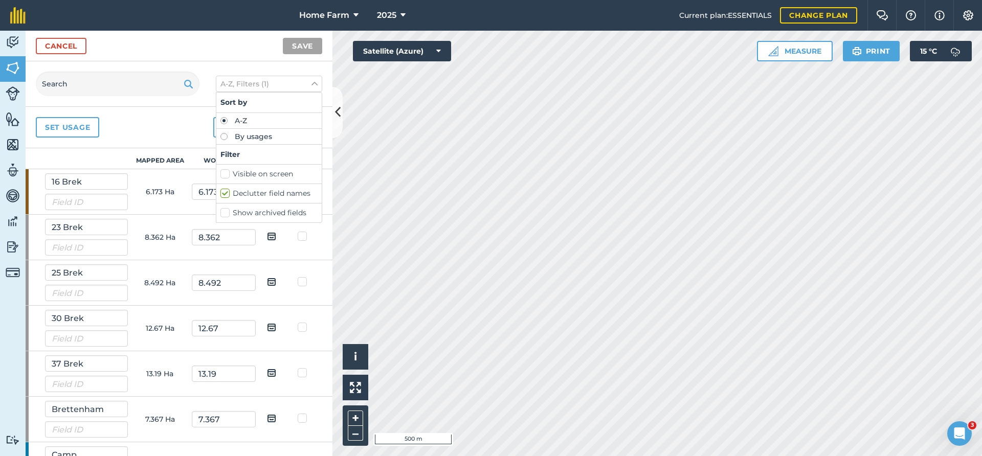
click at [222, 120] on label "A-Z" at bounding box center [268, 120] width 97 height 7
click at [149, 135] on div "Set usage Copy previous year" at bounding box center [179, 127] width 307 height 41
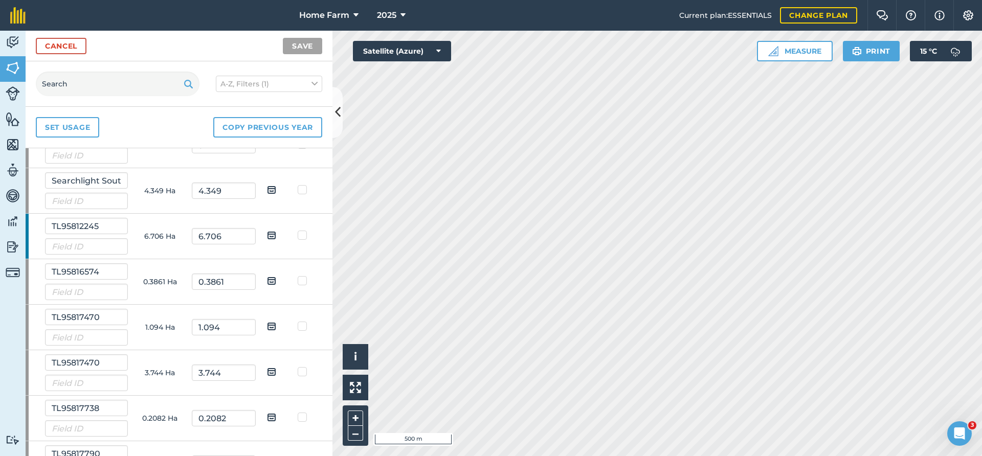
scroll to position [1049, 0]
click at [300, 229] on label at bounding box center [304, 229] width 12 height 0
click at [304, 235] on input "checkbox" at bounding box center [307, 232] width 7 height 7
checkbox input "true"
click at [299, 274] on label at bounding box center [304, 274] width 12 height 0
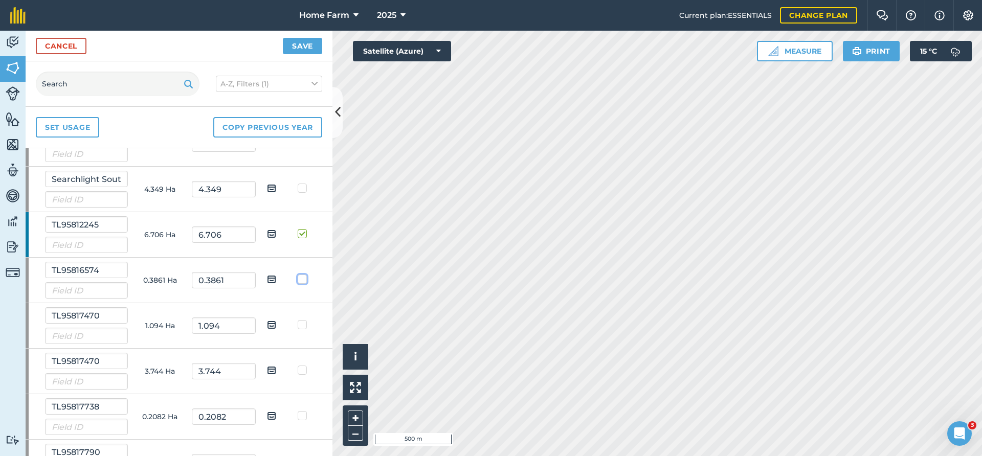
click at [304, 278] on input "checkbox" at bounding box center [307, 277] width 7 height 7
checkbox input "true"
click at [301, 320] on label at bounding box center [304, 320] width 12 height 0
click at [304, 326] on input "checkbox" at bounding box center [307, 323] width 7 height 7
checkbox input "true"
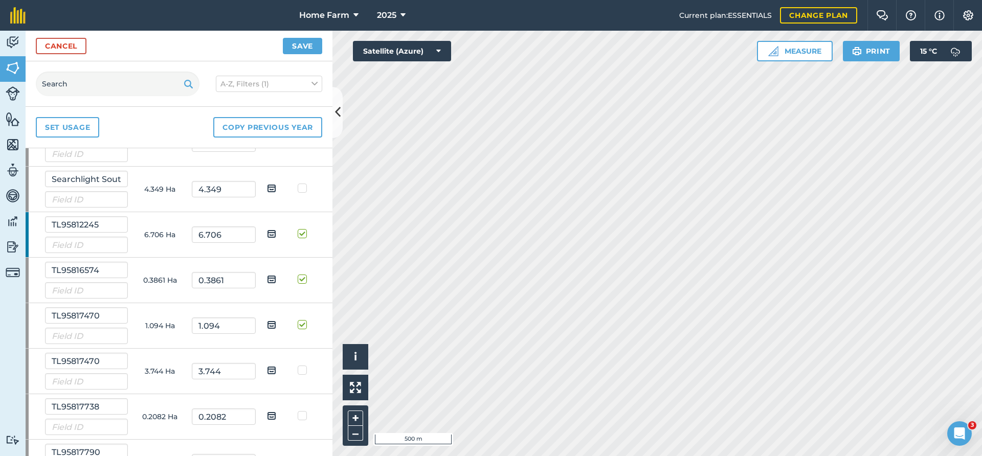
click at [302, 365] on label at bounding box center [304, 365] width 12 height 0
click at [304, 371] on input "checkbox" at bounding box center [307, 368] width 7 height 7
checkbox input "true"
click at [300, 411] on label at bounding box center [304, 411] width 12 height 0
click at [304, 412] on input "checkbox" at bounding box center [307, 414] width 7 height 7
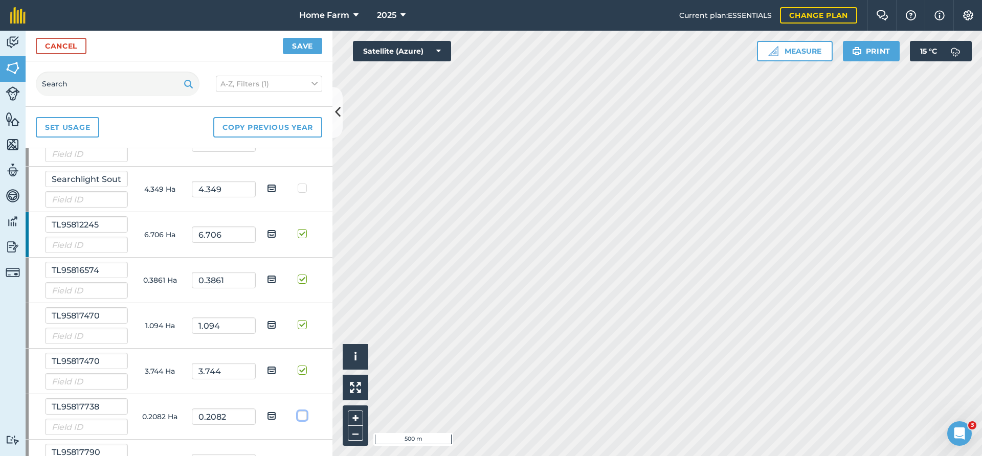
checkbox input "true"
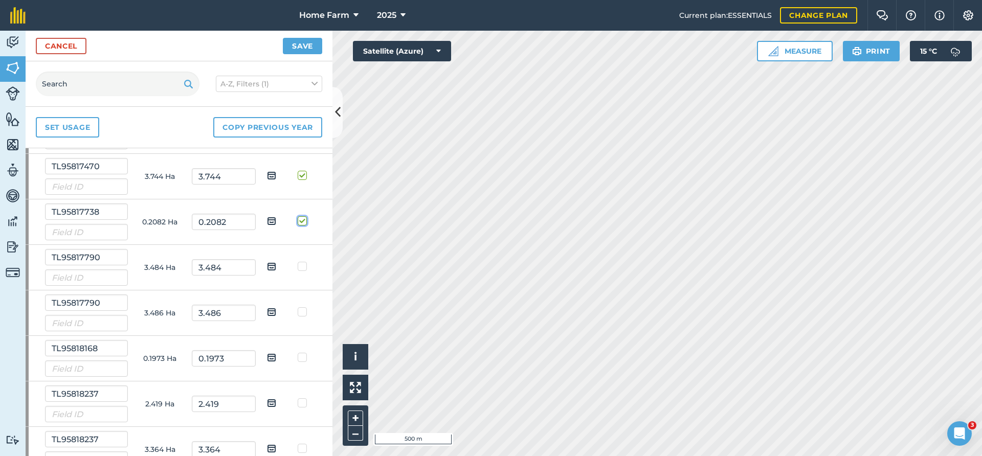
scroll to position [1325, 0]
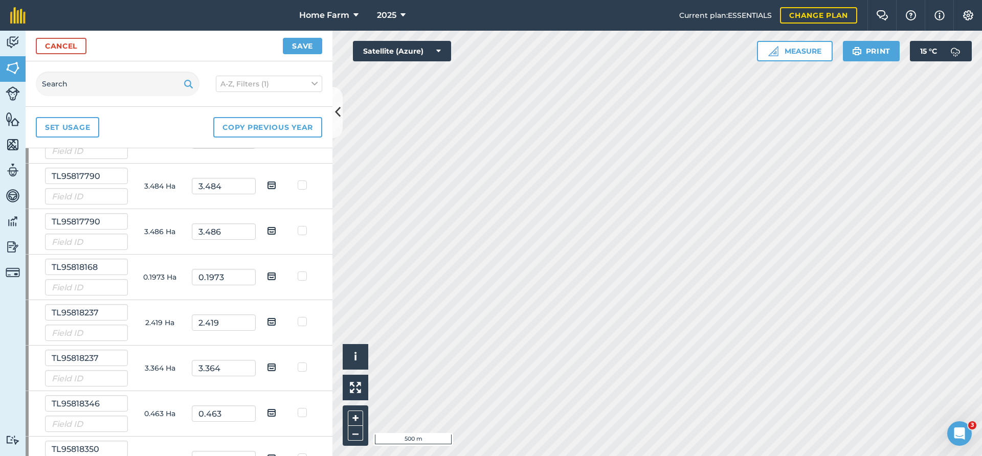
click at [301, 180] on label at bounding box center [304, 180] width 12 height 0
click at [304, 187] on input "checkbox" at bounding box center [307, 183] width 7 height 7
checkbox input "true"
click at [303, 237] on td at bounding box center [304, 232] width 32 height 46
click at [303, 236] on td at bounding box center [304, 232] width 32 height 46
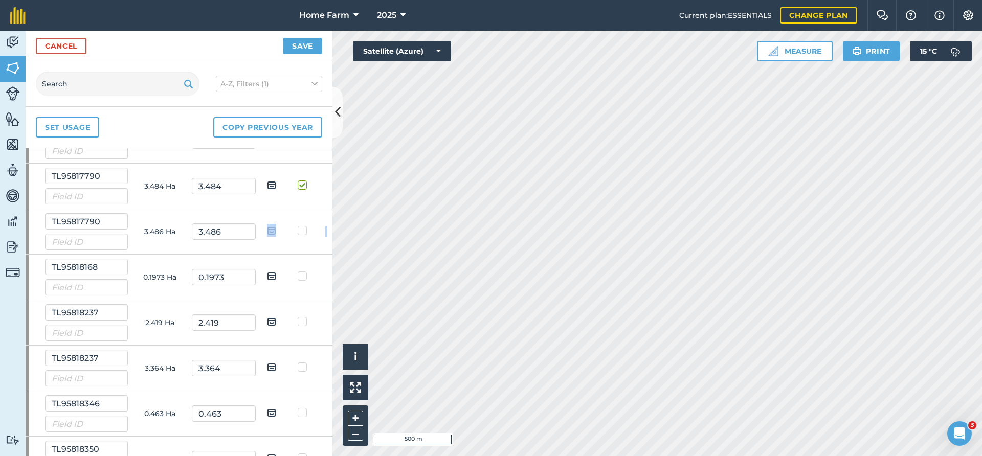
click at [303, 225] on label at bounding box center [304, 225] width 12 height 0
click at [304, 232] on input "checkbox" at bounding box center [307, 228] width 7 height 7
checkbox input "true"
click at [301, 271] on label at bounding box center [304, 271] width 12 height 0
click at [304, 274] on input "checkbox" at bounding box center [307, 274] width 7 height 7
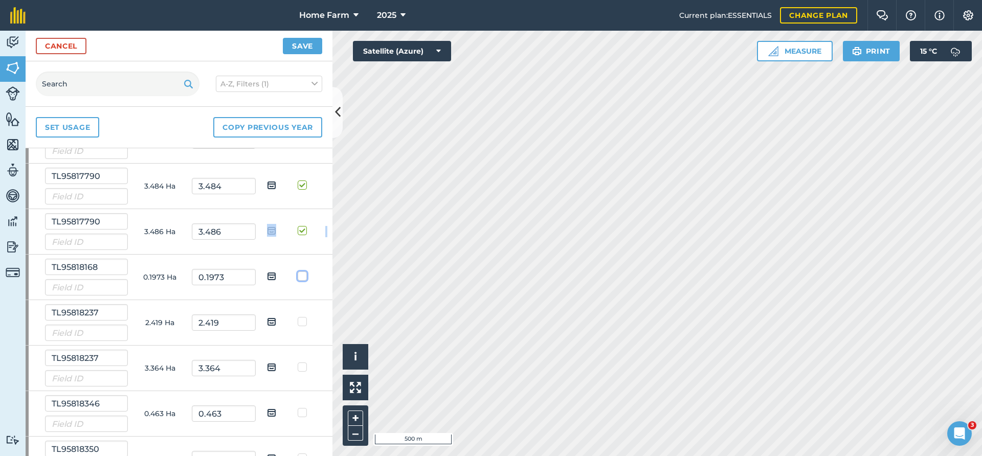
checkbox input "true"
click at [301, 316] on label at bounding box center [304, 316] width 12 height 0
click at [304, 323] on input "checkbox" at bounding box center [307, 319] width 7 height 7
checkbox input "true"
click at [302, 362] on label at bounding box center [304, 362] width 12 height 0
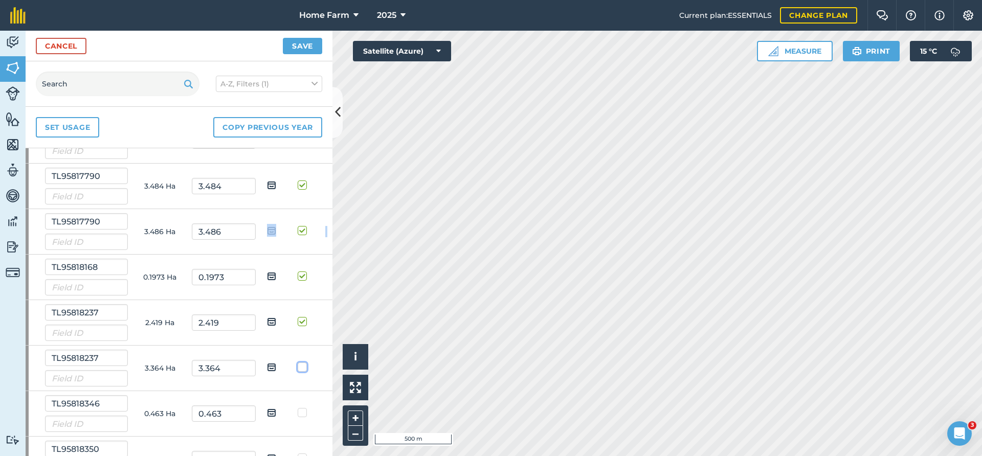
click at [304, 369] on input "checkbox" at bounding box center [307, 365] width 7 height 7
checkbox input "true"
click at [304, 408] on label at bounding box center [304, 408] width 12 height 0
click at [304, 411] on input "checkbox" at bounding box center [307, 411] width 7 height 7
checkbox input "true"
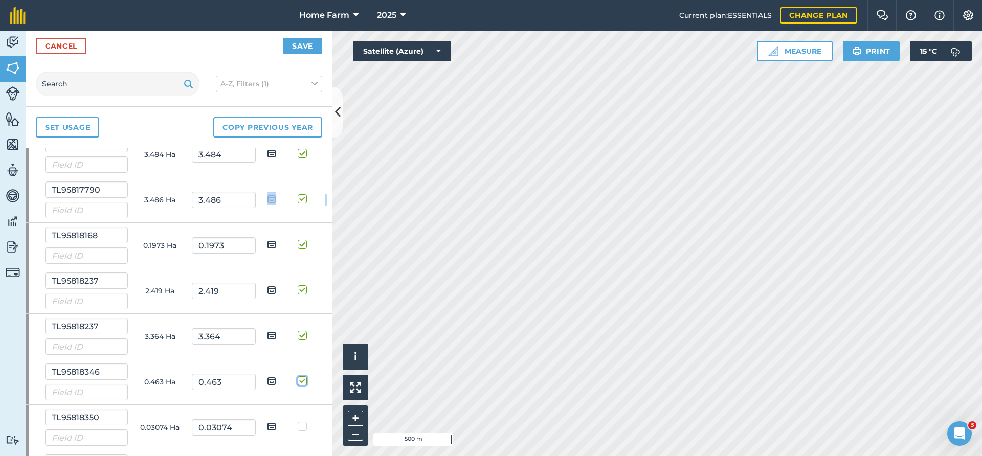
scroll to position [1381, 0]
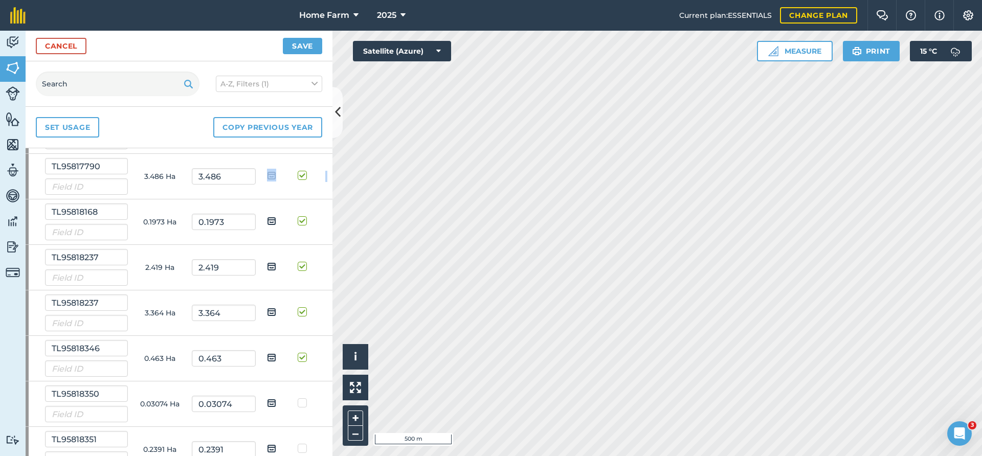
click at [272, 220] on img at bounding box center [271, 221] width 9 height 12
click at [276, 220] on input "checkbox" at bounding box center [279, 217] width 7 height 7
checkbox input "true"
click at [273, 268] on img at bounding box center [271, 266] width 9 height 12
click at [276, 266] on input "checkbox" at bounding box center [279, 263] width 7 height 7
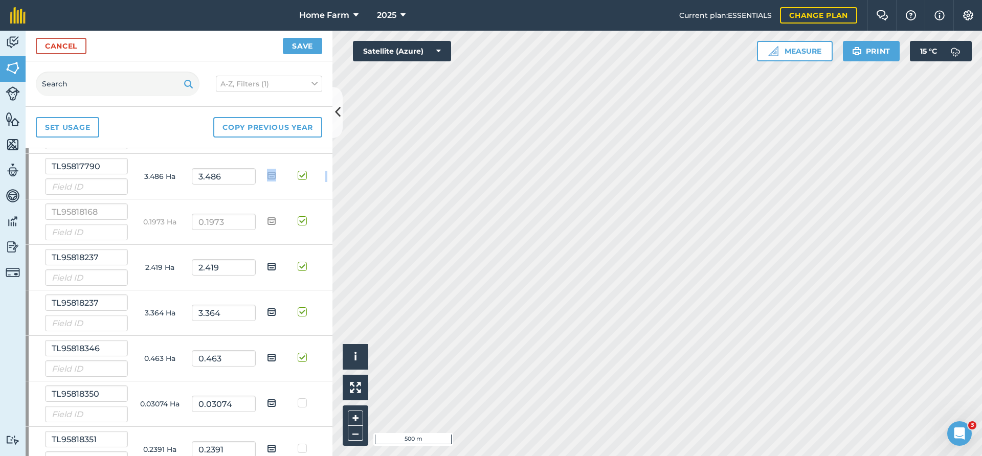
checkbox input "true"
click at [274, 312] on img at bounding box center [271, 312] width 9 height 12
click at [276, 312] on input "checkbox" at bounding box center [279, 308] width 7 height 7
checkbox input "true"
click at [273, 357] on img at bounding box center [271, 357] width 9 height 12
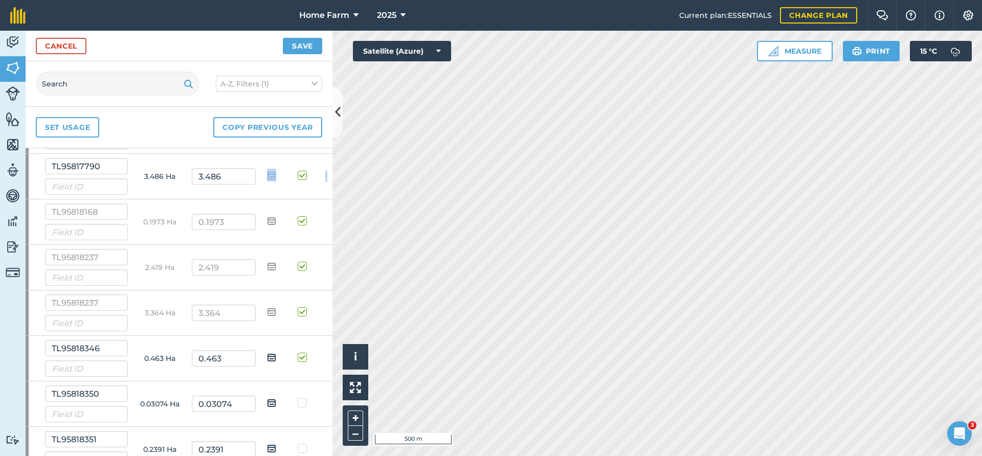
click at [276, 357] on input "checkbox" at bounding box center [279, 354] width 7 height 7
checkbox input "true"
click at [299, 352] on label at bounding box center [304, 352] width 12 height 0
click at [304, 353] on input "checkbox" at bounding box center [307, 355] width 7 height 7
checkbox input "false"
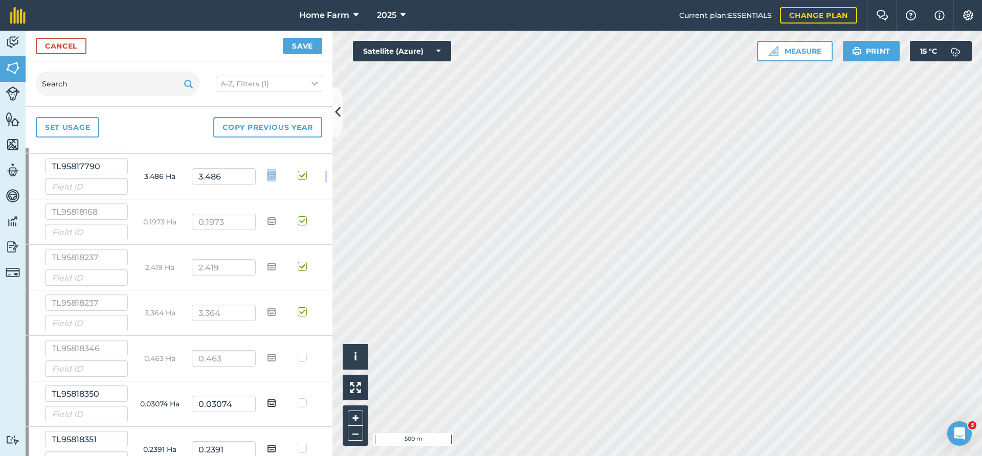
click at [301, 307] on label at bounding box center [304, 307] width 12 height 0
click at [304, 311] on input "checkbox" at bounding box center [307, 310] width 7 height 7
checkbox input "false"
click at [301, 261] on label at bounding box center [304, 261] width 12 height 0
click at [304, 265] on input "checkbox" at bounding box center [307, 264] width 7 height 7
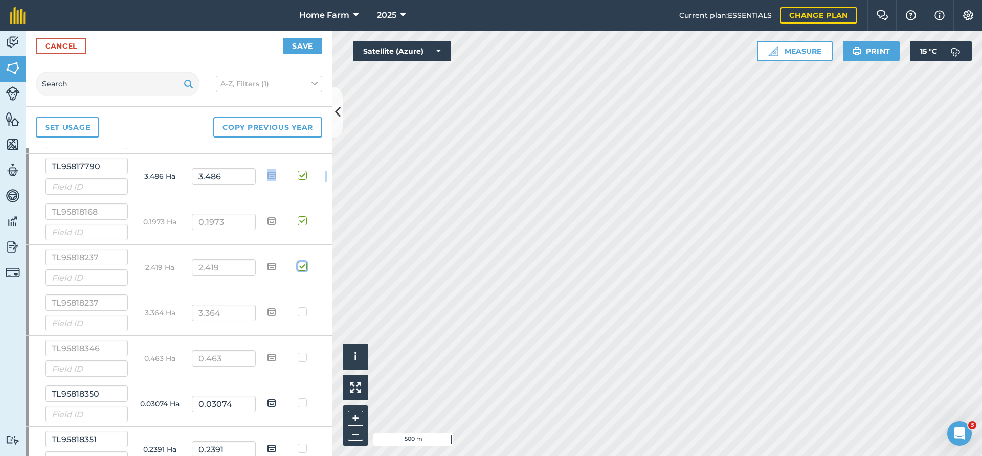
checkbox input "false"
click at [302, 216] on label at bounding box center [304, 216] width 12 height 0
click at [304, 217] on input "checkbox" at bounding box center [307, 219] width 7 height 7
checkbox input "false"
click at [306, 170] on label at bounding box center [304, 170] width 12 height 0
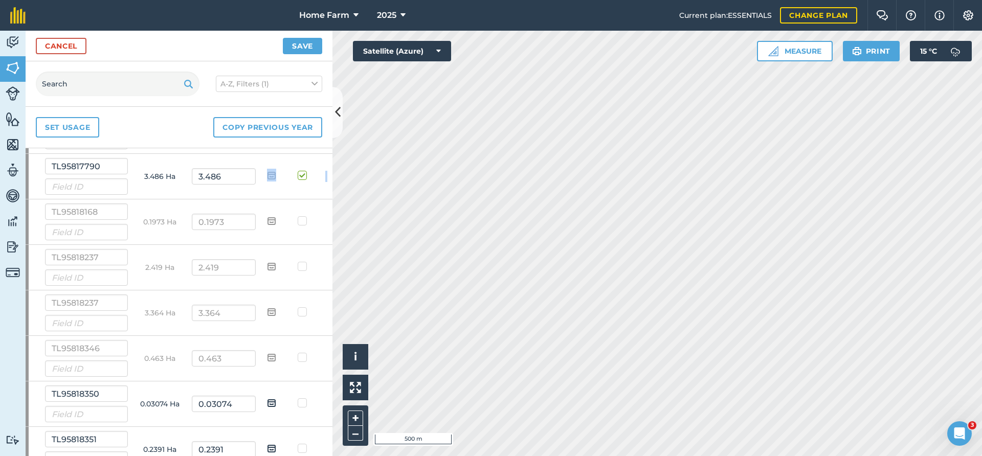
click at [306, 175] on input "checkbox" at bounding box center [307, 173] width 7 height 7
checkbox input "false"
click at [272, 172] on img at bounding box center [271, 175] width 9 height 12
click at [276, 172] on input "checkbox" at bounding box center [279, 172] width 7 height 7
checkbox input "true"
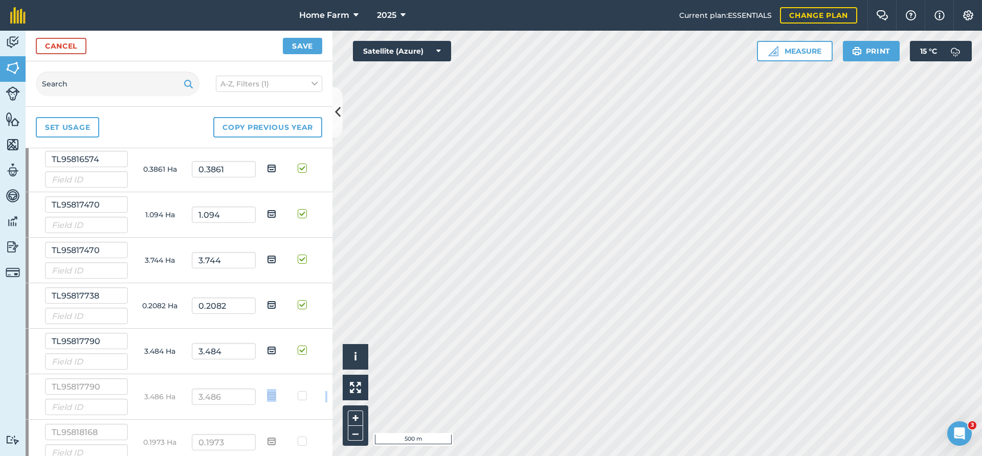
scroll to position [1160, 0]
click at [301, 346] on label at bounding box center [304, 346] width 12 height 0
click at [304, 352] on input "checkbox" at bounding box center [307, 349] width 7 height 7
checkbox input "false"
click at [274, 352] on img at bounding box center [271, 351] width 9 height 12
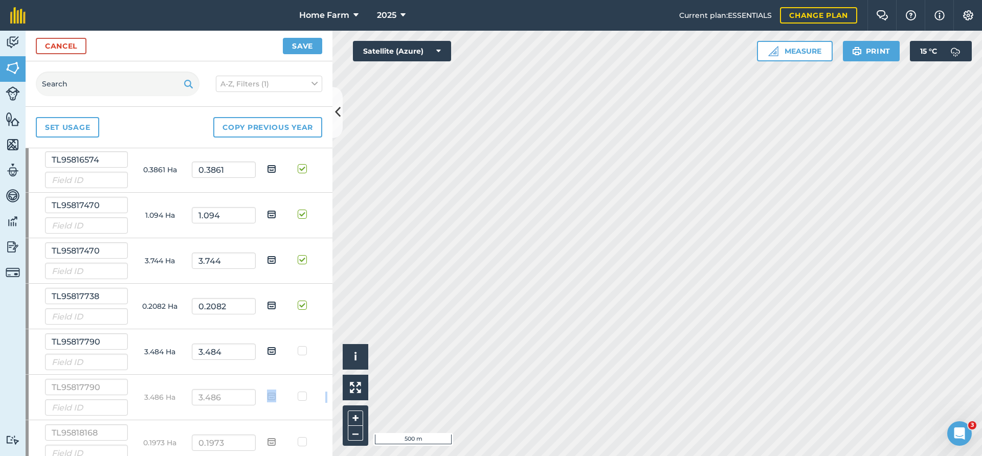
click at [276, 351] on input "checkbox" at bounding box center [279, 347] width 7 height 7
checkbox input "true"
click at [303, 300] on label at bounding box center [304, 300] width 12 height 0
click at [304, 301] on input "checkbox" at bounding box center [307, 303] width 7 height 7
checkbox input "false"
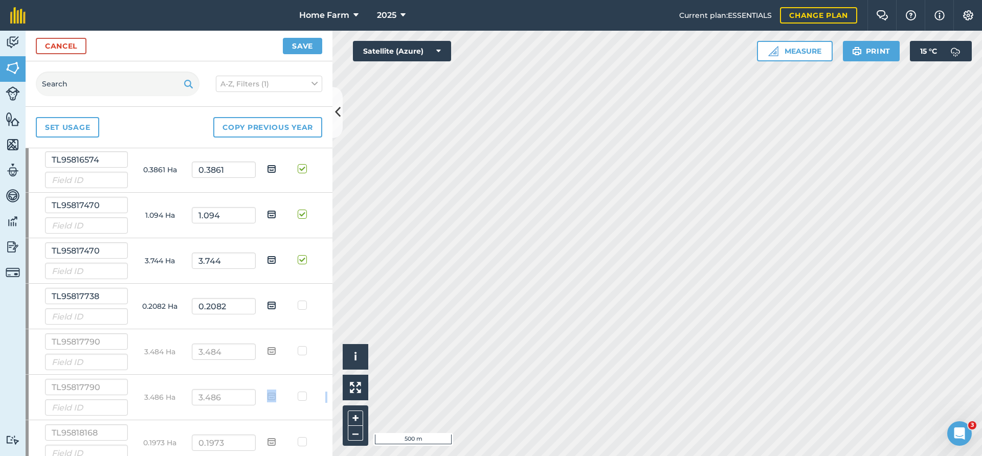
click at [269, 304] on img at bounding box center [271, 305] width 9 height 12
click at [276, 304] on input "checkbox" at bounding box center [279, 302] width 7 height 7
checkbox input "true"
click at [273, 258] on img at bounding box center [271, 260] width 9 height 12
click at [276, 258] on input "checkbox" at bounding box center [279, 256] width 7 height 7
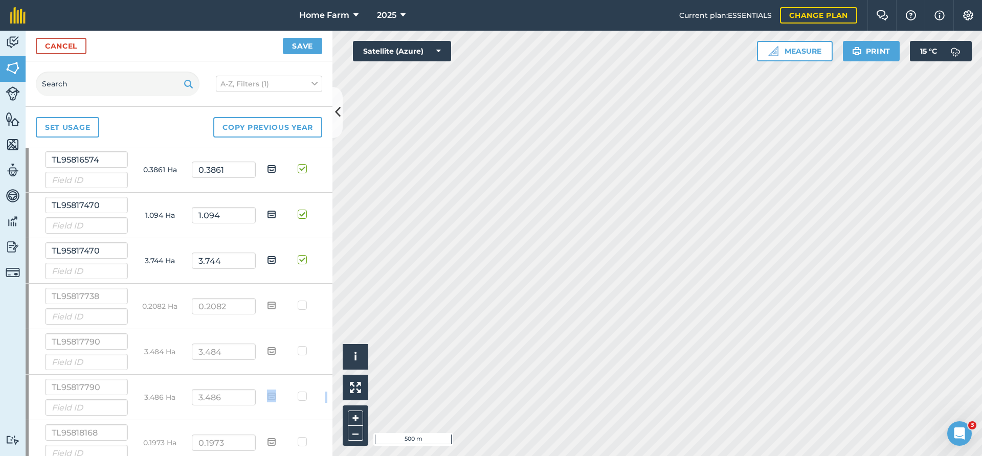
checkbox input "true"
click at [302, 255] on label at bounding box center [304, 255] width 12 height 0
click at [304, 261] on input "checkbox" at bounding box center [307, 258] width 7 height 7
checkbox input "false"
click at [298, 209] on label at bounding box center [304, 209] width 12 height 0
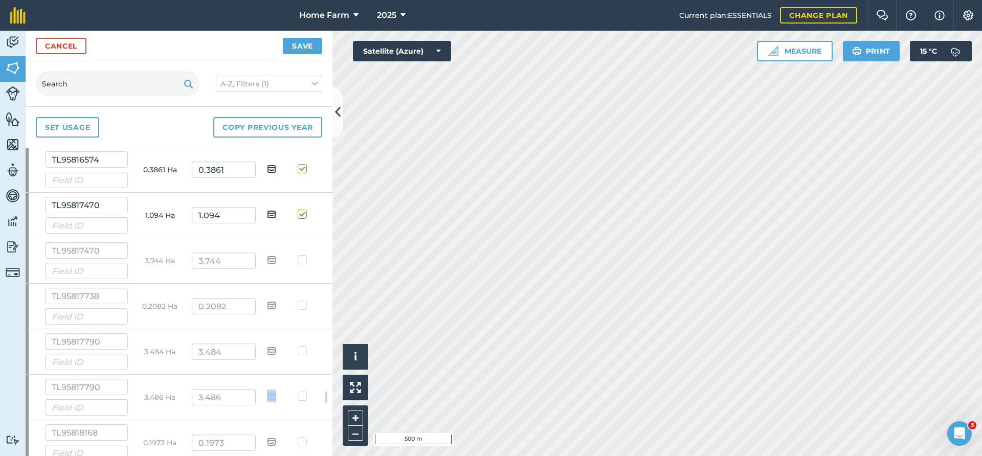
click at [304, 216] on input "checkbox" at bounding box center [307, 212] width 7 height 7
checkbox input "false"
click at [302, 164] on label at bounding box center [304, 164] width 12 height 0
click at [304, 170] on input "checkbox" at bounding box center [307, 167] width 7 height 7
checkbox input "false"
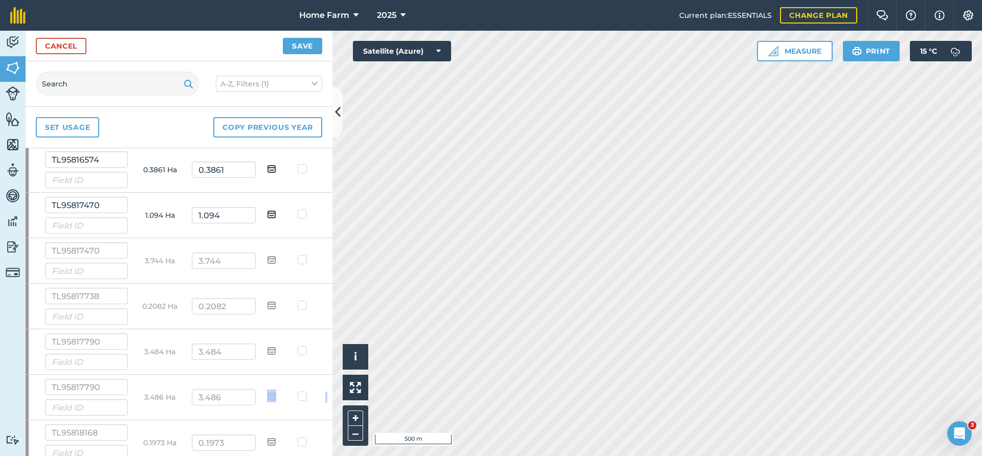
click at [273, 165] on img at bounding box center [271, 169] width 9 height 12
click at [276, 165] on input "checkbox" at bounding box center [279, 165] width 7 height 7
checkbox input "true"
click at [272, 215] on img at bounding box center [271, 214] width 9 height 12
click at [276, 214] on input "checkbox" at bounding box center [279, 211] width 7 height 7
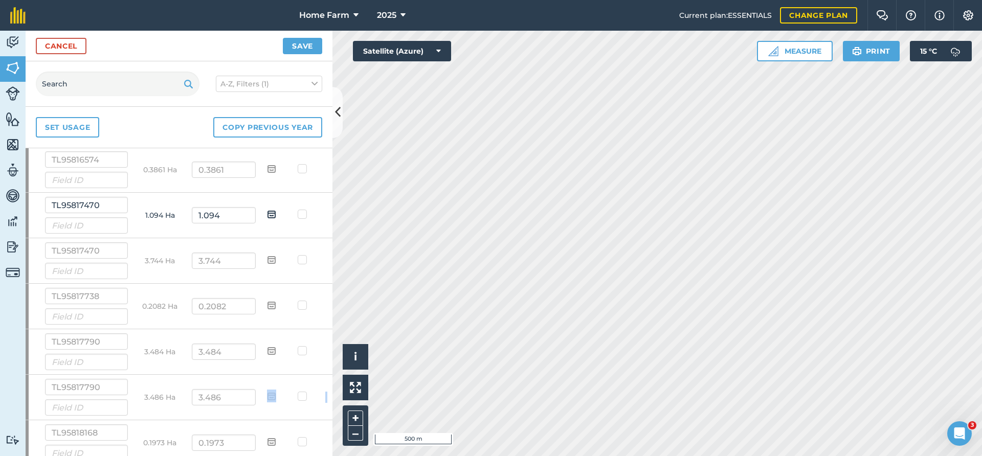
checkbox input "true"
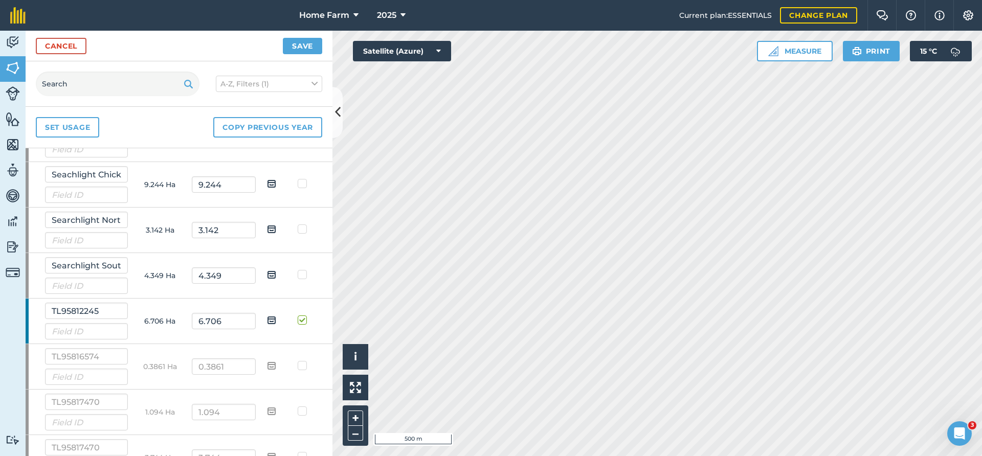
scroll to position [939, 0]
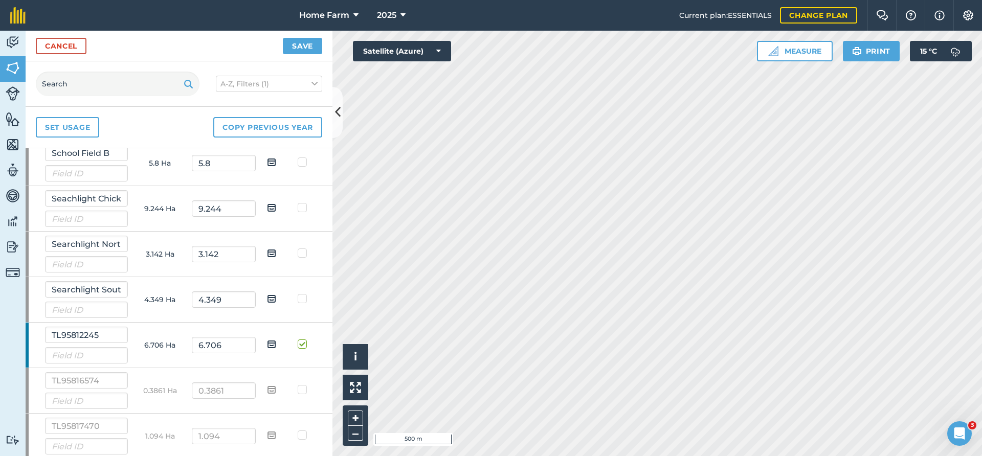
click at [301, 339] on label at bounding box center [304, 339] width 12 height 0
click at [304, 346] on input "checkbox" at bounding box center [307, 342] width 7 height 7
checkbox input "false"
click at [269, 347] on img at bounding box center [271, 344] width 9 height 12
click at [276, 344] on input "checkbox" at bounding box center [279, 340] width 7 height 7
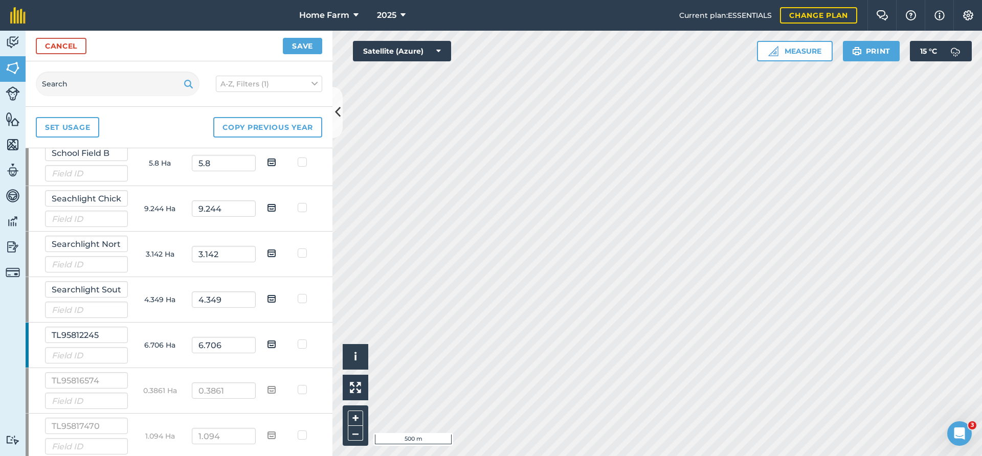
checkbox input "true"
click at [272, 299] on img at bounding box center [271, 298] width 9 height 12
click at [276, 299] on input "checkbox" at bounding box center [279, 295] width 7 height 7
click at [269, 298] on img at bounding box center [271, 298] width 9 height 12
click at [276, 298] on input "checkbox" at bounding box center [279, 295] width 7 height 7
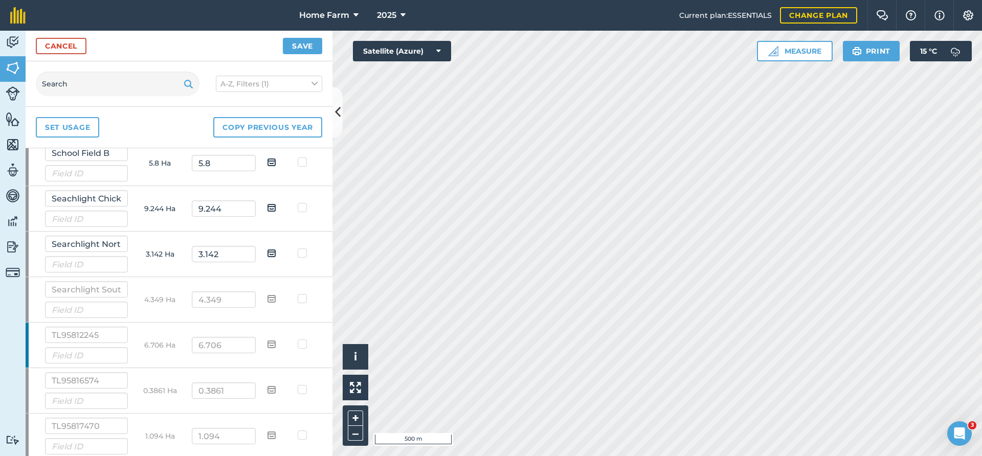
checkbox input "false"
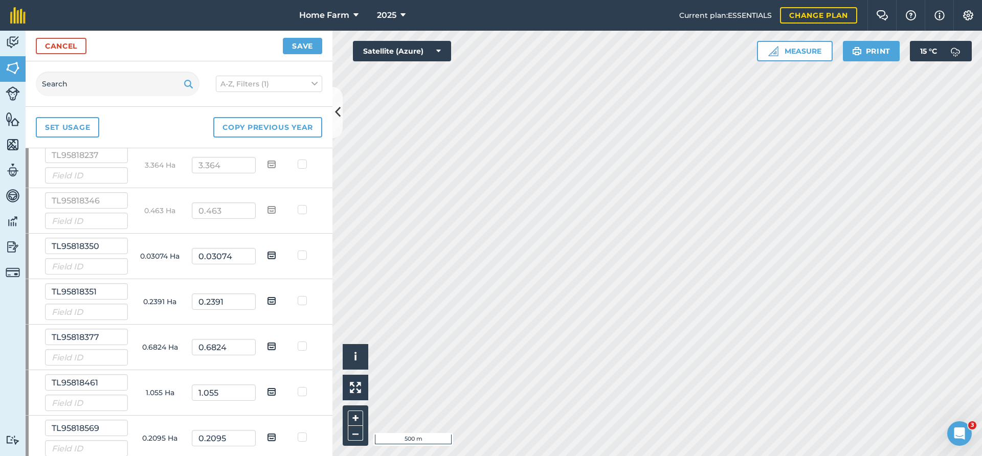
scroll to position [1546, 0]
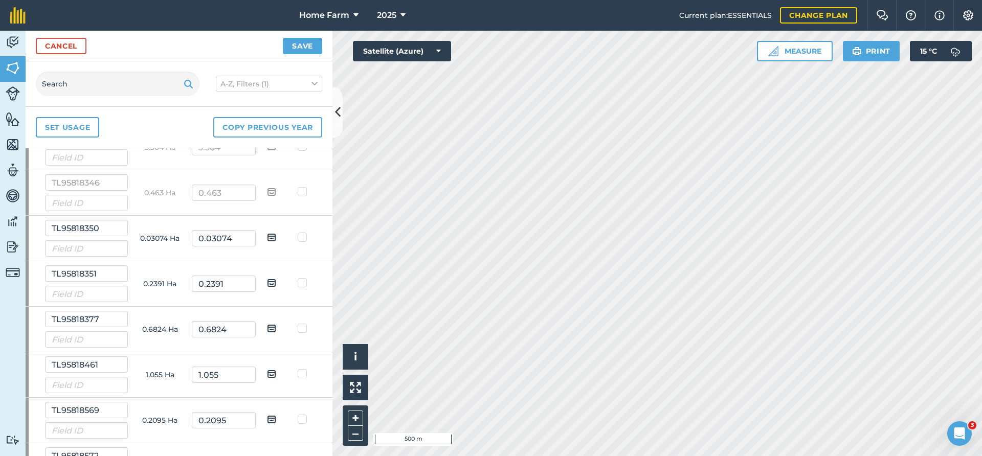
click at [271, 237] on img at bounding box center [271, 237] width 9 height 12
click at [276, 237] on input "checkbox" at bounding box center [279, 234] width 7 height 7
checkbox input "true"
click at [270, 280] on img at bounding box center [271, 283] width 9 height 12
click at [276, 280] on input "checkbox" at bounding box center [279, 279] width 7 height 7
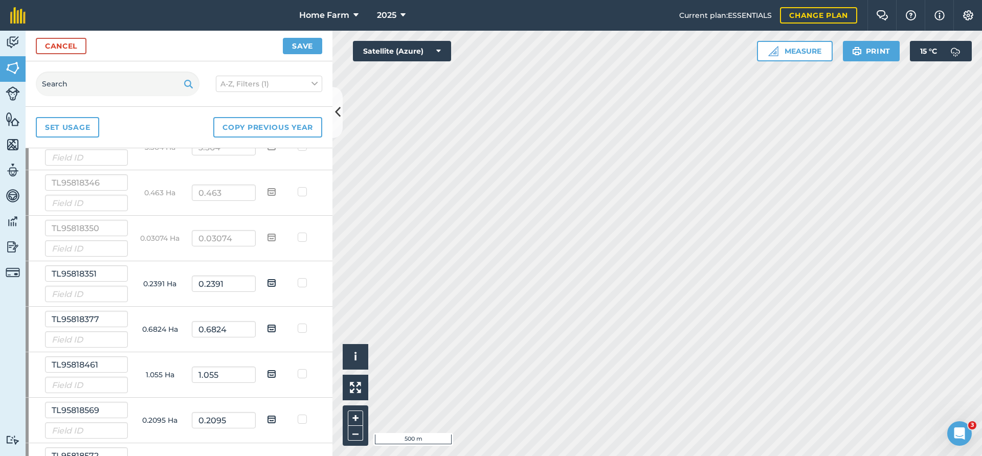
checkbox input "true"
click at [273, 329] on img at bounding box center [271, 328] width 9 height 12
click at [276, 328] on input "checkbox" at bounding box center [279, 325] width 7 height 7
checkbox input "true"
click at [273, 371] on img at bounding box center [271, 374] width 9 height 12
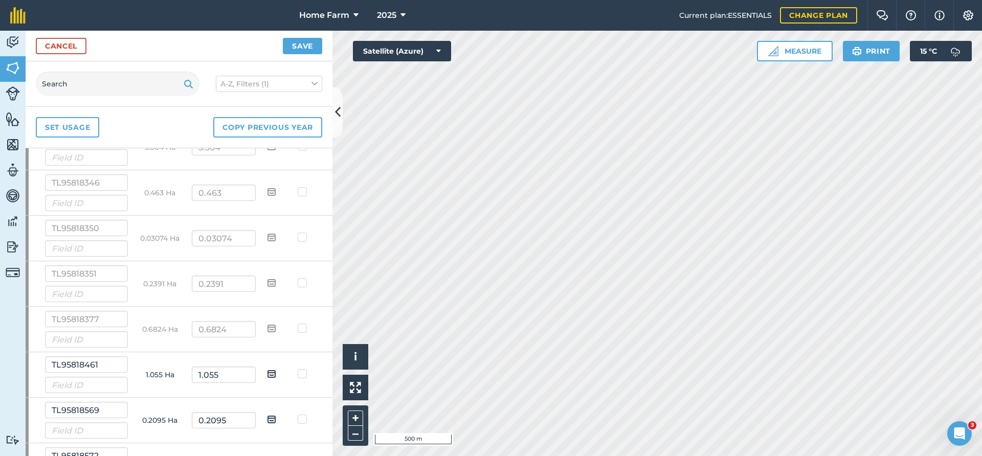
click at [276, 371] on input "checkbox" at bounding box center [279, 370] width 7 height 7
checkbox input "true"
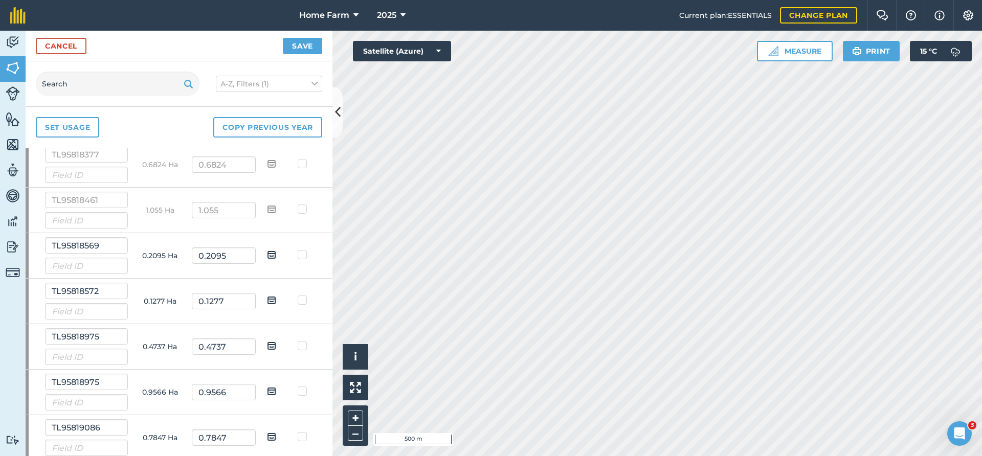
scroll to position [1712, 0]
click at [270, 255] on img at bounding box center [271, 253] width 9 height 12
click at [276, 254] on input "checkbox" at bounding box center [279, 250] width 7 height 7
checkbox input "true"
click at [273, 298] on img at bounding box center [271, 299] width 9 height 12
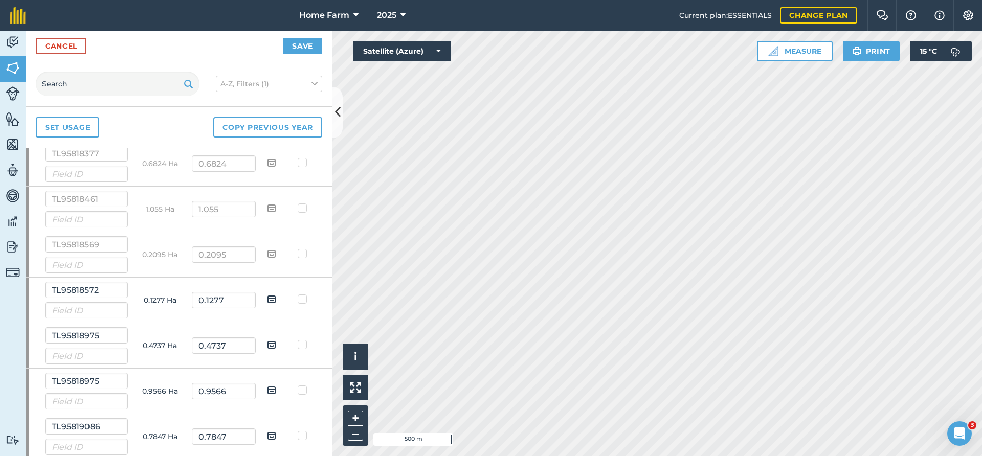
click at [276, 298] on input "checkbox" at bounding box center [279, 295] width 7 height 7
checkbox input "true"
click at [272, 344] on img at bounding box center [271, 344] width 9 height 12
click at [276, 344] on input "checkbox" at bounding box center [279, 341] width 7 height 7
checkbox input "true"
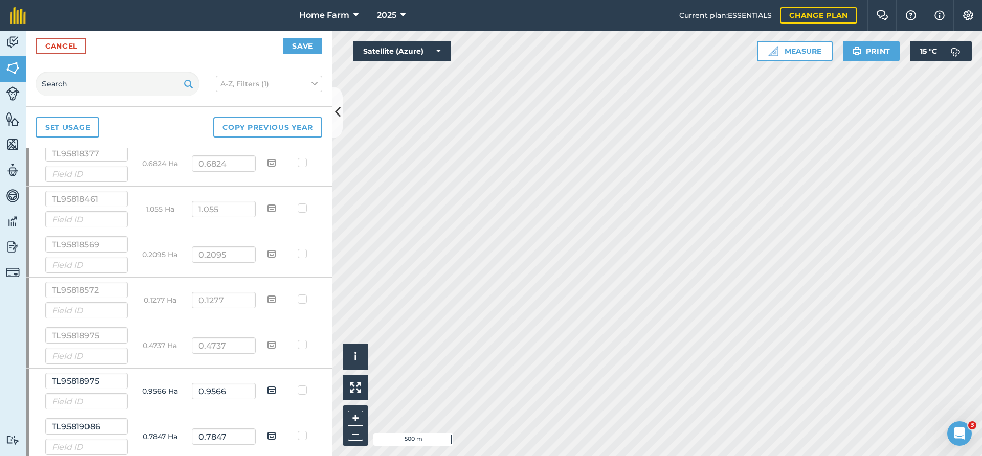
click at [268, 389] on img at bounding box center [271, 390] width 9 height 12
click at [276, 389] on input "checkbox" at bounding box center [279, 386] width 7 height 7
checkbox input "true"
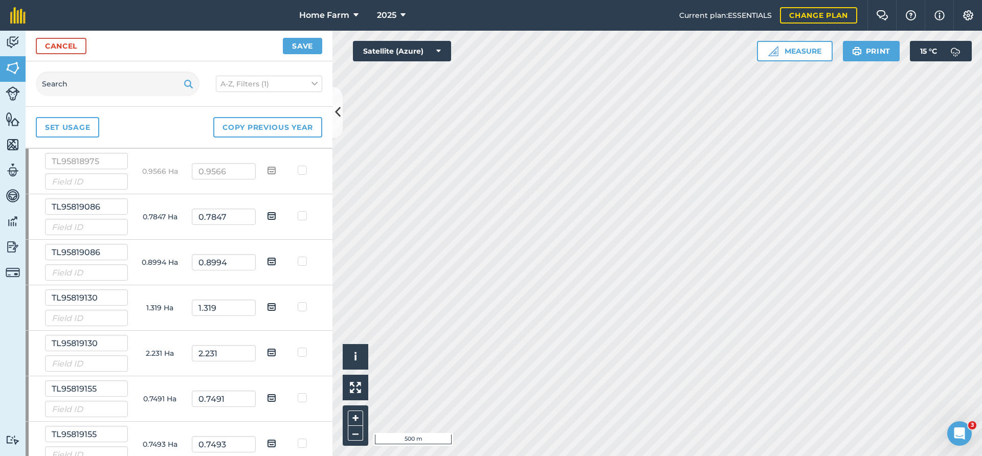
scroll to position [1933, 0]
click at [272, 219] on img at bounding box center [271, 215] width 9 height 12
click at [276, 215] on input "checkbox" at bounding box center [279, 211] width 7 height 7
checkbox input "true"
click at [270, 265] on img at bounding box center [271, 260] width 9 height 12
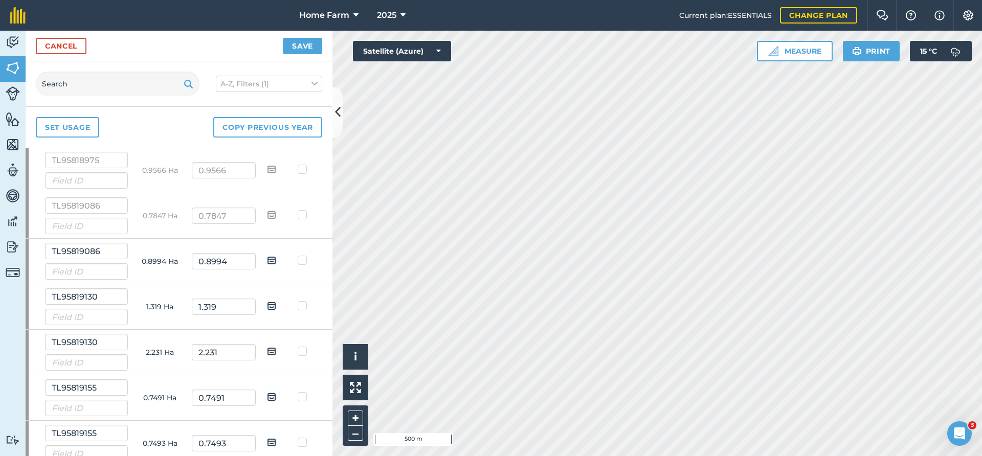
click at [276, 260] on input "checkbox" at bounding box center [279, 257] width 7 height 7
checkbox input "true"
click at [272, 308] on img at bounding box center [271, 306] width 9 height 12
click at [276, 306] on input "checkbox" at bounding box center [279, 302] width 7 height 7
checkbox input "true"
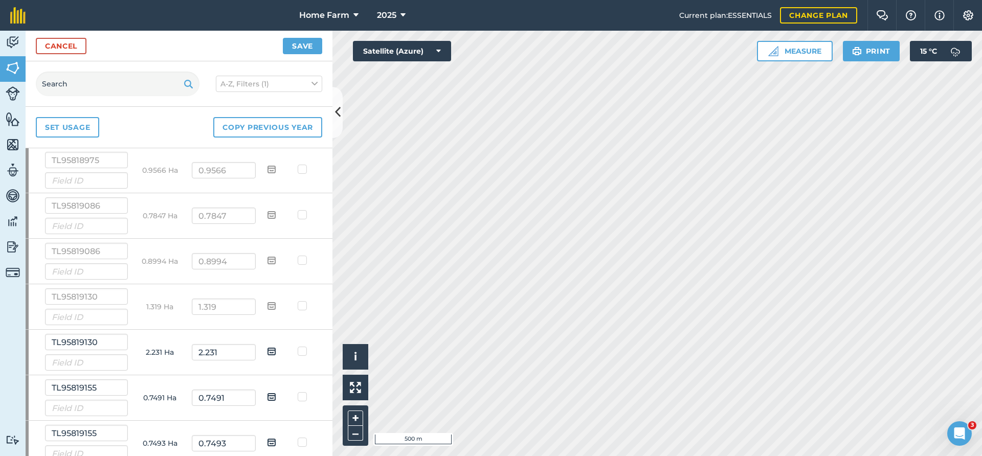
click at [273, 350] on img at bounding box center [271, 351] width 9 height 12
click at [276, 350] on input "checkbox" at bounding box center [279, 348] width 7 height 7
checkbox input "true"
click at [268, 396] on img at bounding box center [271, 397] width 9 height 12
click at [276, 396] on input "checkbox" at bounding box center [279, 393] width 7 height 7
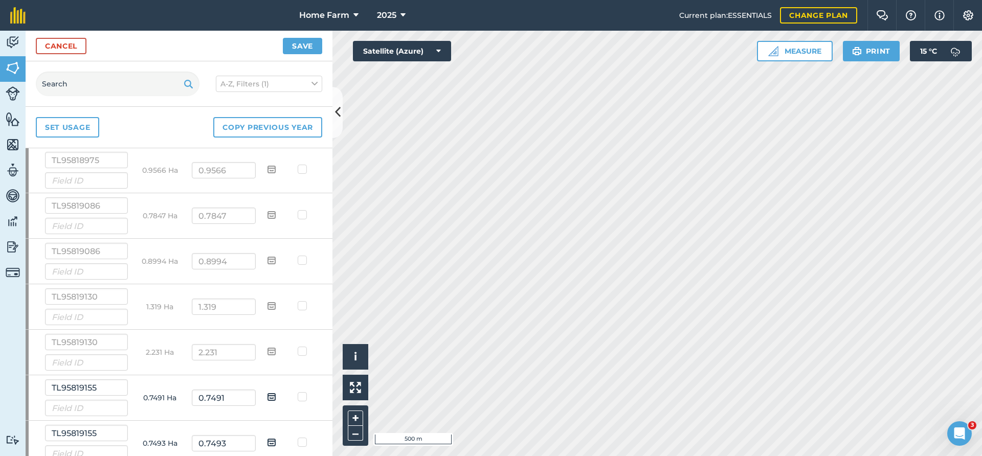
checkbox input "true"
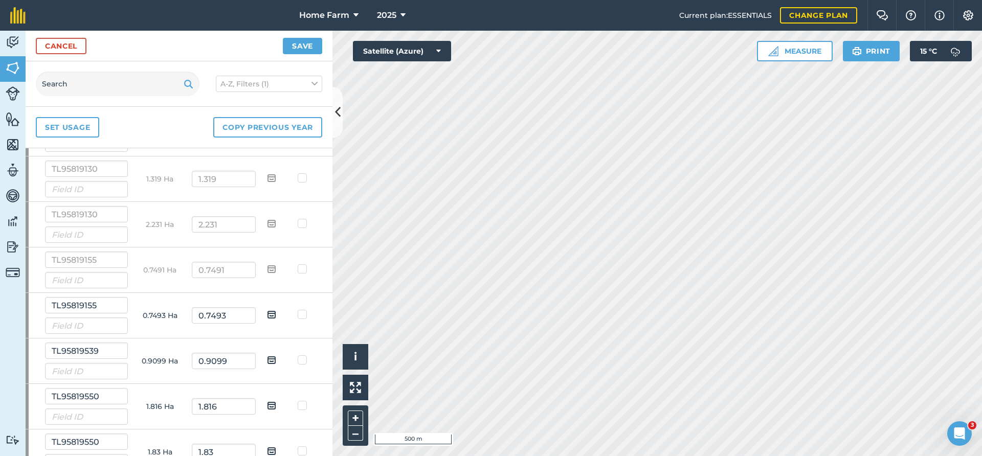
scroll to position [2098, 0]
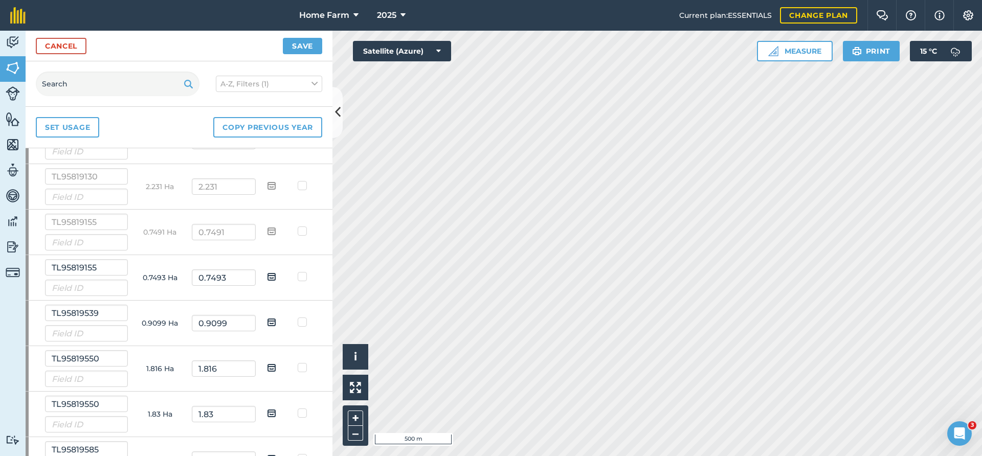
click at [270, 281] on img at bounding box center [271, 276] width 9 height 12
click at [276, 277] on input "checkbox" at bounding box center [279, 273] width 7 height 7
checkbox input "true"
click at [273, 319] on img at bounding box center [271, 322] width 9 height 12
click at [276, 319] on input "checkbox" at bounding box center [279, 318] width 7 height 7
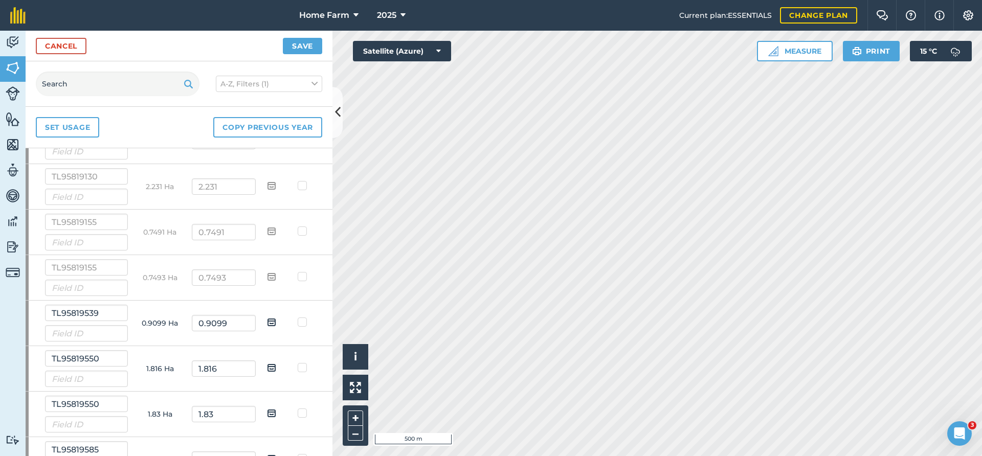
checkbox input "true"
click at [273, 367] on img at bounding box center [271, 367] width 9 height 12
click at [276, 367] on input "checkbox" at bounding box center [279, 364] width 7 height 7
checkbox input "true"
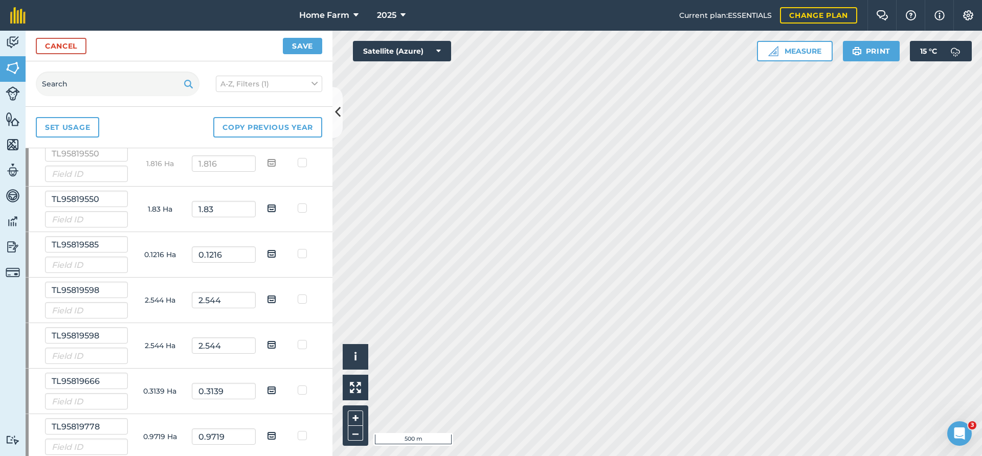
scroll to position [2319, 0]
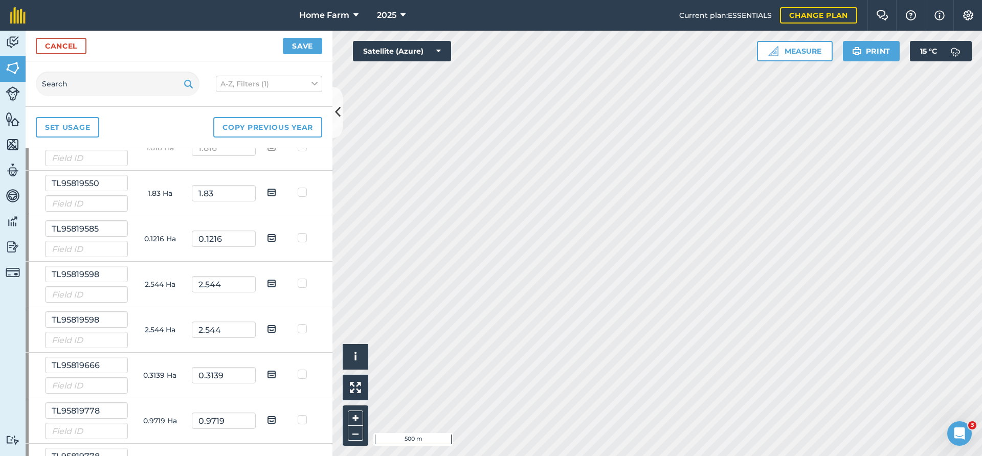
click at [272, 194] on img at bounding box center [271, 192] width 9 height 12
click at [276, 192] on input "checkbox" at bounding box center [279, 189] width 7 height 7
checkbox input "true"
click at [271, 240] on img at bounding box center [271, 238] width 9 height 12
click at [276, 238] on input "checkbox" at bounding box center [279, 234] width 7 height 7
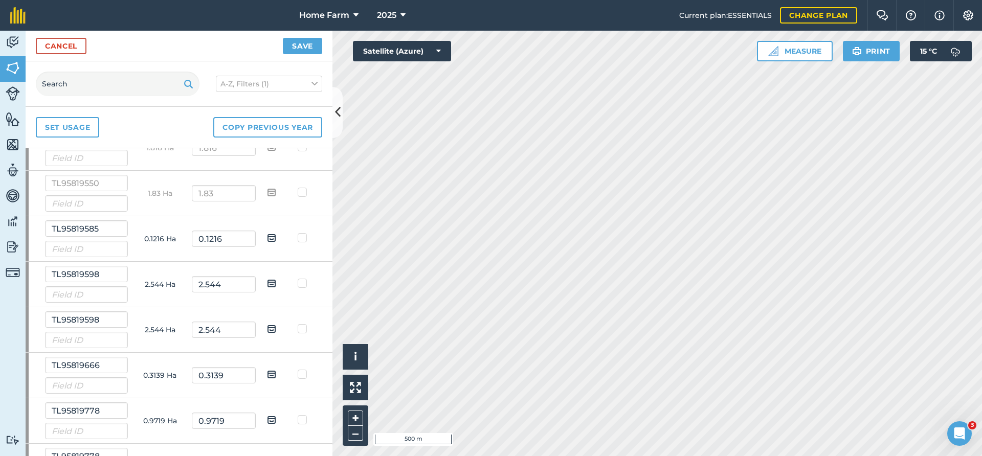
checkbox input "true"
click at [271, 280] on img at bounding box center [271, 283] width 9 height 12
click at [276, 280] on input "checkbox" at bounding box center [279, 280] width 7 height 7
checkbox input "true"
click at [269, 329] on img at bounding box center [271, 329] width 9 height 12
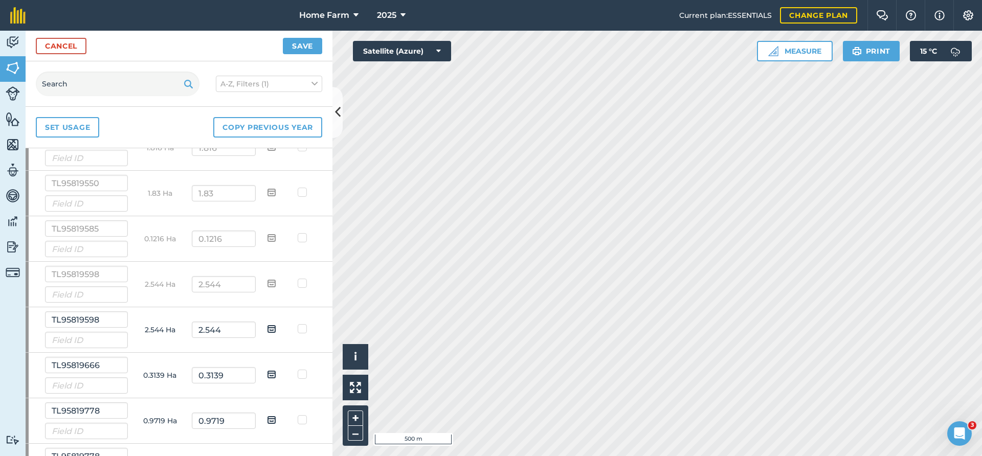
click at [276, 329] on input "checkbox" at bounding box center [279, 325] width 7 height 7
checkbox input "true"
click at [270, 372] on img at bounding box center [271, 374] width 9 height 12
click at [276, 372] on input "checkbox" at bounding box center [279, 371] width 7 height 7
checkbox input "true"
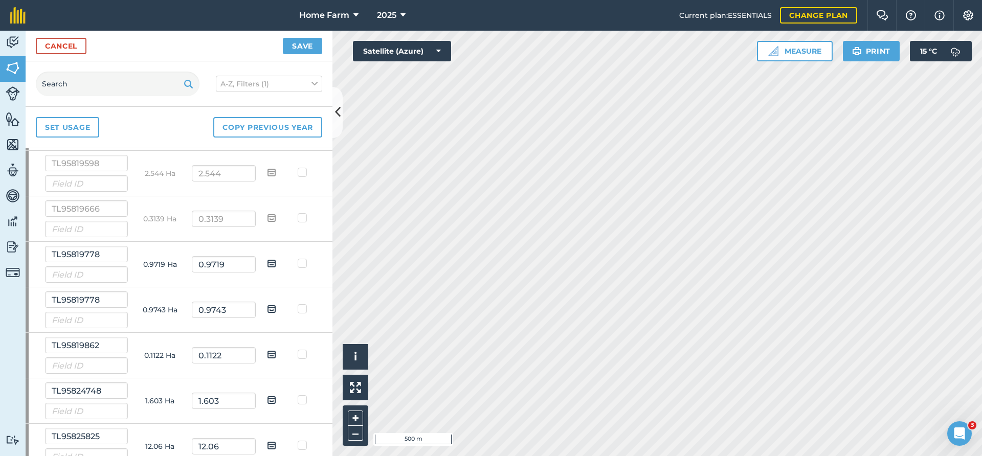
scroll to position [2485, 0]
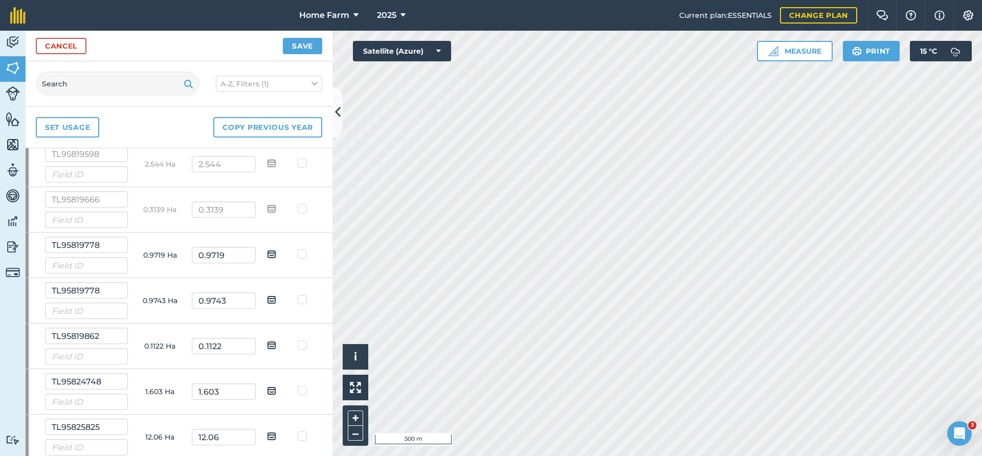
click at [275, 255] on img at bounding box center [271, 254] width 9 height 12
click at [276, 254] on input "checkbox" at bounding box center [279, 250] width 7 height 7
checkbox input "true"
click at [273, 298] on img at bounding box center [271, 299] width 9 height 12
click at [276, 298] on input "checkbox" at bounding box center [279, 296] width 7 height 7
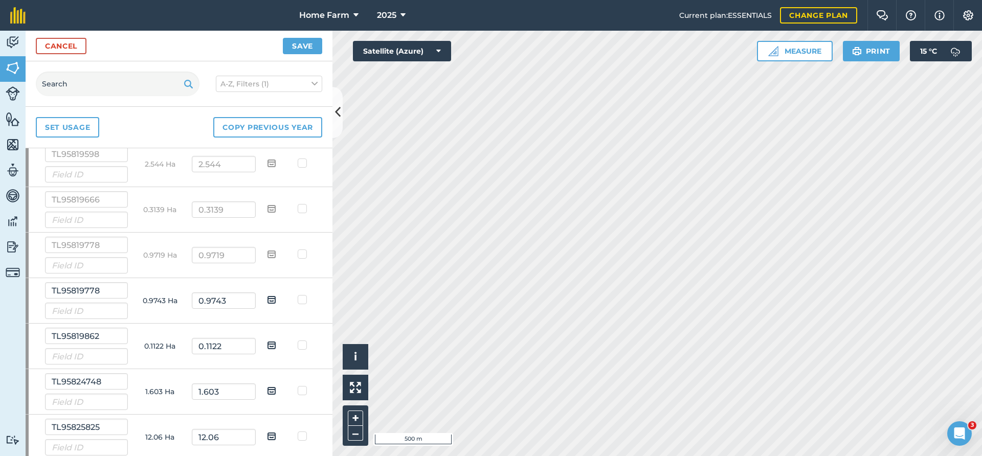
checkbox input "true"
click at [273, 347] on img at bounding box center [271, 345] width 9 height 12
click at [276, 345] on input "checkbox" at bounding box center [279, 341] width 7 height 7
checkbox input "true"
click at [273, 388] on img at bounding box center [271, 391] width 9 height 12
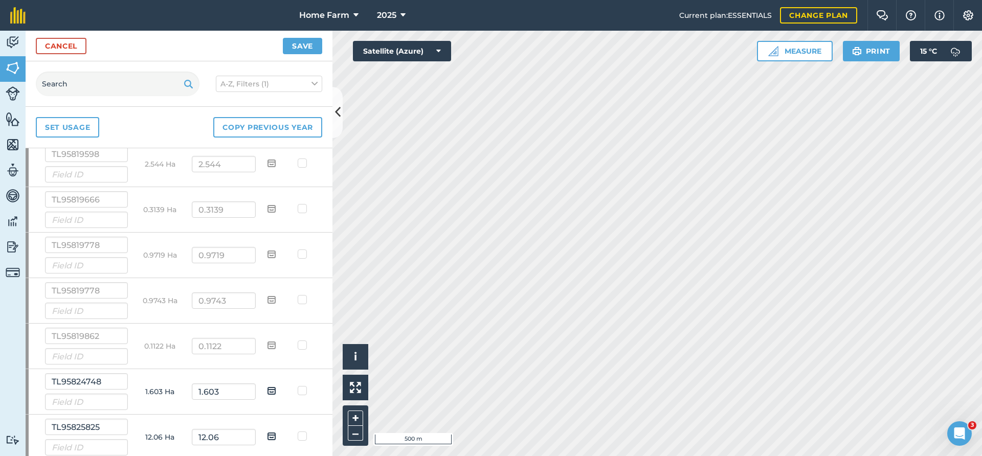
click at [276, 388] on input "checkbox" at bounding box center [279, 387] width 7 height 7
checkbox input "true"
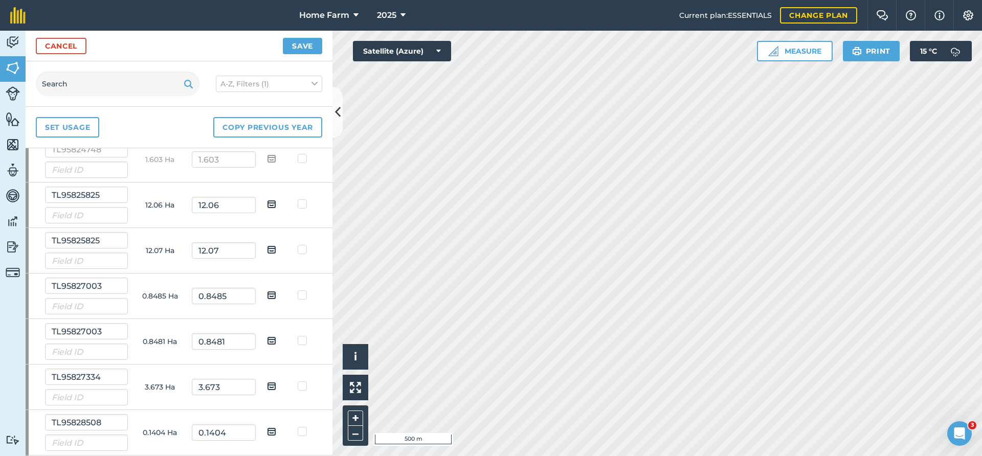
scroll to position [2761, 0]
click at [266, 159] on td at bounding box center [272, 162] width 32 height 46
click at [269, 162] on img at bounding box center [271, 160] width 9 height 12
click at [276, 160] on input "checkbox" at bounding box center [279, 156] width 7 height 7
checkbox input "true"
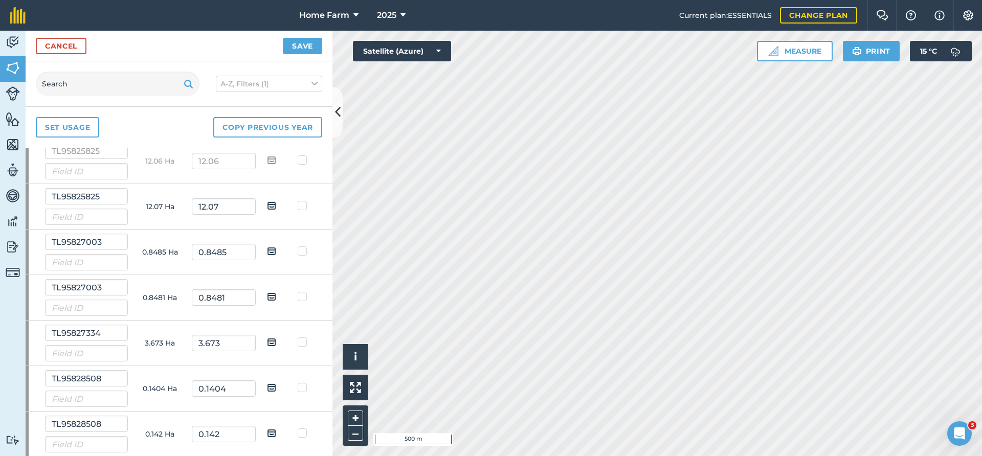
click at [269, 208] on img at bounding box center [271, 205] width 9 height 12
click at [276, 206] on input "checkbox" at bounding box center [279, 202] width 7 height 7
checkbox input "true"
click at [269, 254] on img at bounding box center [271, 251] width 9 height 12
click at [276, 251] on input "checkbox" at bounding box center [279, 247] width 7 height 7
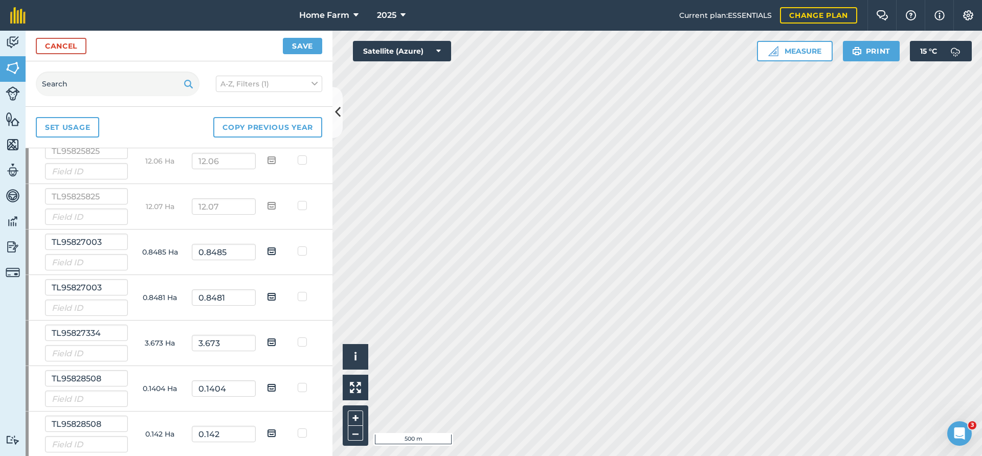
checkbox input "true"
click at [274, 298] on img at bounding box center [271, 296] width 9 height 12
click at [276, 297] on input "checkbox" at bounding box center [279, 293] width 7 height 7
checkbox input "true"
click at [274, 338] on img at bounding box center [271, 342] width 9 height 12
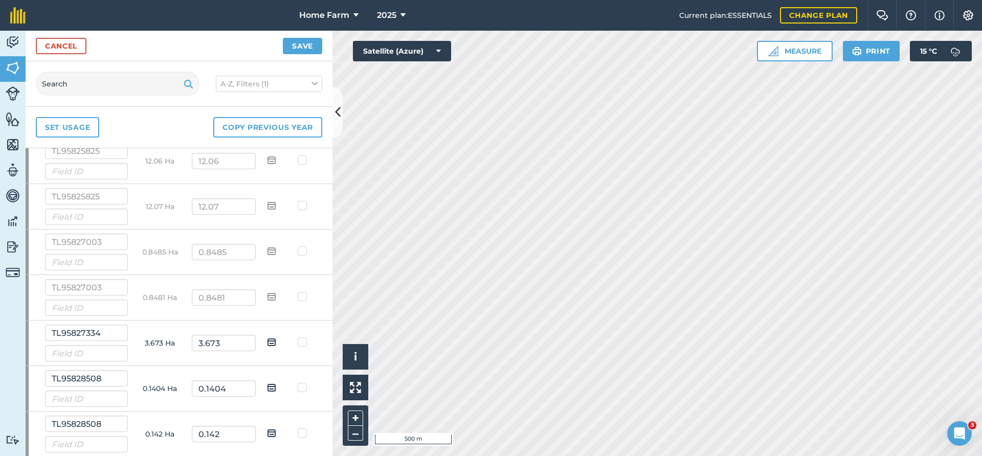
click at [276, 338] on input "checkbox" at bounding box center [279, 338] width 7 height 7
checkbox input "true"
click at [270, 389] on img at bounding box center [271, 387] width 9 height 12
click at [276, 388] on input "checkbox" at bounding box center [279, 384] width 7 height 7
checkbox input "true"
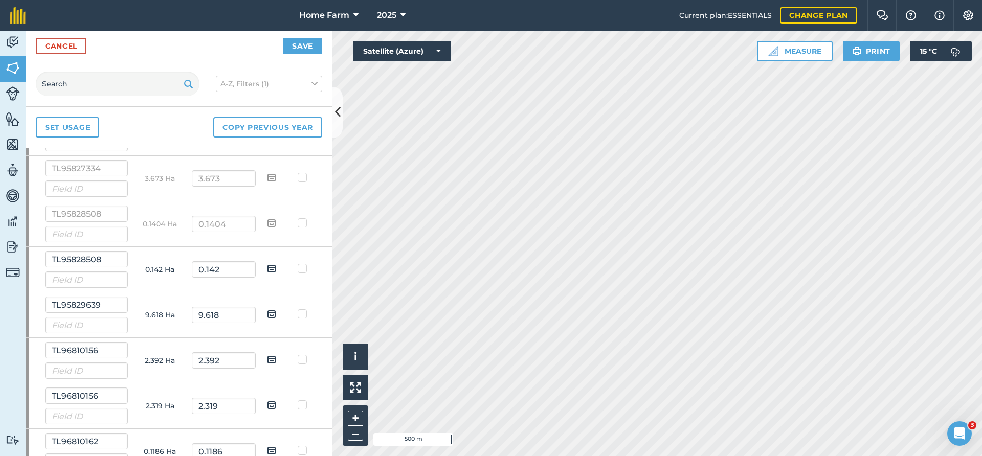
scroll to position [2927, 0]
click at [268, 269] on img at bounding box center [271, 267] width 9 height 12
click at [276, 267] on input "checkbox" at bounding box center [279, 264] width 7 height 7
checkbox input "true"
click at [269, 312] on img at bounding box center [271, 313] width 9 height 12
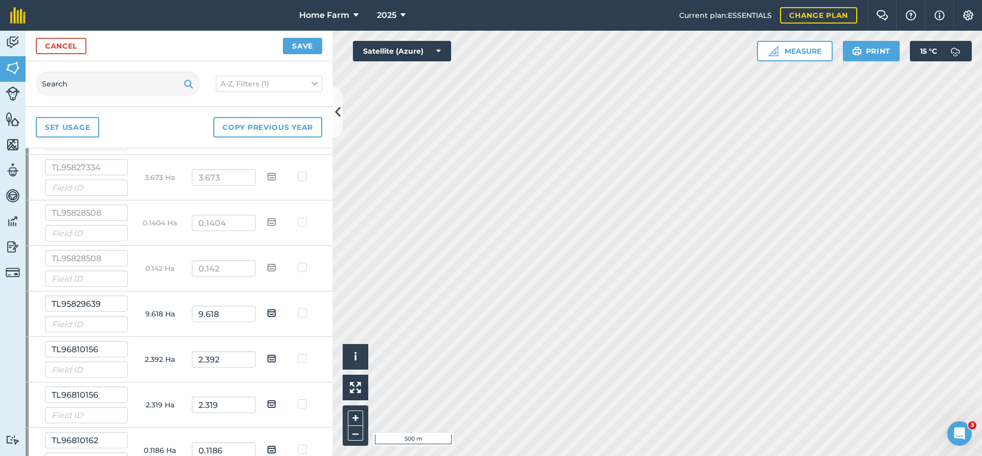
click at [276, 312] on input "checkbox" at bounding box center [279, 309] width 7 height 7
checkbox input "true"
click at [272, 361] on img at bounding box center [271, 358] width 9 height 12
click at [276, 358] on input "checkbox" at bounding box center [279, 355] width 7 height 7
checkbox input "true"
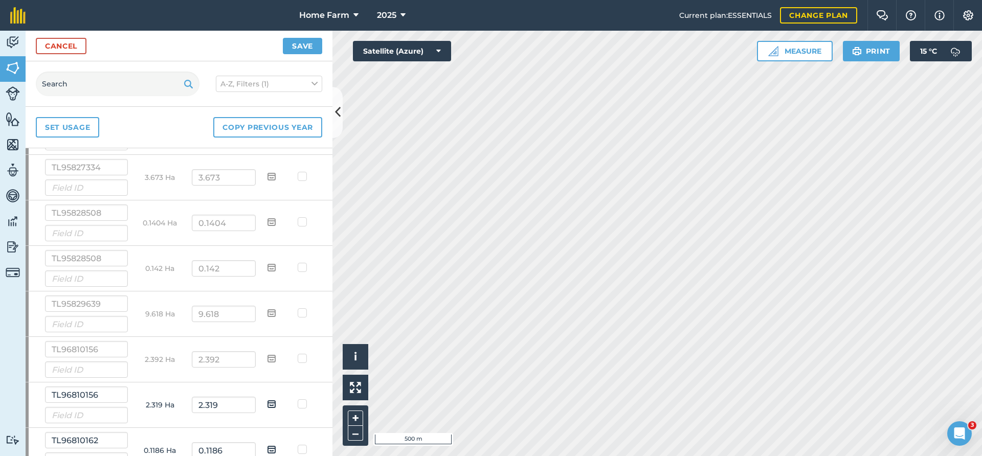
click at [270, 405] on img at bounding box center [271, 404] width 9 height 12
click at [276, 404] on input "checkbox" at bounding box center [279, 400] width 7 height 7
checkbox input "true"
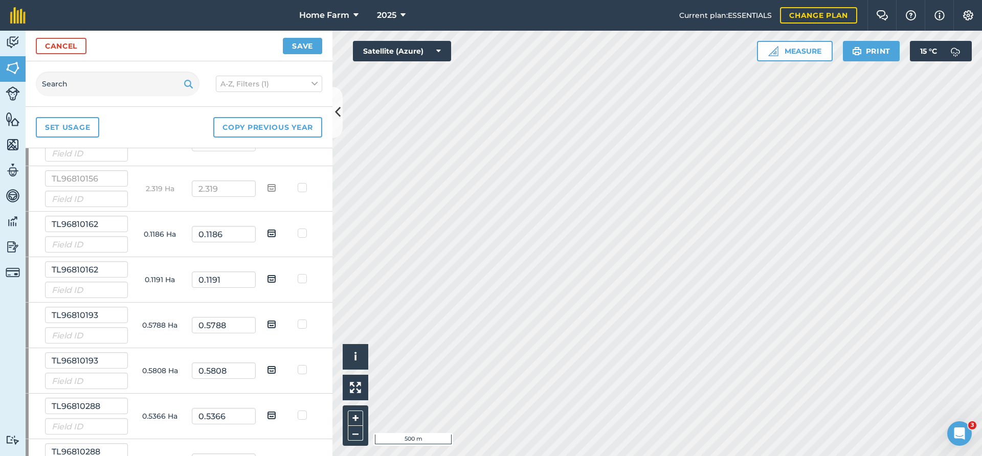
scroll to position [3148, 0]
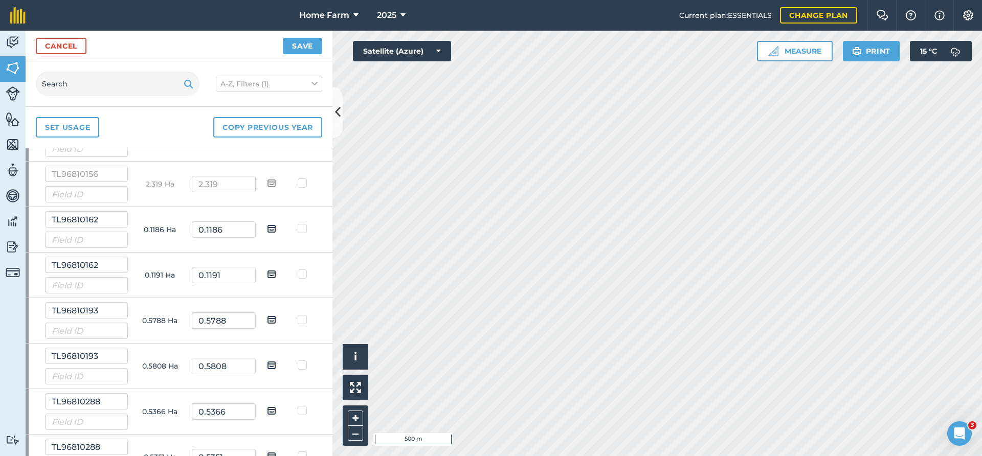
click at [273, 227] on img at bounding box center [271, 228] width 9 height 12
click at [276, 227] on input "checkbox" at bounding box center [279, 225] width 7 height 7
checkbox input "true"
click at [271, 275] on img at bounding box center [271, 274] width 9 height 12
click at [276, 274] on input "checkbox" at bounding box center [279, 270] width 7 height 7
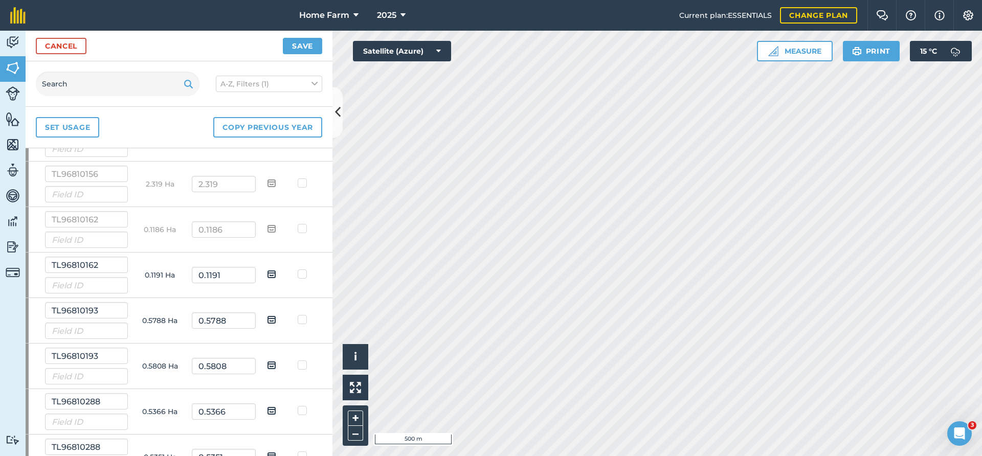
checkbox input "true"
click at [271, 319] on img at bounding box center [271, 319] width 9 height 12
click at [276, 319] on input "checkbox" at bounding box center [279, 316] width 7 height 7
checkbox input "true"
click at [275, 371] on img at bounding box center [271, 365] width 9 height 12
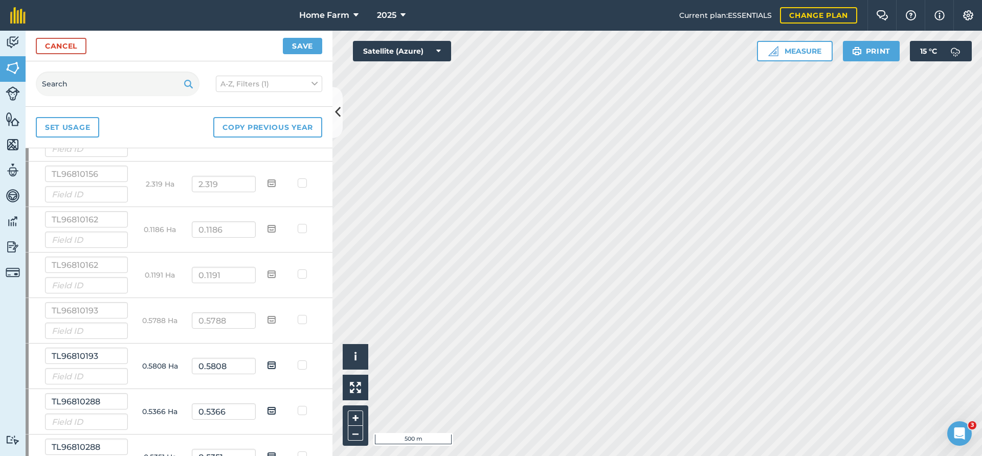
click at [276, 365] on input "checkbox" at bounding box center [279, 361] width 7 height 7
checkbox input "true"
click at [272, 409] on img at bounding box center [271, 410] width 9 height 12
click at [276, 409] on input "checkbox" at bounding box center [279, 407] width 7 height 7
checkbox input "true"
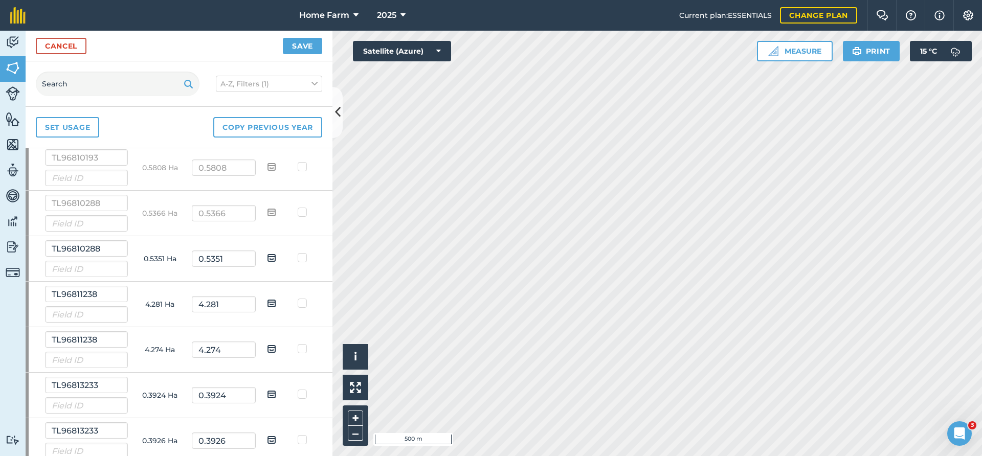
scroll to position [3368, 0]
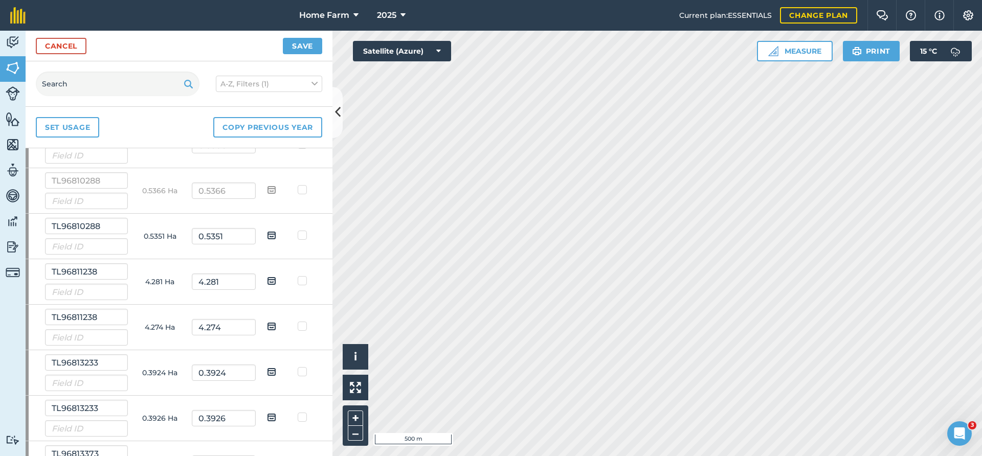
click at [270, 233] on img at bounding box center [271, 235] width 9 height 12
click at [276, 233] on input "checkbox" at bounding box center [279, 232] width 7 height 7
checkbox input "true"
click at [272, 280] on img at bounding box center [271, 281] width 9 height 12
click at [276, 280] on input "checkbox" at bounding box center [279, 277] width 7 height 7
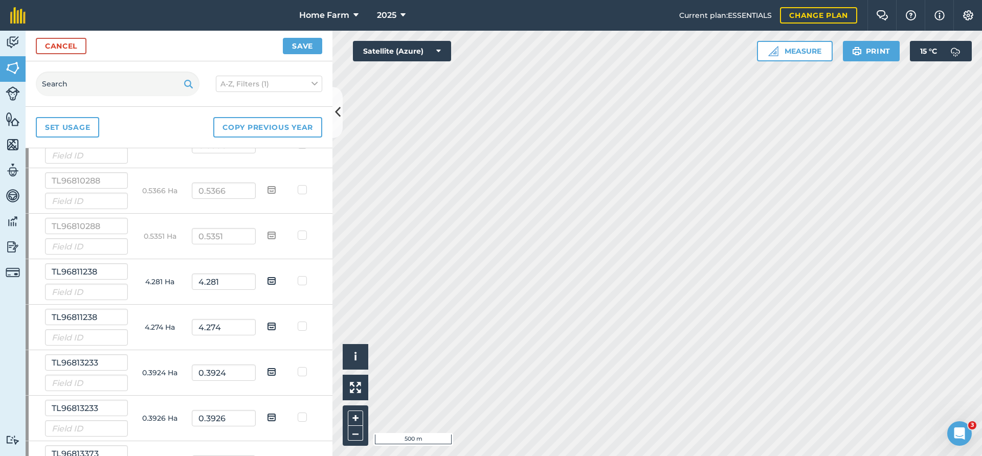
checkbox input "true"
click at [275, 328] on img at bounding box center [271, 326] width 9 height 12
click at [276, 326] on input "checkbox" at bounding box center [279, 323] width 7 height 7
checkbox input "true"
click at [273, 368] on img at bounding box center [271, 372] width 9 height 12
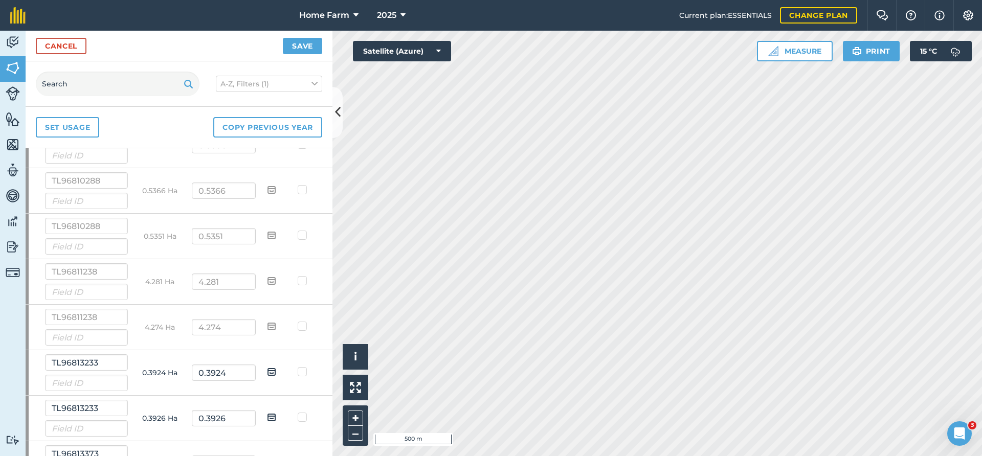
click at [276, 368] on input "checkbox" at bounding box center [279, 368] width 7 height 7
checkbox input "true"
click at [273, 414] on img at bounding box center [271, 417] width 9 height 12
click at [276, 414] on input "checkbox" at bounding box center [279, 414] width 7 height 7
checkbox input "true"
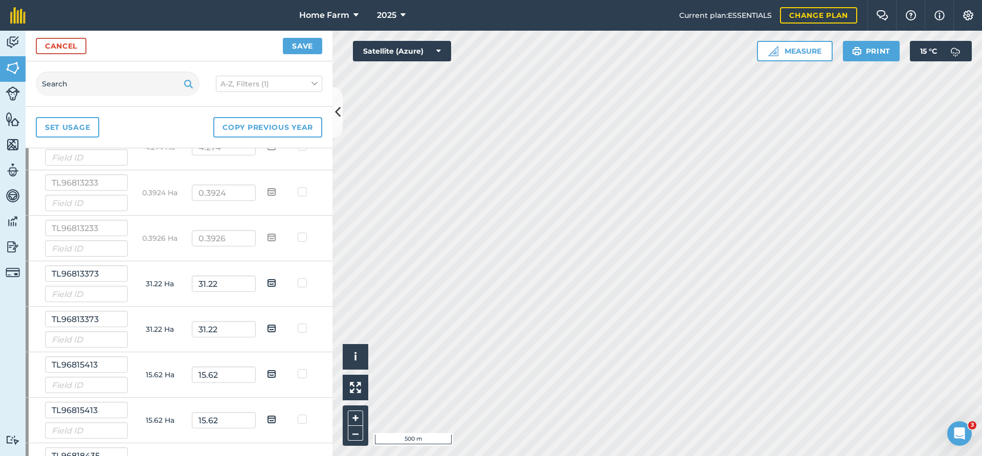
scroll to position [3589, 0]
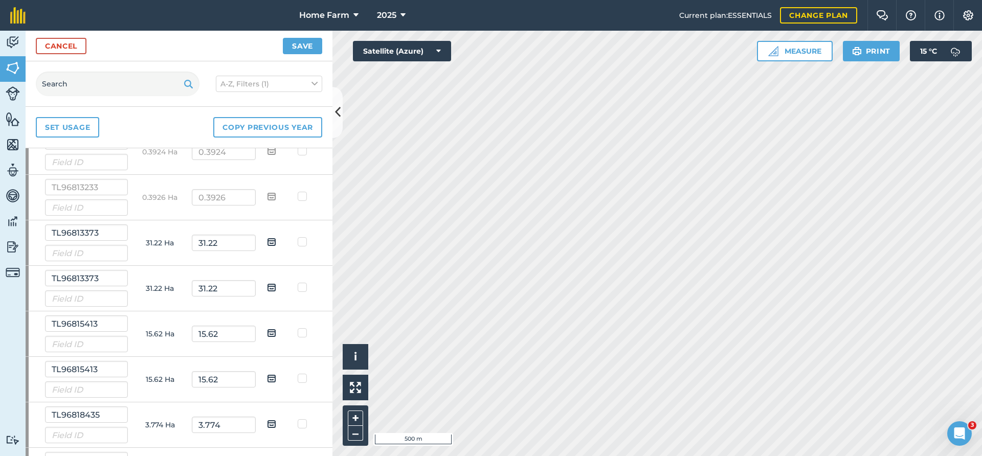
click at [269, 242] on img at bounding box center [271, 242] width 9 height 12
click at [276, 242] on input "checkbox" at bounding box center [279, 238] width 7 height 7
checkbox input "true"
click at [270, 285] on img at bounding box center [271, 287] width 9 height 12
click at [276, 285] on input "checkbox" at bounding box center [279, 284] width 7 height 7
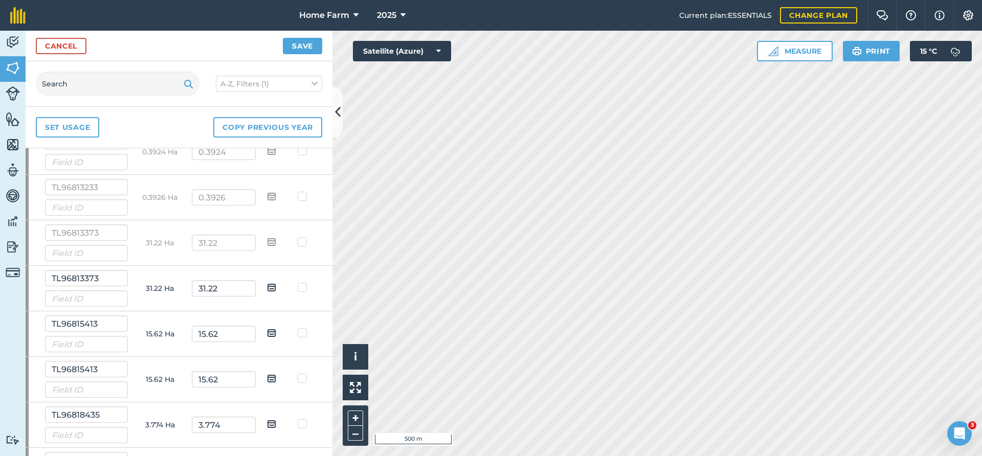
checkbox input "true"
click at [273, 335] on img at bounding box center [271, 333] width 9 height 12
click at [276, 333] on input "checkbox" at bounding box center [279, 329] width 7 height 7
checkbox input "true"
click at [274, 379] on img at bounding box center [271, 378] width 9 height 12
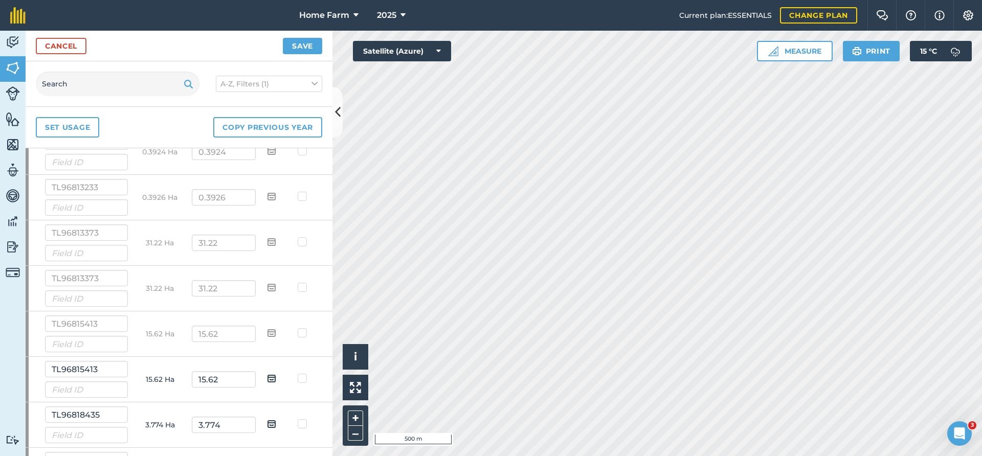
click at [276, 378] on input "checkbox" at bounding box center [279, 375] width 7 height 7
checkbox input "true"
click at [269, 423] on img at bounding box center [271, 424] width 9 height 12
click at [276, 423] on input "checkbox" at bounding box center [279, 420] width 7 height 7
checkbox input "true"
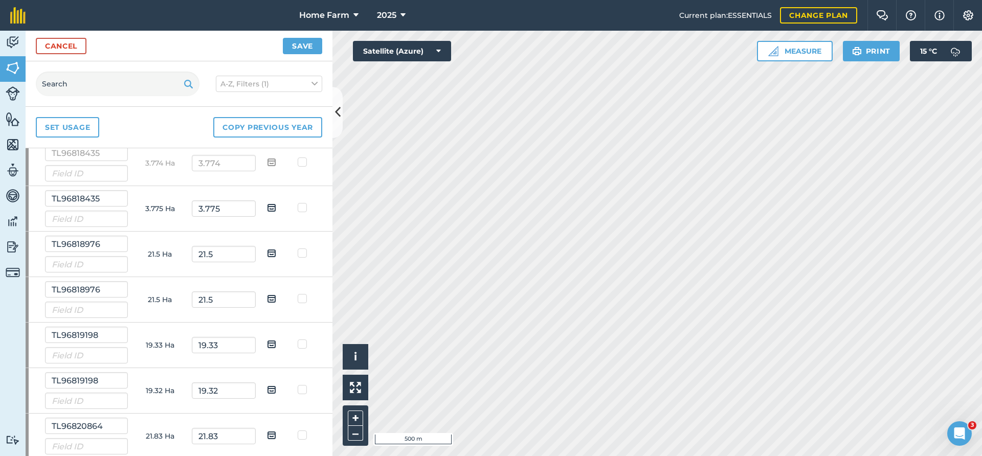
scroll to position [3865, 0]
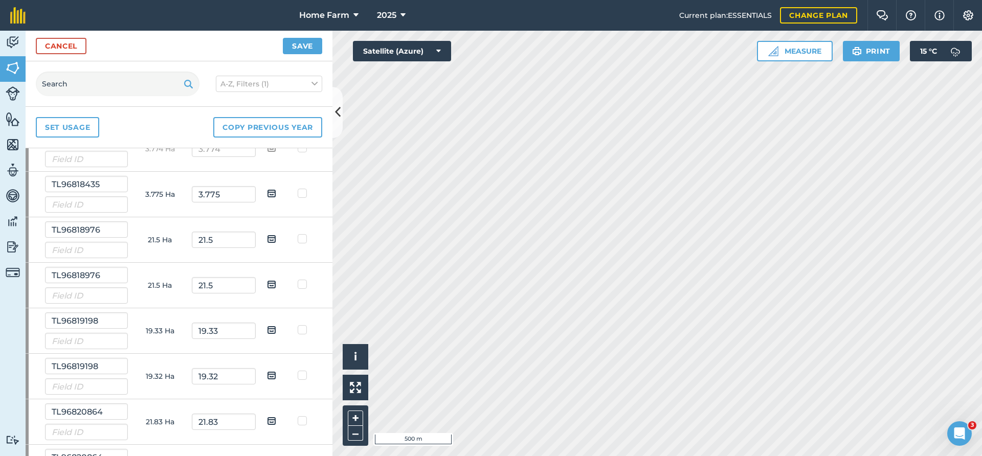
click at [269, 194] on img at bounding box center [271, 193] width 9 height 12
click at [276, 193] on input "checkbox" at bounding box center [279, 190] width 7 height 7
checkbox input "true"
click at [270, 238] on img at bounding box center [271, 239] width 9 height 12
click at [276, 238] on input "checkbox" at bounding box center [279, 235] width 7 height 7
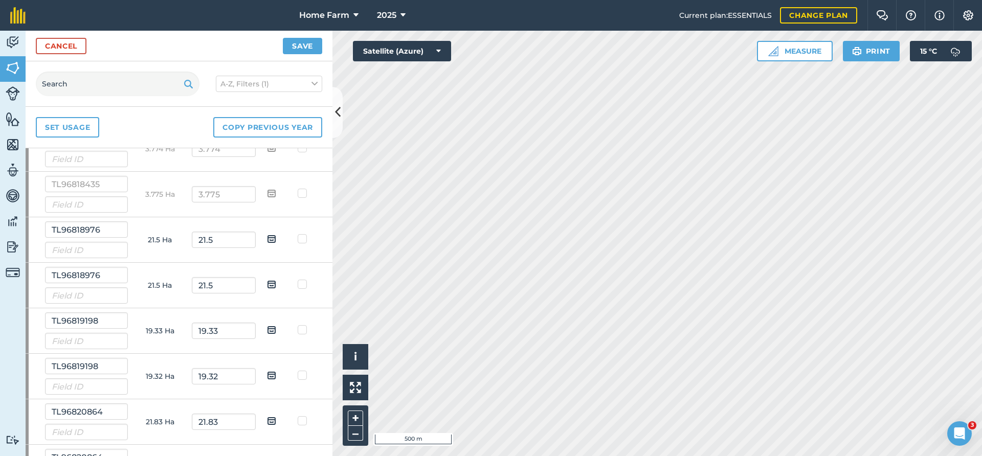
checkbox input "true"
click at [272, 282] on img at bounding box center [271, 284] width 9 height 12
click at [276, 282] on input "checkbox" at bounding box center [279, 281] width 7 height 7
checkbox input "true"
click at [272, 328] on img at bounding box center [271, 330] width 9 height 12
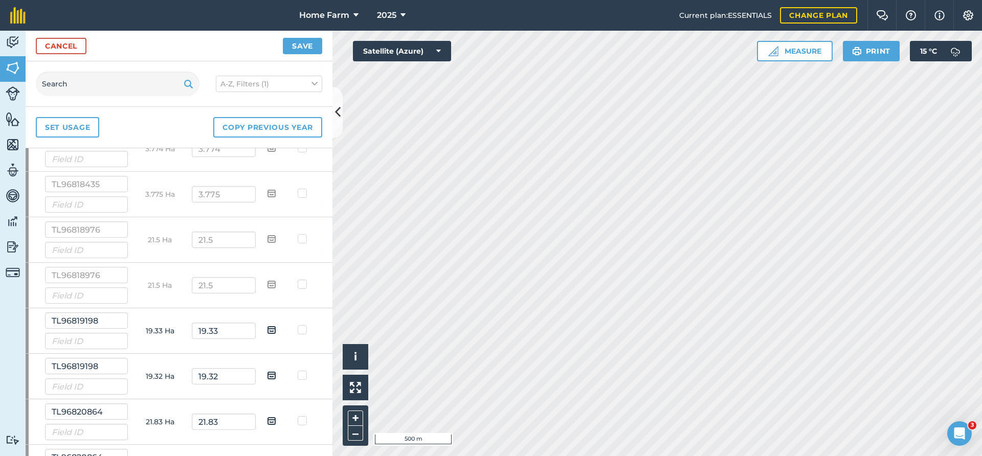
click at [276, 328] on input "checkbox" at bounding box center [279, 326] width 7 height 7
checkbox input "true"
click at [276, 372] on img at bounding box center [271, 375] width 9 height 12
click at [276, 372] on input "checkbox" at bounding box center [279, 372] width 7 height 7
checkbox input "true"
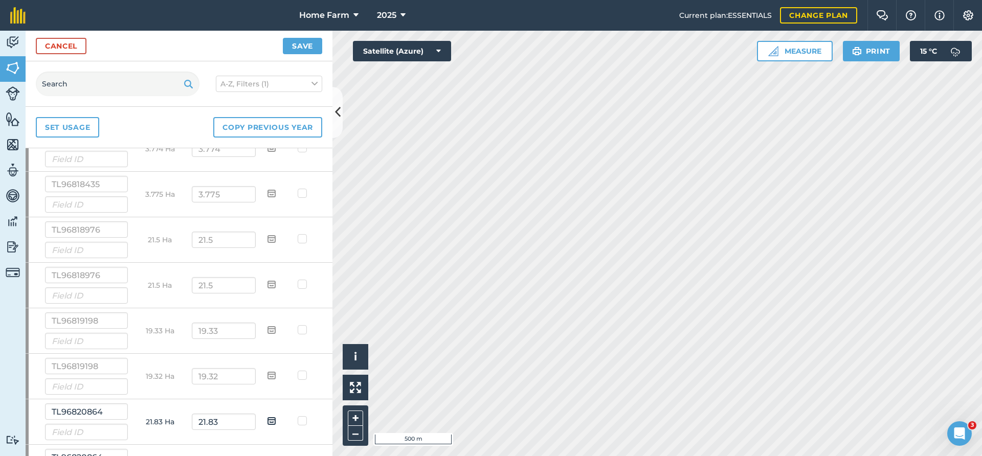
click at [269, 418] on img at bounding box center [271, 421] width 9 height 12
click at [276, 418] on input "checkbox" at bounding box center [279, 417] width 7 height 7
checkbox input "true"
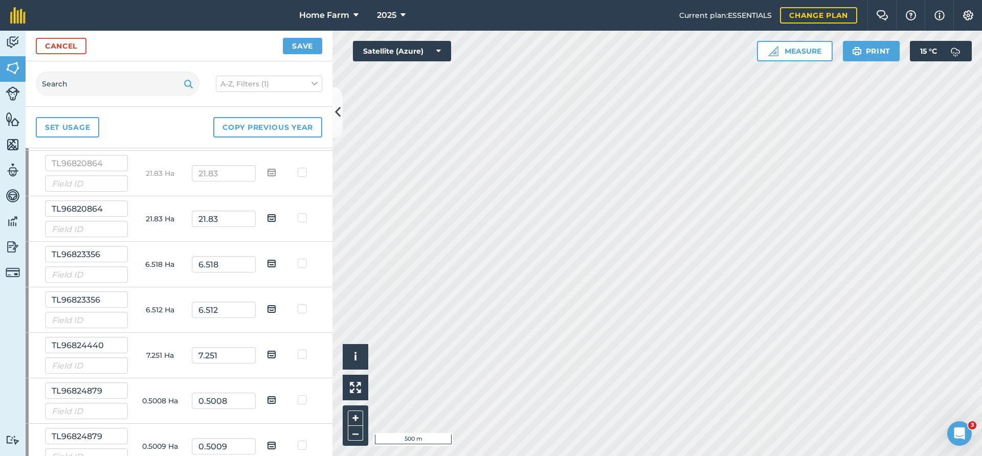
scroll to position [4142, 0]
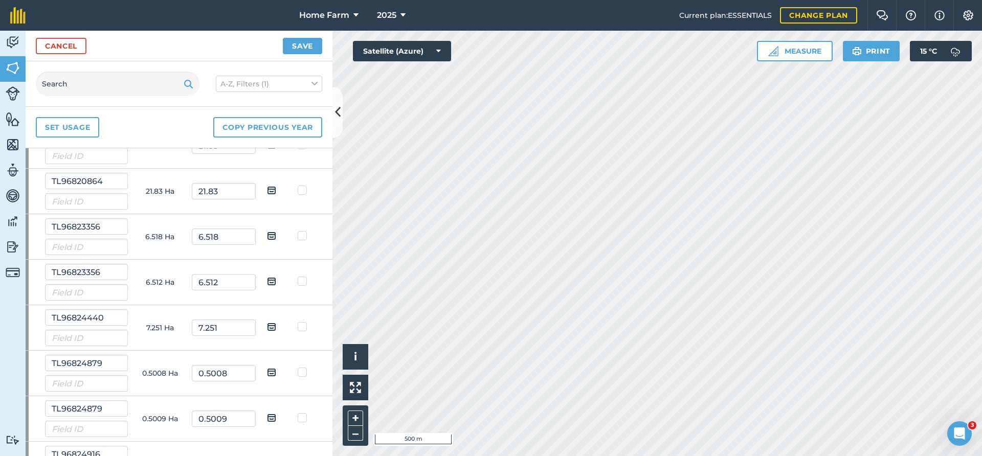
click at [268, 192] on img at bounding box center [271, 190] width 9 height 12
click at [276, 190] on input "checkbox" at bounding box center [279, 187] width 7 height 7
checkbox input "true"
click at [271, 229] on td at bounding box center [272, 237] width 32 height 46
click at [272, 240] on img at bounding box center [271, 236] width 9 height 12
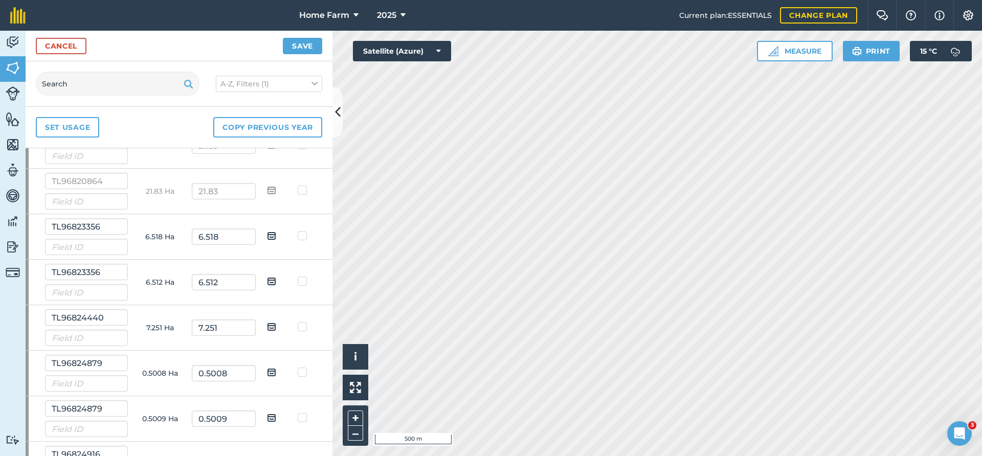
click at [276, 236] on input "checkbox" at bounding box center [279, 232] width 7 height 7
checkbox input "true"
click at [270, 281] on img at bounding box center [271, 281] width 9 height 12
click at [276, 281] on input "checkbox" at bounding box center [279, 278] width 7 height 7
checkbox input "true"
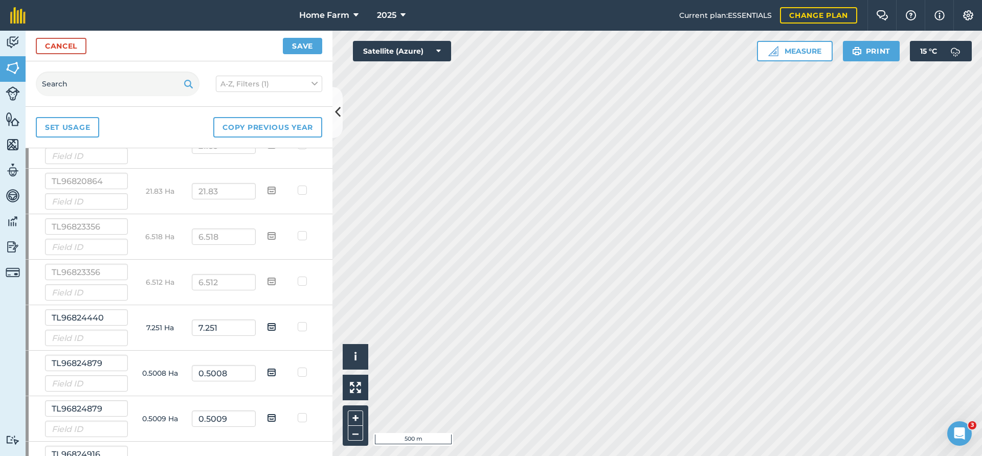
click at [269, 326] on img at bounding box center [271, 327] width 9 height 12
click at [276, 326] on input "checkbox" at bounding box center [279, 323] width 7 height 7
checkbox input "true"
click at [274, 373] on img at bounding box center [271, 372] width 9 height 12
click at [276, 372] on input "checkbox" at bounding box center [279, 369] width 7 height 7
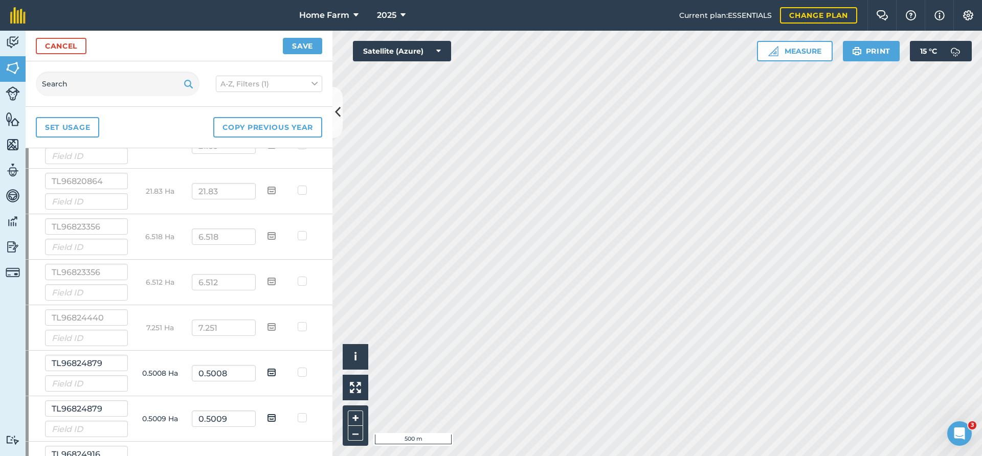
checkbox input "true"
click at [272, 414] on img at bounding box center [271, 418] width 9 height 12
click at [276, 414] on input "checkbox" at bounding box center [279, 414] width 7 height 7
checkbox input "true"
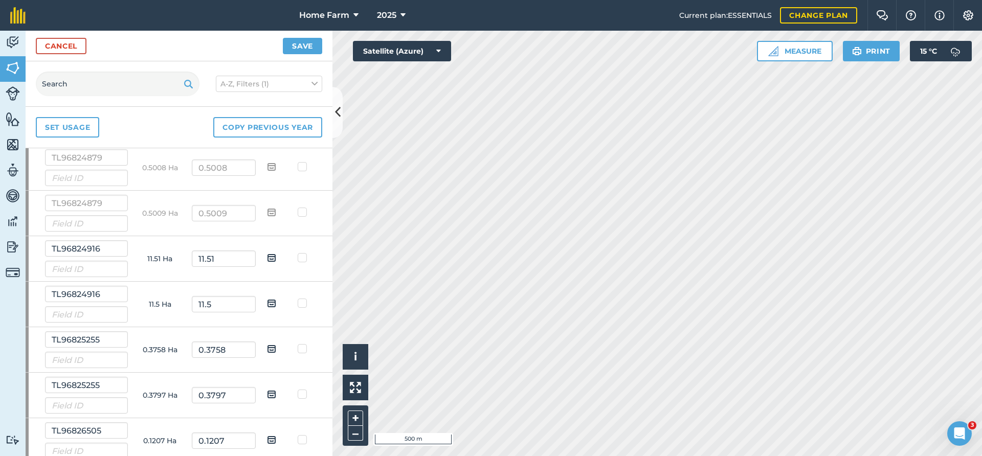
scroll to position [4362, 0]
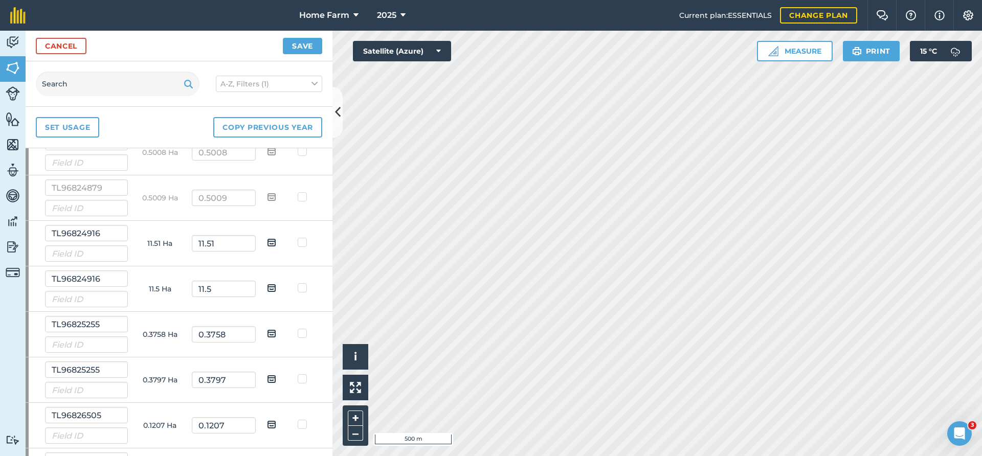
click at [269, 239] on img at bounding box center [271, 242] width 9 height 12
click at [276, 239] on input "checkbox" at bounding box center [279, 239] width 7 height 7
checkbox input "true"
click at [272, 287] on img at bounding box center [271, 288] width 9 height 12
click at [276, 287] on input "checkbox" at bounding box center [279, 284] width 7 height 7
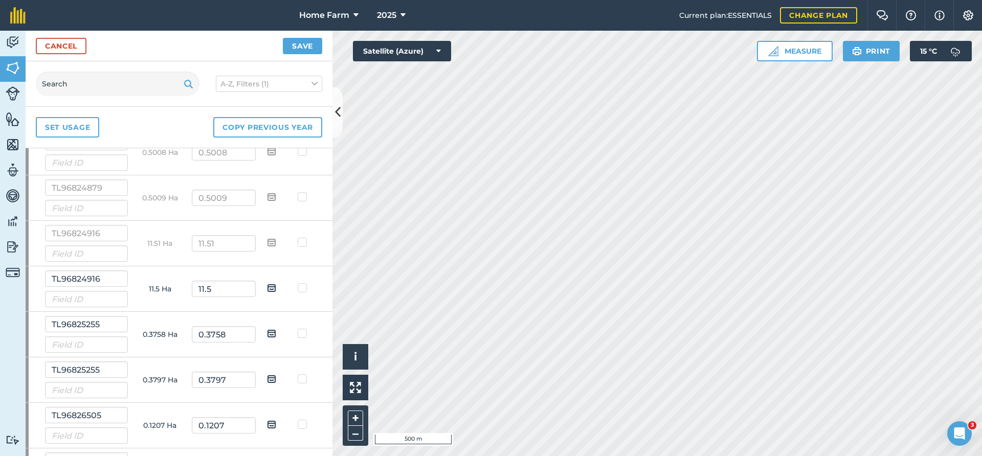
checkbox input "true"
click at [275, 332] on img at bounding box center [271, 333] width 9 height 12
click at [276, 332] on input "checkbox" at bounding box center [279, 330] width 7 height 7
checkbox input "true"
click at [274, 377] on img at bounding box center [271, 379] width 9 height 12
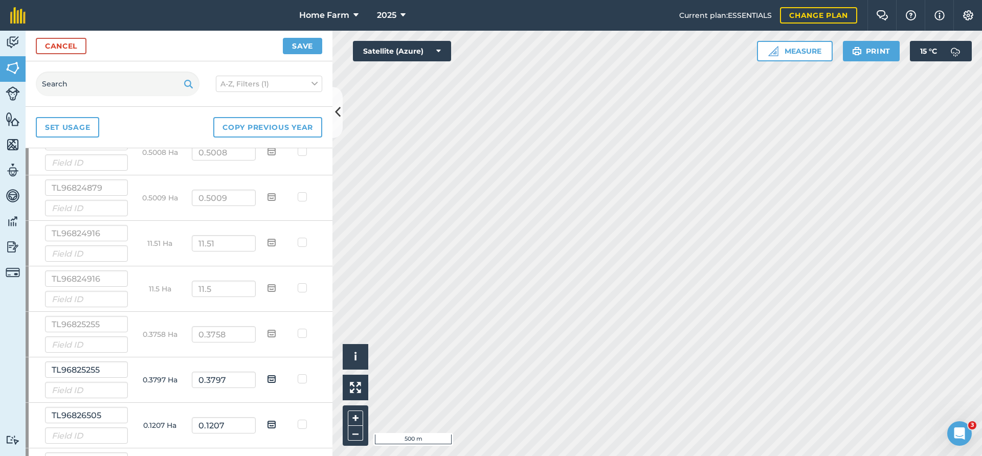
click at [276, 377] on input "checkbox" at bounding box center [279, 375] width 7 height 7
checkbox input "true"
click at [269, 422] on img at bounding box center [271, 424] width 9 height 12
click at [276, 422] on input "checkbox" at bounding box center [279, 421] width 7 height 7
checkbox input "true"
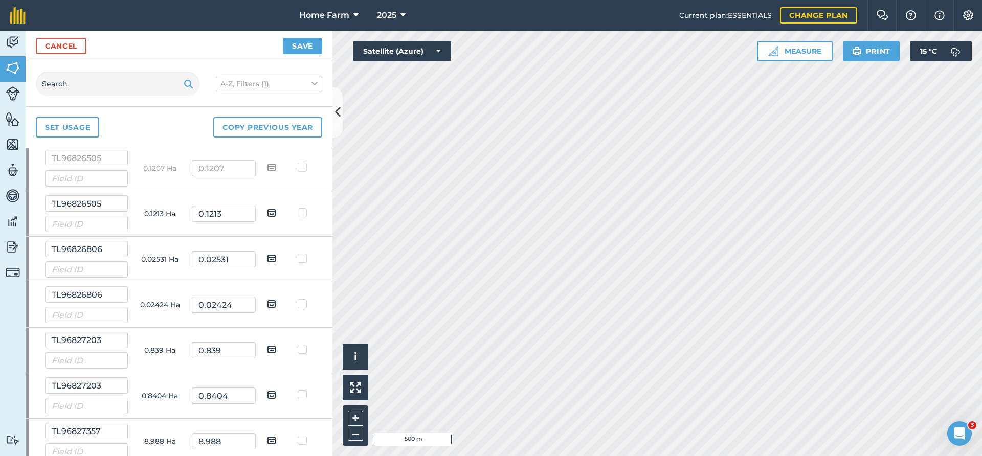
scroll to position [4639, 0]
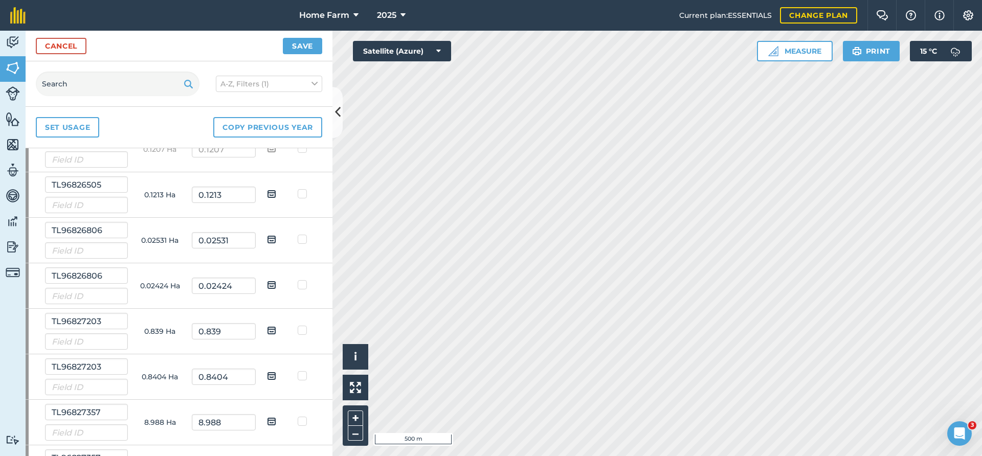
click at [270, 193] on img at bounding box center [271, 194] width 9 height 12
click at [276, 193] on input "checkbox" at bounding box center [279, 190] width 7 height 7
checkbox input "true"
click at [268, 238] on img at bounding box center [271, 239] width 9 height 12
click at [276, 238] on input "checkbox" at bounding box center [279, 236] width 7 height 7
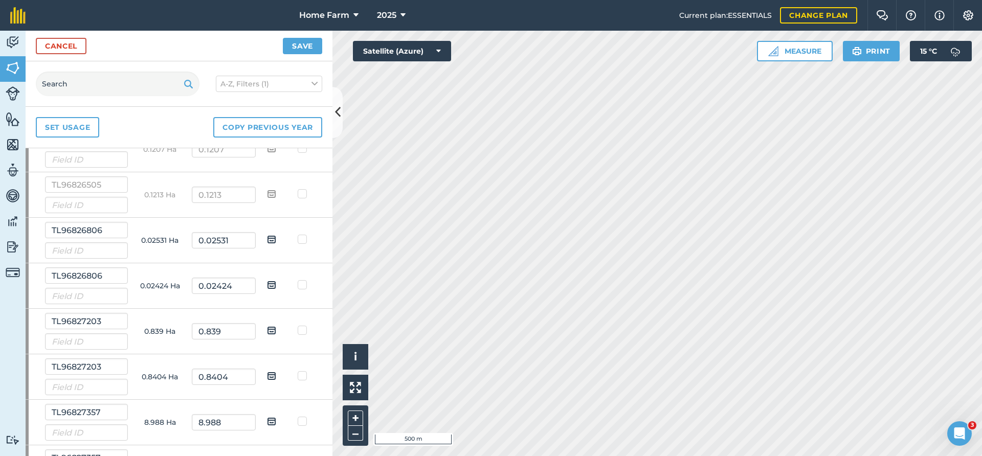
checkbox input "true"
click at [271, 284] on img at bounding box center [271, 285] width 9 height 12
click at [276, 284] on input "checkbox" at bounding box center [279, 281] width 7 height 7
checkbox input "true"
click at [270, 330] on img at bounding box center [271, 330] width 9 height 12
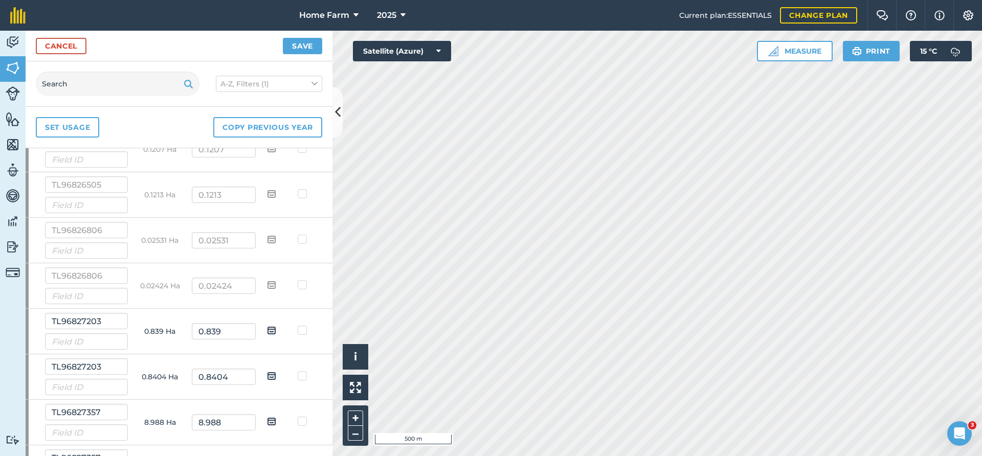
click at [276, 330] on input "checkbox" at bounding box center [279, 327] width 7 height 7
checkbox input "true"
click at [273, 374] on img at bounding box center [271, 376] width 9 height 12
click at [276, 374] on input "checkbox" at bounding box center [279, 372] width 7 height 7
checkbox input "true"
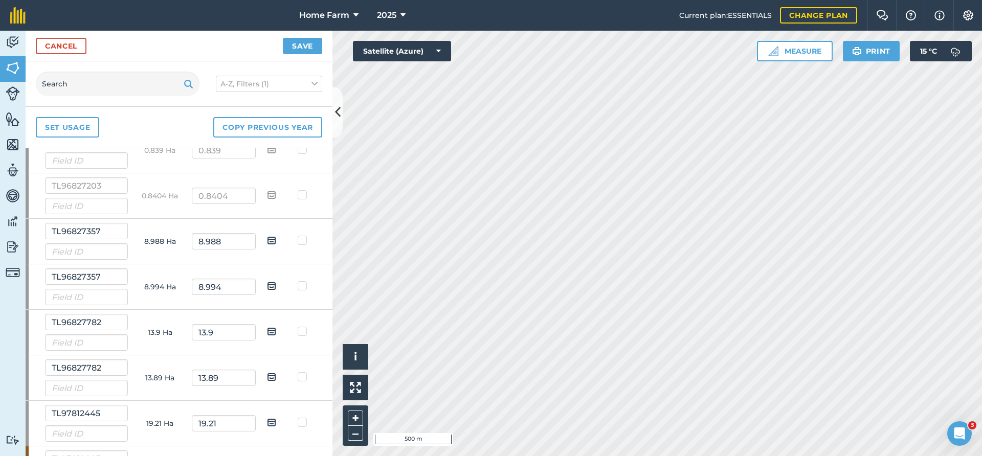
scroll to position [4859, 0]
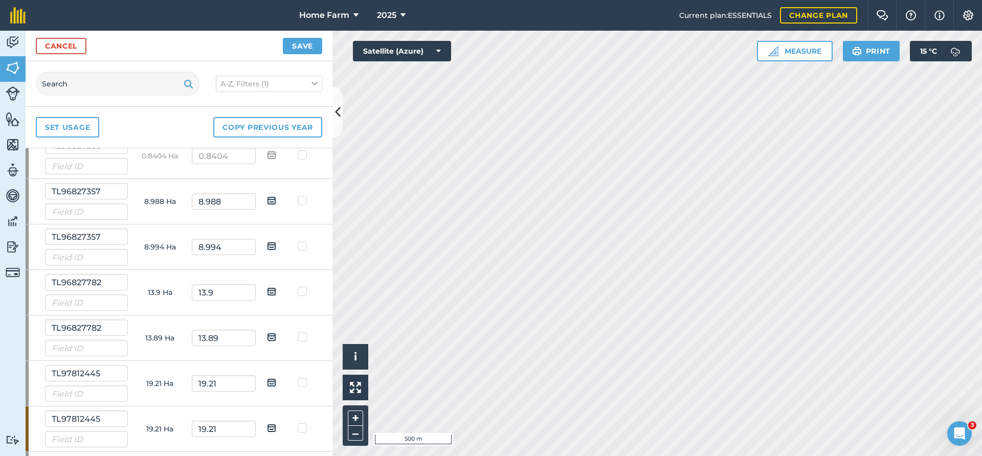
click at [271, 199] on img at bounding box center [271, 200] width 9 height 12
click at [276, 199] on input "checkbox" at bounding box center [279, 197] width 7 height 7
checkbox input "true"
click at [270, 243] on img at bounding box center [271, 246] width 9 height 12
click at [276, 243] on input "checkbox" at bounding box center [279, 242] width 7 height 7
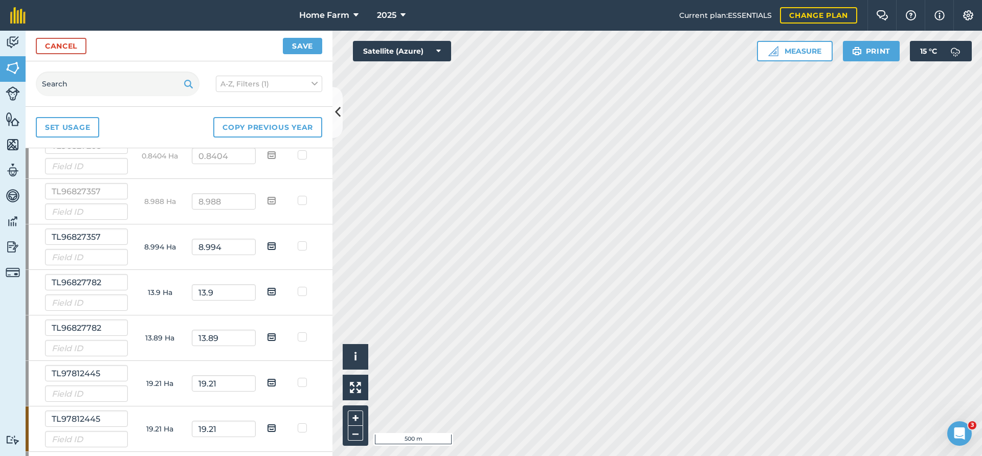
checkbox input "true"
click at [274, 292] on img at bounding box center [271, 291] width 9 height 12
click at [276, 291] on input "checkbox" at bounding box center [279, 288] width 7 height 7
checkbox input "true"
click at [272, 333] on img at bounding box center [271, 337] width 9 height 12
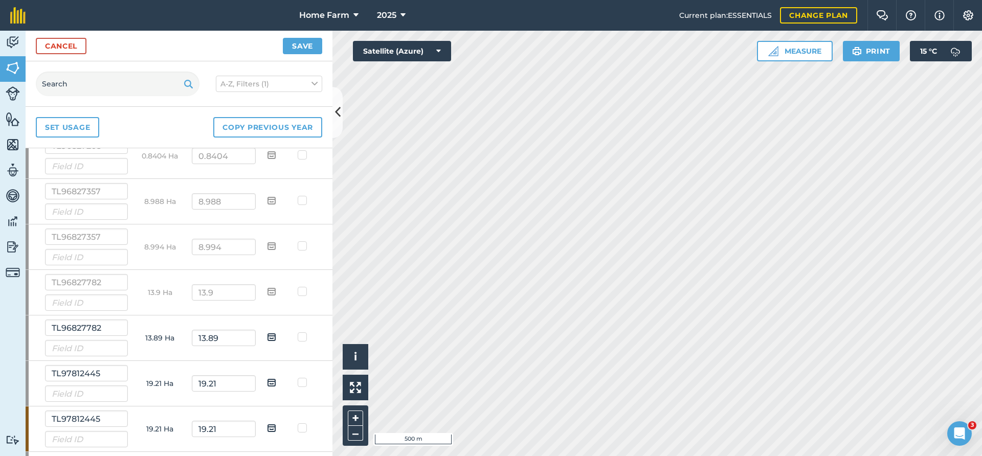
click at [276, 333] on input "checkbox" at bounding box center [279, 333] width 7 height 7
checkbox input "true"
click at [276, 382] on img at bounding box center [271, 382] width 9 height 12
click at [276, 382] on input "checkbox" at bounding box center [279, 379] width 7 height 7
checkbox input "true"
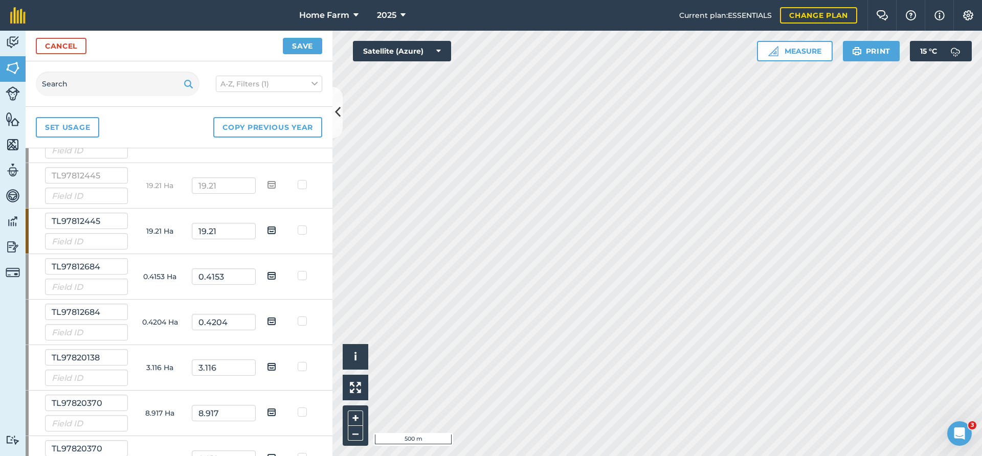
scroll to position [5080, 0]
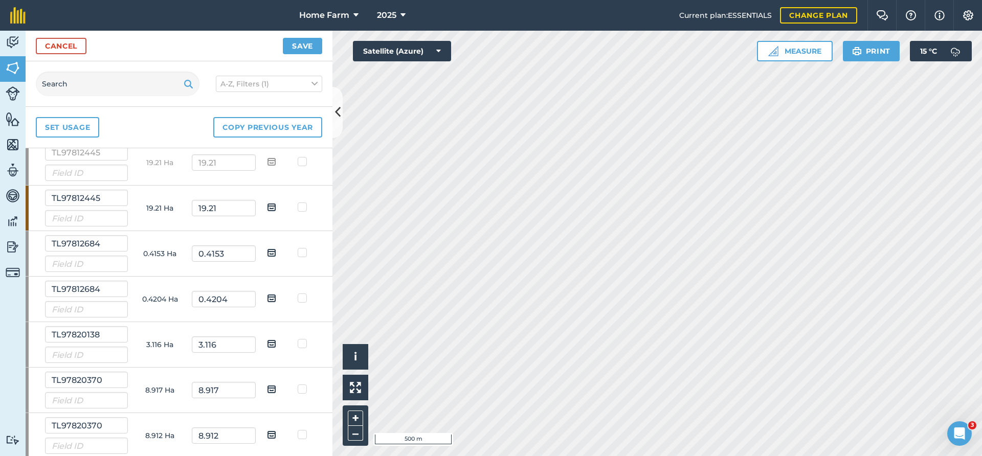
click at [273, 211] on img at bounding box center [271, 207] width 9 height 12
click at [276, 207] on input "checkbox" at bounding box center [279, 203] width 7 height 7
checkbox input "true"
click at [274, 252] on img at bounding box center [271, 252] width 9 height 12
click at [276, 252] on input "checkbox" at bounding box center [279, 249] width 7 height 7
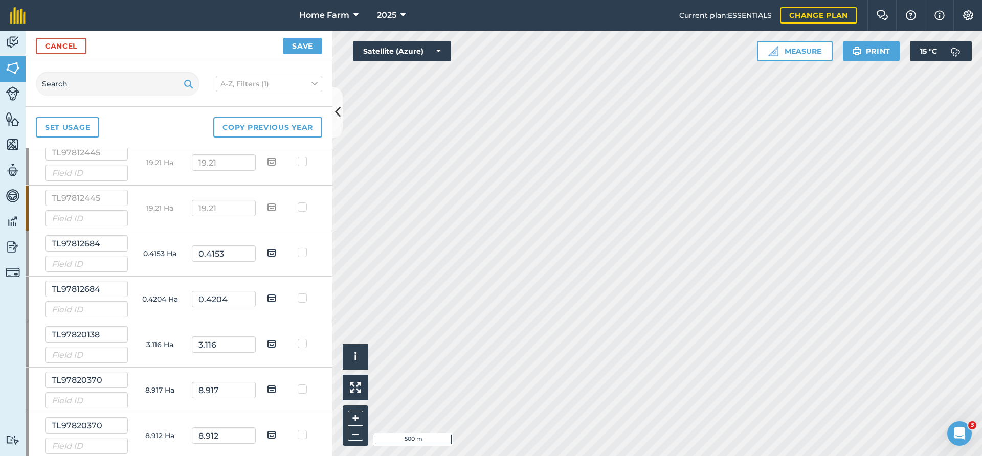
checkbox input "true"
click at [273, 300] on img at bounding box center [271, 298] width 9 height 12
click at [276, 298] on input "checkbox" at bounding box center [279, 294] width 7 height 7
checkbox input "true"
click at [272, 345] on img at bounding box center [271, 343] width 9 height 12
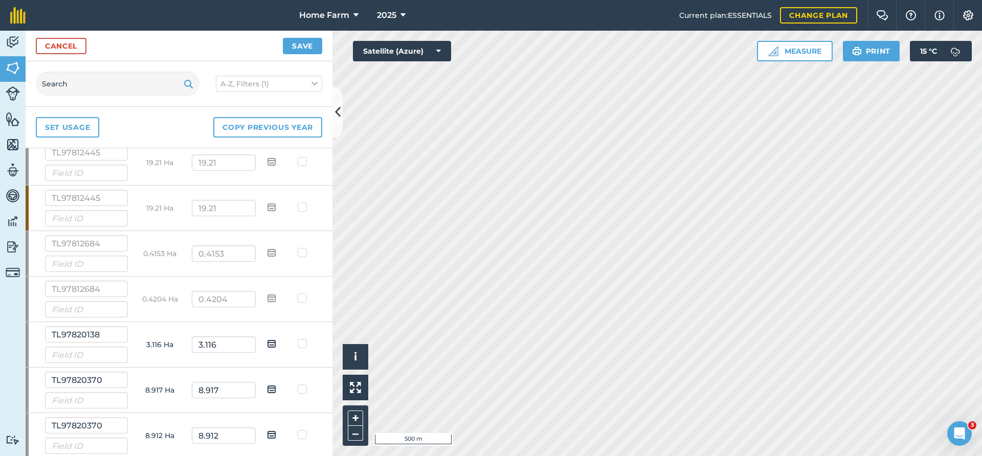
click at [276, 344] on input "checkbox" at bounding box center [279, 340] width 7 height 7
checkbox input "true"
click at [272, 392] on img at bounding box center [271, 389] width 9 height 12
click at [276, 389] on input "checkbox" at bounding box center [279, 385] width 7 height 7
checkbox input "true"
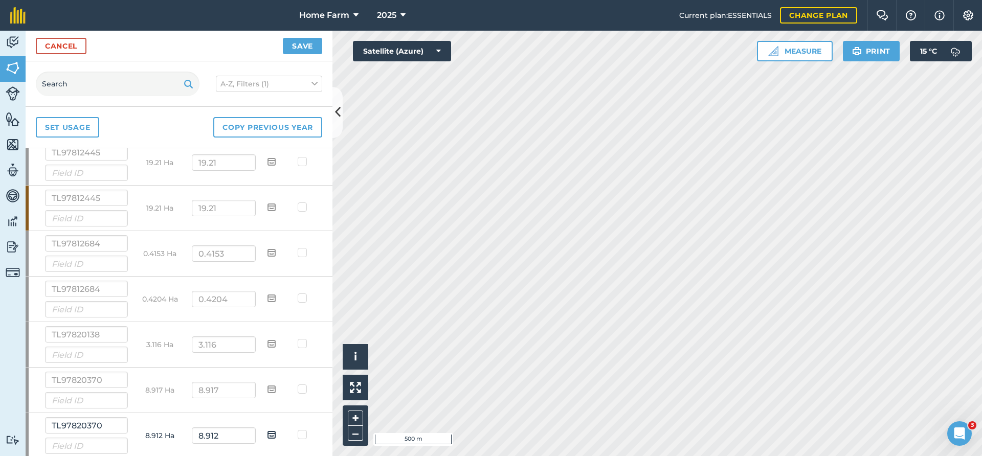
click at [272, 434] on img at bounding box center [271, 434] width 9 height 12
click at [276, 434] on input "checkbox" at bounding box center [279, 431] width 7 height 7
checkbox input "true"
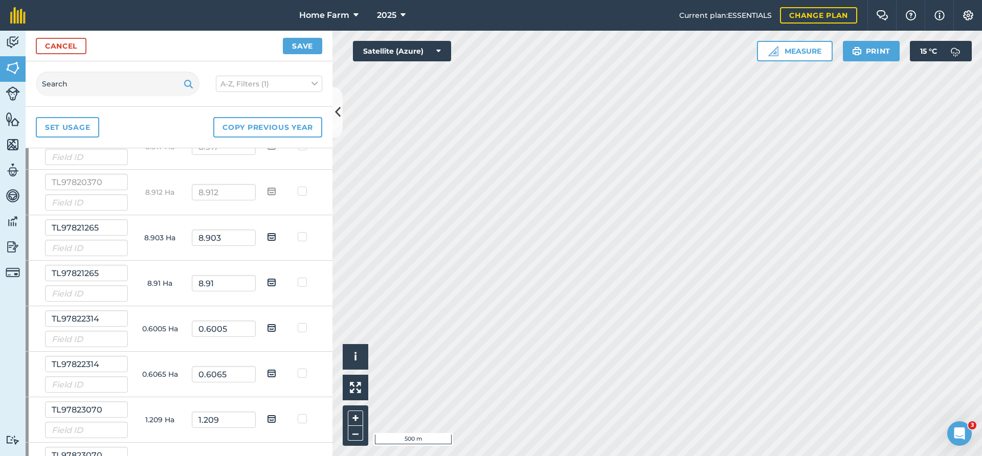
scroll to position [5356, 0]
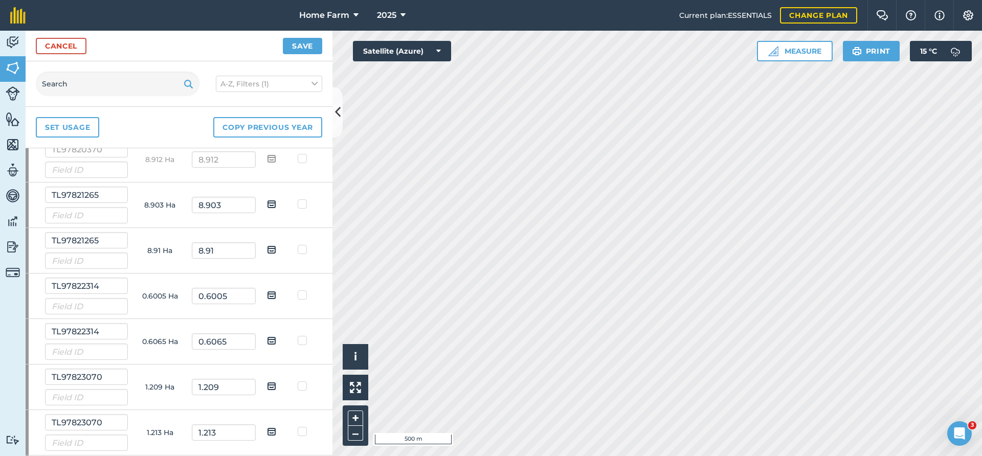
click at [271, 206] on img at bounding box center [271, 204] width 9 height 12
click at [276, 204] on input "checkbox" at bounding box center [279, 200] width 7 height 7
checkbox input "true"
click at [273, 254] on img at bounding box center [271, 249] width 9 height 12
click at [276, 250] on input "checkbox" at bounding box center [279, 246] width 7 height 7
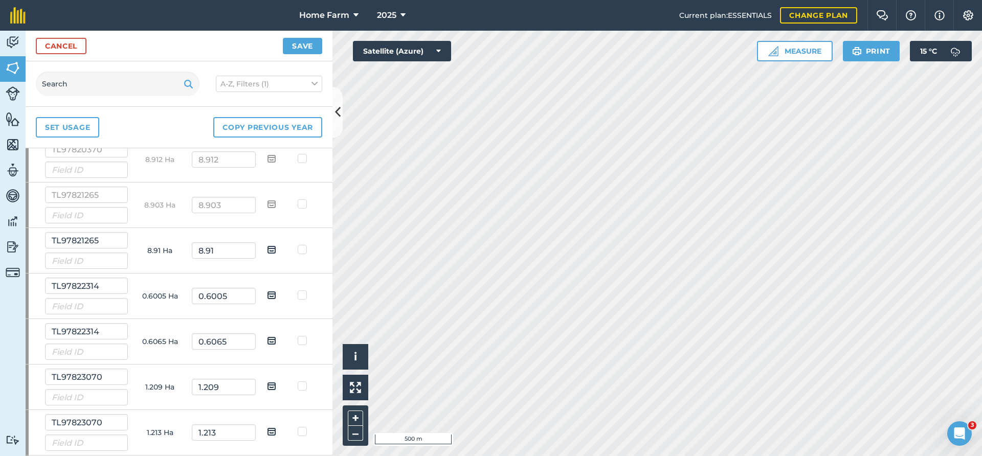
checkbox input "true"
click at [273, 293] on img at bounding box center [271, 295] width 9 height 12
click at [276, 293] on input "checkbox" at bounding box center [279, 291] width 7 height 7
checkbox input "true"
click at [273, 342] on img at bounding box center [271, 340] width 9 height 12
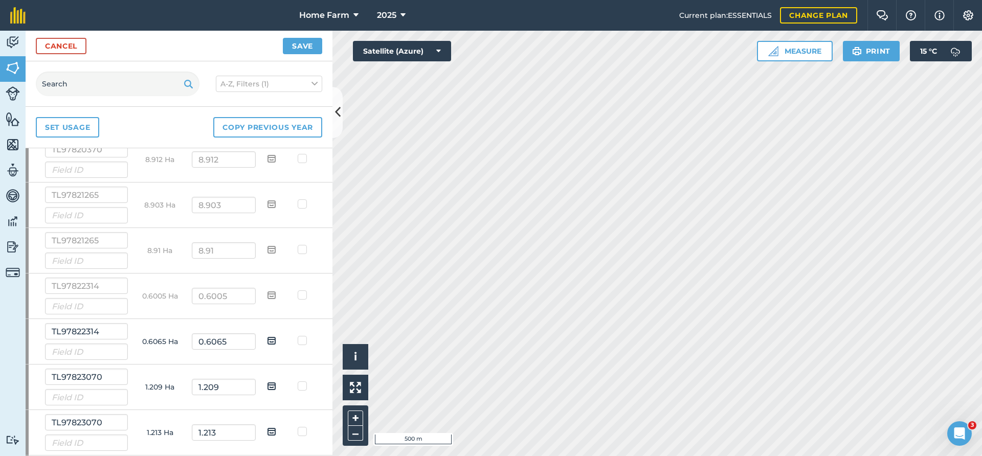
click at [276, 341] on input "checkbox" at bounding box center [279, 337] width 7 height 7
checkbox input "true"
click at [270, 388] on img at bounding box center [271, 386] width 9 height 12
click at [276, 386] on input "checkbox" at bounding box center [279, 382] width 7 height 7
checkbox input "true"
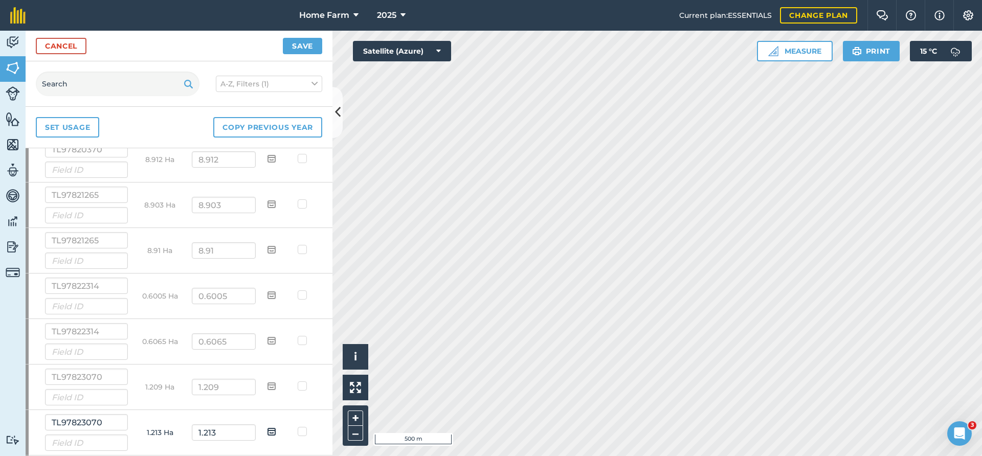
click at [273, 431] on img at bounding box center [271, 431] width 9 height 12
click at [276, 431] on input "checkbox" at bounding box center [279, 428] width 7 height 7
checkbox input "true"
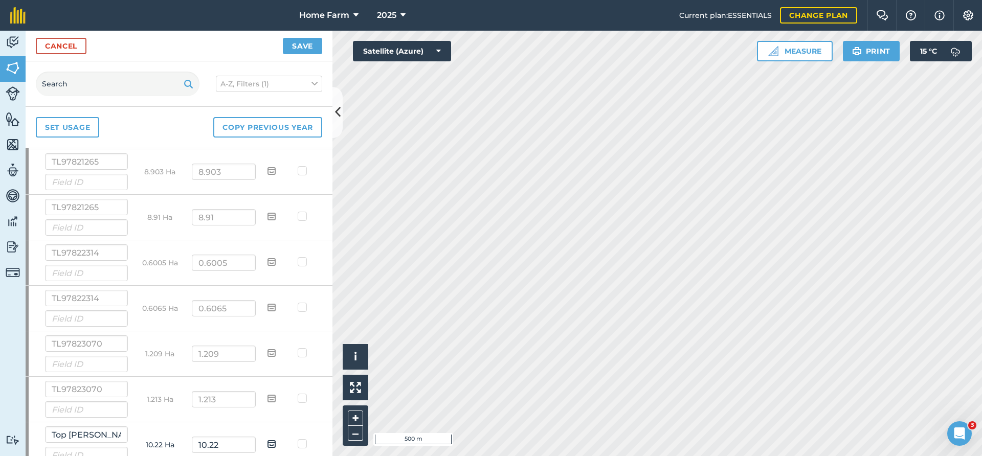
scroll to position [5401, 0]
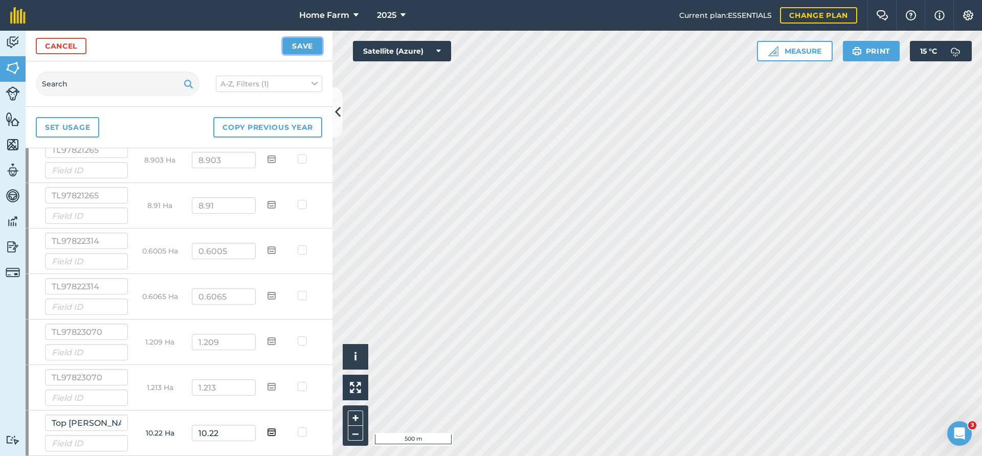
click at [306, 44] on button "Save" at bounding box center [302, 46] width 39 height 16
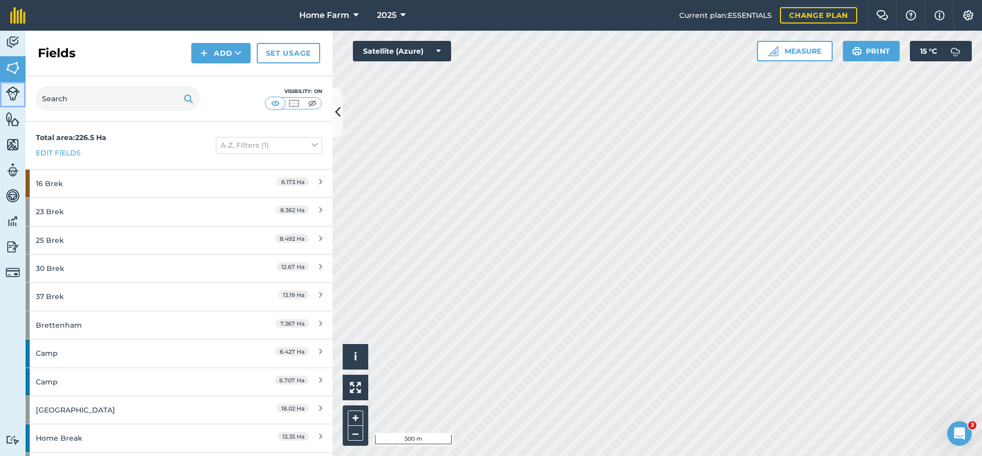
click at [17, 93] on img at bounding box center [13, 93] width 14 height 14
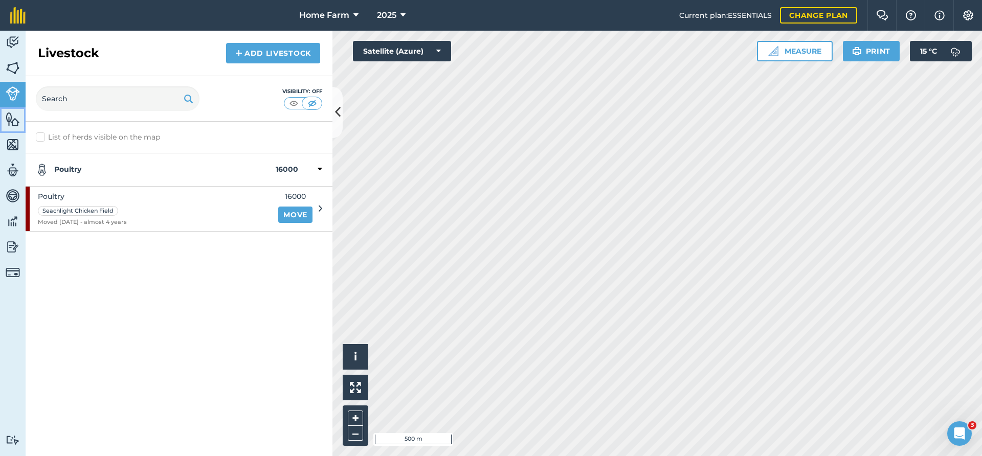
click at [15, 118] on img at bounding box center [13, 118] width 14 height 15
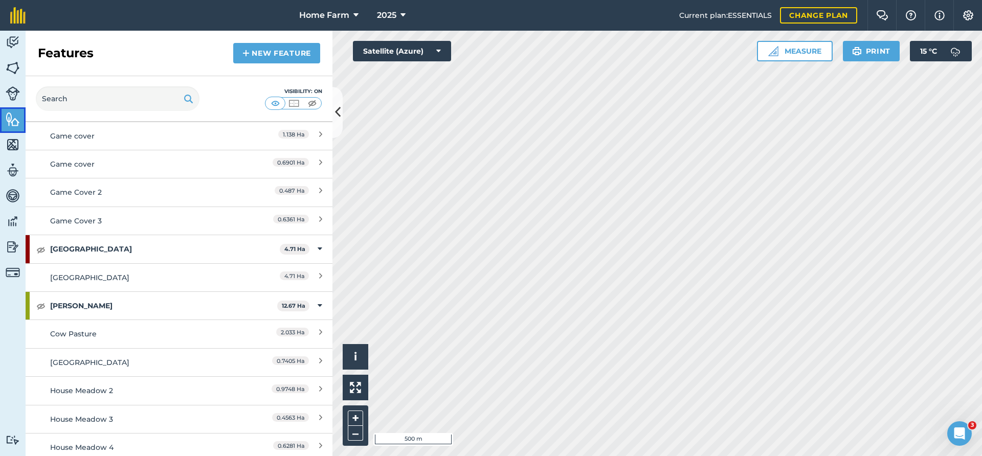
scroll to position [828, 0]
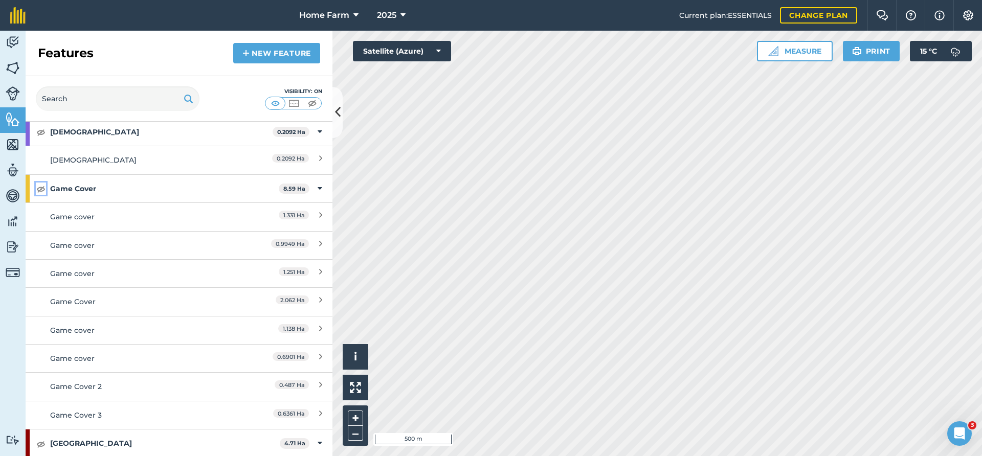
click at [39, 189] on img at bounding box center [40, 189] width 9 height 12
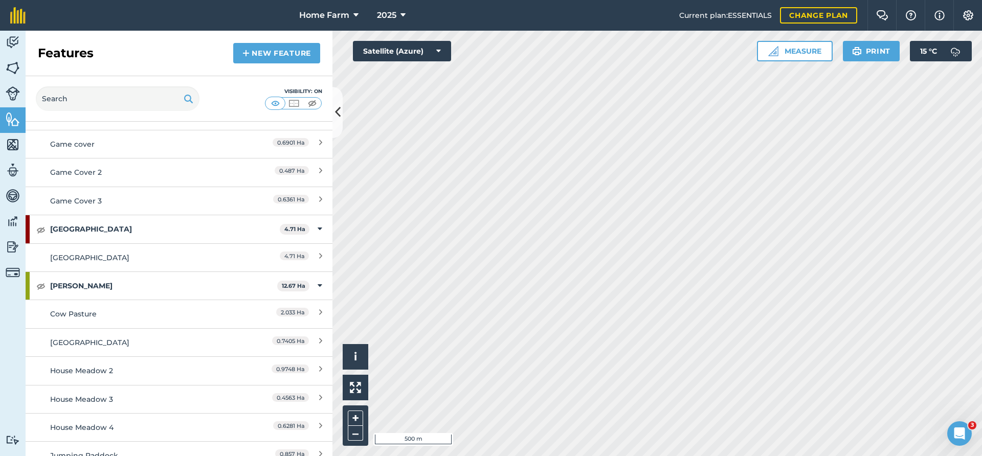
scroll to position [1049, 0]
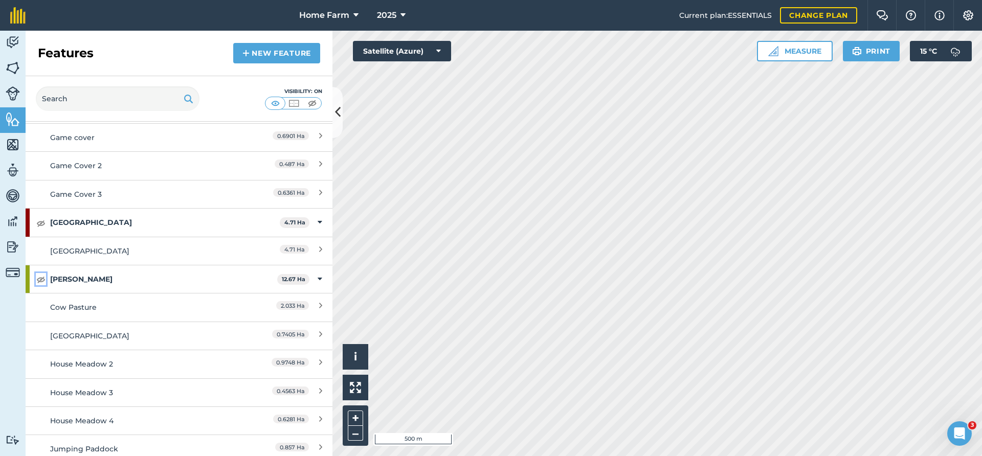
click at [41, 278] on img at bounding box center [40, 279] width 9 height 12
click at [43, 280] on img at bounding box center [40, 279] width 9 height 12
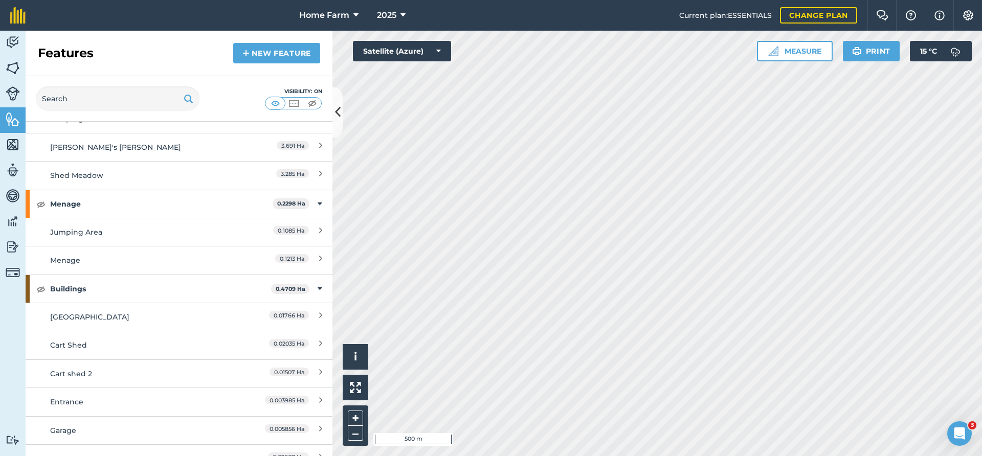
scroll to position [1381, 0]
click at [40, 200] on img at bounding box center [40, 203] width 9 height 12
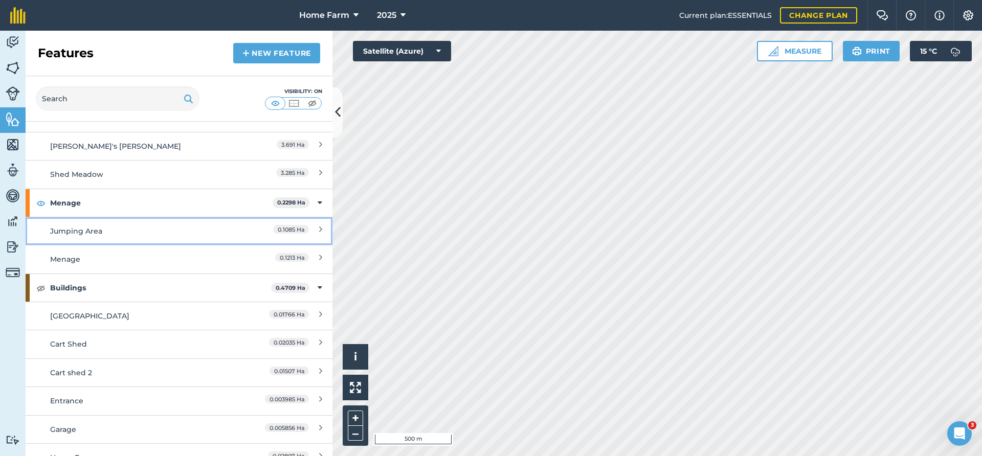
click at [80, 232] on div "Jumping Area" at bounding box center [141, 230] width 182 height 11
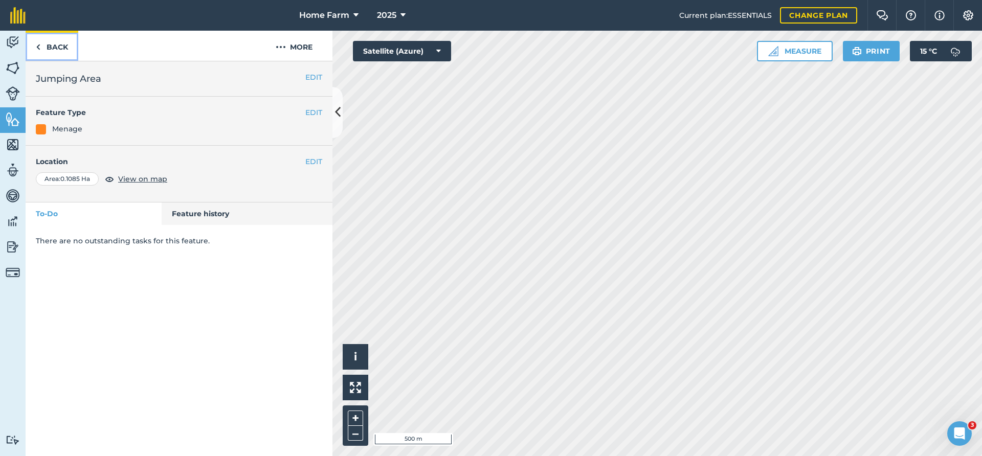
click at [53, 47] on link "Back" at bounding box center [52, 46] width 53 height 30
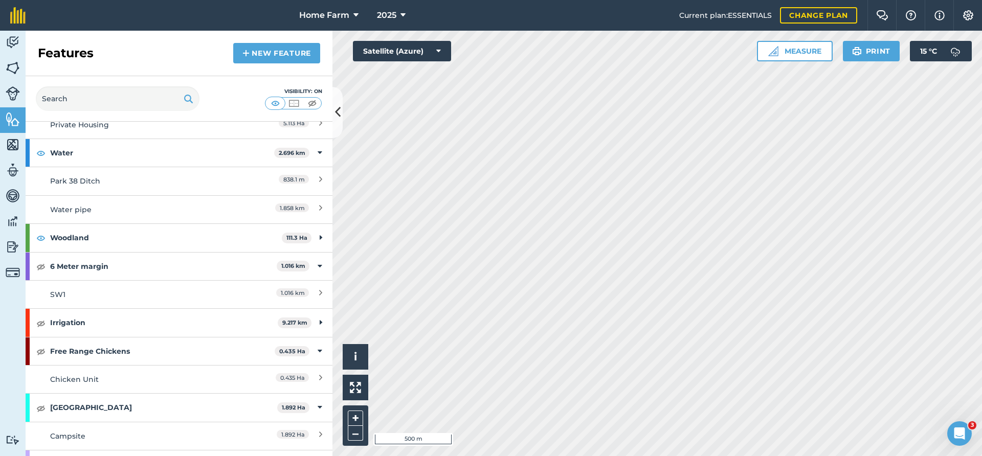
scroll to position [166, 0]
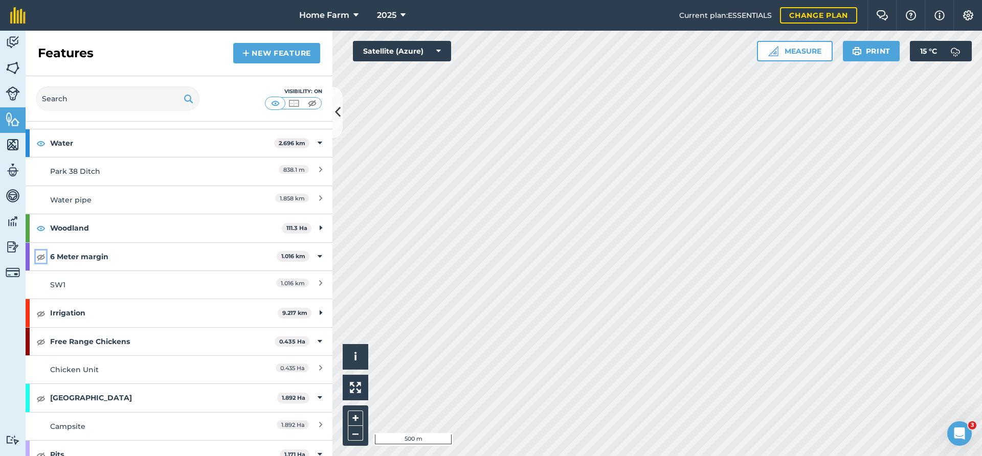
click at [42, 257] on img at bounding box center [40, 257] width 9 height 12
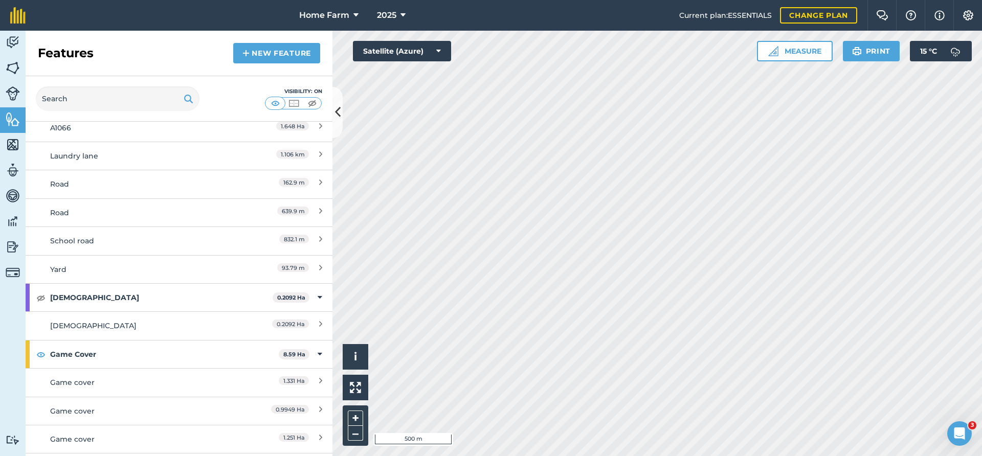
scroll to position [497, 0]
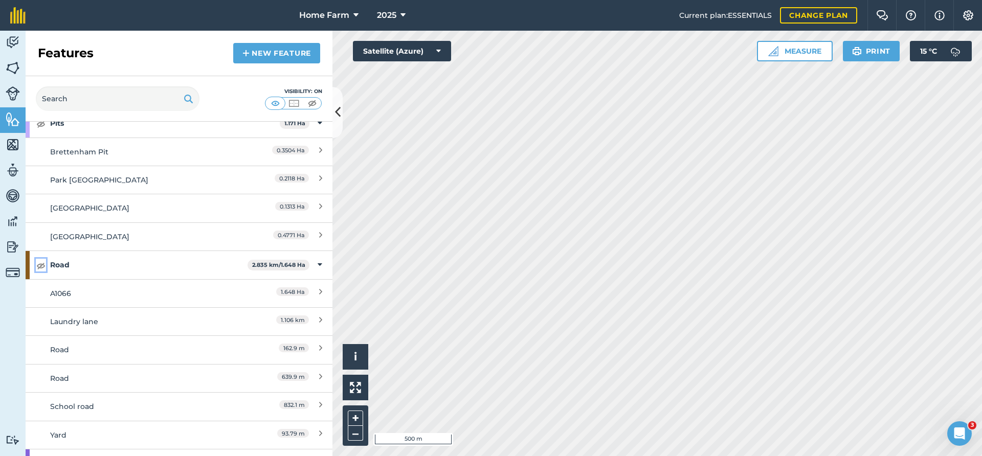
click at [41, 263] on img at bounding box center [40, 265] width 9 height 12
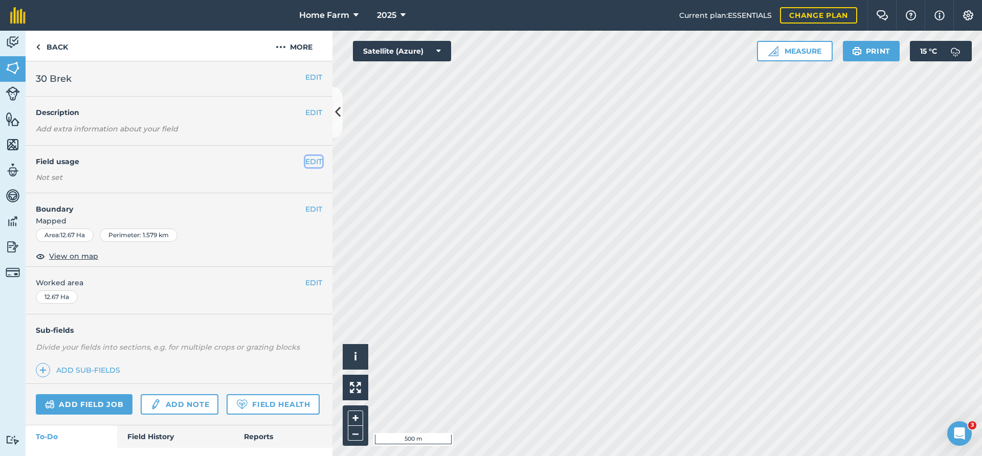
click at [315, 161] on button "EDIT" at bounding box center [313, 161] width 17 height 11
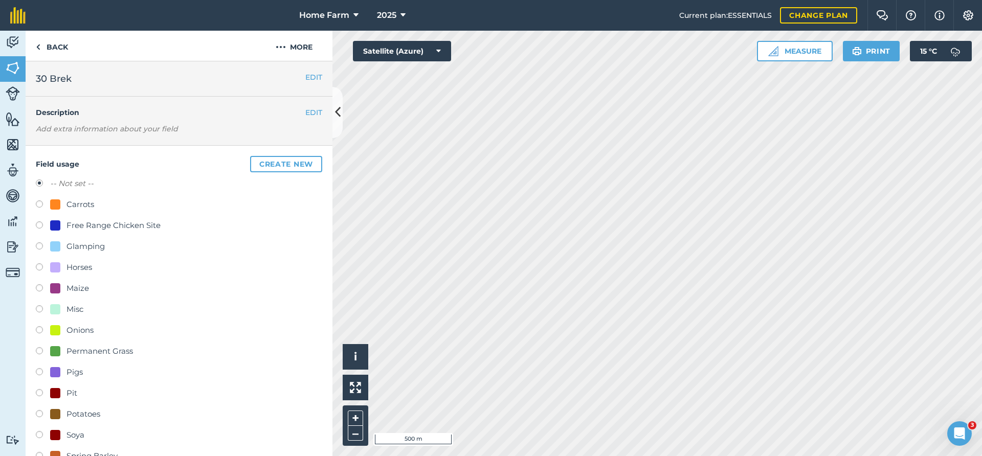
click at [91, 418] on div "Potatoes" at bounding box center [83, 414] width 34 height 12
radio input "true"
radio input "false"
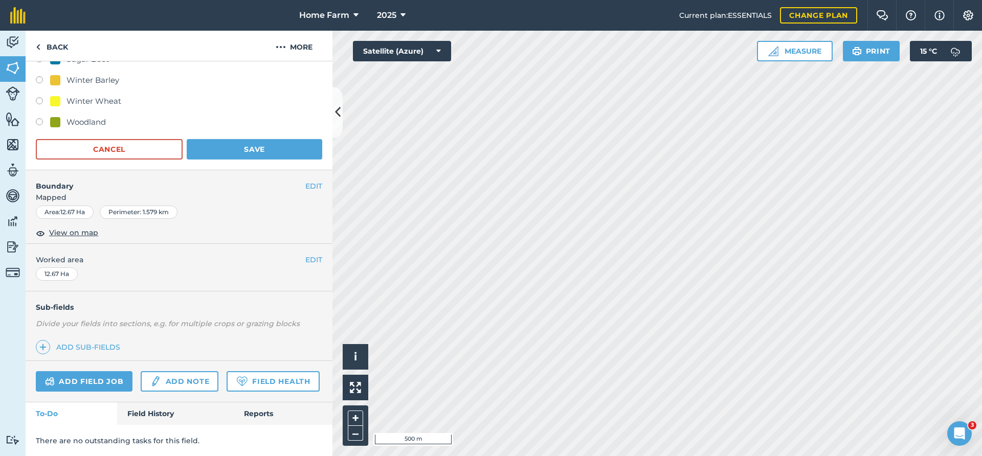
scroll to position [418, 0]
click at [272, 153] on button "Save" at bounding box center [254, 149] width 135 height 20
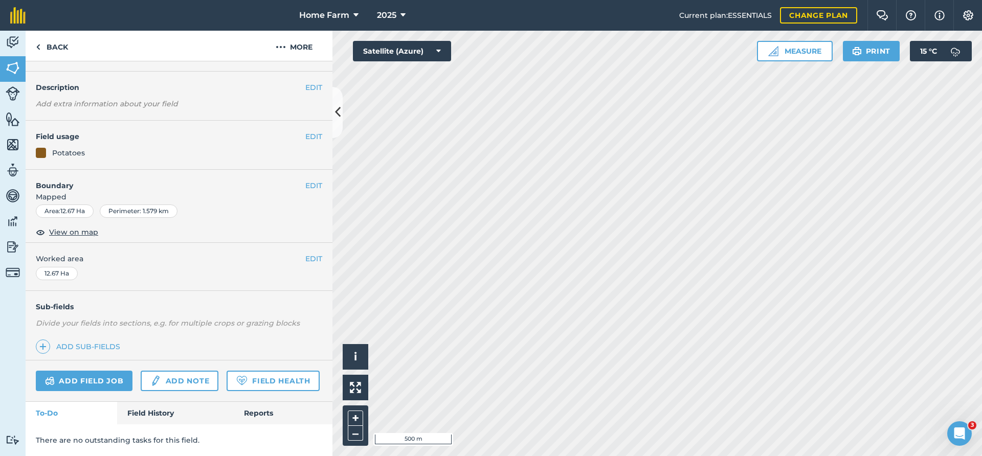
scroll to position [25, 0]
click at [59, 48] on link "Back" at bounding box center [52, 46] width 53 height 30
click at [395, 53] on button "Satellite (Azure)" at bounding box center [402, 51] width 98 height 20
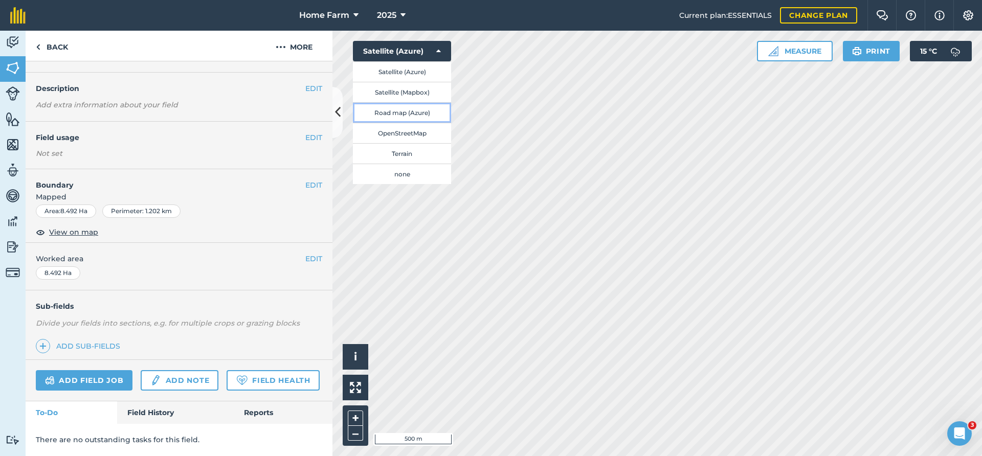
click at [417, 111] on button "Road map (Azure)" at bounding box center [402, 112] width 98 height 20
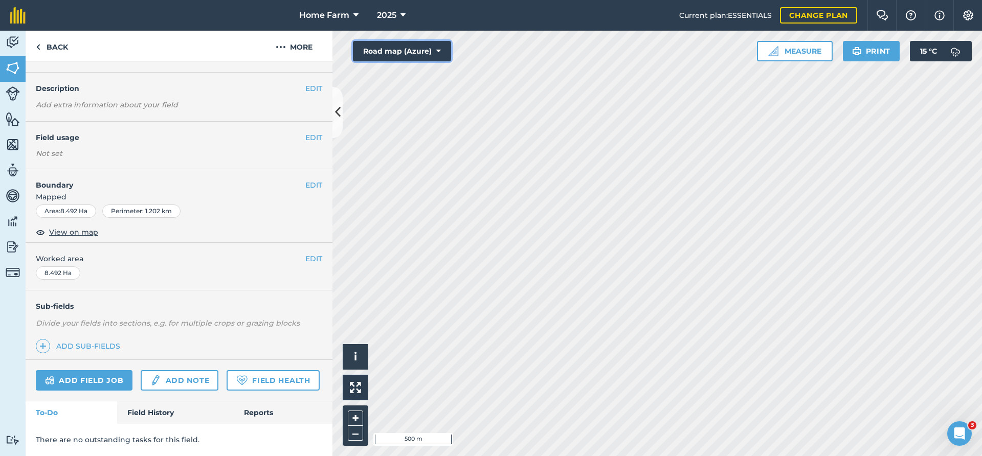
click at [398, 47] on button "Road map (Azure)" at bounding box center [402, 51] width 98 height 20
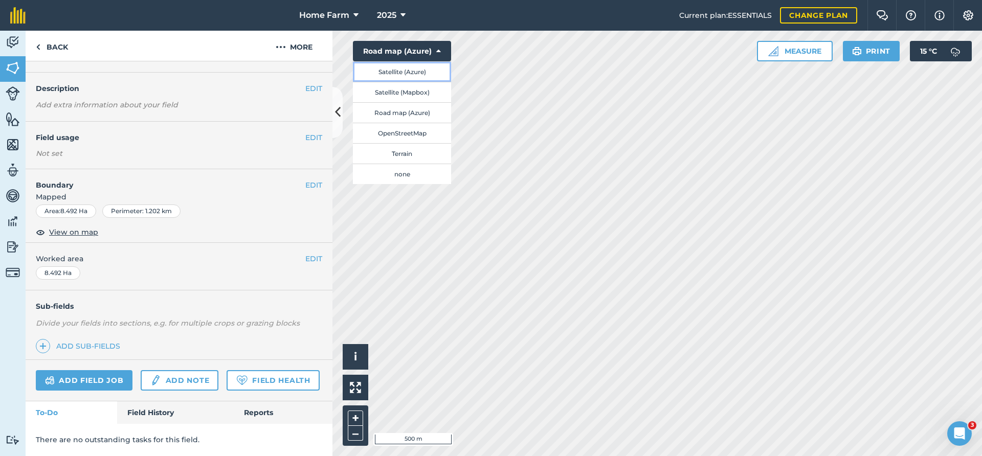
click at [406, 73] on button "Satellite (Azure)" at bounding box center [402, 71] width 98 height 20
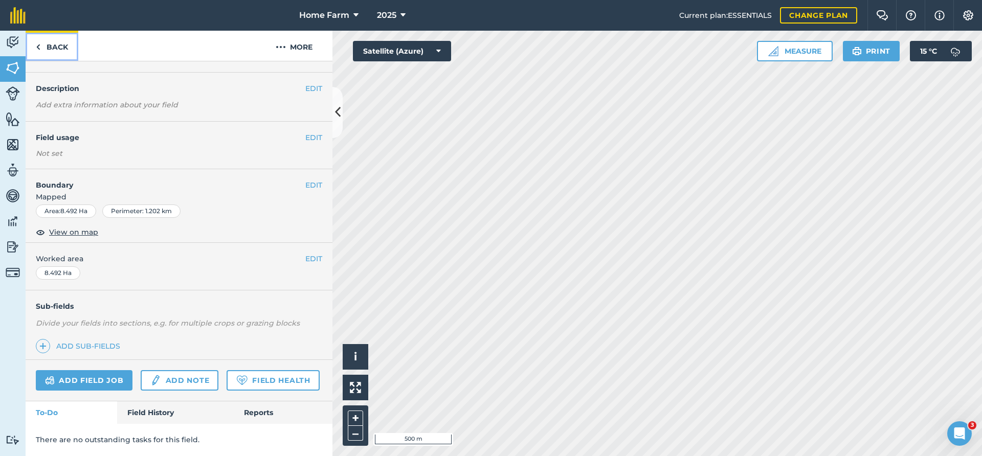
click at [56, 43] on link "Back" at bounding box center [52, 46] width 53 height 30
